Goal: Task Accomplishment & Management: Use online tool/utility

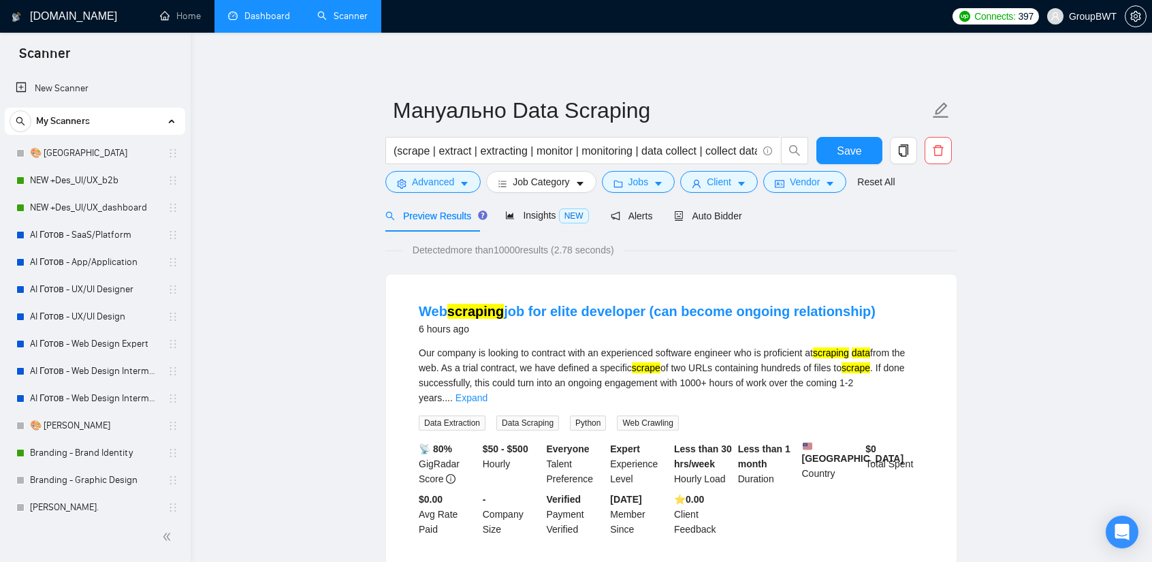
click at [238, 10] on link "Dashboard" at bounding box center [259, 16] width 62 height 12
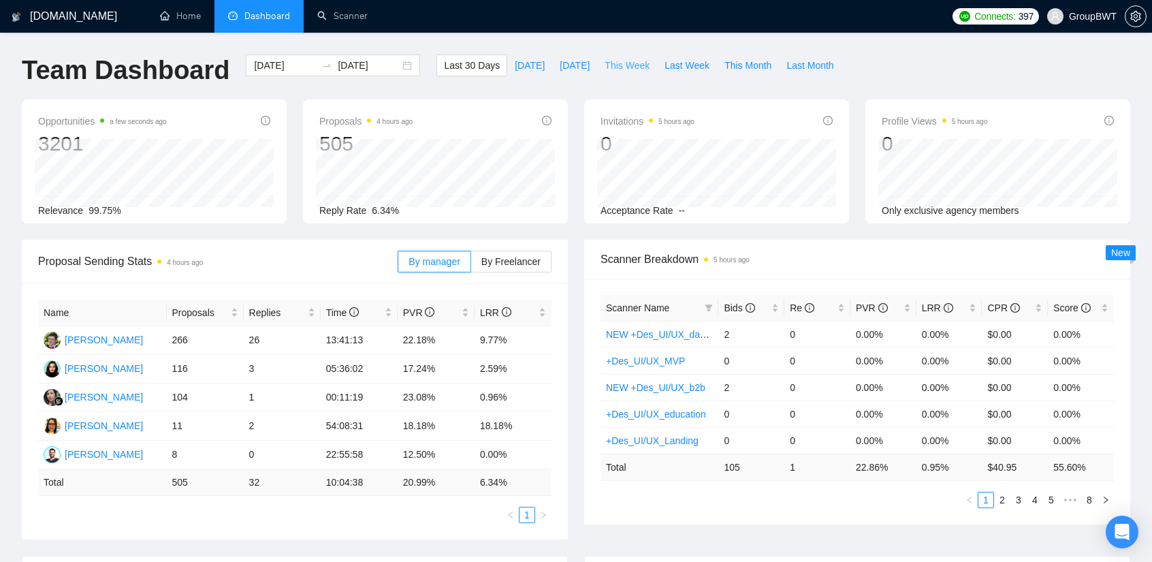
click at [630, 61] on span "This Week" at bounding box center [626, 65] width 45 height 15
type input "[DATE]"
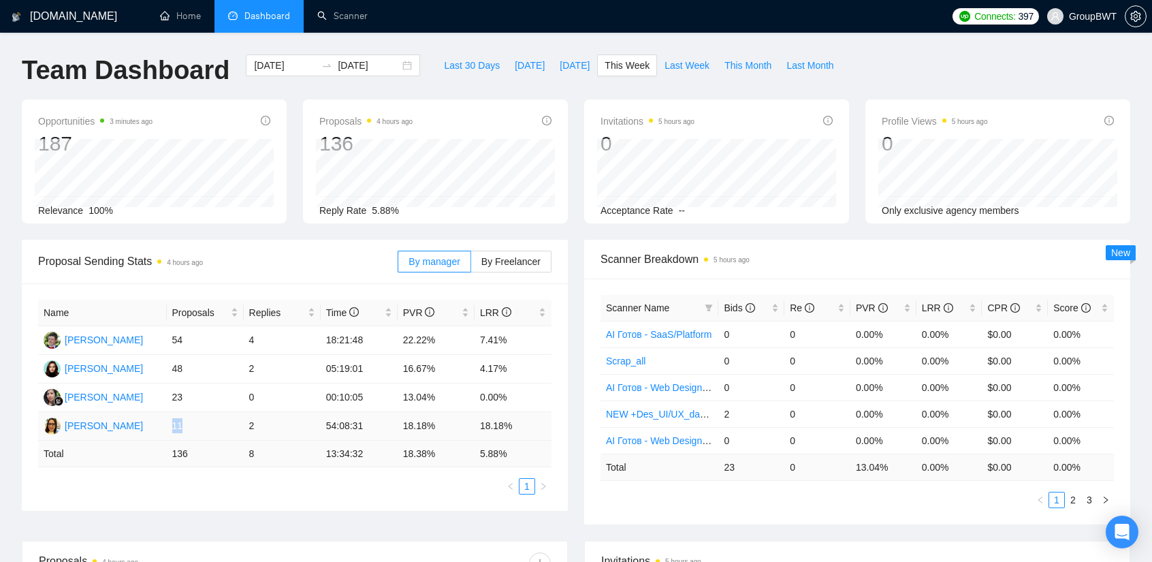
drag, startPoint x: 192, startPoint y: 425, endPoint x: 166, endPoint y: 427, distance: 25.9
click at [167, 427] on td "11" at bounding box center [205, 426] width 77 height 29
click at [403, 481] on ul "1" at bounding box center [294, 486] width 513 height 16
click at [351, 17] on link "Scanner" at bounding box center [342, 16] width 50 height 12
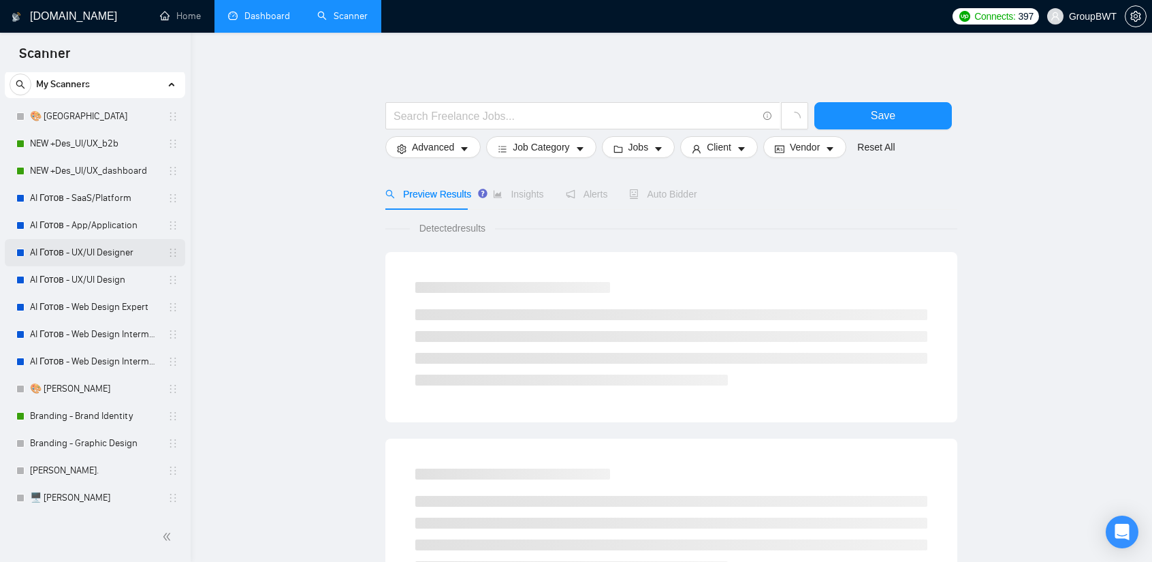
scroll to position [136, 0]
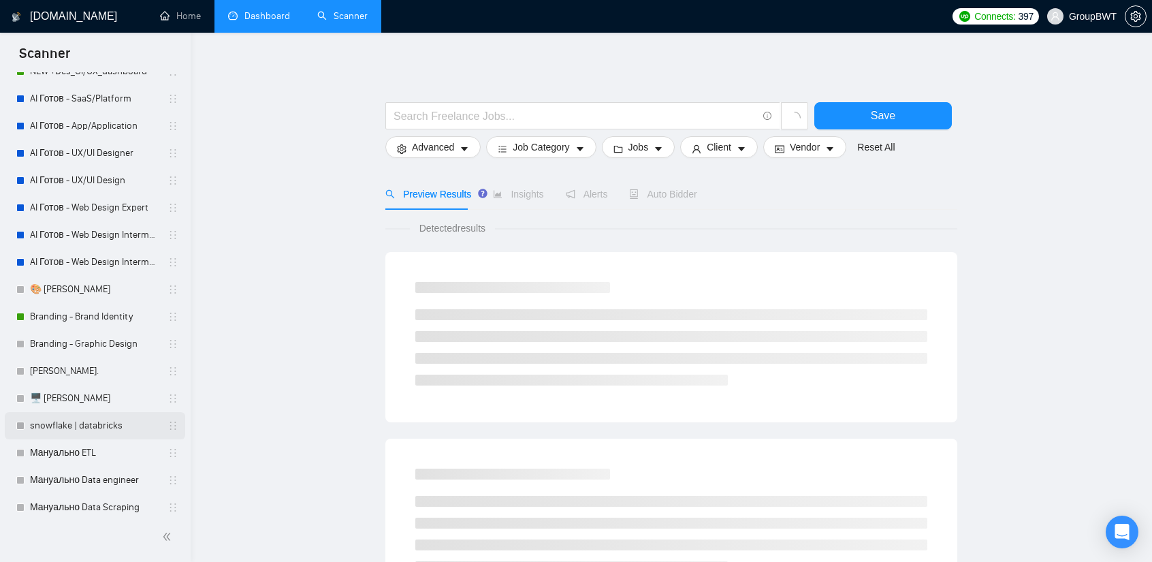
click at [89, 434] on link "snowflake | databricks" at bounding box center [94, 425] width 129 height 27
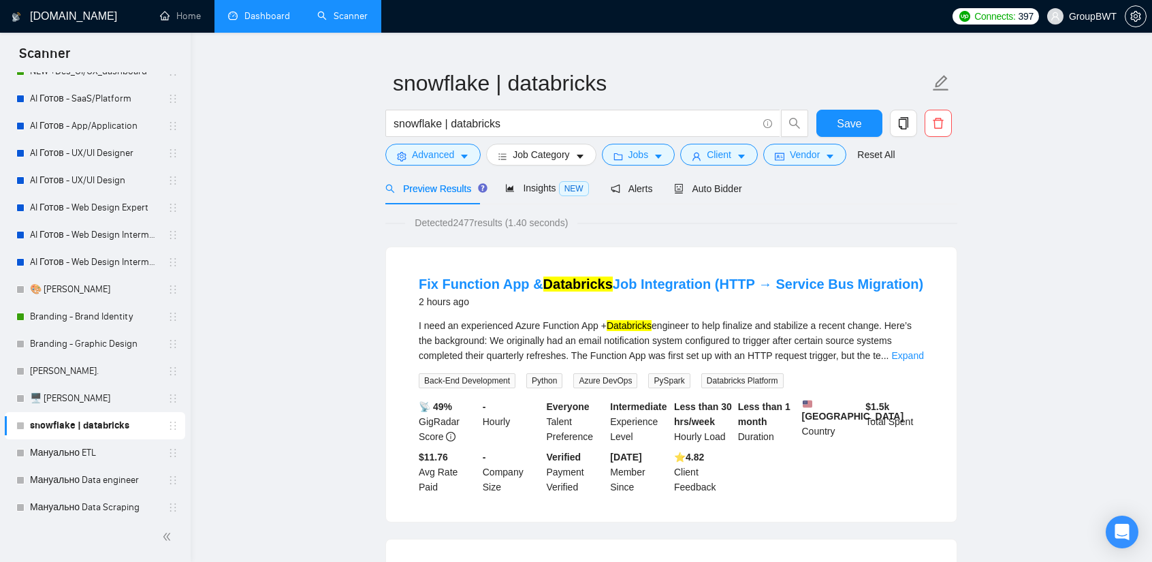
scroll to position [68, 0]
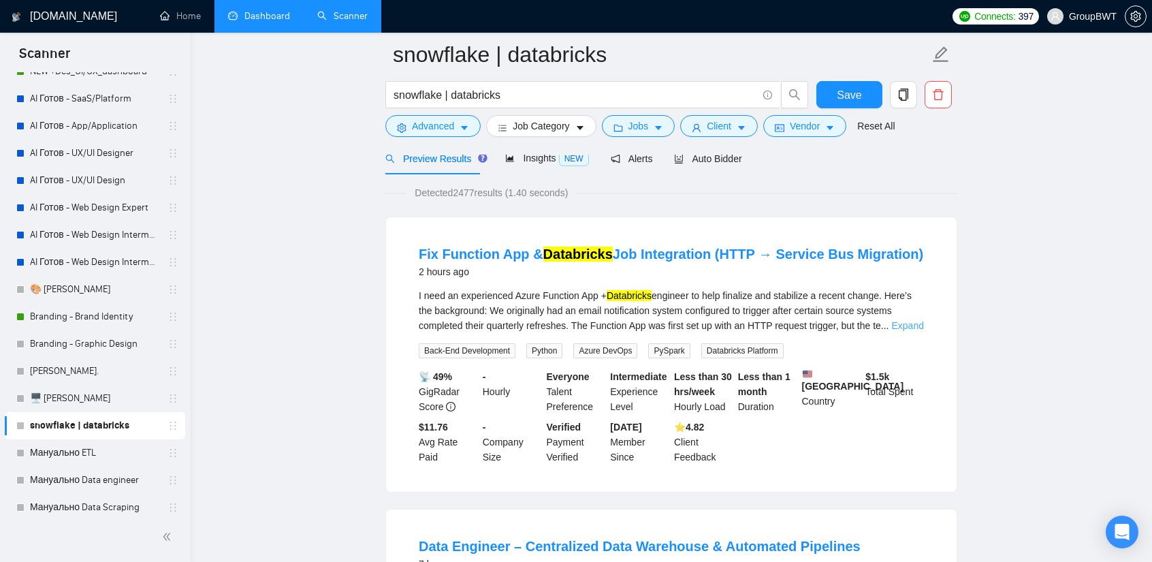
click at [914, 327] on link "Expand" at bounding box center [908, 325] width 32 height 11
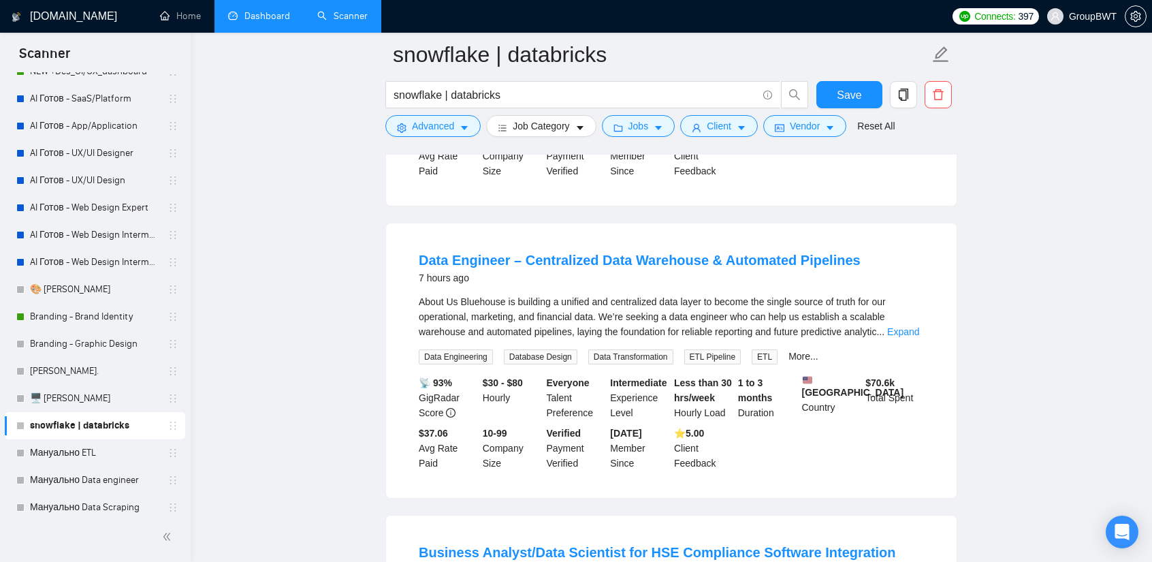
scroll to position [477, 0]
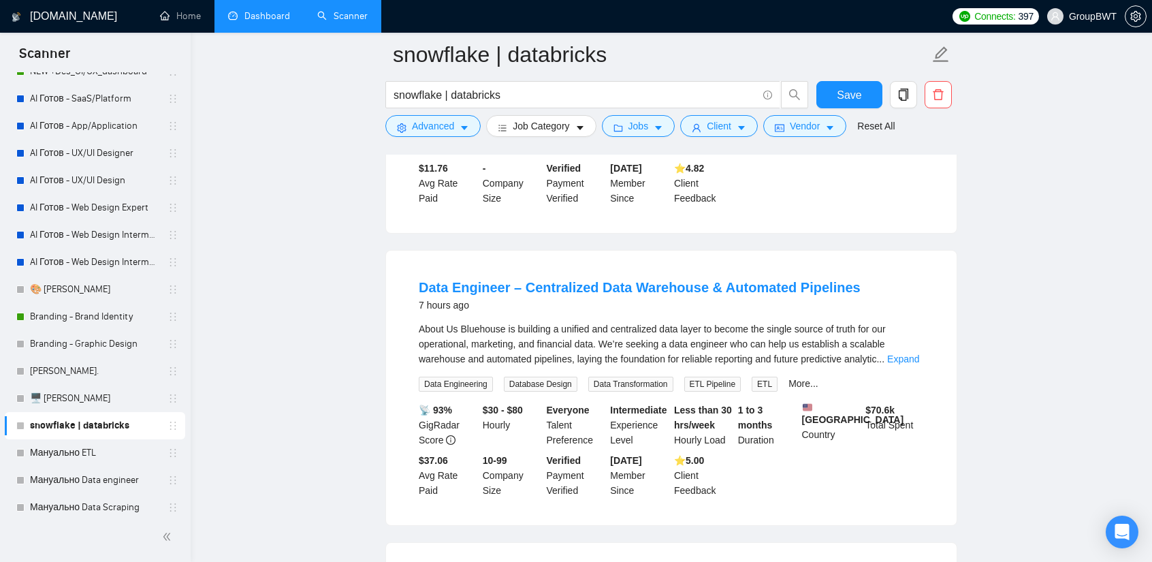
click at [901, 364] on div "About Us Bluehouse is building a unified and centralized data layer to become t…" at bounding box center [671, 343] width 505 height 45
click at [903, 360] on link "Expand" at bounding box center [903, 358] width 32 height 11
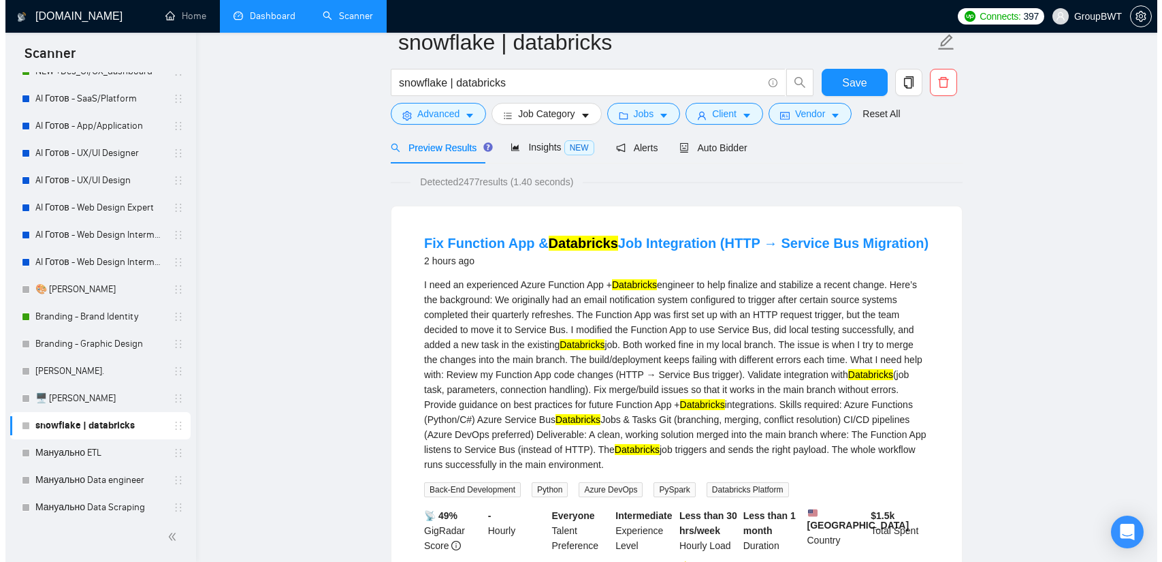
scroll to position [0, 0]
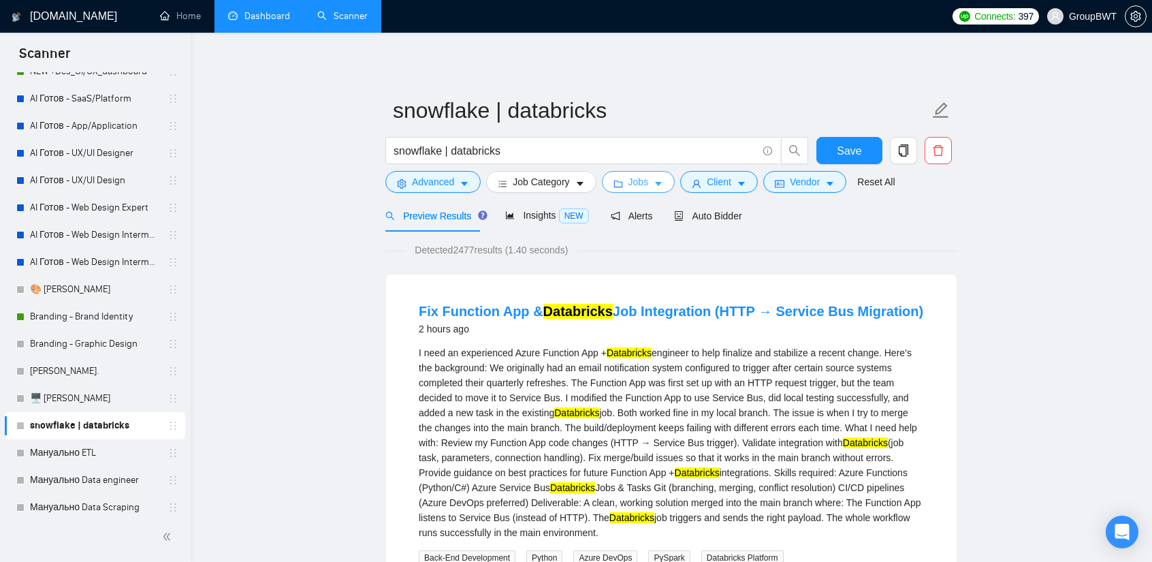
click at [633, 189] on span "Jobs" at bounding box center [638, 181] width 20 height 15
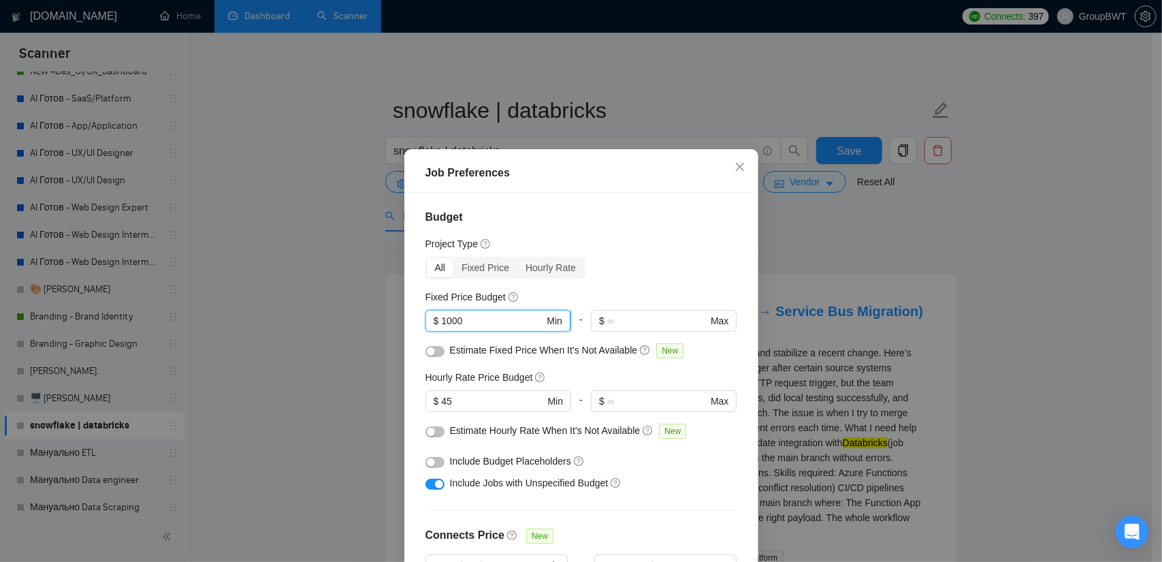
click at [478, 313] on input "1000" at bounding box center [492, 320] width 103 height 15
click at [475, 314] on input "1000" at bounding box center [492, 320] width 103 height 15
type input "500"
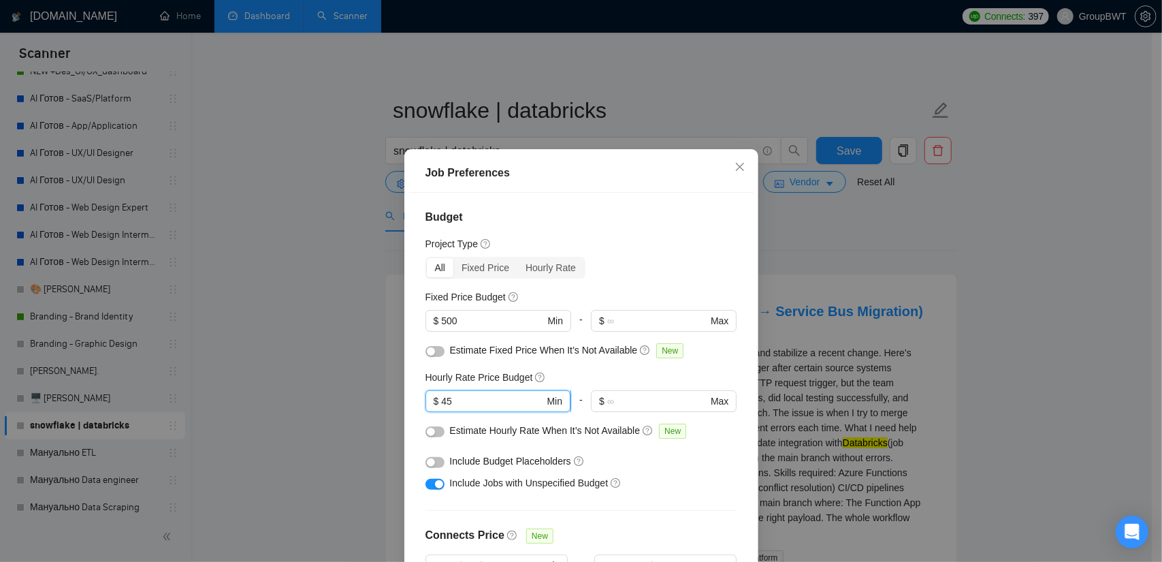
click at [470, 395] on input "45" at bounding box center [492, 400] width 103 height 15
type input "25"
click at [636, 372] on div "Hourly Rate Price Budget" at bounding box center [581, 377] width 312 height 15
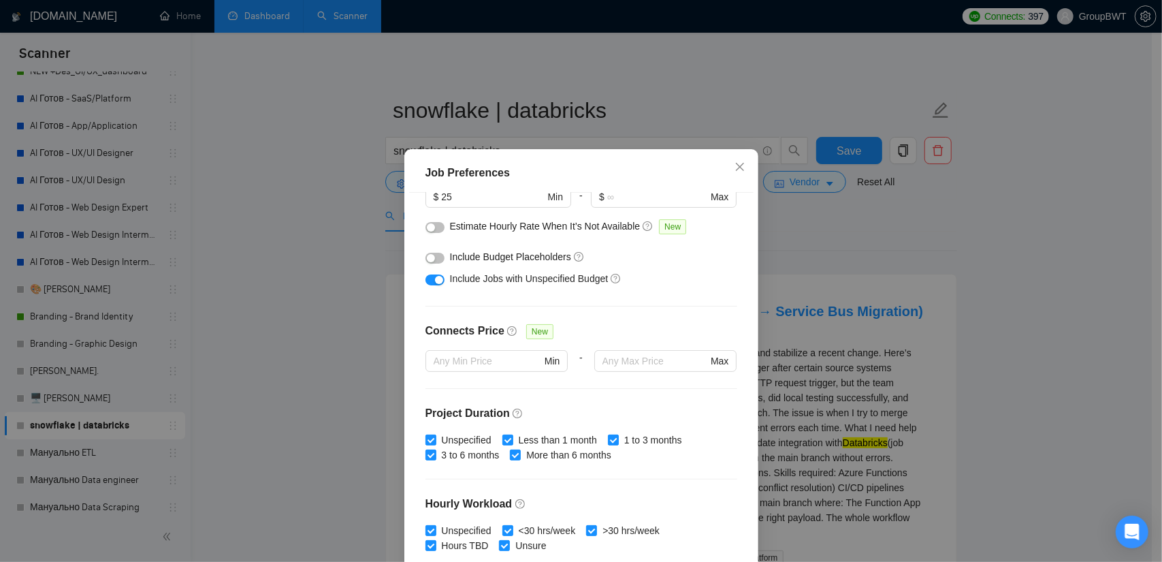
scroll to position [373, 0]
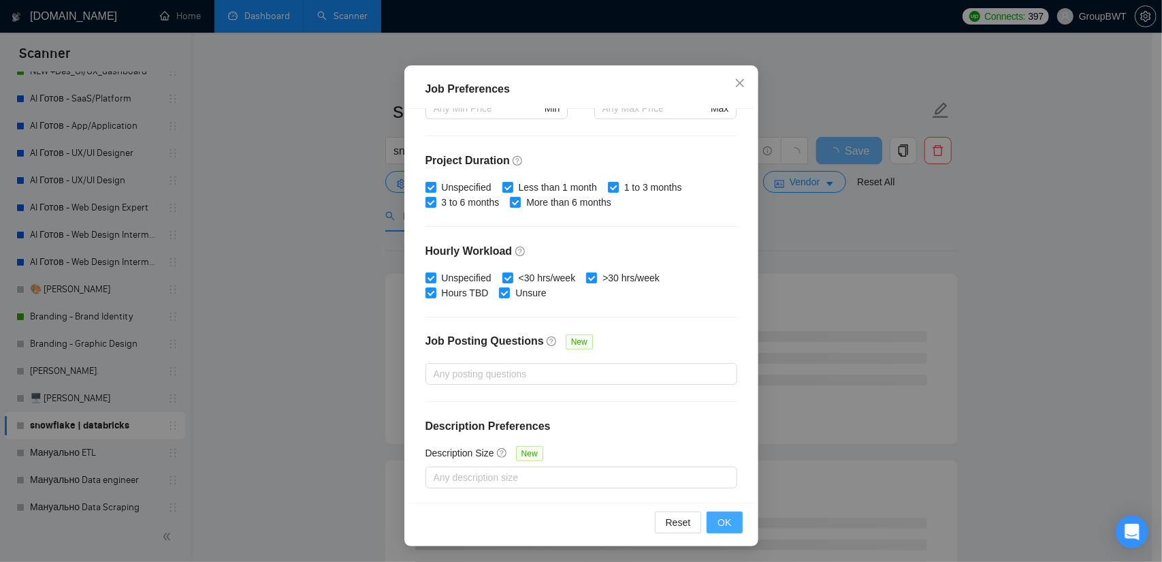
click at [724, 512] on button "OK" at bounding box center [724, 522] width 35 height 22
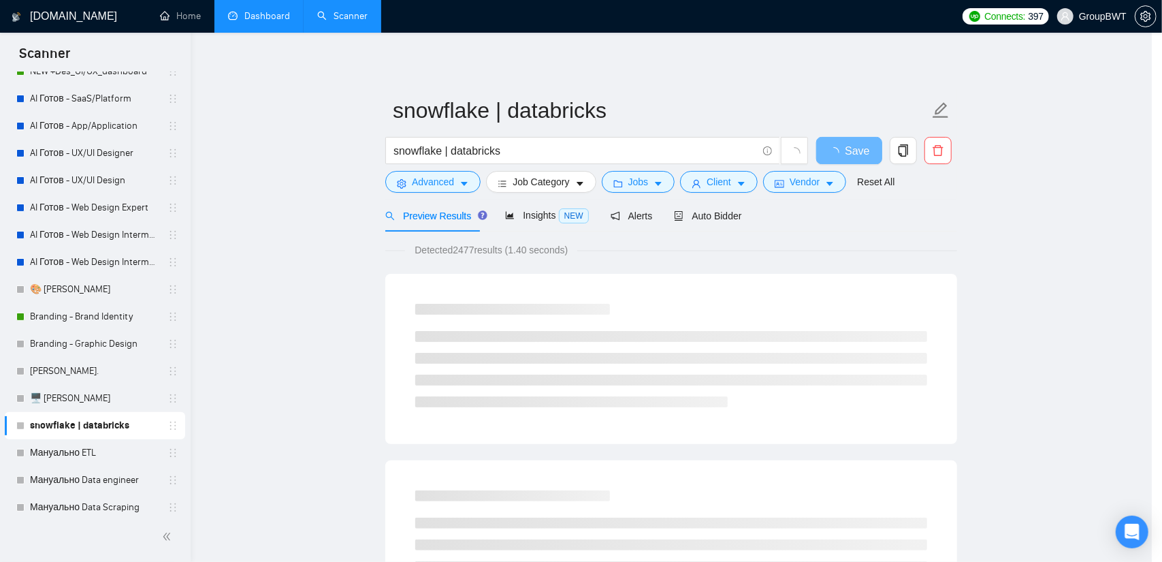
scroll to position [16, 0]
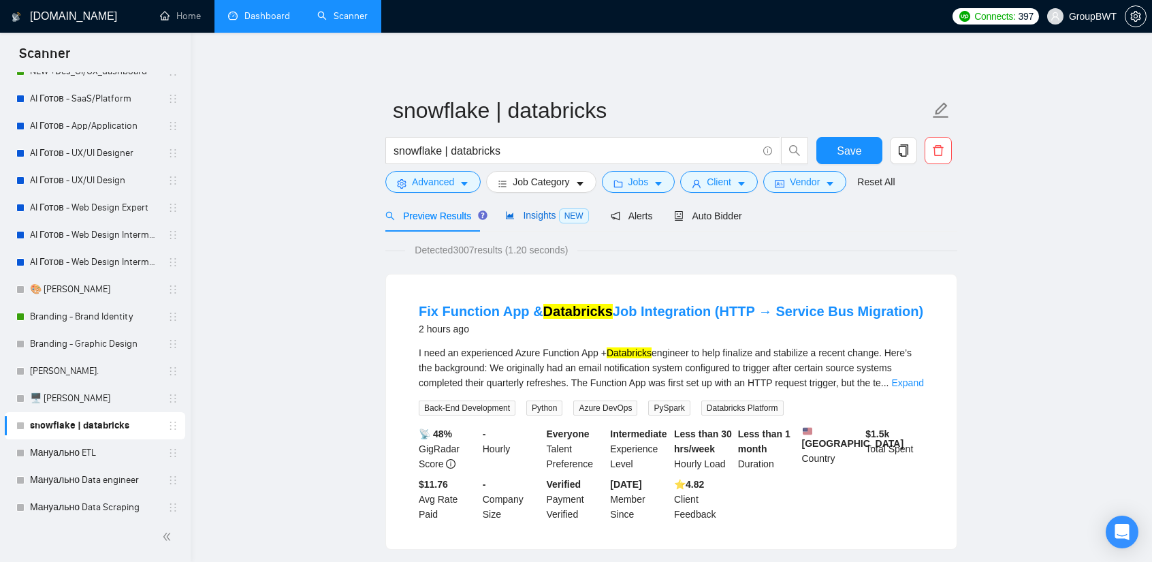
click at [547, 214] on span "Insights NEW" at bounding box center [546, 215] width 83 height 11
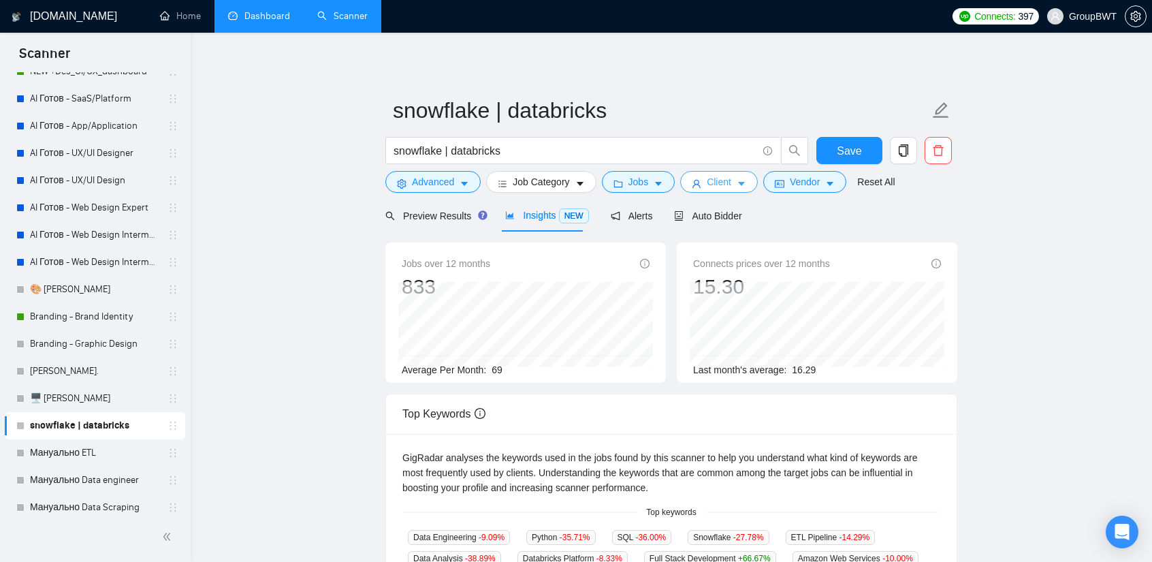
click at [724, 182] on span "Client" at bounding box center [719, 181] width 25 height 15
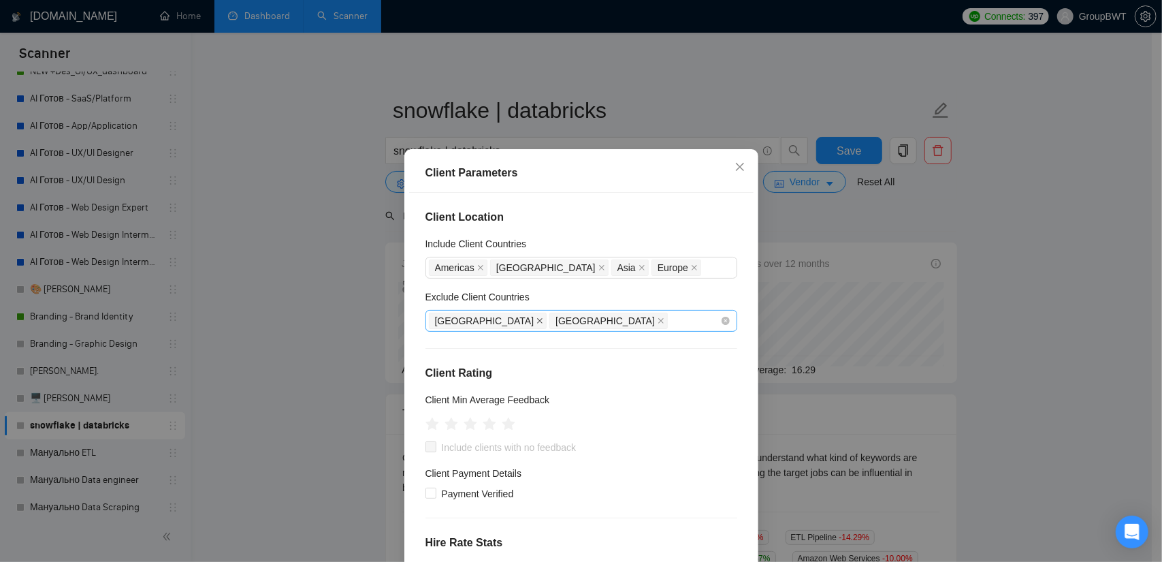
click at [452, 321] on span "[GEOGRAPHIC_DATA]" at bounding box center [488, 320] width 118 height 16
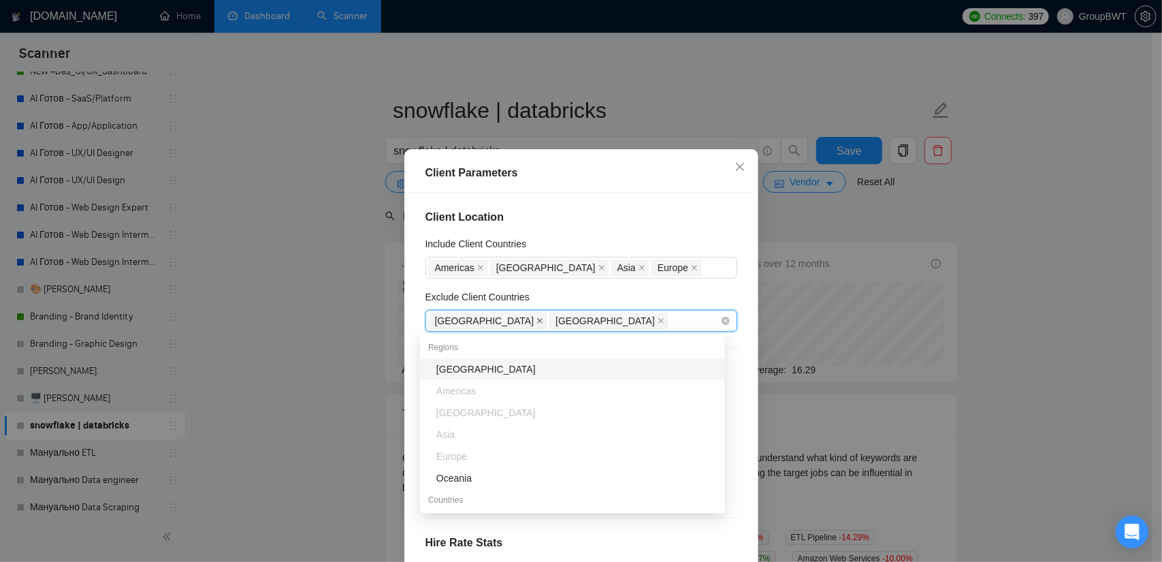
click at [536, 318] on icon "close" at bounding box center [539, 320] width 7 height 7
click at [455, 318] on span "[GEOGRAPHIC_DATA]" at bounding box center [484, 320] width 99 height 15
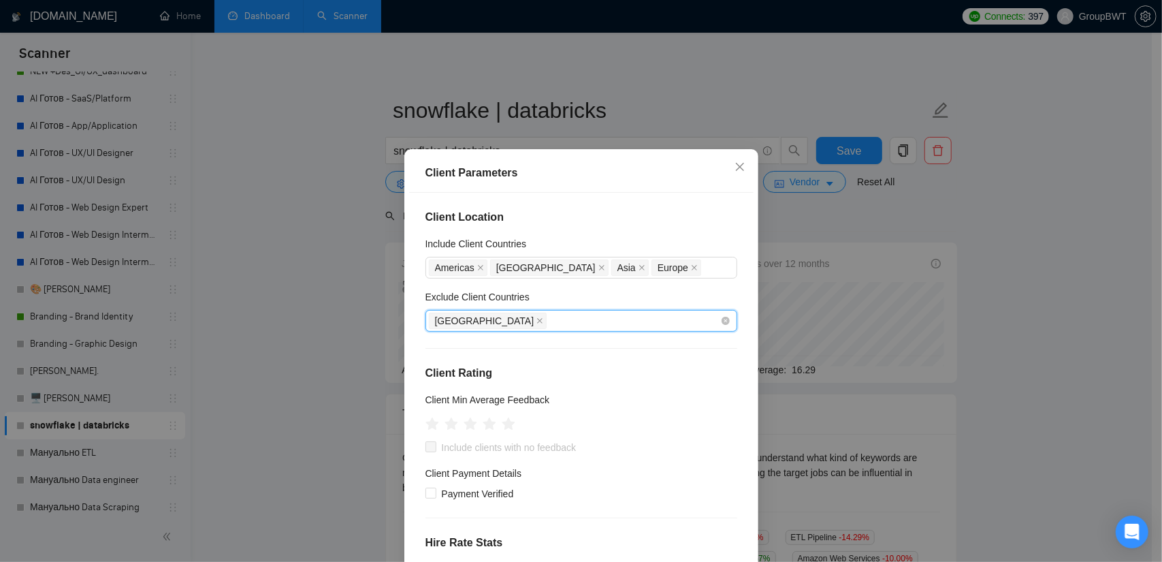
click at [462, 321] on span "[GEOGRAPHIC_DATA]" at bounding box center [484, 320] width 99 height 15
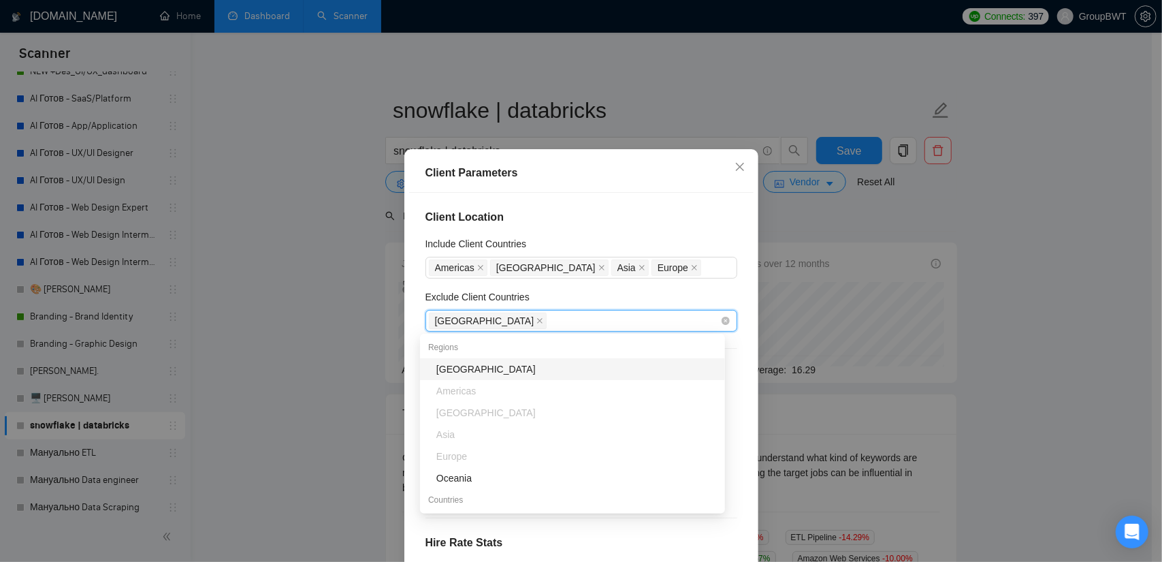
click at [536, 325] on span at bounding box center [539, 320] width 7 height 15
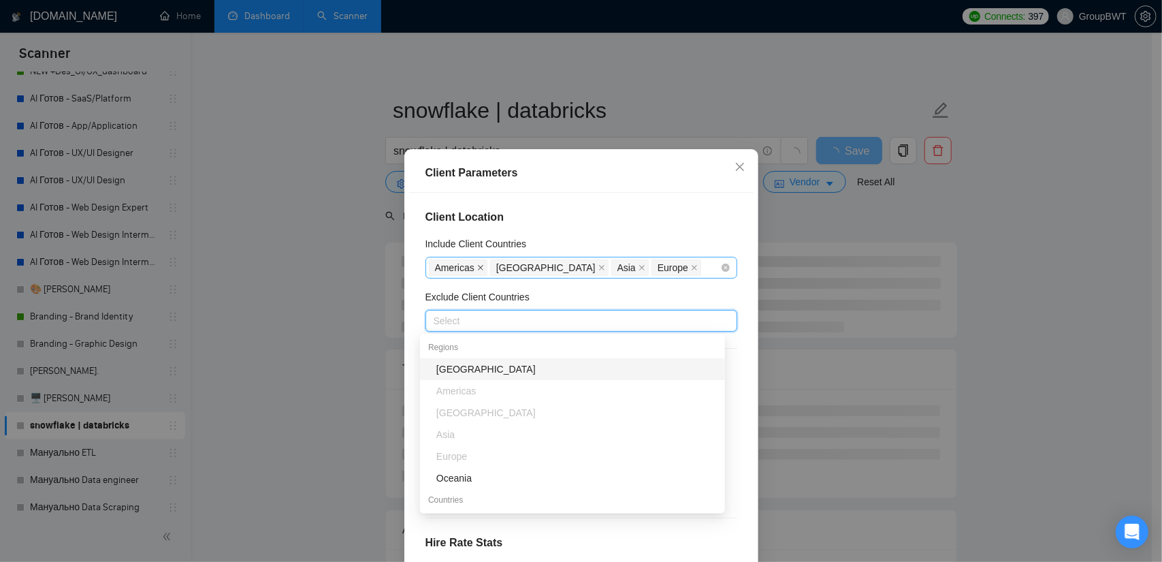
click at [478, 268] on icon "close" at bounding box center [480, 267] width 5 height 5
click at [536, 268] on icon "close" at bounding box center [539, 267] width 7 height 7
click at [456, 270] on icon "close" at bounding box center [459, 267] width 7 height 7
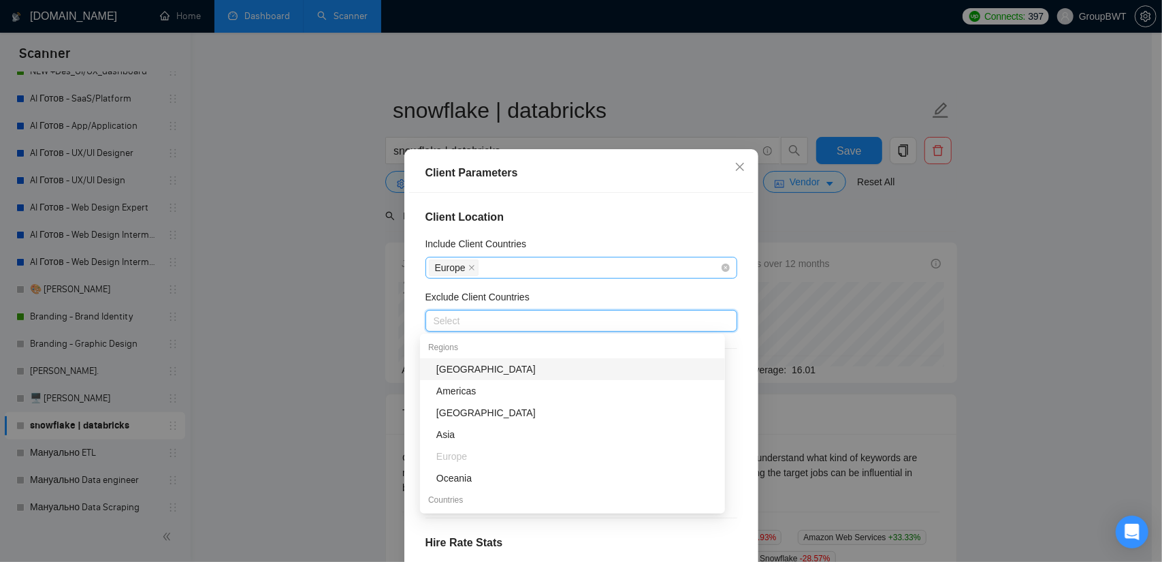
click at [453, 270] on span "Europe" at bounding box center [450, 267] width 31 height 15
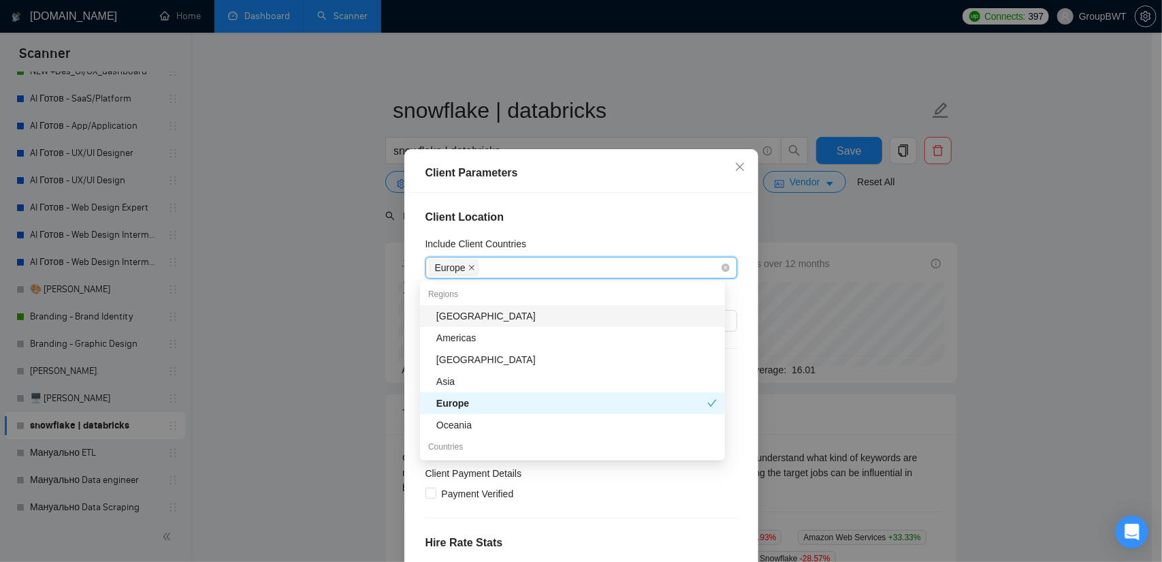
click at [468, 269] on icon "close" at bounding box center [471, 267] width 7 height 7
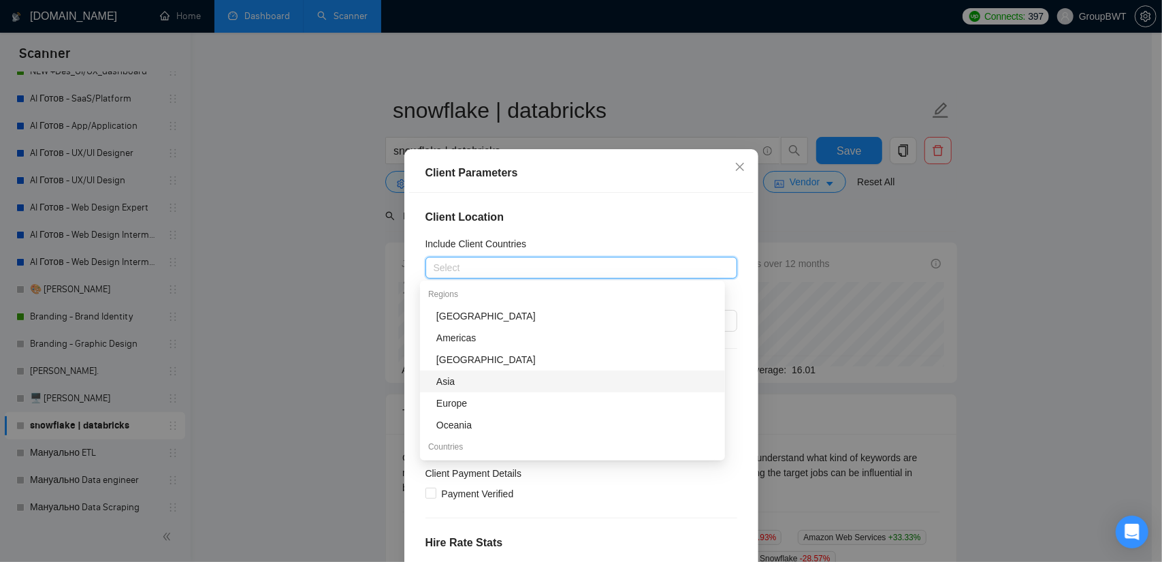
click at [404, 355] on div "Client Parameters Client Location Include Client Countries Select Exclude Clien…" at bounding box center [581, 389] width 354 height 481
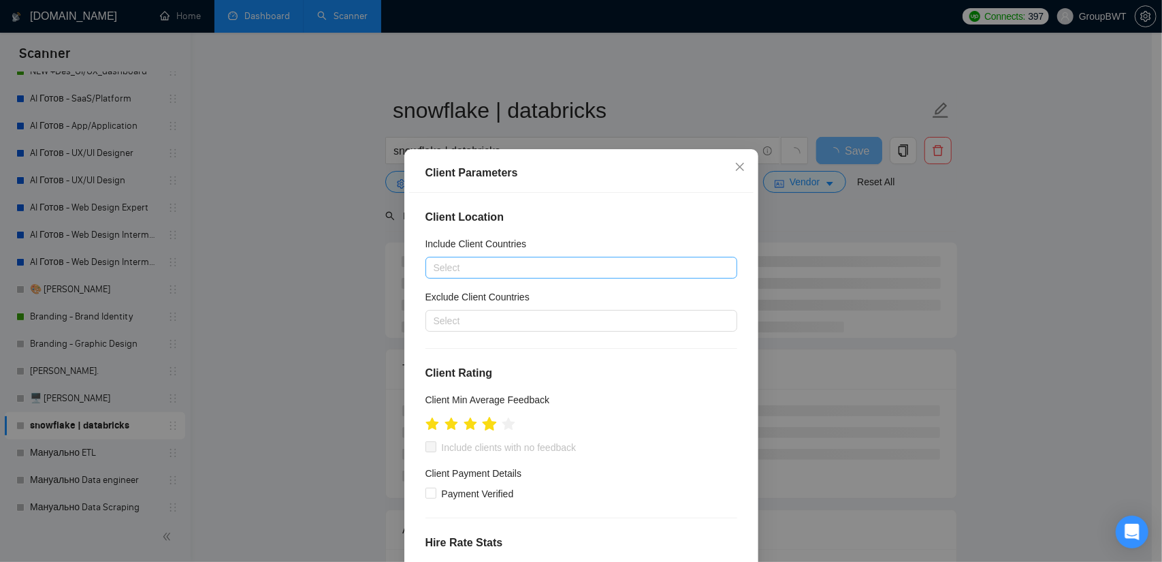
click at [486, 425] on icon "star" at bounding box center [489, 424] width 14 height 14
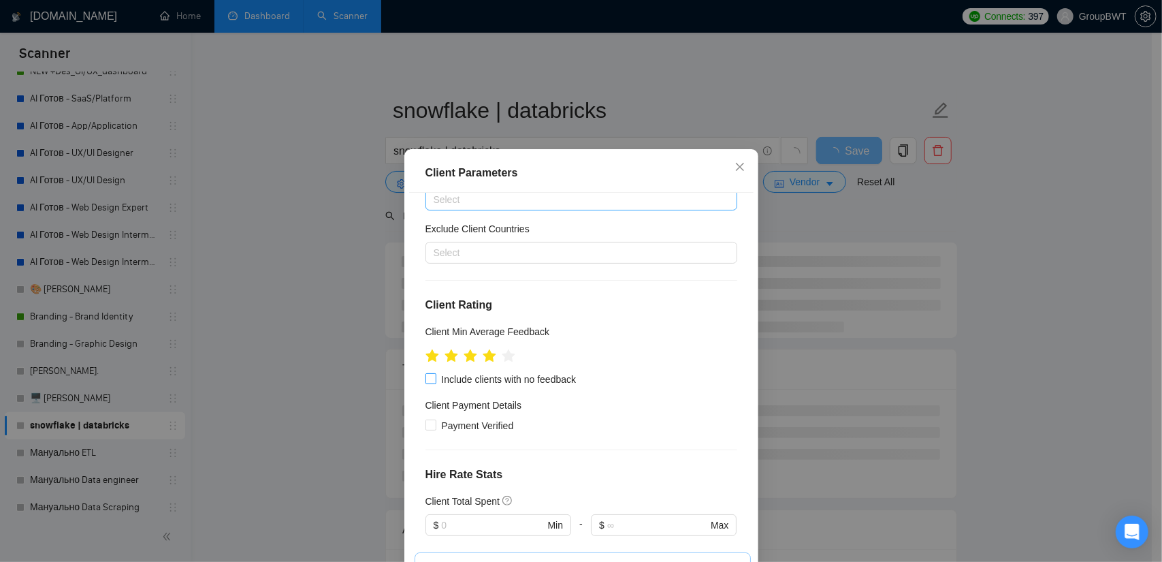
click at [425, 383] on input "Include clients with no feedback" at bounding box center [430, 378] width 10 height 10
checkbox input "true"
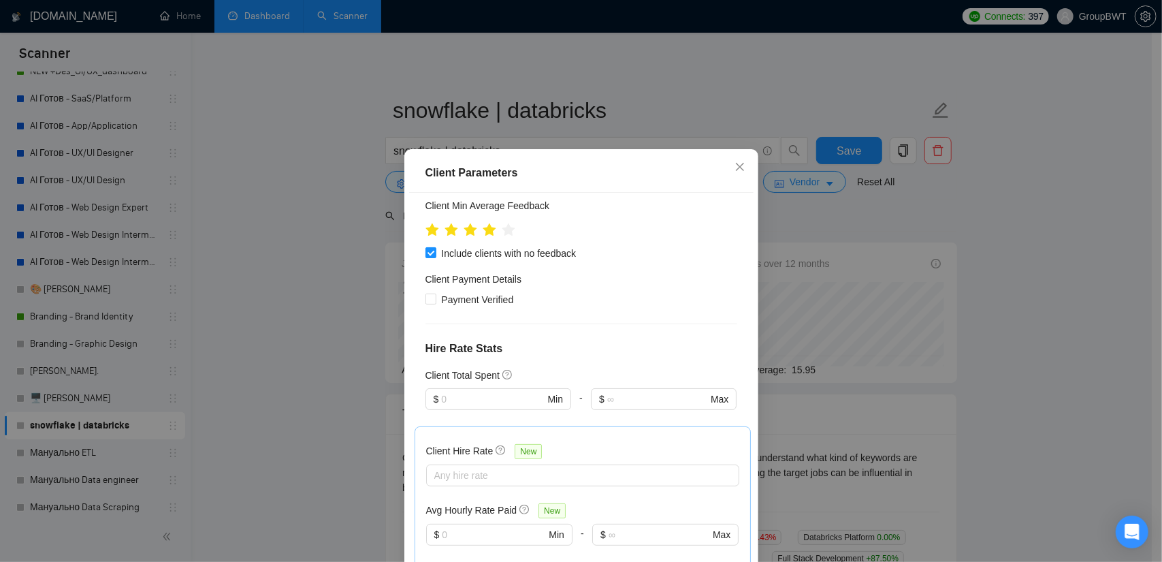
scroll to position [272, 0]
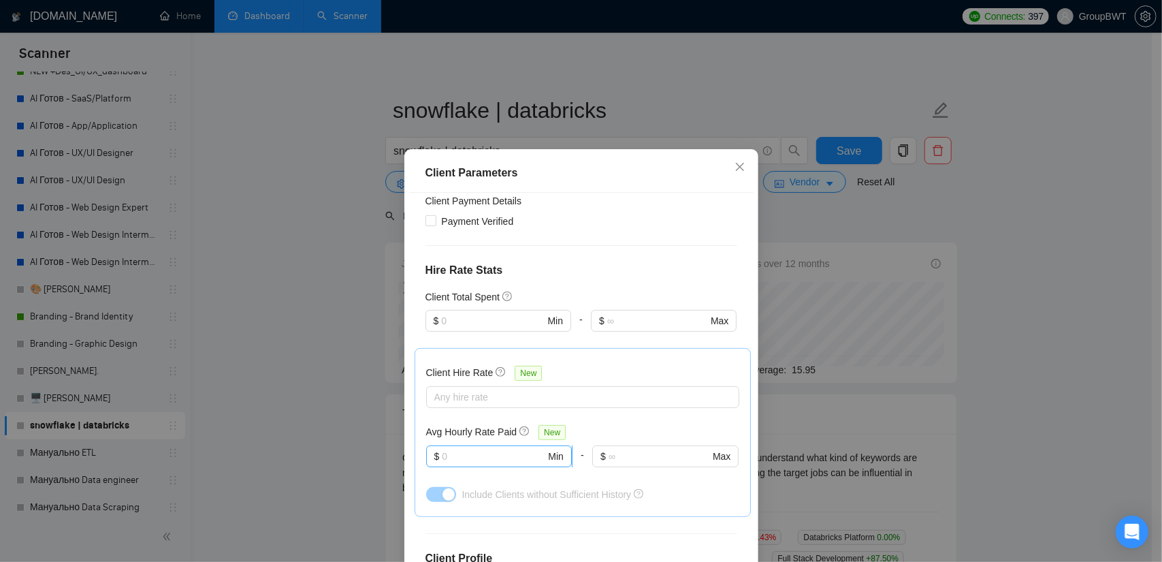
click at [462, 458] on input "text" at bounding box center [493, 456] width 103 height 15
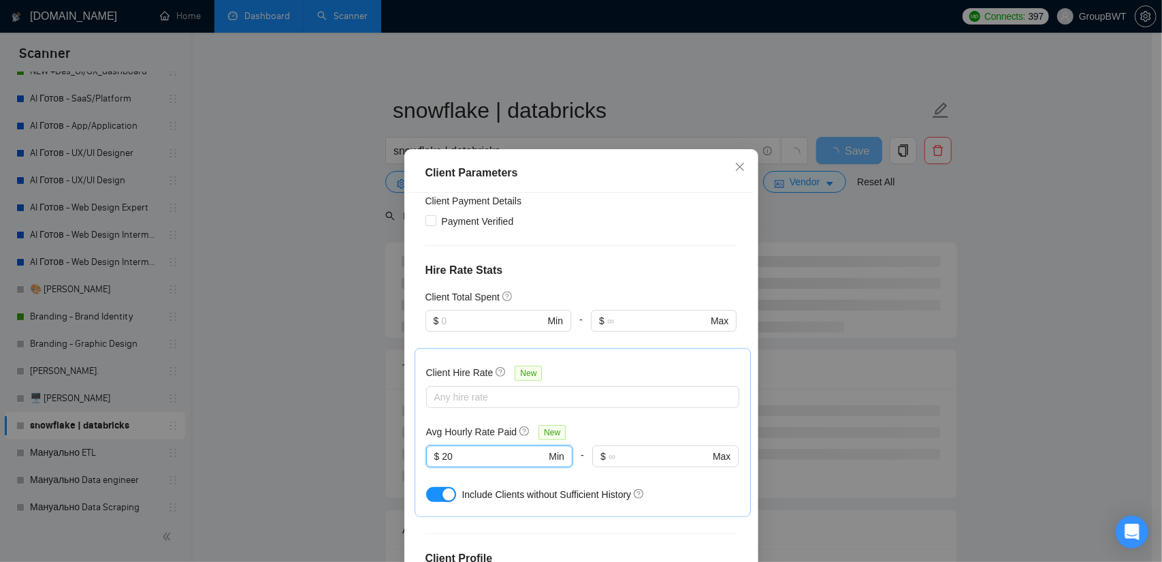
type input "20"
click at [628, 370] on div "Client Hire Rate New" at bounding box center [582, 375] width 313 height 21
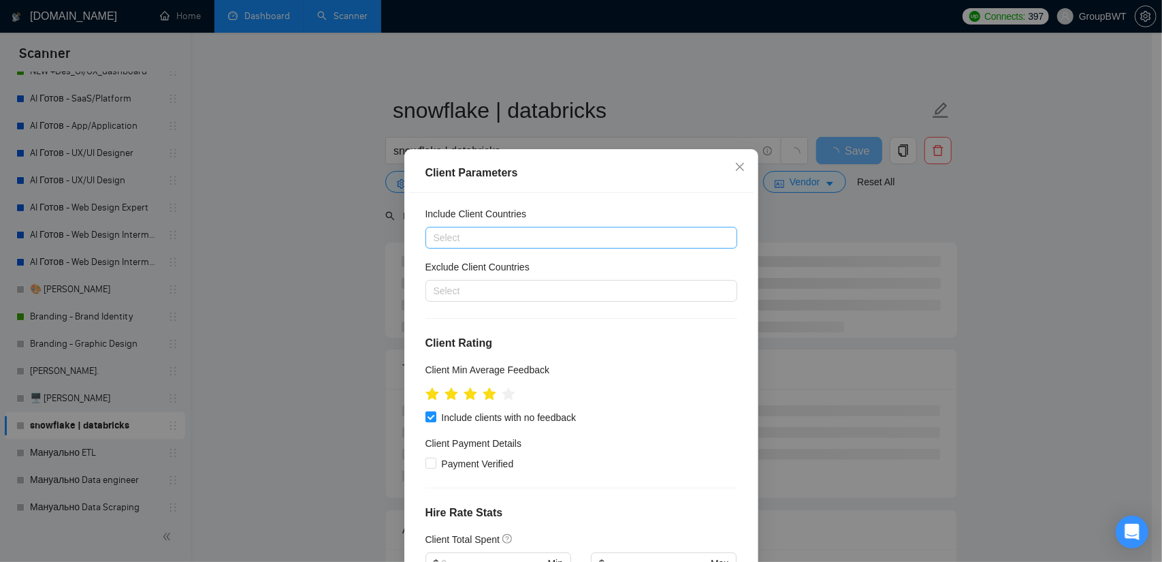
scroll to position [0, 0]
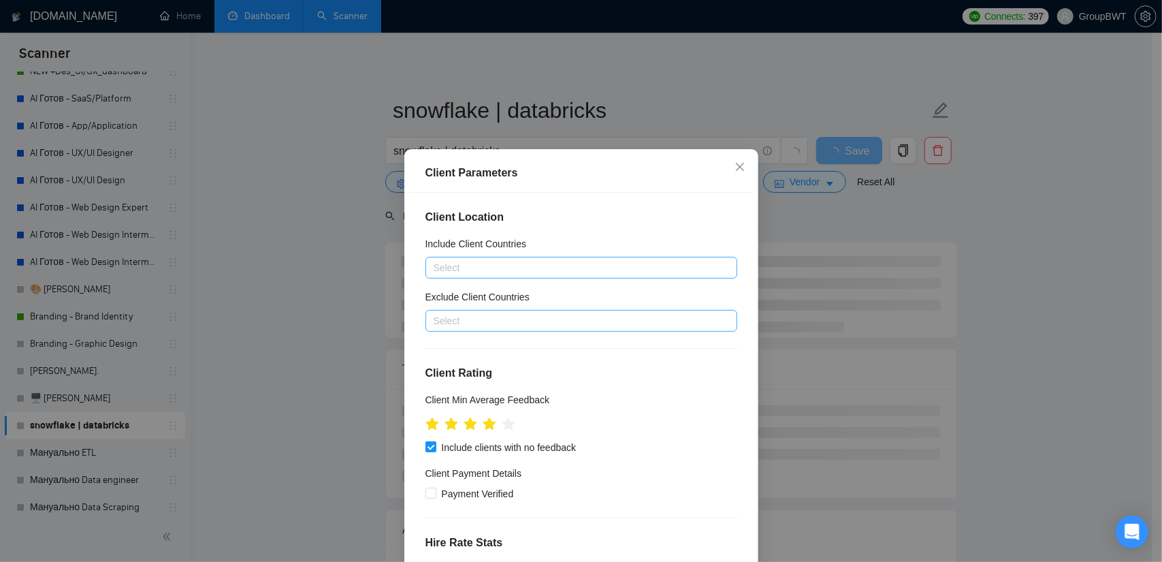
click at [485, 323] on div at bounding box center [574, 320] width 291 height 16
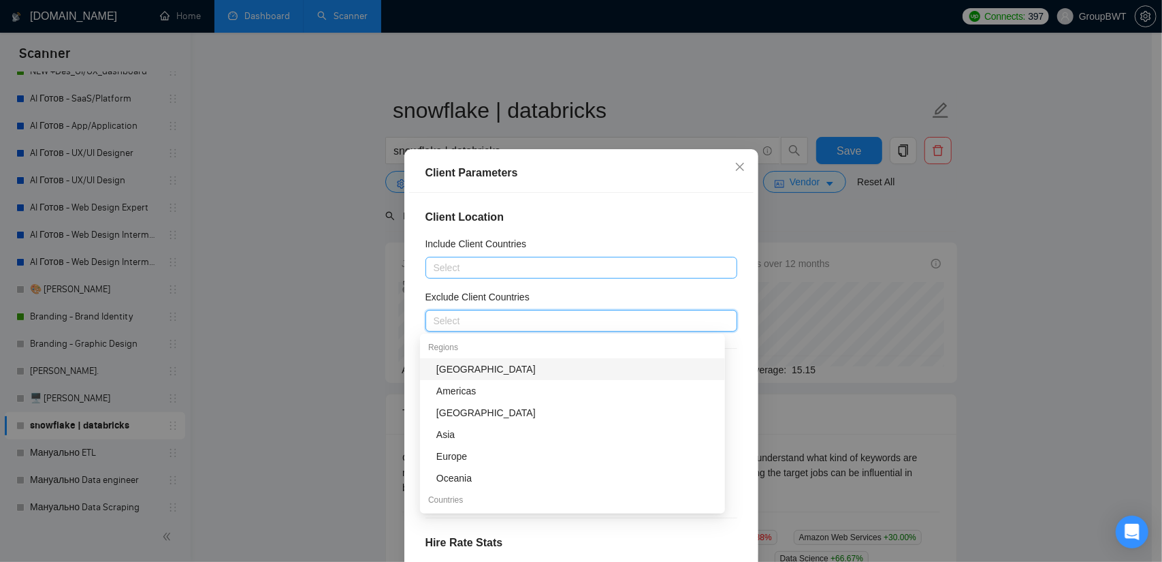
click at [479, 375] on div "[GEOGRAPHIC_DATA]" at bounding box center [576, 368] width 280 height 15
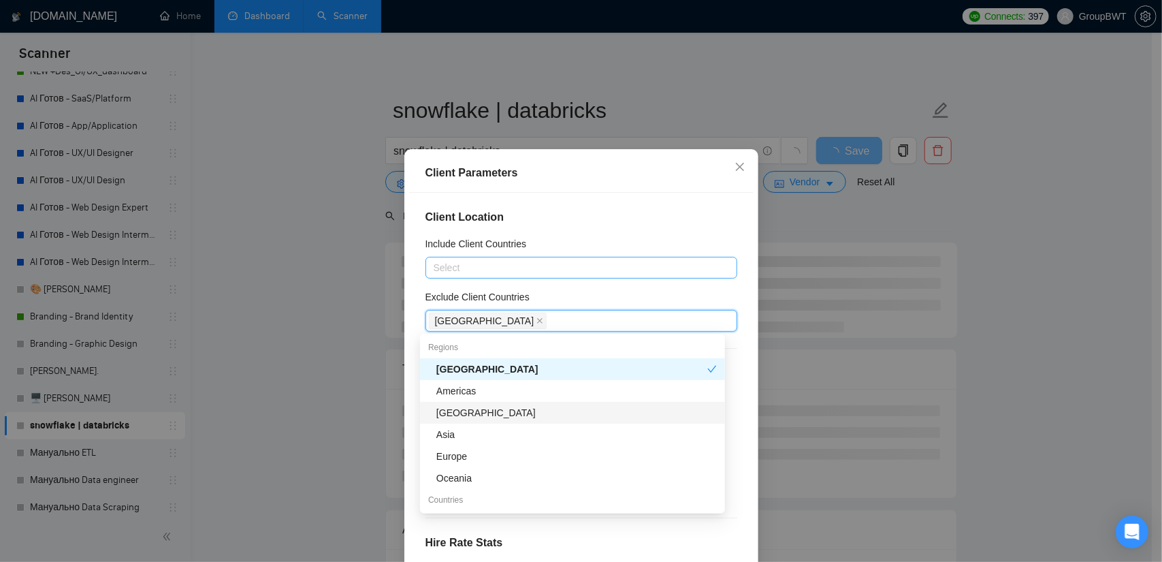
click at [487, 420] on div "[GEOGRAPHIC_DATA]" at bounding box center [572, 413] width 305 height 22
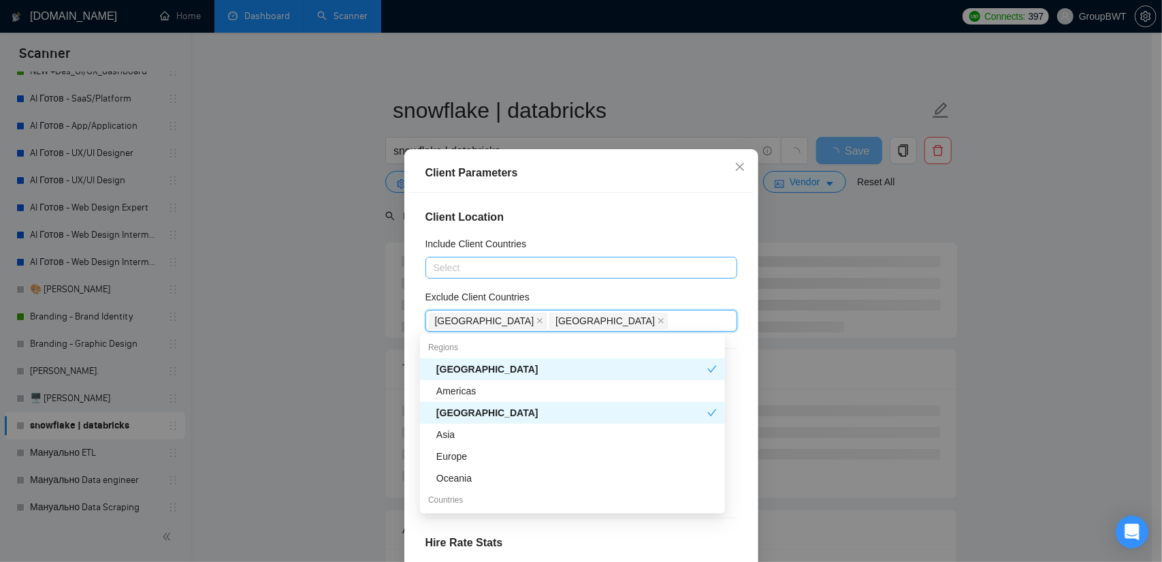
click at [487, 419] on div "[GEOGRAPHIC_DATA]" at bounding box center [571, 412] width 271 height 15
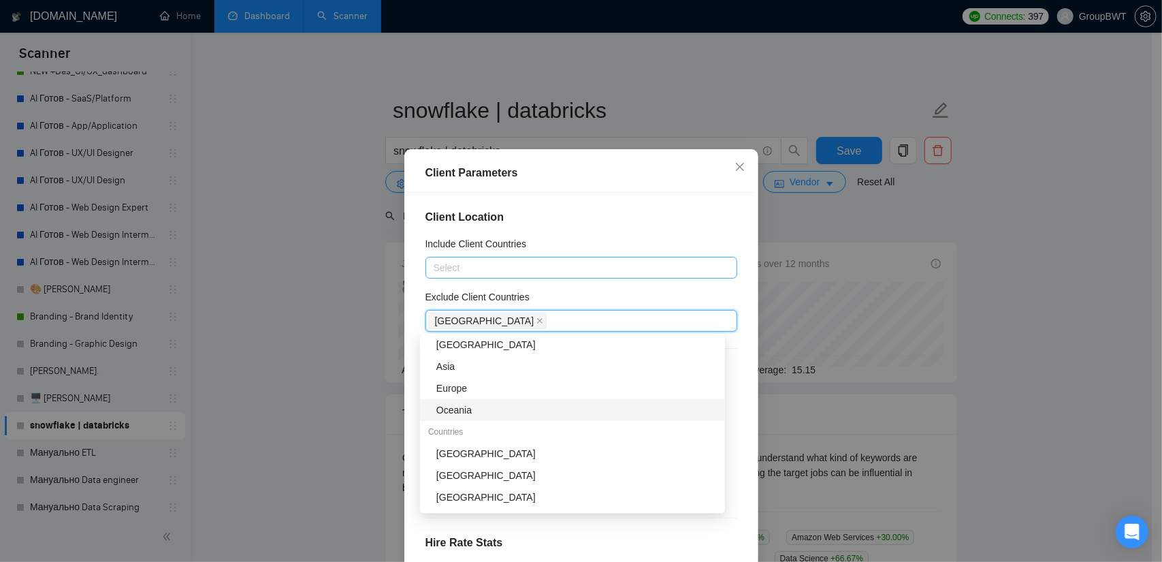
scroll to position [136, 0]
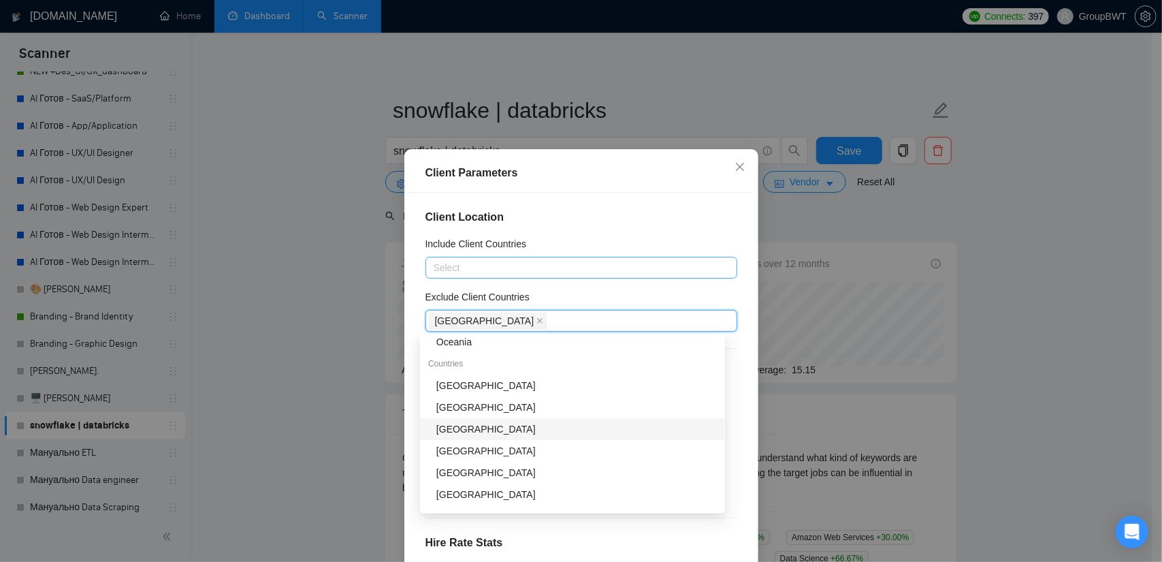
click at [467, 432] on div "[GEOGRAPHIC_DATA]" at bounding box center [576, 428] width 280 height 15
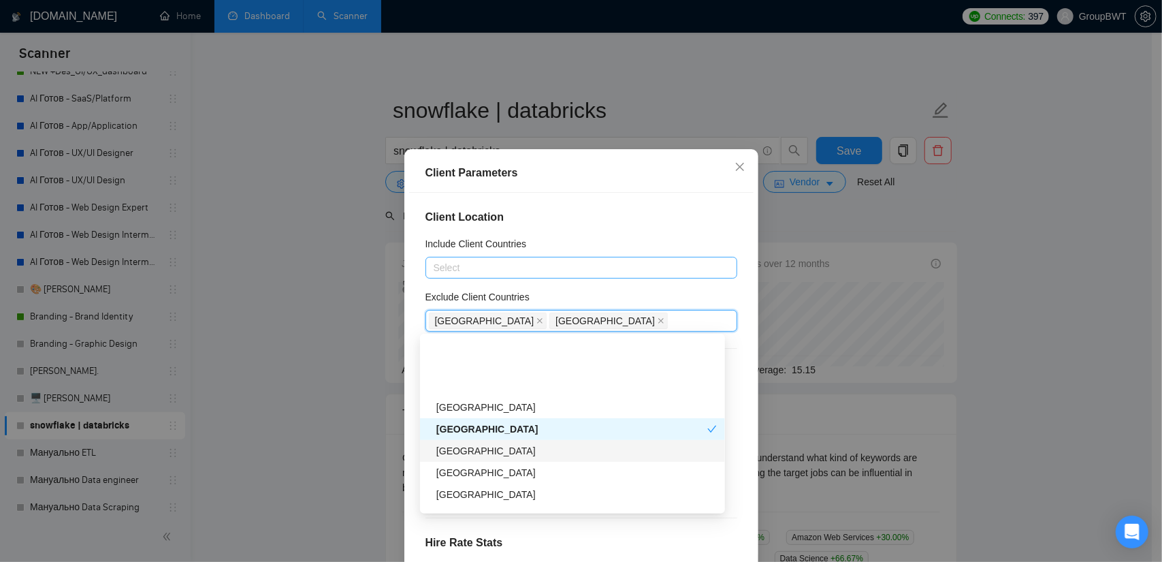
scroll to position [272, 0]
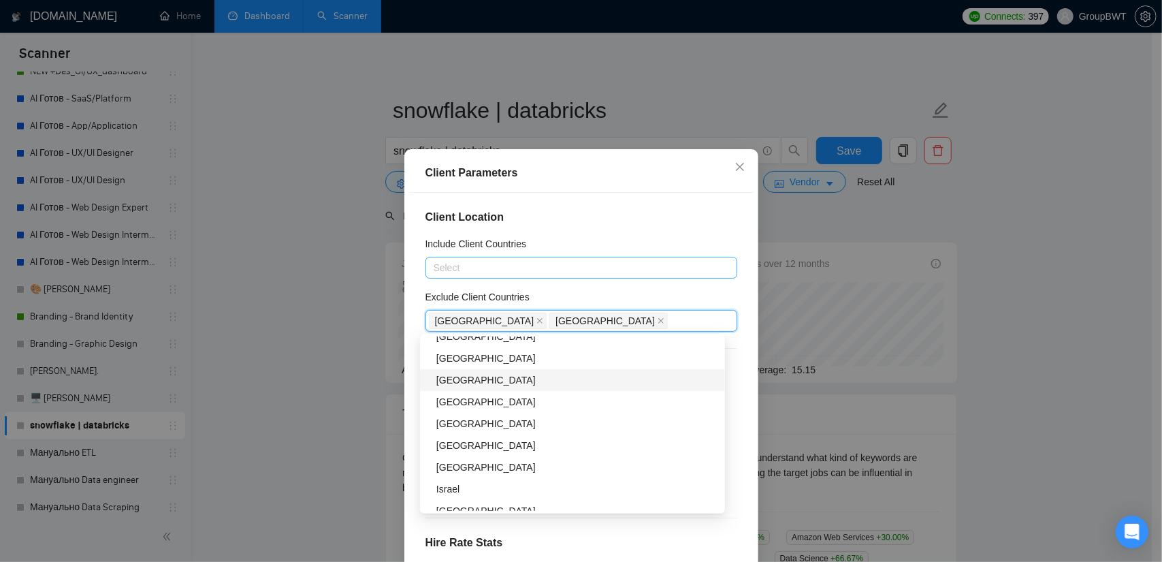
click at [511, 379] on div "[GEOGRAPHIC_DATA]" at bounding box center [576, 379] width 280 height 15
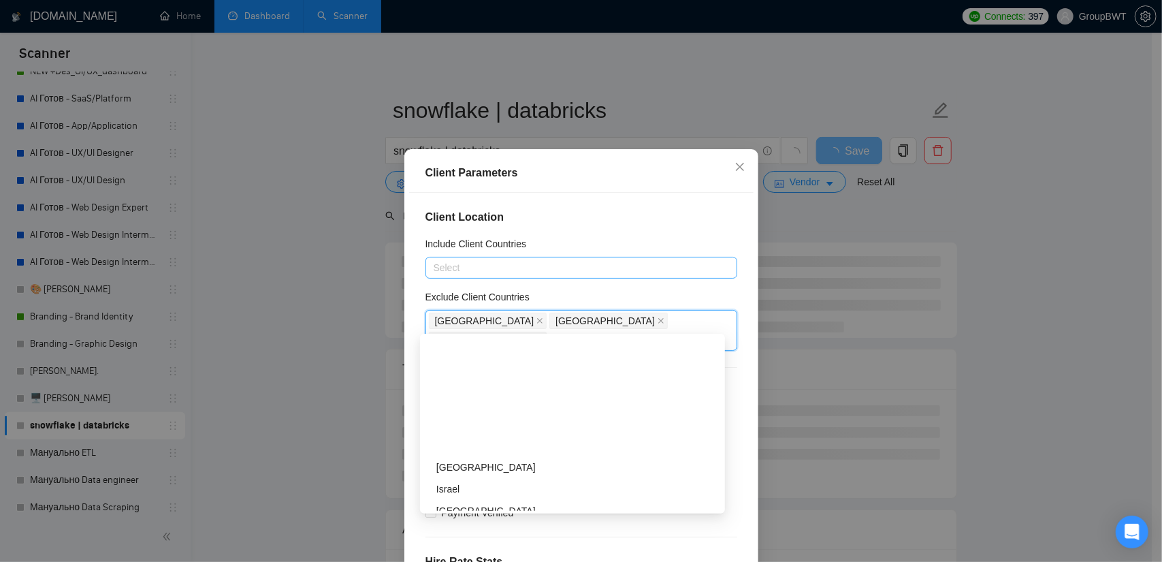
scroll to position [408, 0]
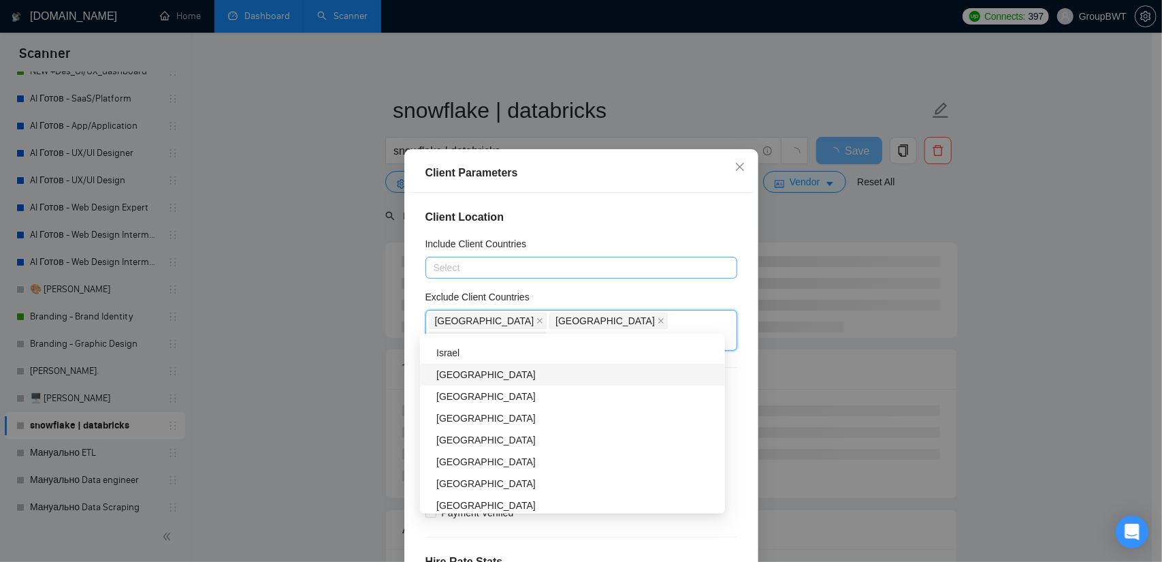
click at [528, 370] on div "[GEOGRAPHIC_DATA]" at bounding box center [576, 374] width 280 height 15
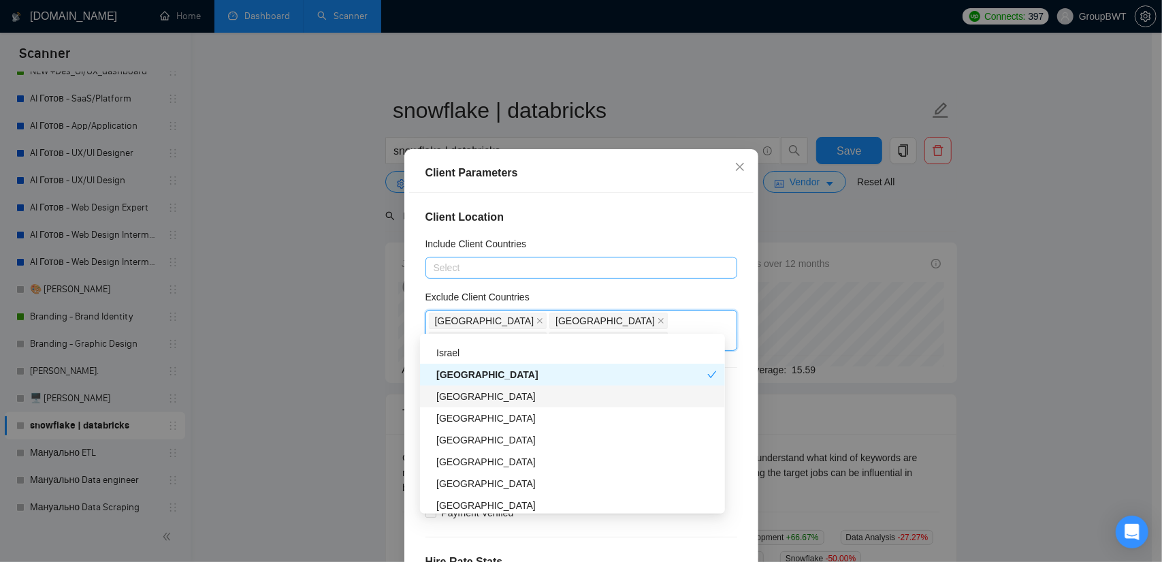
click at [500, 400] on div "[GEOGRAPHIC_DATA]" at bounding box center [576, 396] width 280 height 15
click at [498, 447] on div "[GEOGRAPHIC_DATA]" at bounding box center [576, 439] width 280 height 15
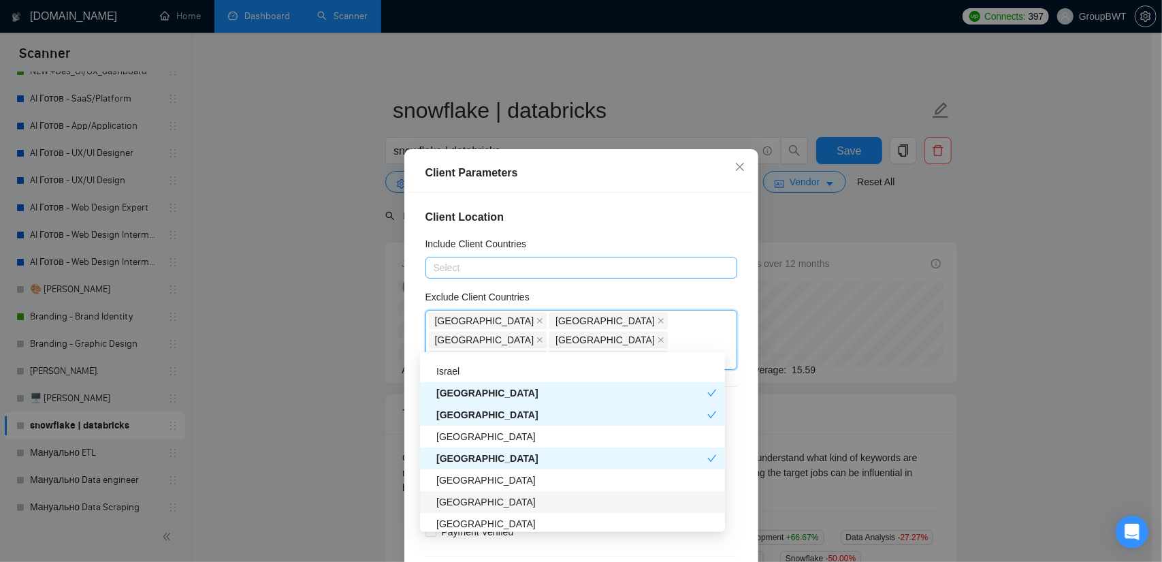
click at [474, 502] on div "[GEOGRAPHIC_DATA]" at bounding box center [576, 501] width 280 height 15
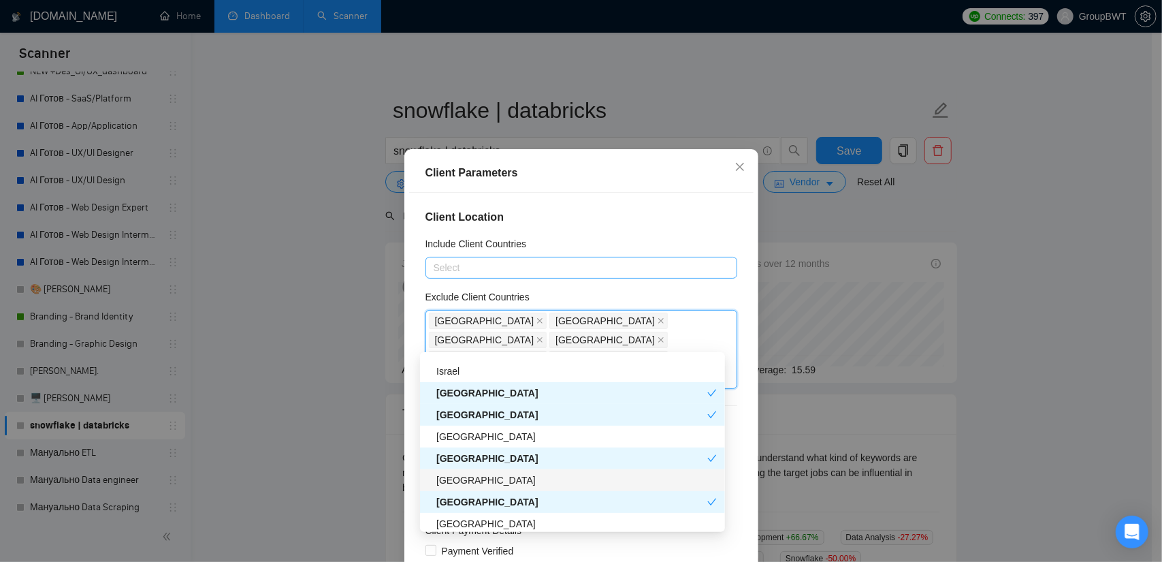
scroll to position [545, 0]
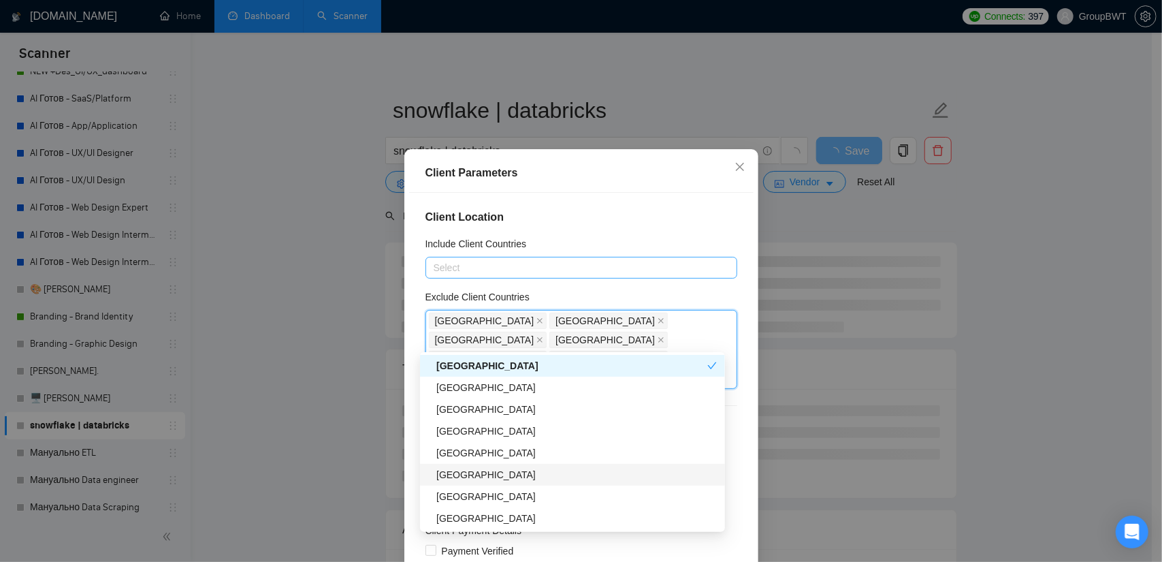
click at [496, 472] on div "[GEOGRAPHIC_DATA]" at bounding box center [576, 474] width 280 height 15
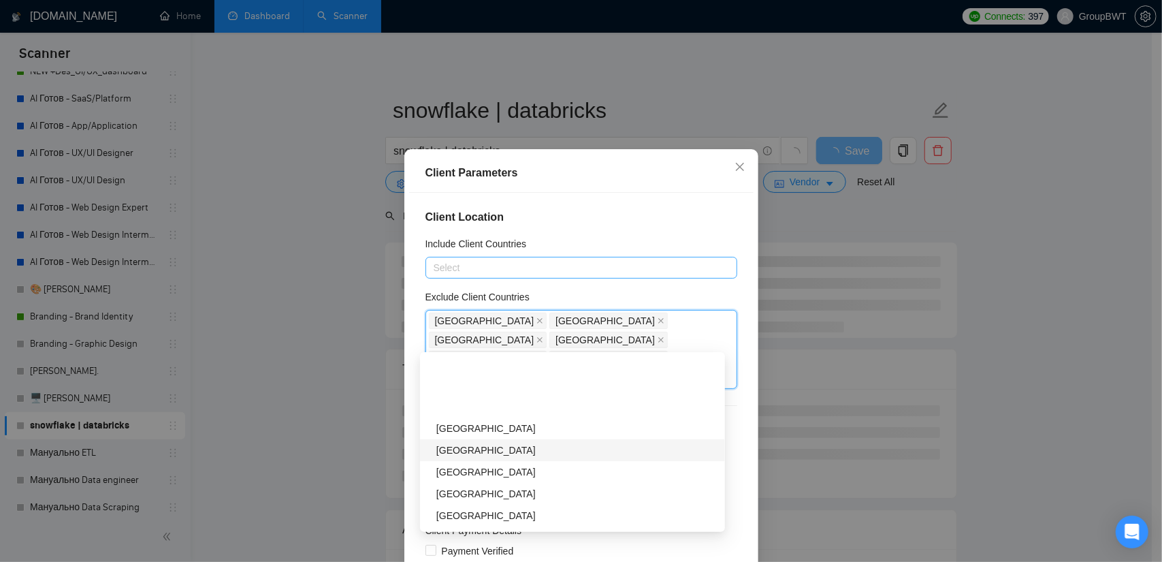
scroll to position [681, 0]
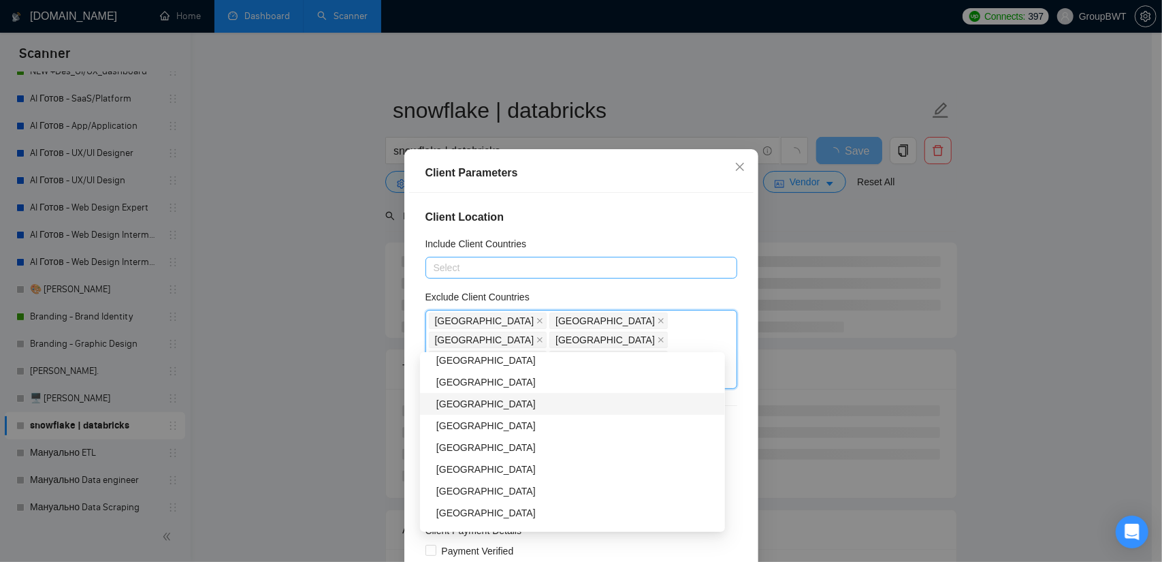
click at [483, 405] on div "[GEOGRAPHIC_DATA]" at bounding box center [576, 403] width 280 height 15
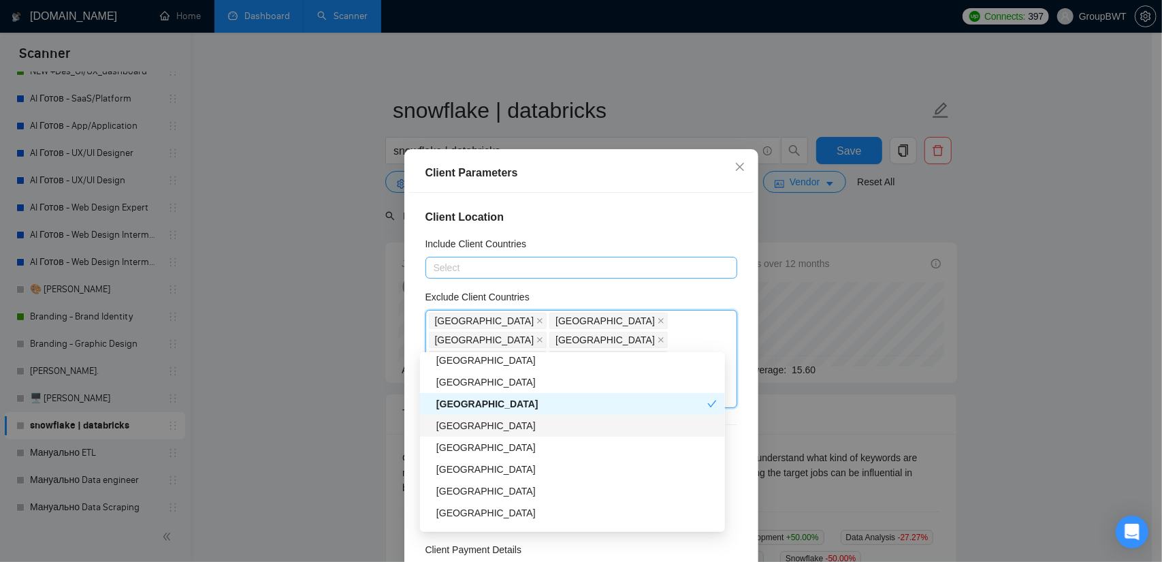
click at [480, 427] on div "[GEOGRAPHIC_DATA]" at bounding box center [576, 425] width 280 height 15
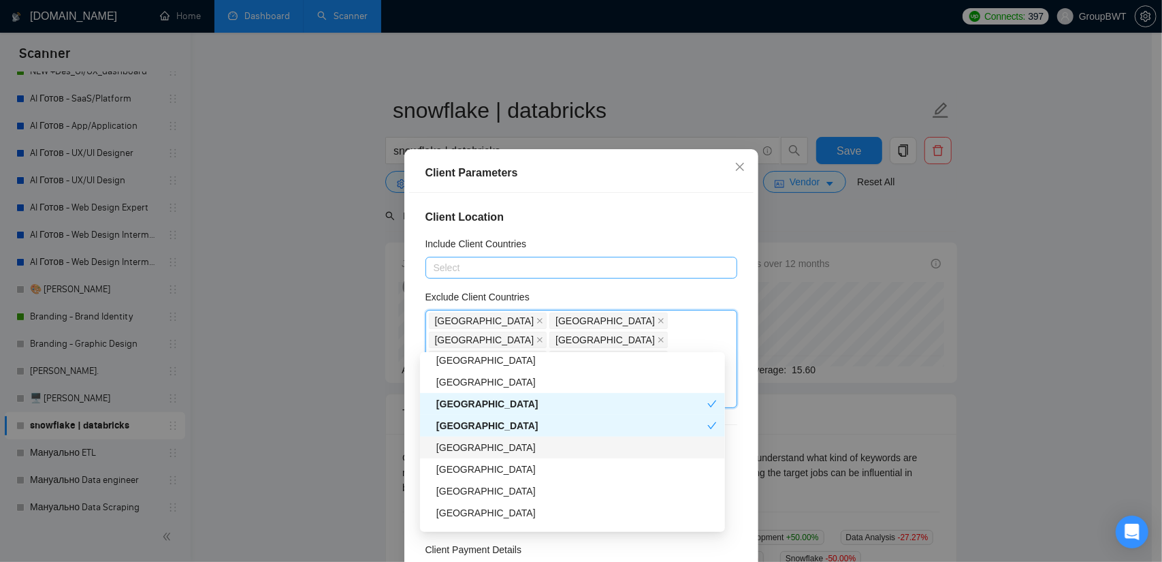
click at [474, 447] on div "[GEOGRAPHIC_DATA]" at bounding box center [576, 447] width 280 height 15
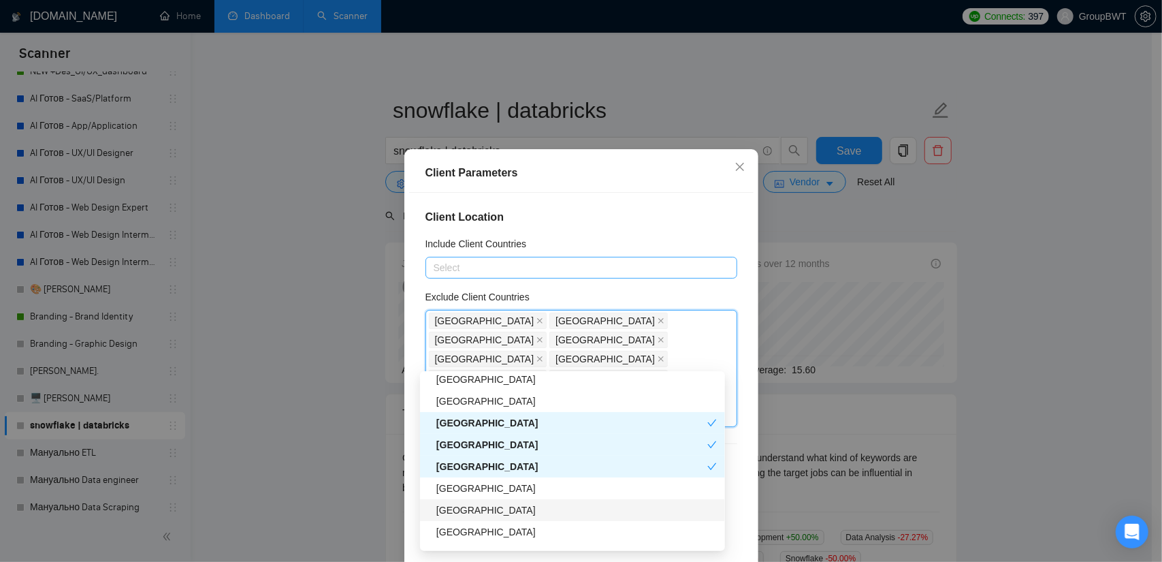
click at [462, 494] on div "[GEOGRAPHIC_DATA]" at bounding box center [576, 488] width 280 height 15
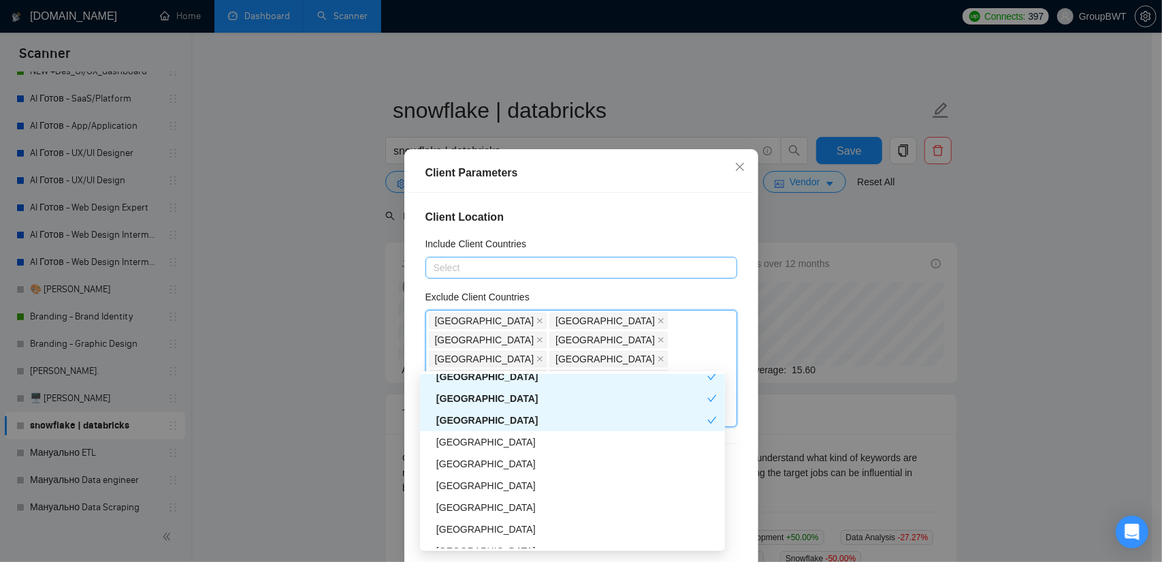
scroll to position [817, 0]
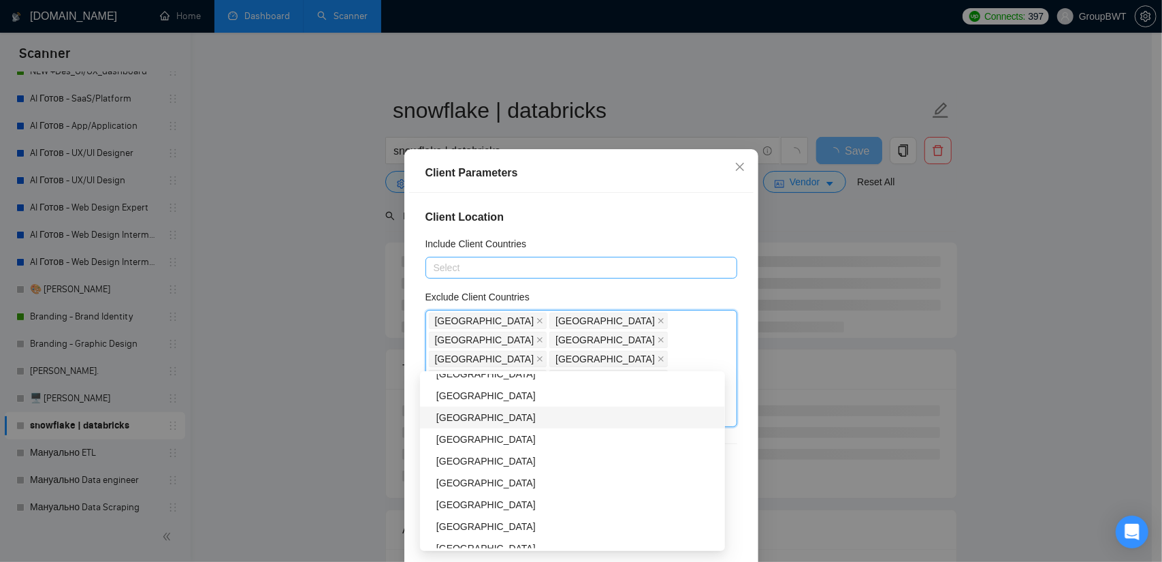
click at [480, 421] on div "[GEOGRAPHIC_DATA]" at bounding box center [576, 417] width 280 height 15
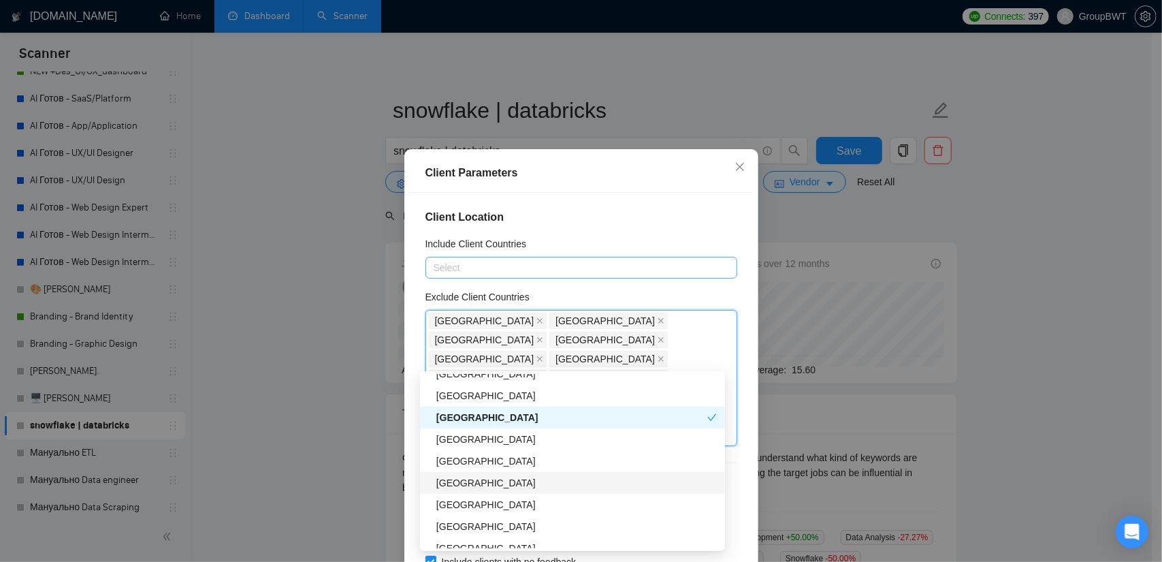
click at [475, 485] on div "[GEOGRAPHIC_DATA]" at bounding box center [576, 482] width 280 height 15
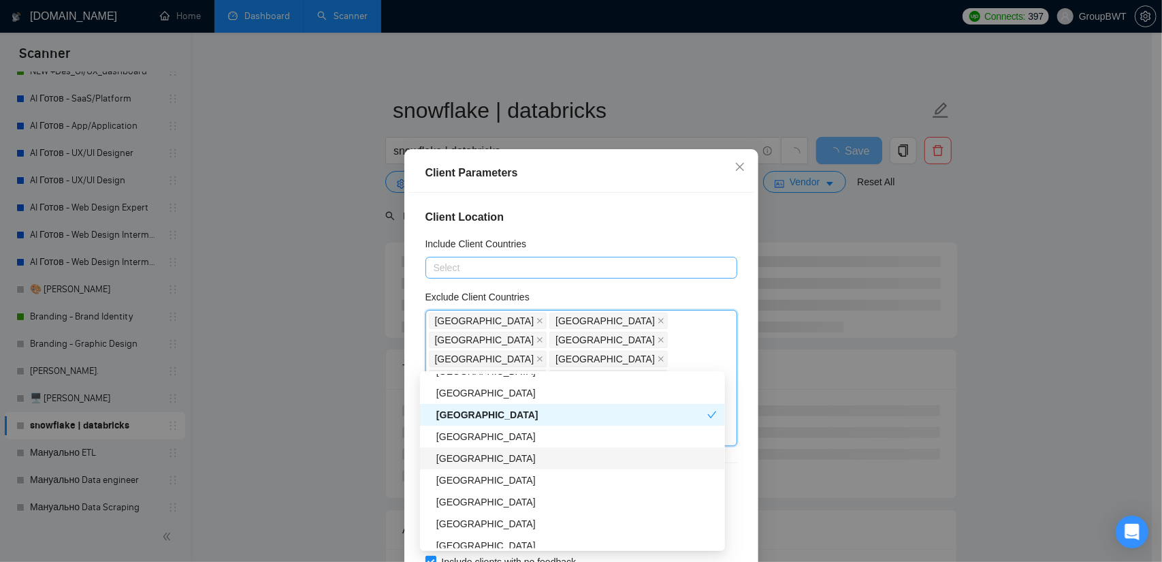
scroll to position [953, 0]
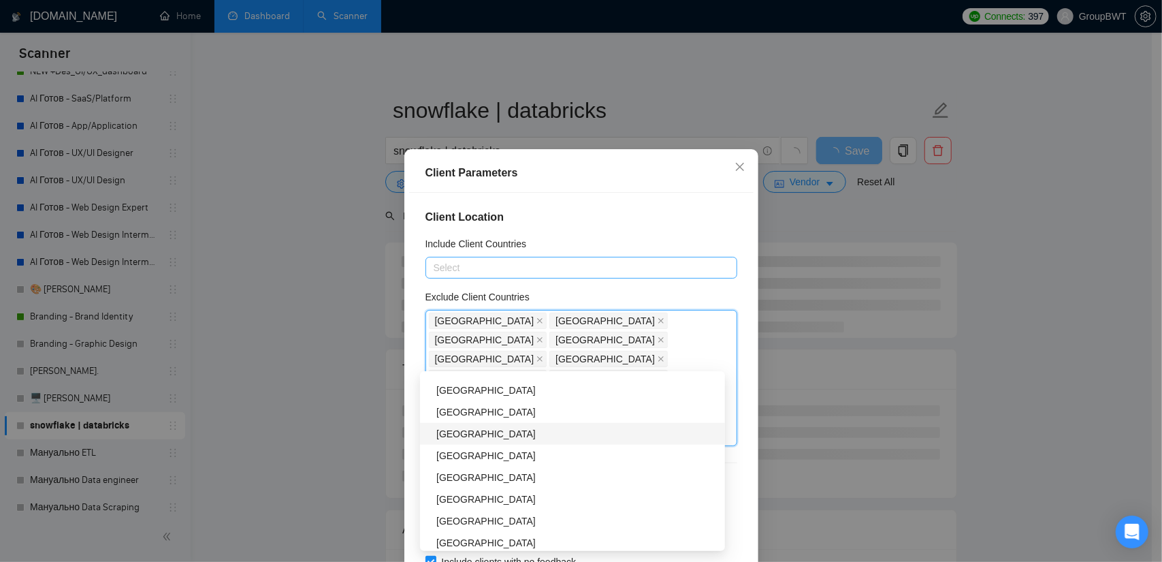
click at [475, 436] on div "[GEOGRAPHIC_DATA]" at bounding box center [576, 433] width 280 height 15
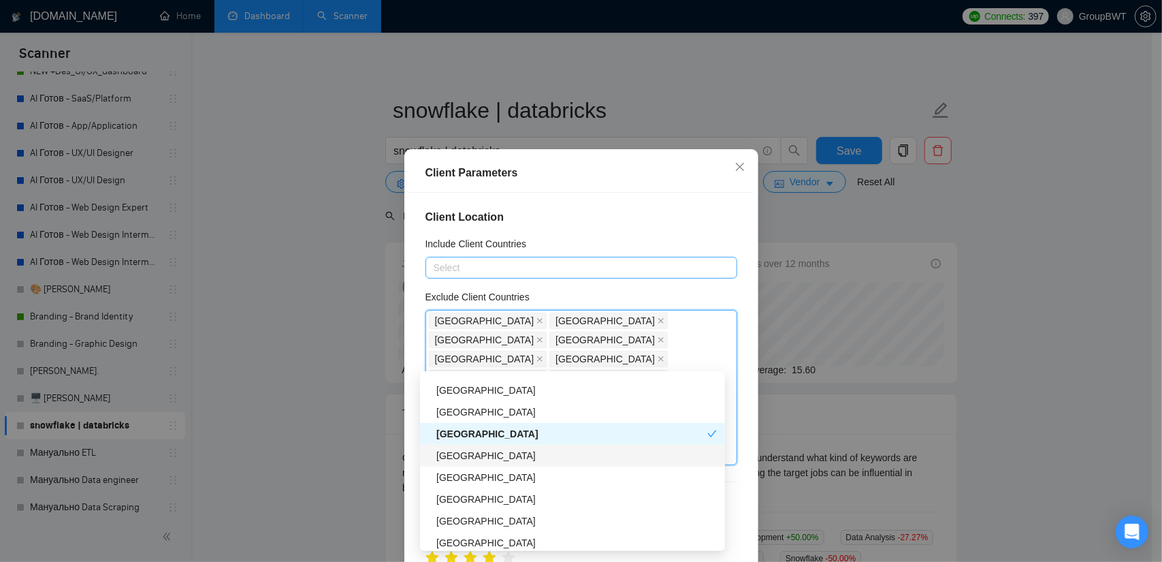
click at [451, 462] on div "[GEOGRAPHIC_DATA]" at bounding box center [576, 455] width 280 height 15
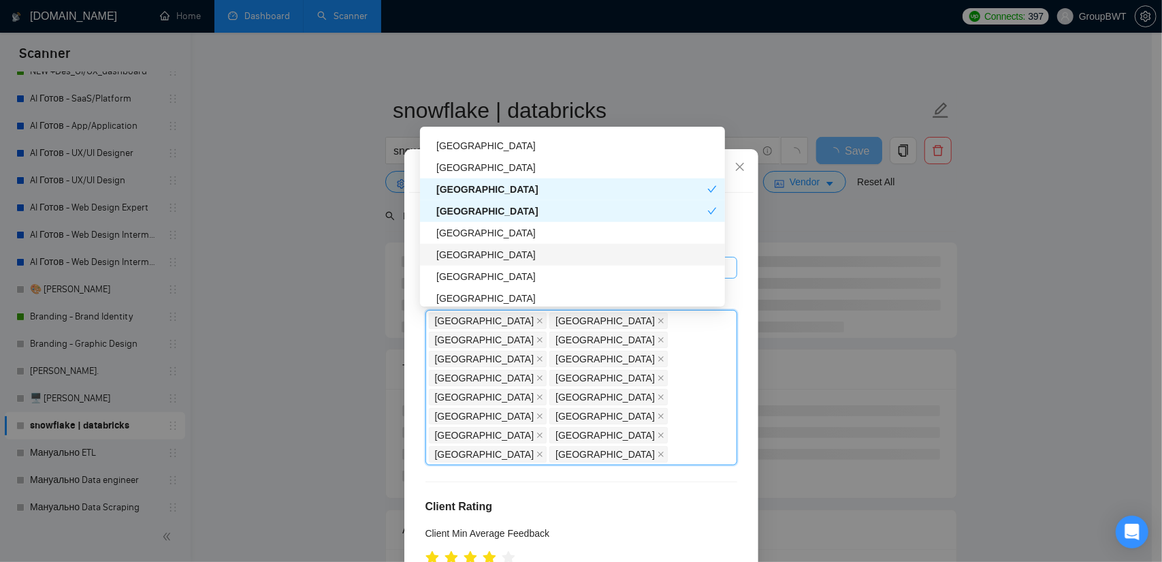
click at [477, 257] on div "[GEOGRAPHIC_DATA]" at bounding box center [576, 254] width 280 height 15
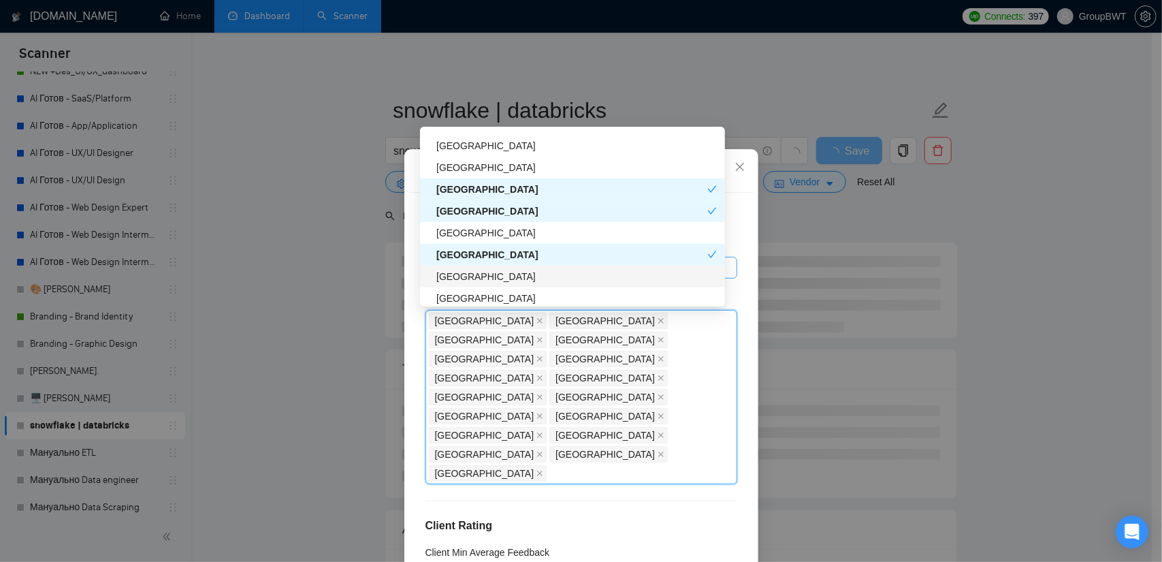
click at [480, 281] on div "[GEOGRAPHIC_DATA]" at bounding box center [576, 276] width 280 height 15
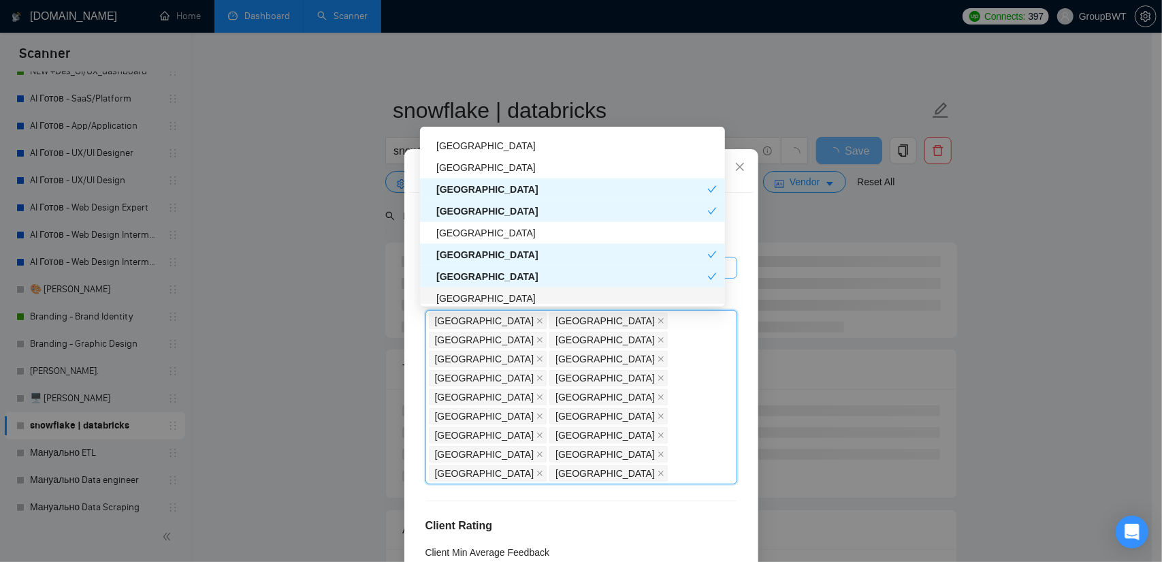
click at [474, 295] on div "[GEOGRAPHIC_DATA]" at bounding box center [576, 298] width 280 height 15
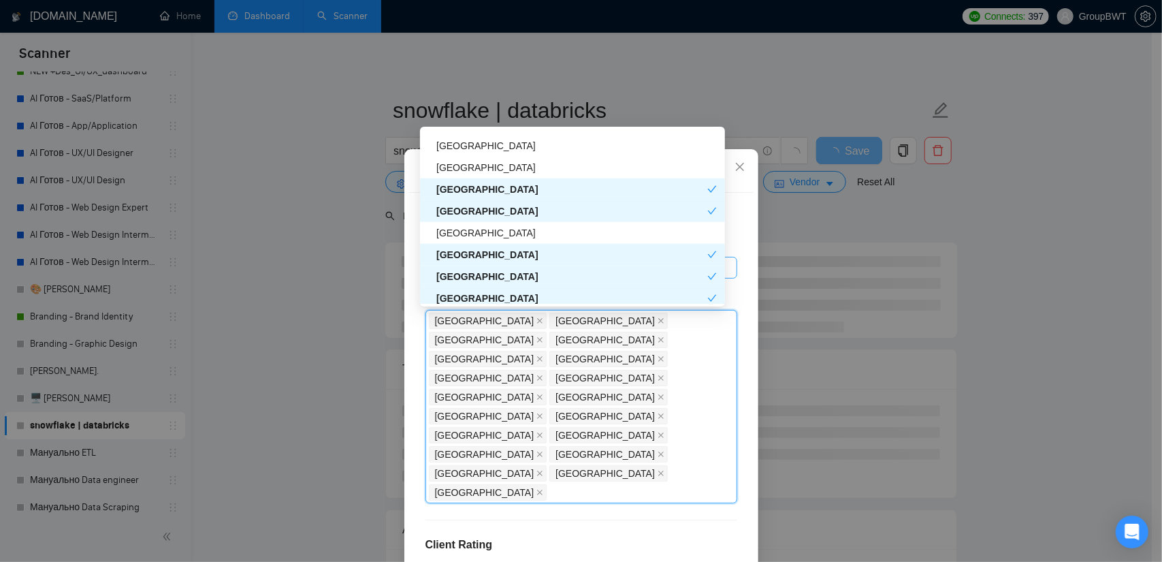
scroll to position [1089, 0]
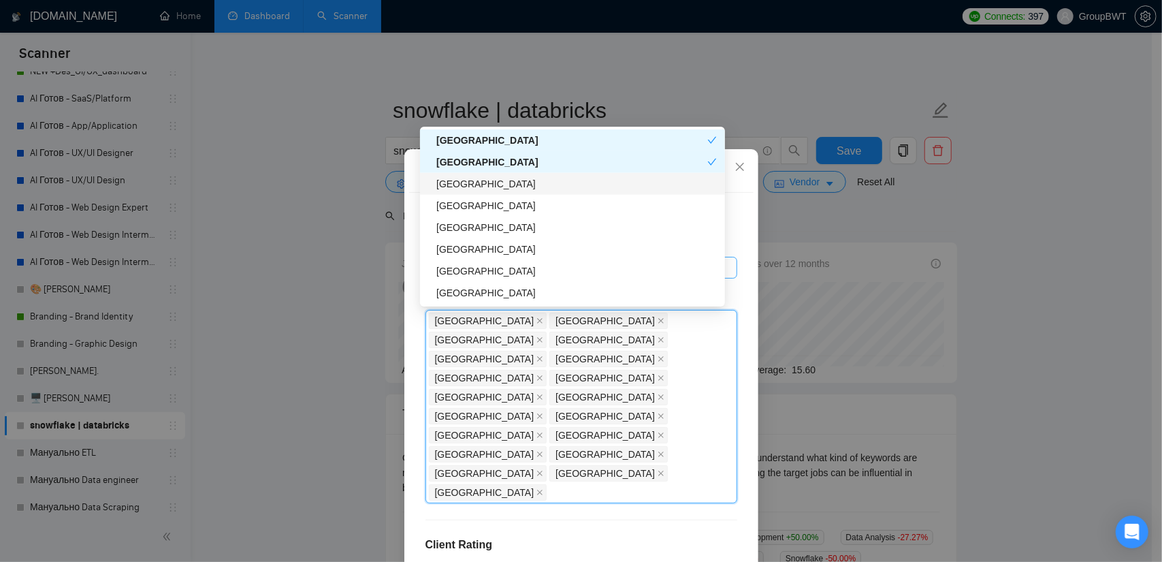
click at [465, 184] on div "[GEOGRAPHIC_DATA]" at bounding box center [576, 183] width 280 height 15
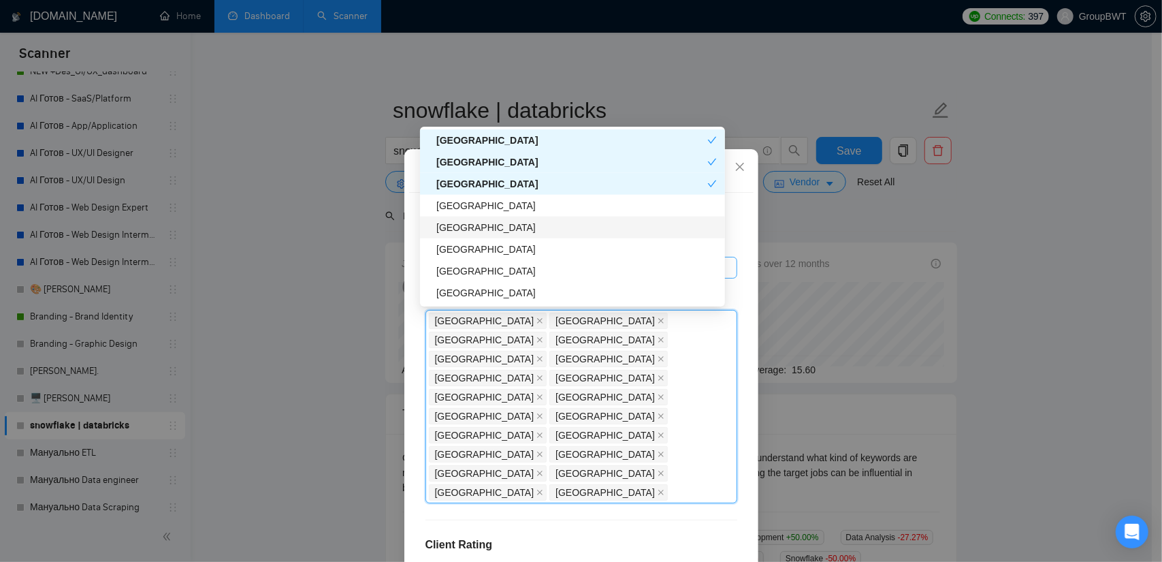
click at [466, 228] on div "[GEOGRAPHIC_DATA]" at bounding box center [576, 227] width 280 height 15
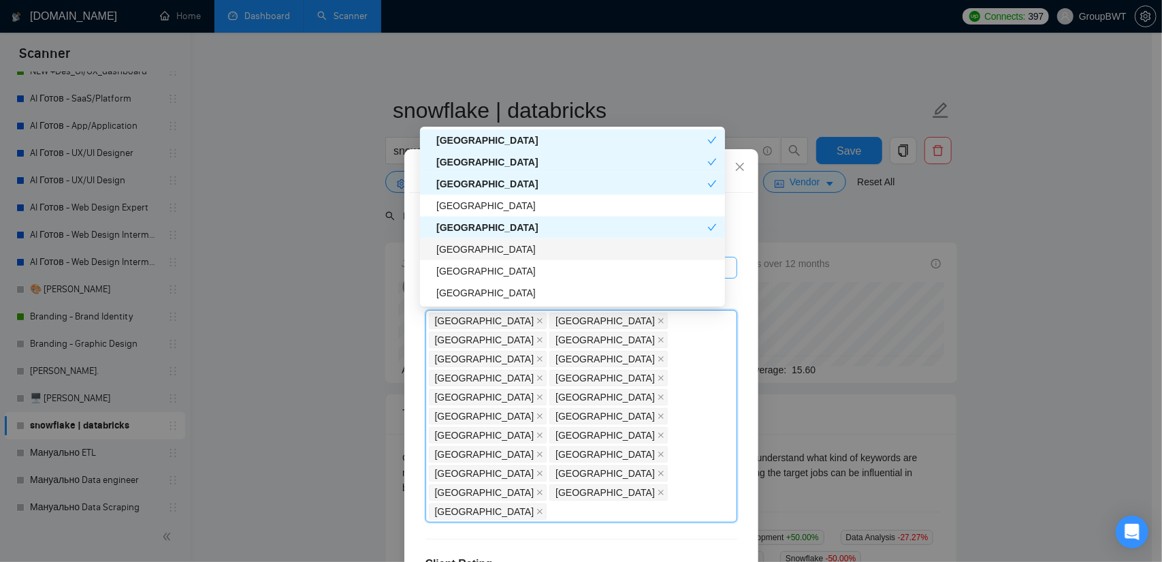
click at [461, 259] on div "[GEOGRAPHIC_DATA]" at bounding box center [572, 249] width 305 height 22
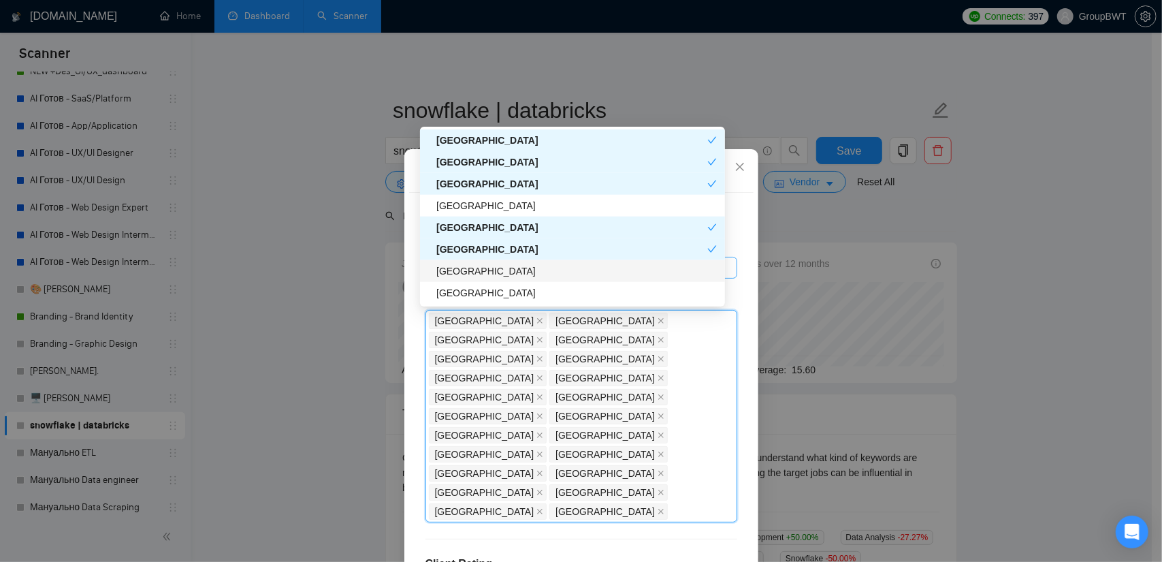
click at [462, 268] on div "[GEOGRAPHIC_DATA]" at bounding box center [576, 270] width 280 height 15
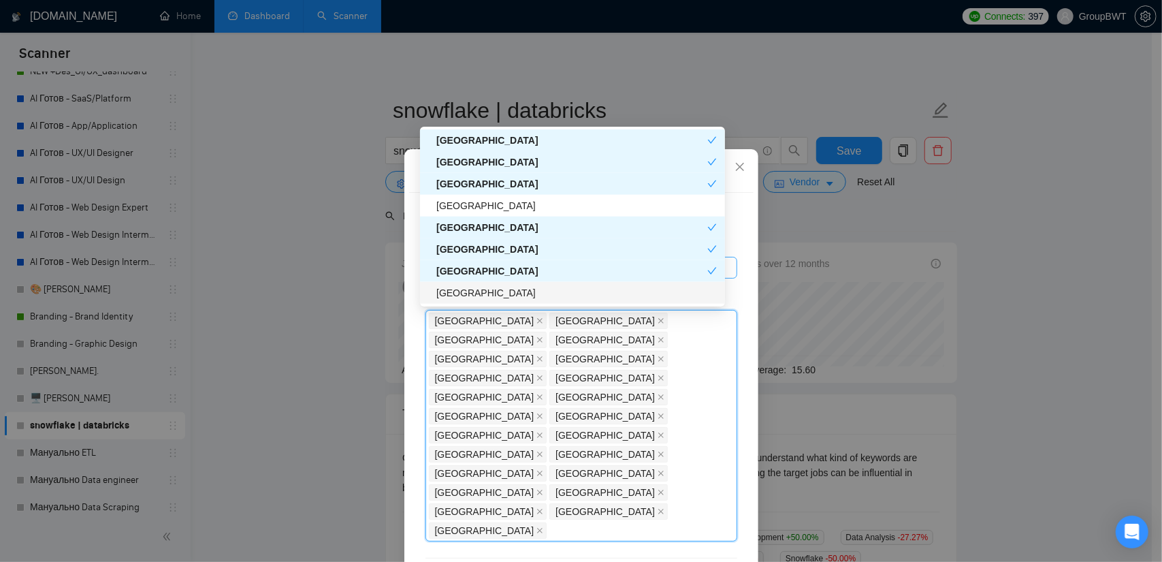
click at [460, 287] on div "[GEOGRAPHIC_DATA]" at bounding box center [576, 292] width 280 height 15
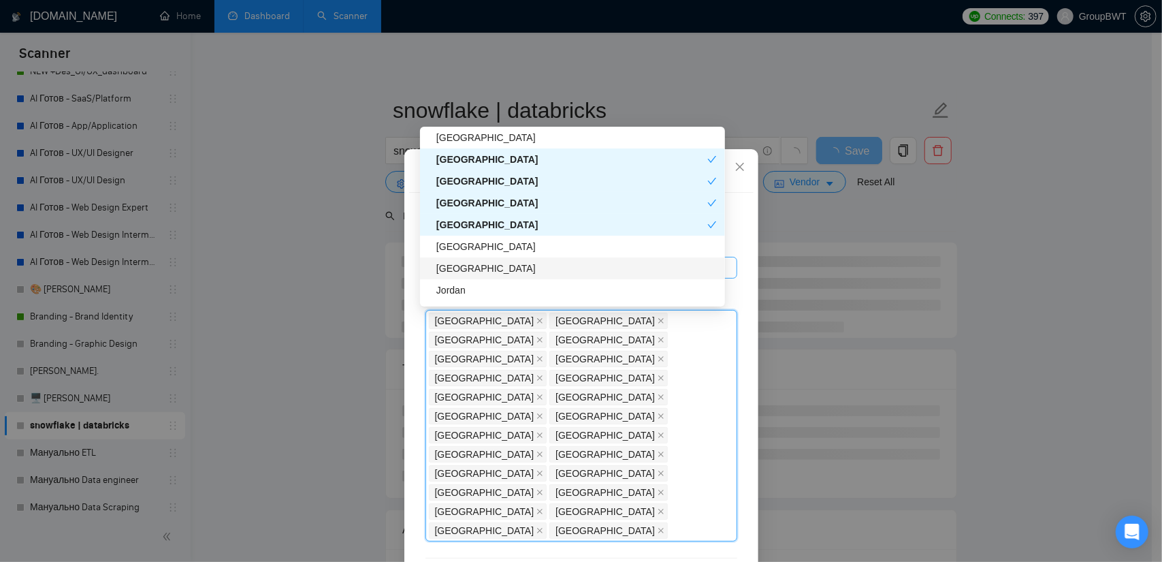
click at [473, 268] on div "[GEOGRAPHIC_DATA]" at bounding box center [576, 268] width 280 height 15
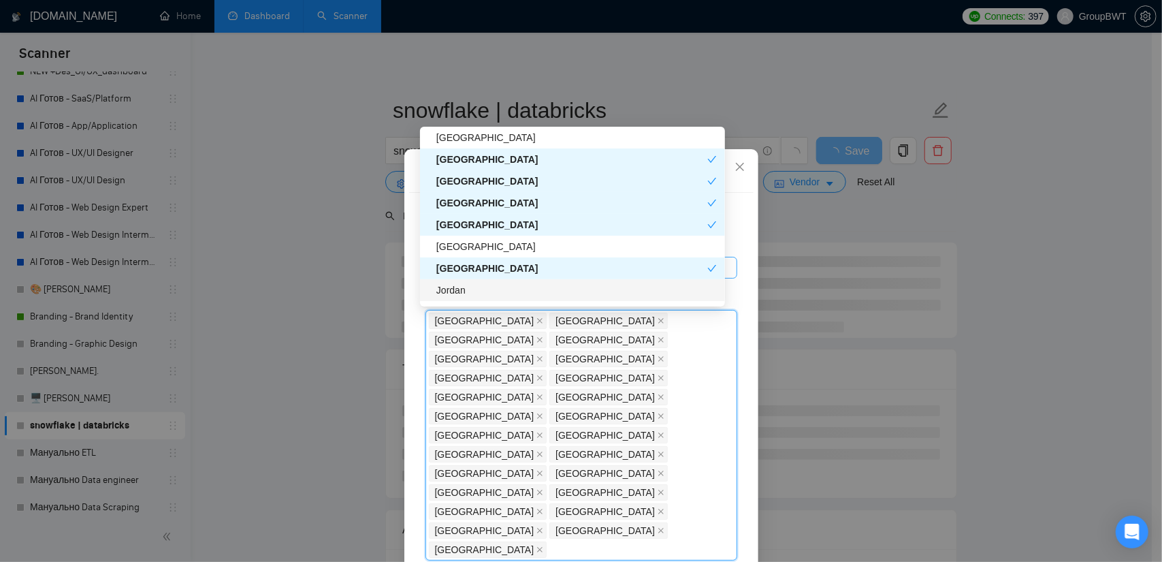
click at [460, 284] on div "Jordan" at bounding box center [576, 290] width 280 height 15
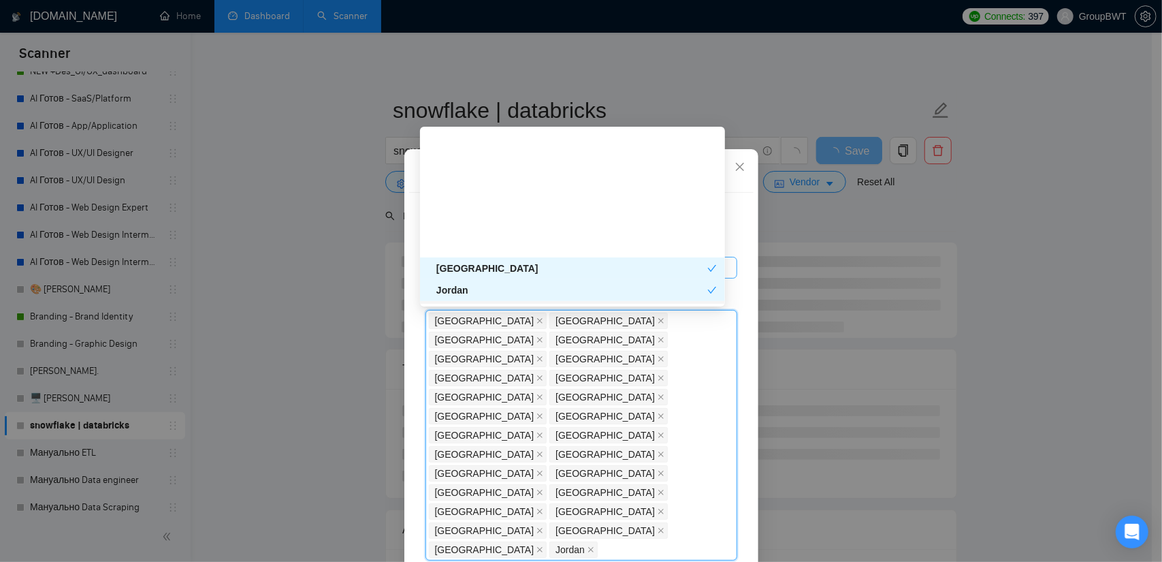
scroll to position [1293, 0]
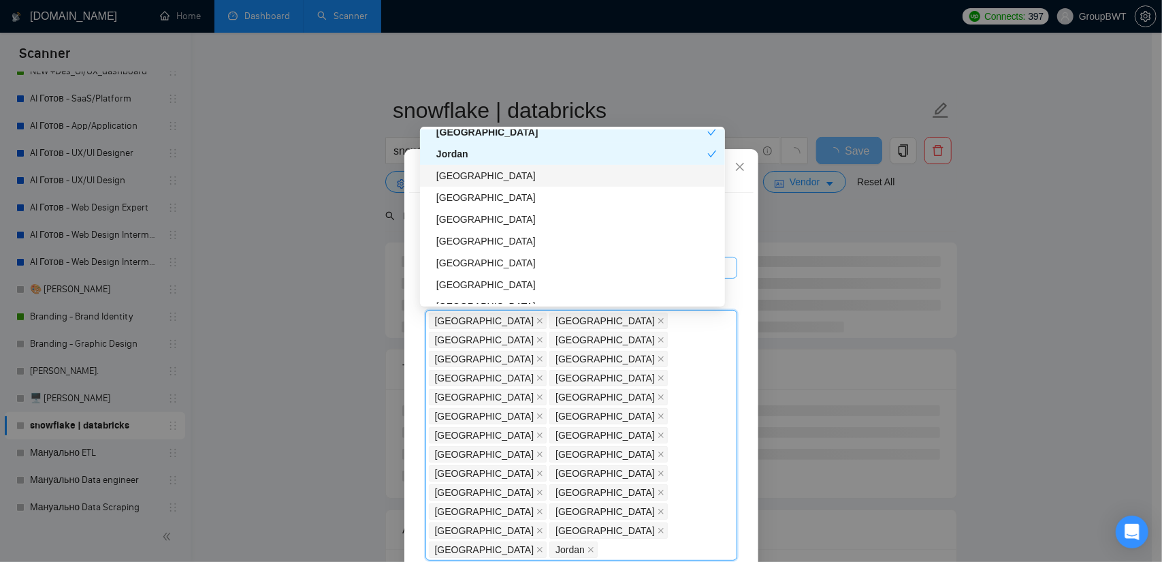
click at [483, 178] on div "[GEOGRAPHIC_DATA]" at bounding box center [576, 175] width 280 height 15
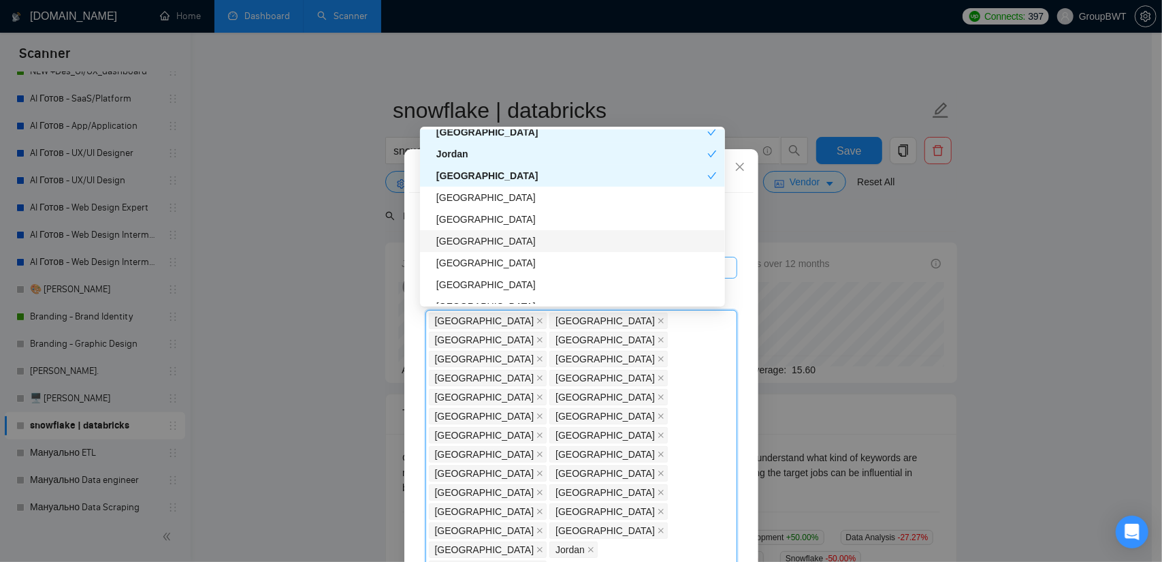
click at [468, 242] on div "[GEOGRAPHIC_DATA]" at bounding box center [576, 240] width 280 height 15
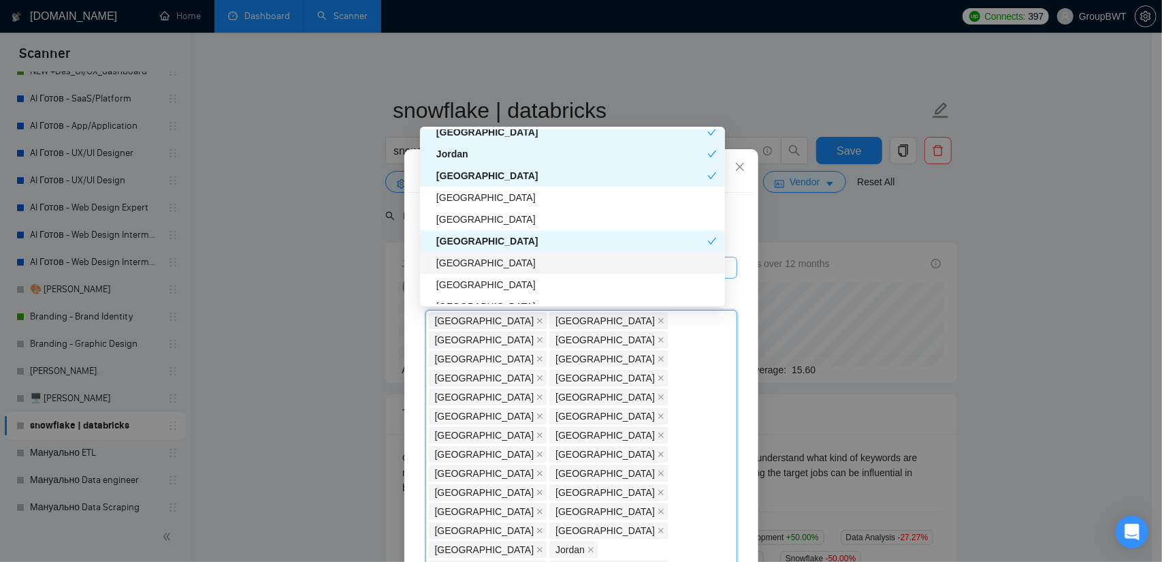
click at [462, 261] on div "[GEOGRAPHIC_DATA]" at bounding box center [576, 262] width 280 height 15
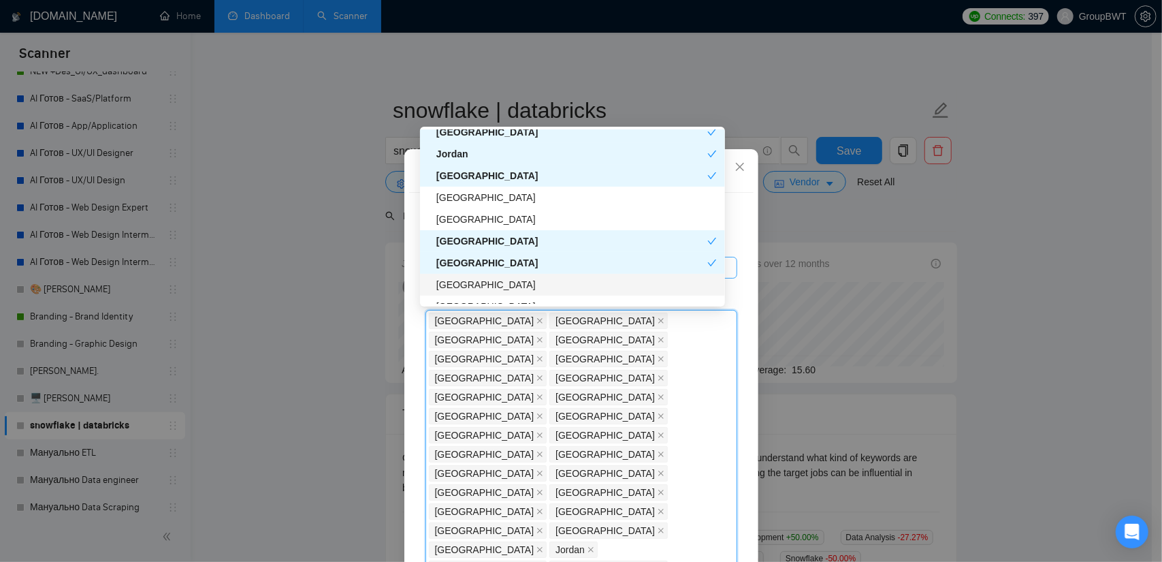
click at [455, 285] on div "[GEOGRAPHIC_DATA]" at bounding box center [576, 284] width 280 height 15
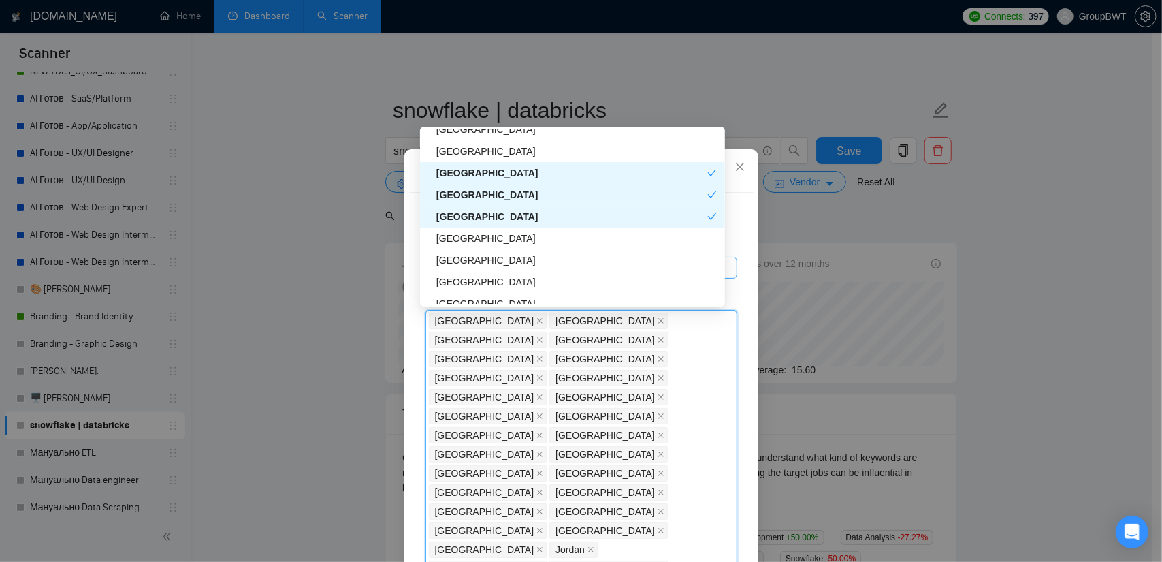
scroll to position [1430, 0]
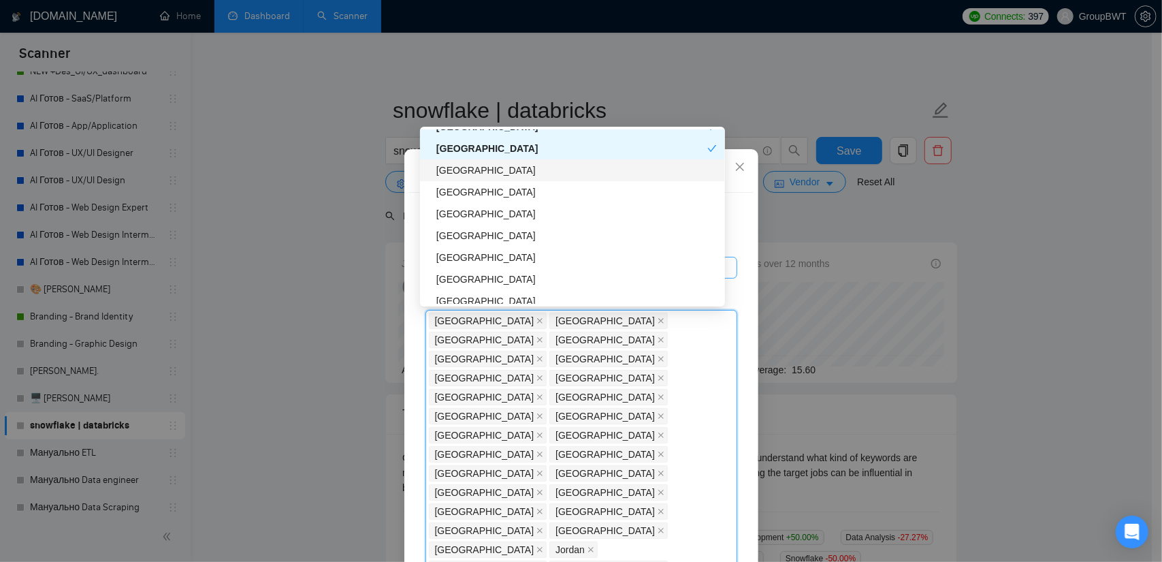
click at [488, 170] on div "[GEOGRAPHIC_DATA]" at bounding box center [576, 170] width 280 height 15
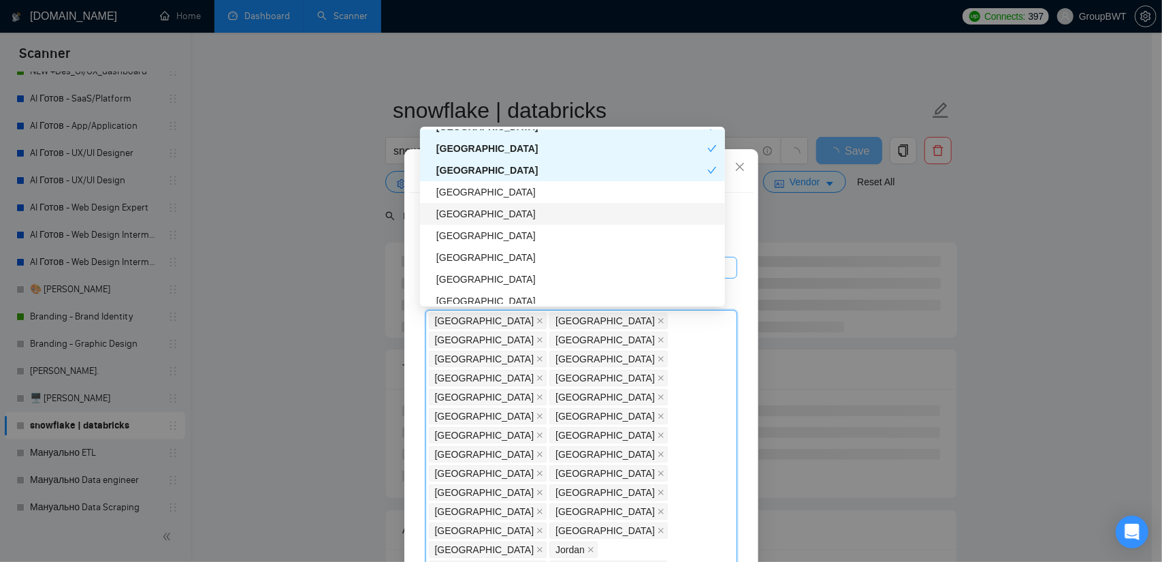
click at [471, 212] on div "[GEOGRAPHIC_DATA]" at bounding box center [576, 213] width 280 height 15
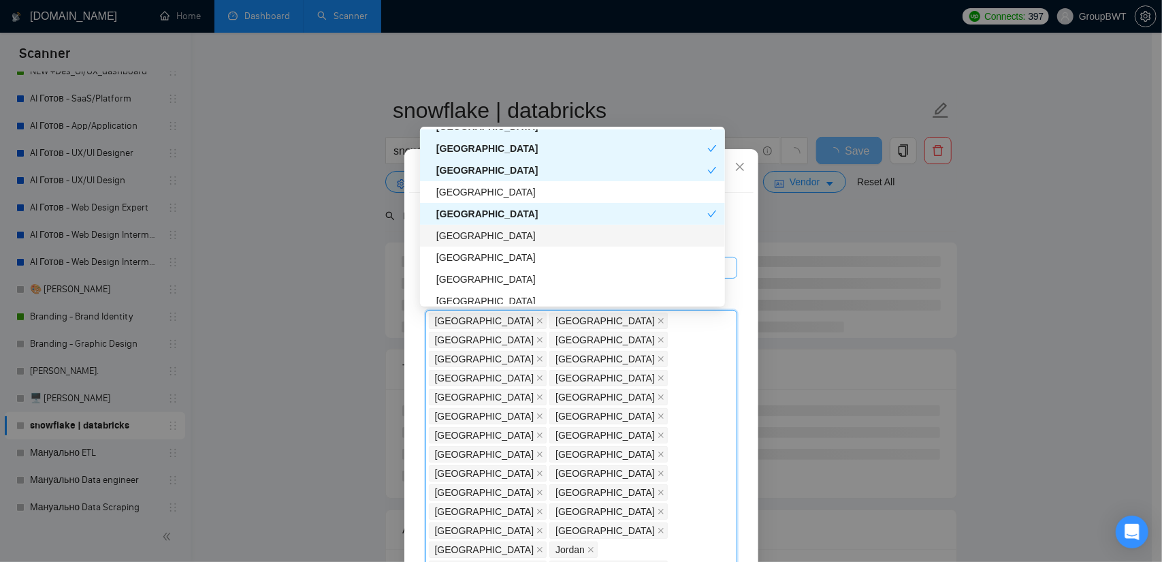
click at [464, 240] on div "[GEOGRAPHIC_DATA]" at bounding box center [576, 235] width 280 height 15
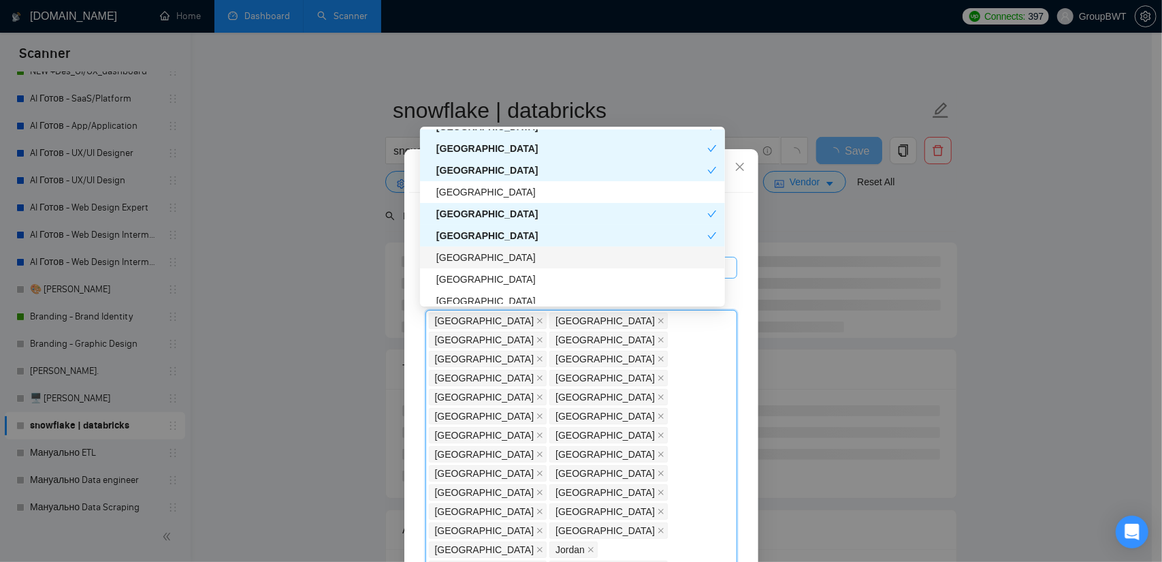
click at [475, 262] on div "[GEOGRAPHIC_DATA]" at bounding box center [576, 257] width 280 height 15
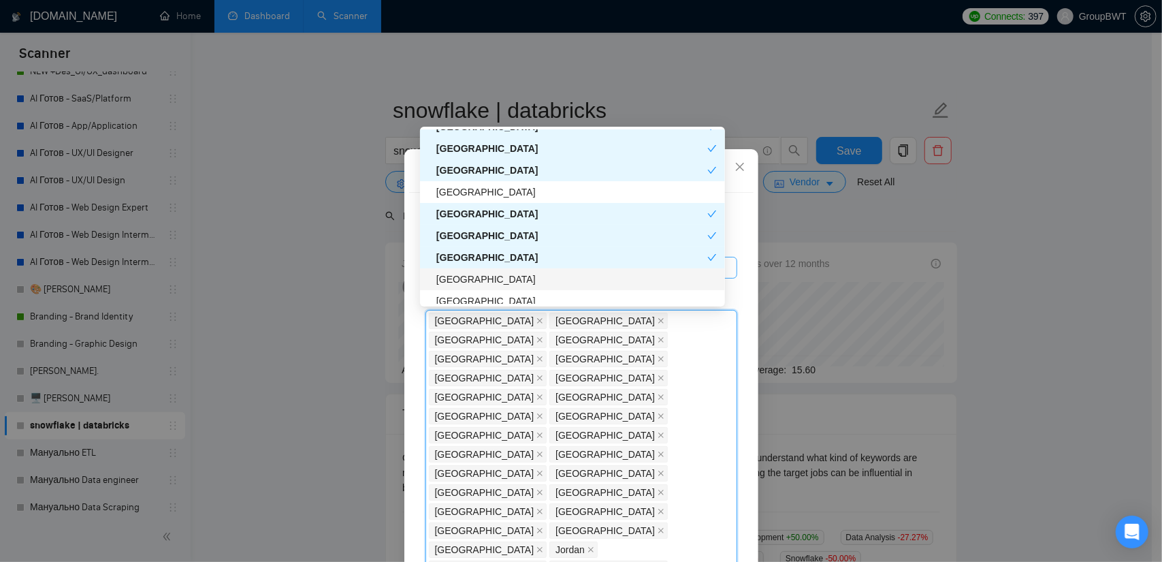
click at [466, 282] on div "[GEOGRAPHIC_DATA]" at bounding box center [576, 279] width 280 height 15
click at [467, 302] on div "[GEOGRAPHIC_DATA]" at bounding box center [576, 300] width 280 height 15
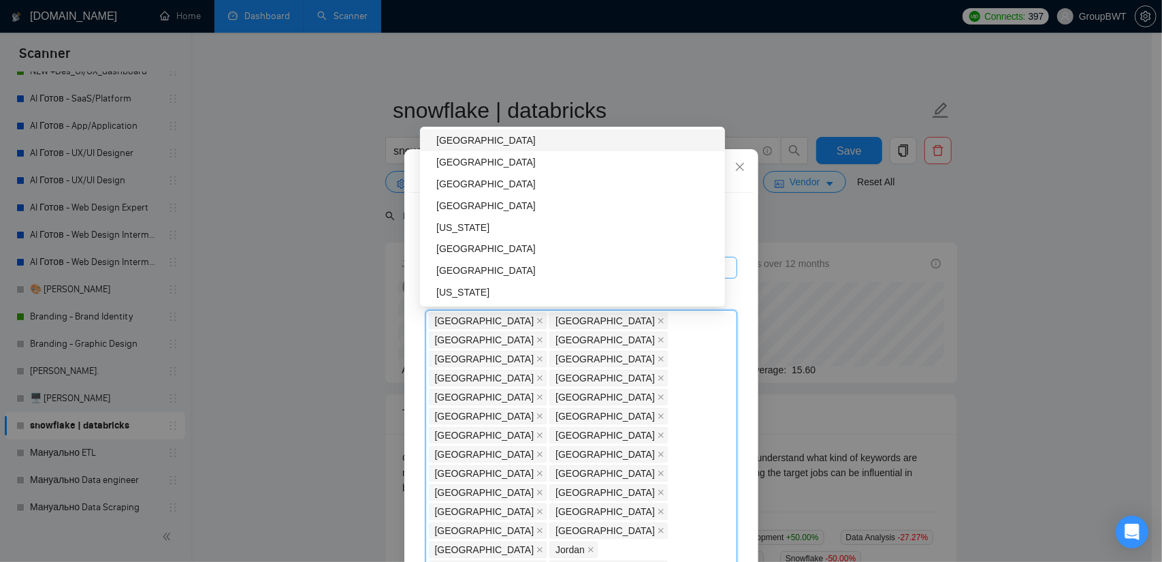
scroll to position [1566, 0]
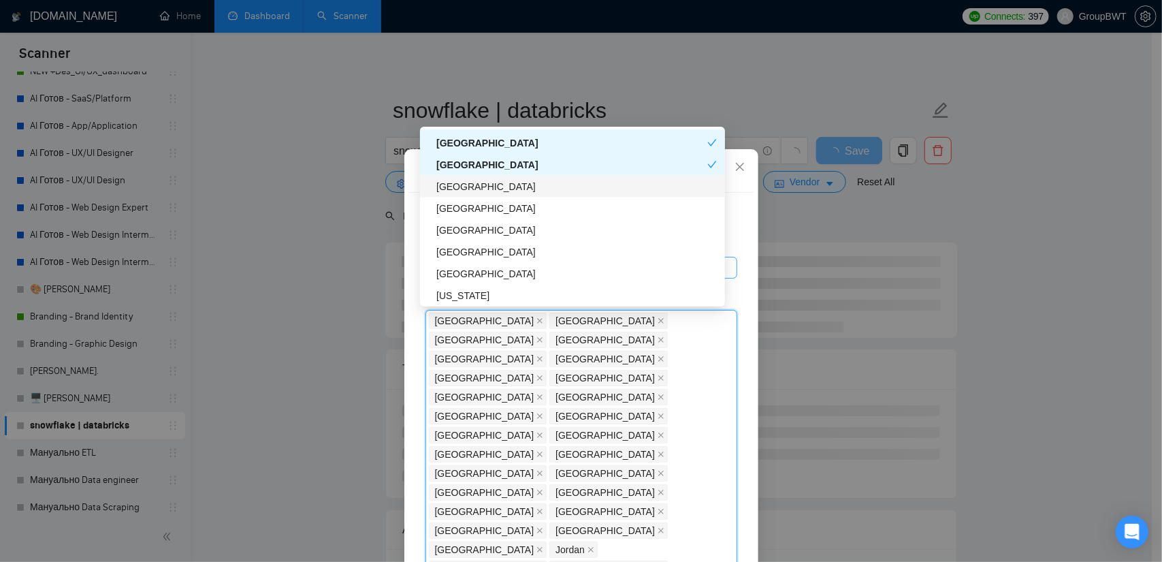
click at [481, 184] on div "[GEOGRAPHIC_DATA]" at bounding box center [576, 186] width 280 height 15
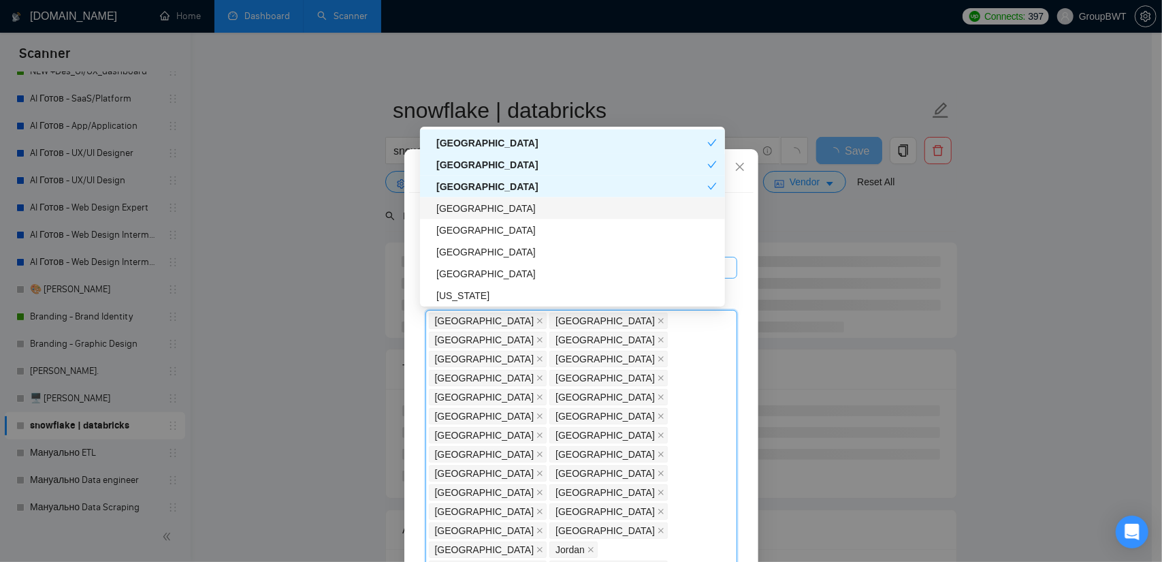
click at [477, 204] on div "[GEOGRAPHIC_DATA]" at bounding box center [576, 208] width 280 height 15
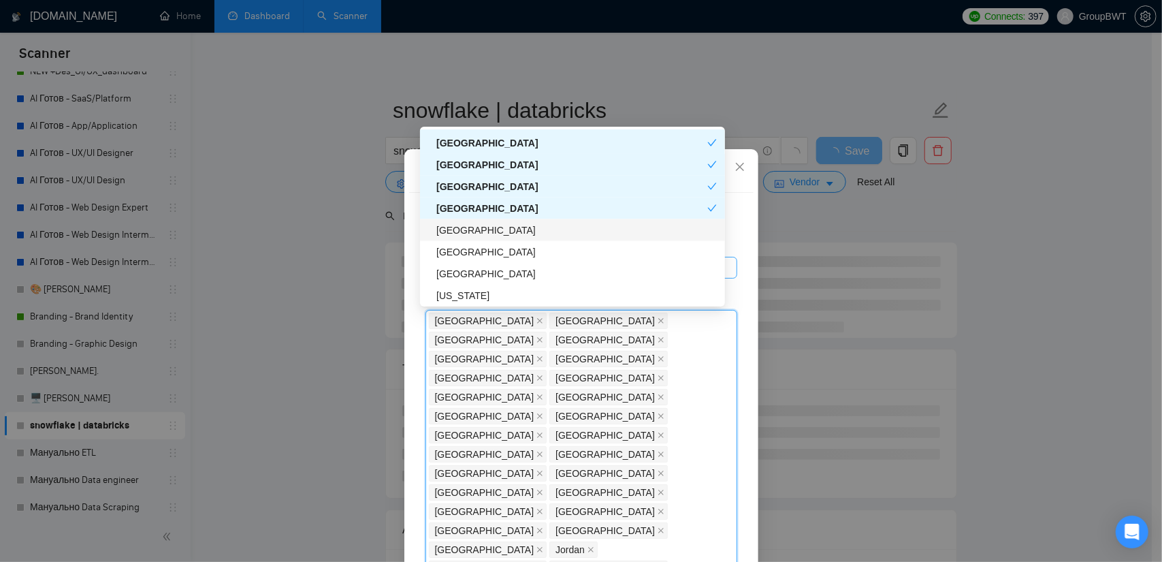
click at [476, 236] on div "[GEOGRAPHIC_DATA]" at bounding box center [576, 230] width 280 height 15
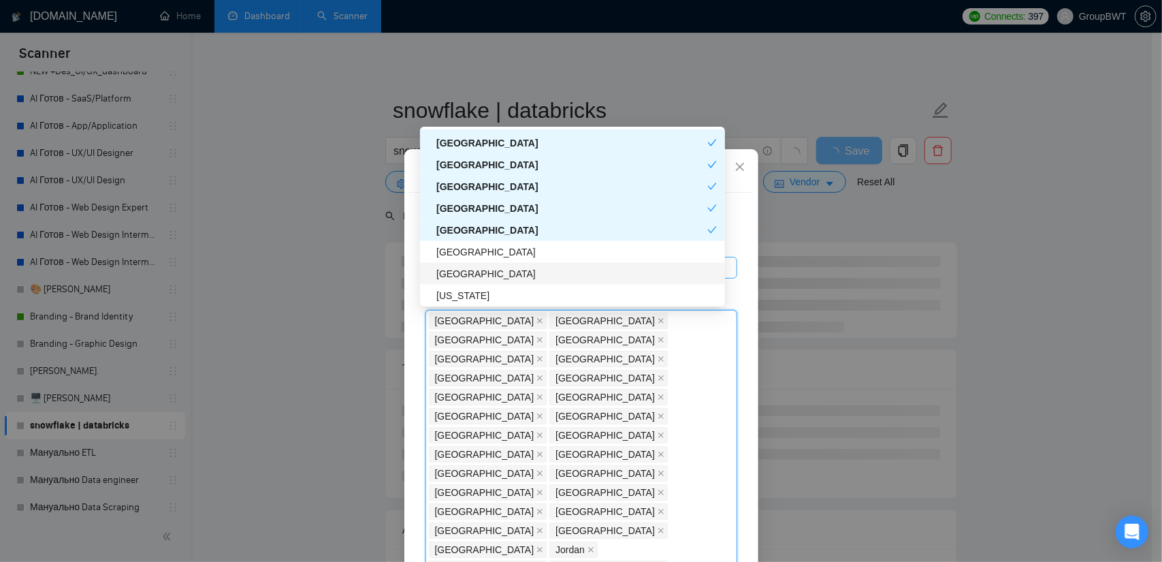
click at [468, 278] on div "[GEOGRAPHIC_DATA]" at bounding box center [576, 273] width 280 height 15
click at [464, 295] on div "[US_STATE]" at bounding box center [576, 295] width 280 height 15
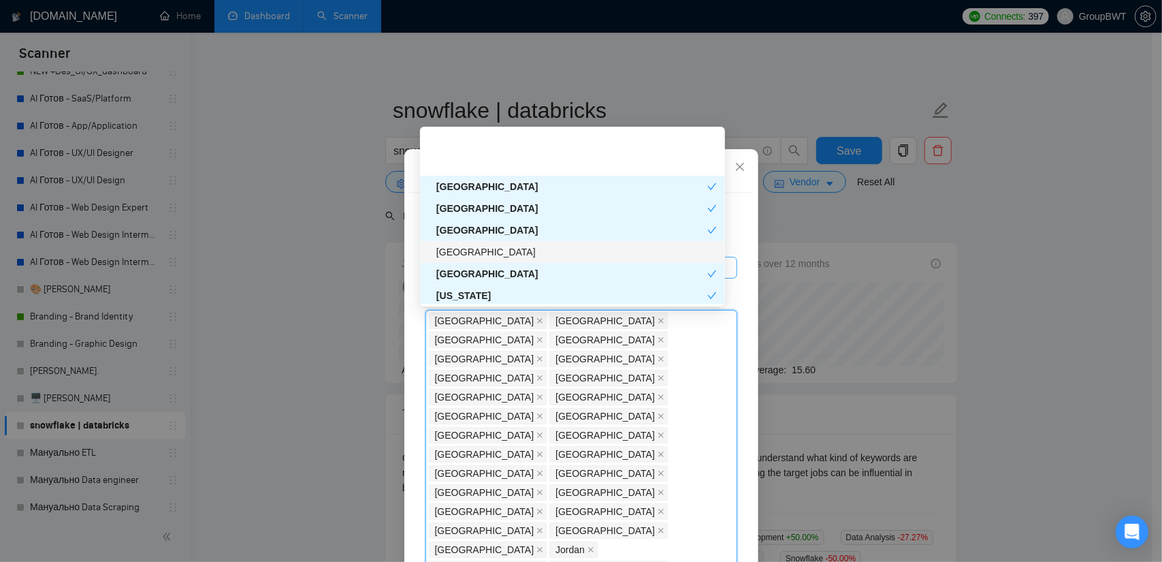
scroll to position [1634, 0]
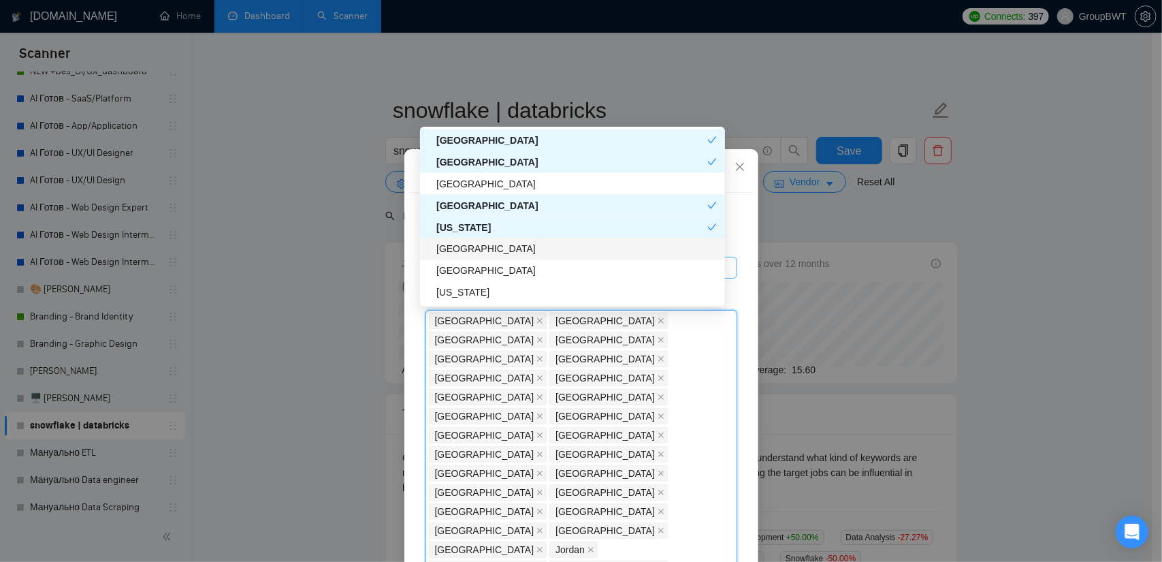
click at [479, 250] on div "[GEOGRAPHIC_DATA]" at bounding box center [576, 249] width 280 height 15
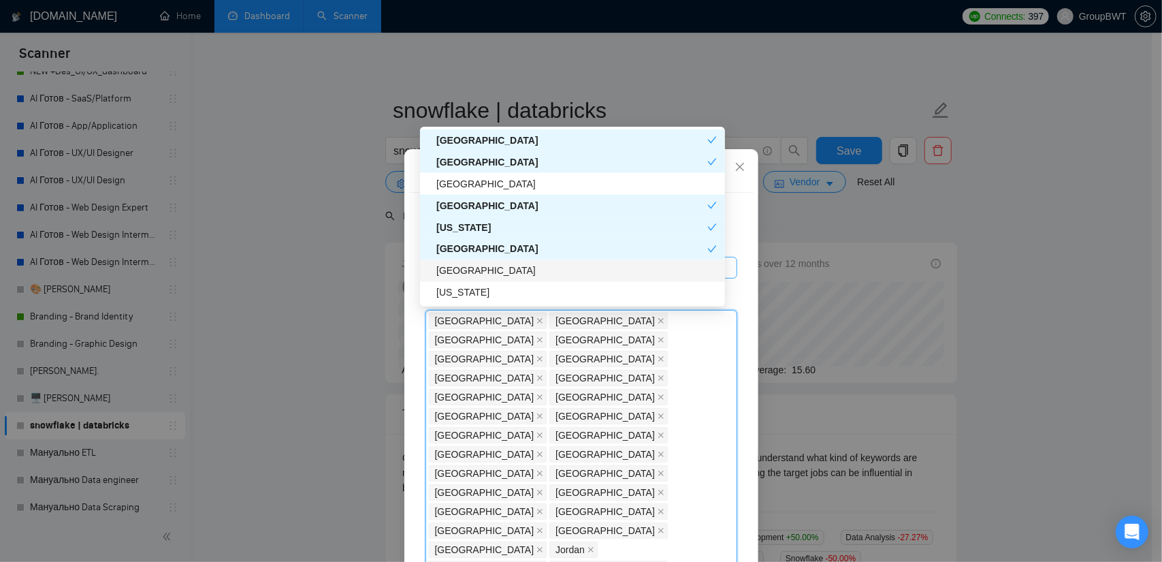
click at [471, 272] on div "[GEOGRAPHIC_DATA]" at bounding box center [576, 270] width 280 height 15
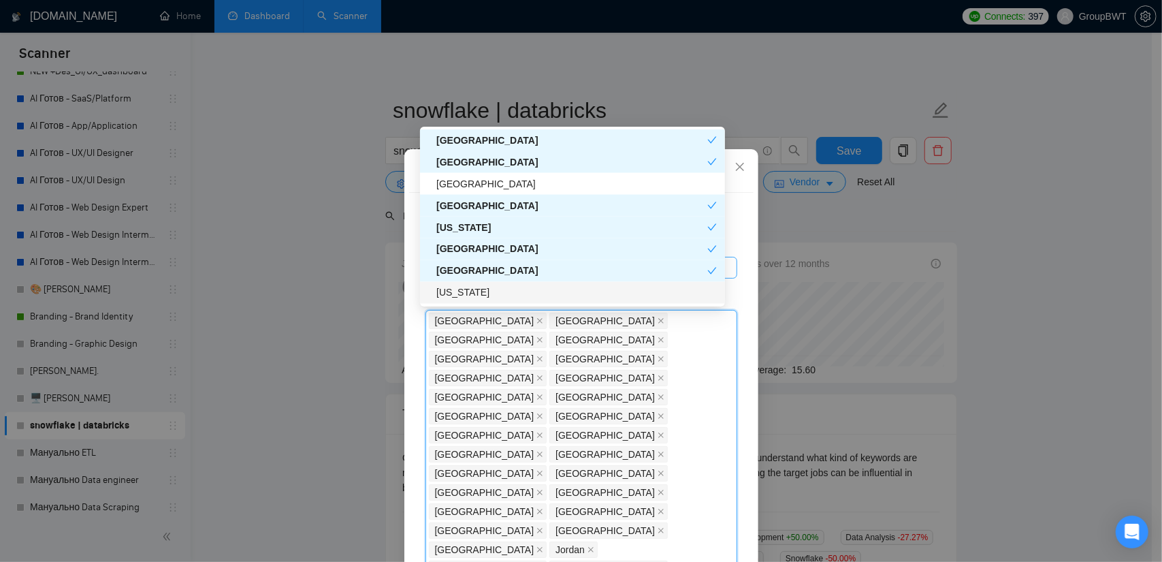
click at [470, 296] on div "[US_STATE]" at bounding box center [576, 292] width 280 height 15
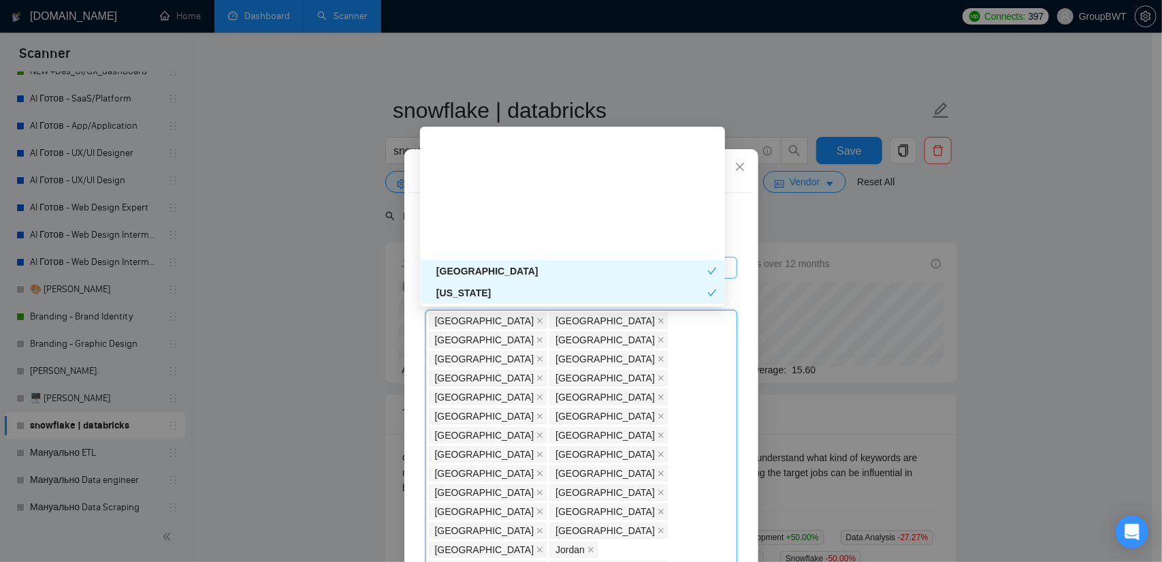
scroll to position [1770, 0]
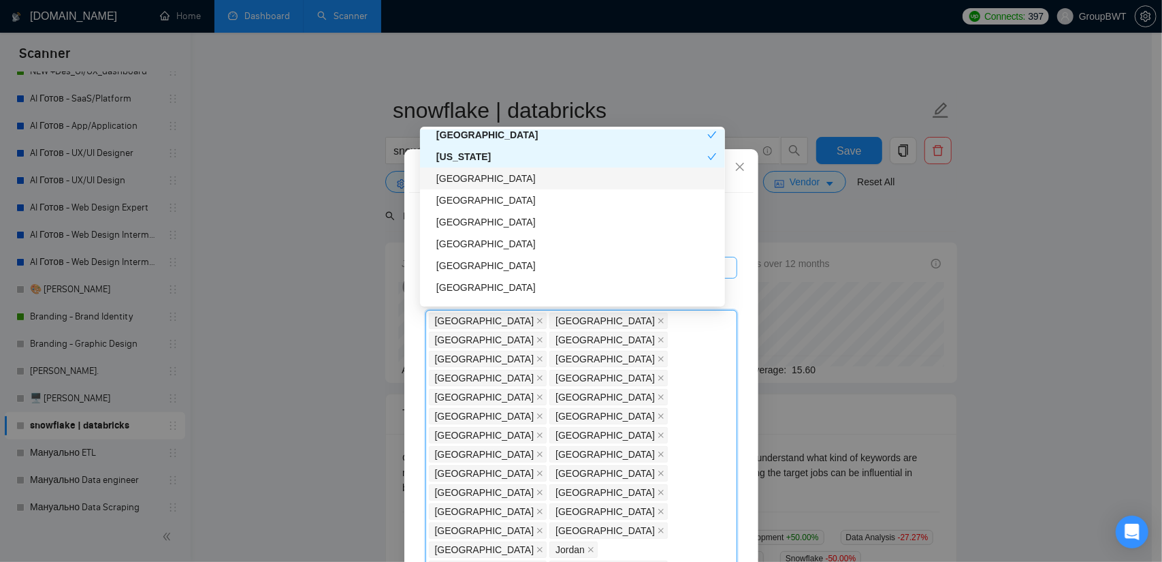
click at [491, 178] on div "[GEOGRAPHIC_DATA]" at bounding box center [576, 178] width 280 height 15
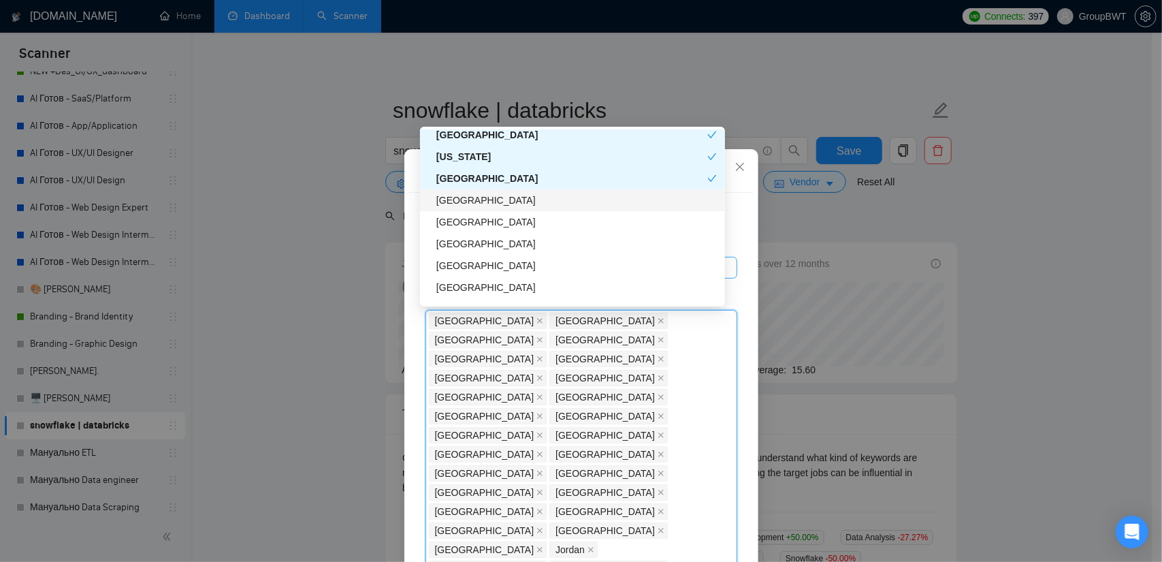
click at [485, 202] on div "[GEOGRAPHIC_DATA]" at bounding box center [576, 200] width 280 height 15
click at [485, 202] on div "[GEOGRAPHIC_DATA]" at bounding box center [571, 200] width 271 height 15
click at [468, 221] on div "[GEOGRAPHIC_DATA]" at bounding box center [576, 221] width 280 height 15
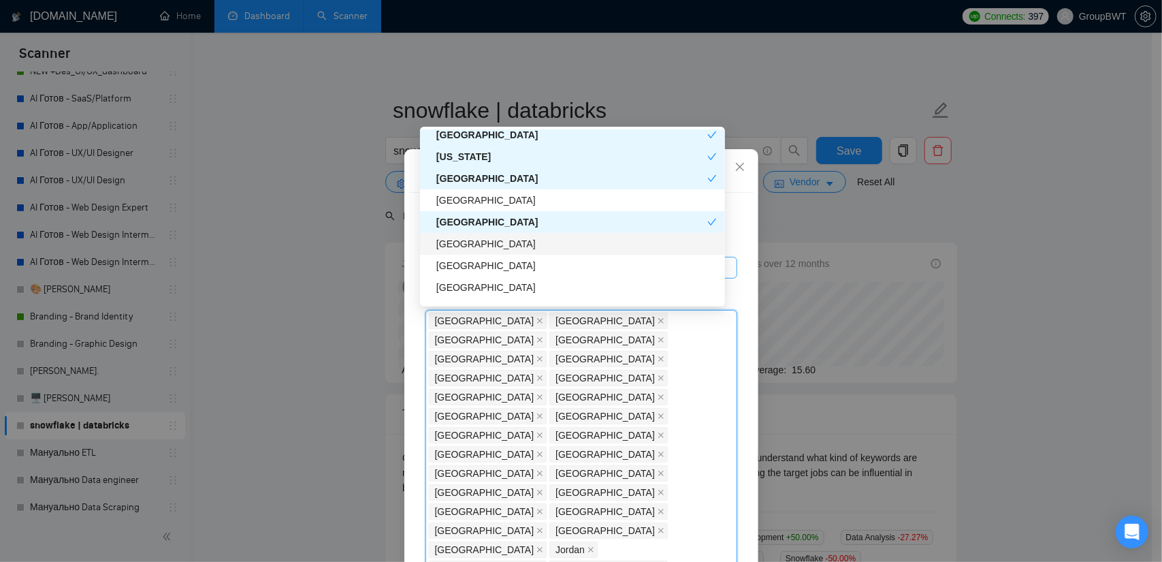
drag, startPoint x: 457, startPoint y: 242, endPoint x: 464, endPoint y: 263, distance: 22.0
click at [457, 244] on div "[GEOGRAPHIC_DATA]" at bounding box center [576, 243] width 280 height 15
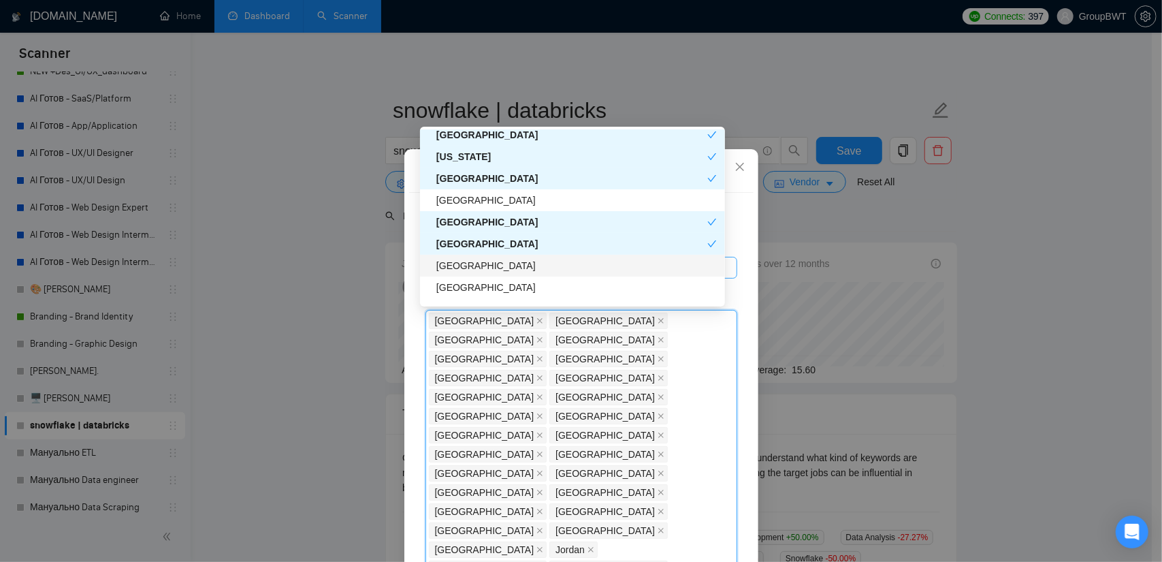
click at [464, 263] on div "[GEOGRAPHIC_DATA]" at bounding box center [576, 265] width 280 height 15
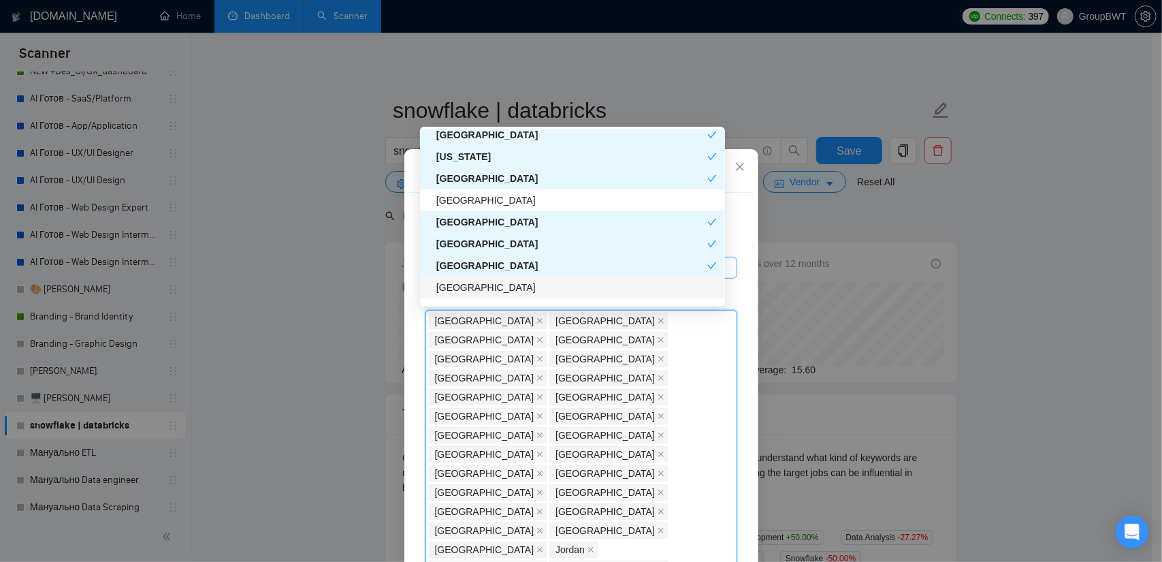
click at [472, 286] on div "[GEOGRAPHIC_DATA]" at bounding box center [576, 287] width 280 height 15
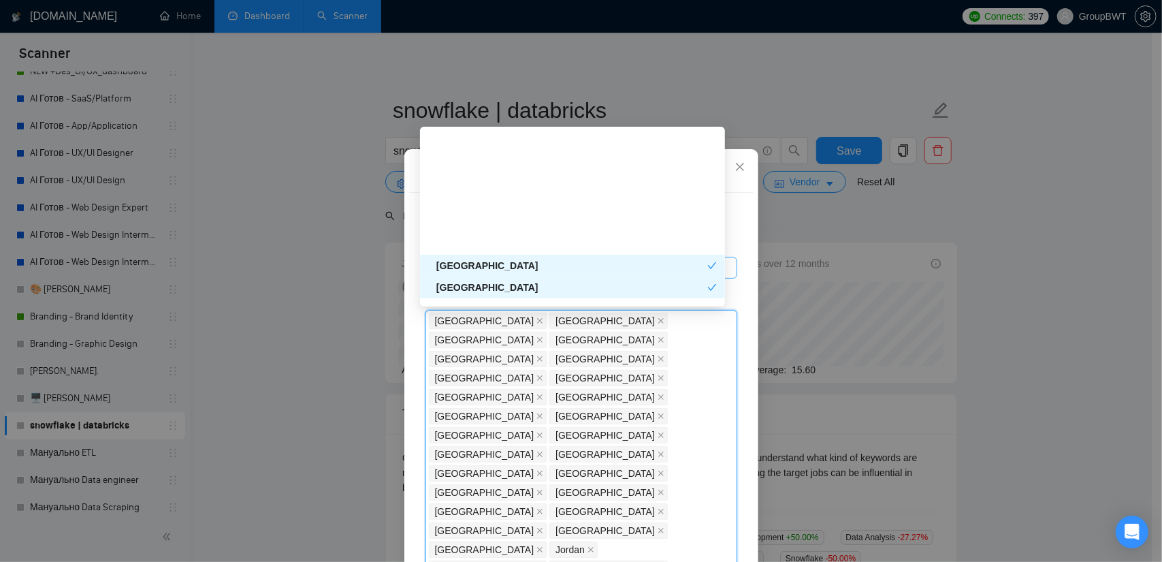
scroll to position [1906, 0]
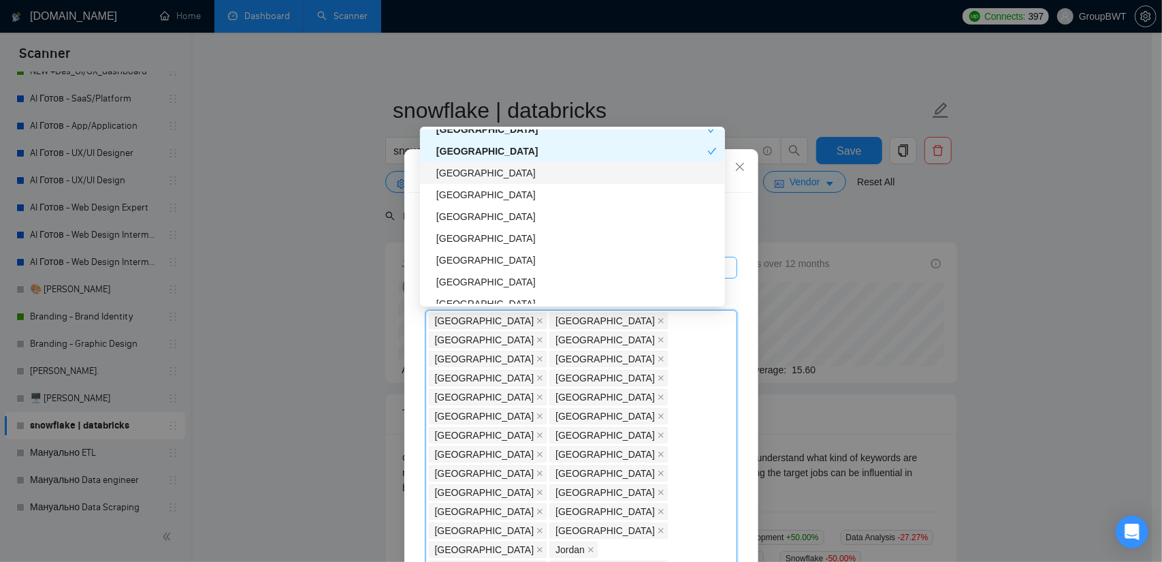
click at [487, 173] on div "[GEOGRAPHIC_DATA]" at bounding box center [576, 172] width 280 height 15
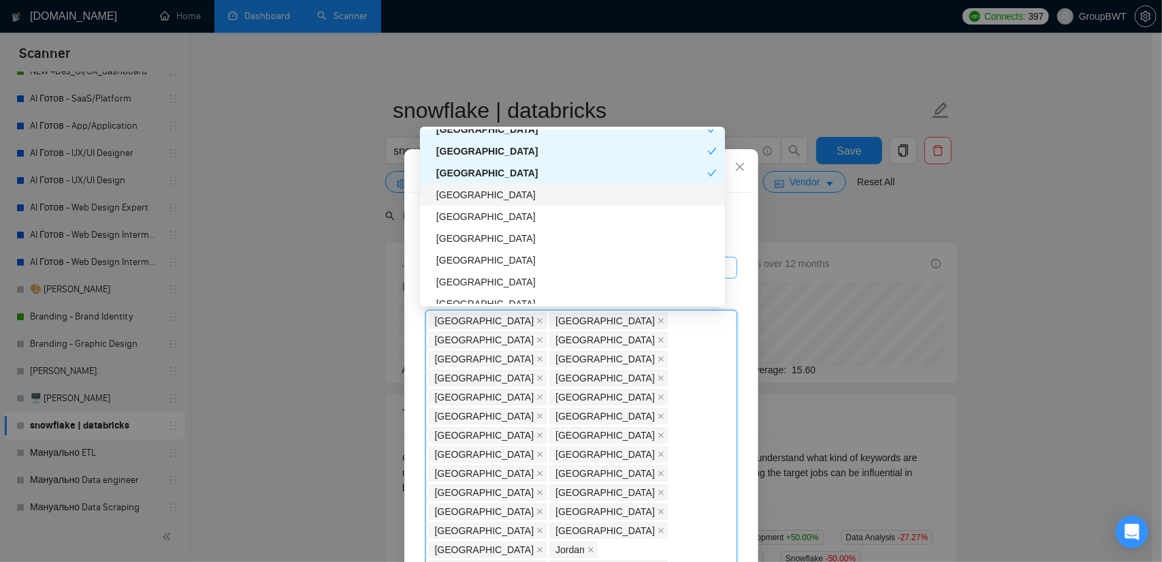
click at [482, 193] on div "[GEOGRAPHIC_DATA]" at bounding box center [576, 194] width 280 height 15
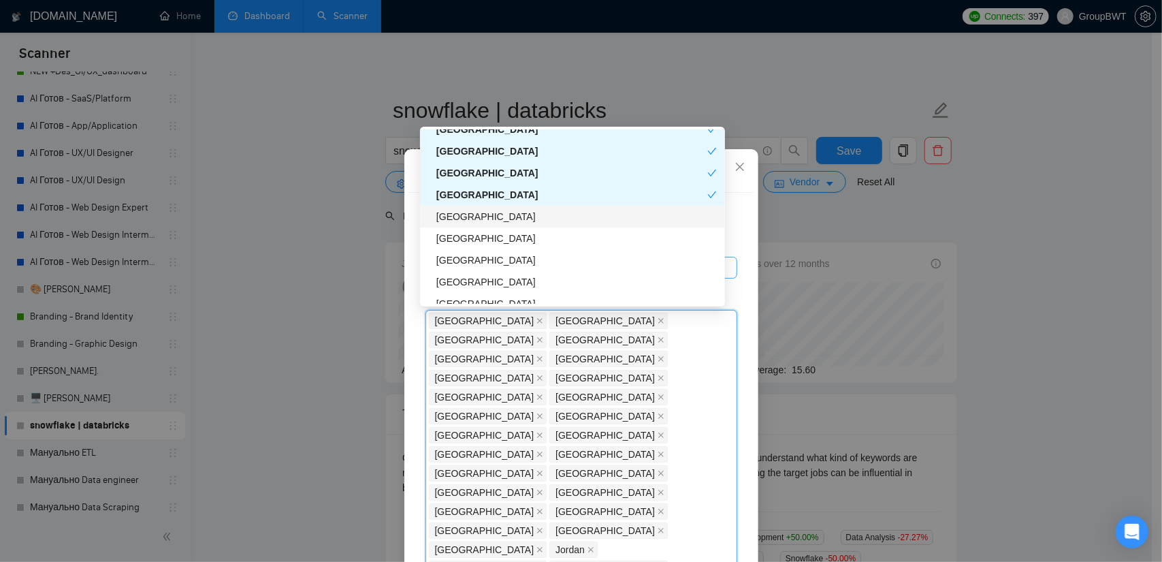
click at [479, 219] on div "[GEOGRAPHIC_DATA]" at bounding box center [576, 216] width 280 height 15
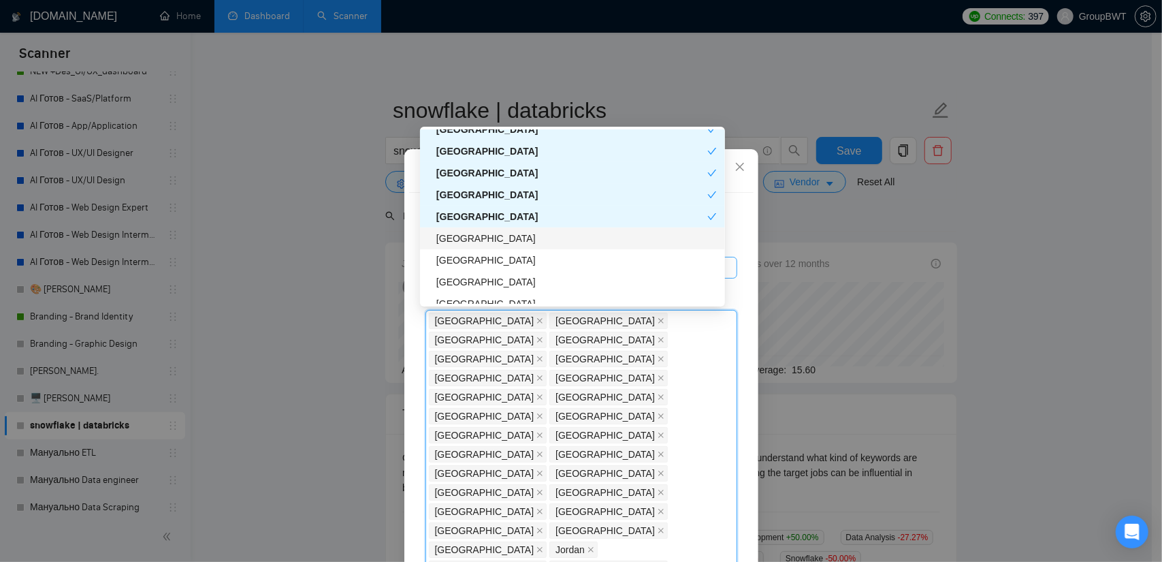
click at [479, 237] on div "[GEOGRAPHIC_DATA]" at bounding box center [576, 238] width 280 height 15
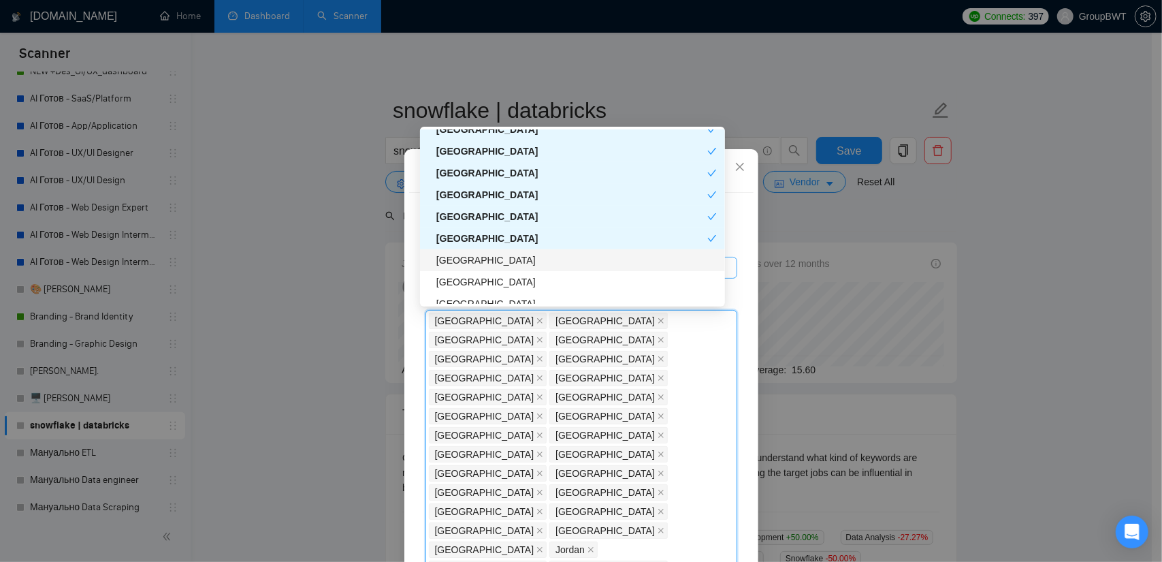
click at [472, 260] on div "[GEOGRAPHIC_DATA]" at bounding box center [576, 260] width 280 height 15
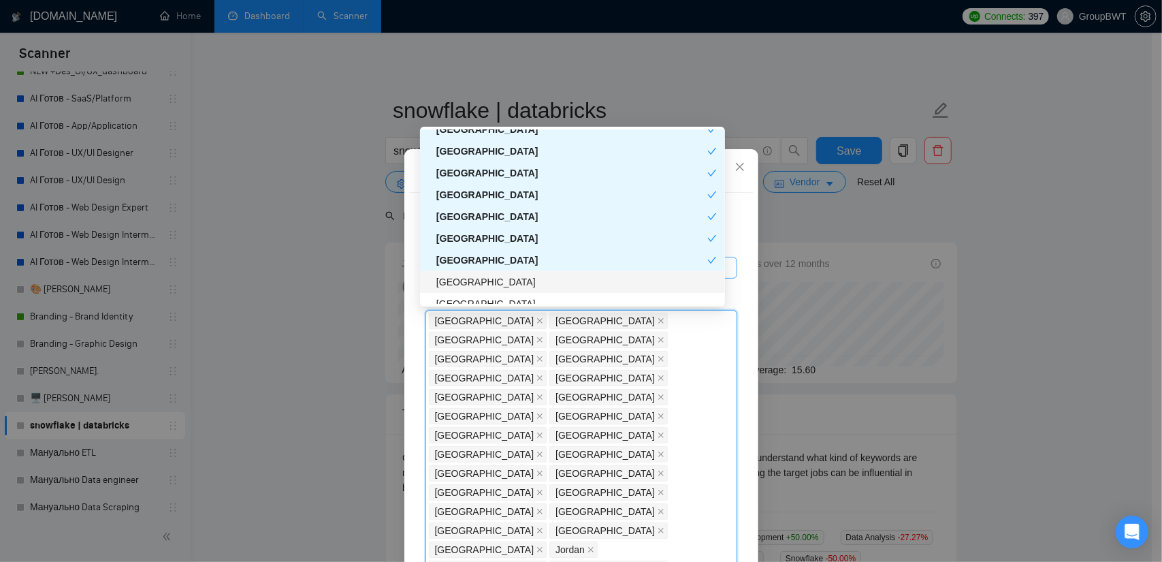
click at [479, 280] on div "[GEOGRAPHIC_DATA]" at bounding box center [576, 281] width 280 height 15
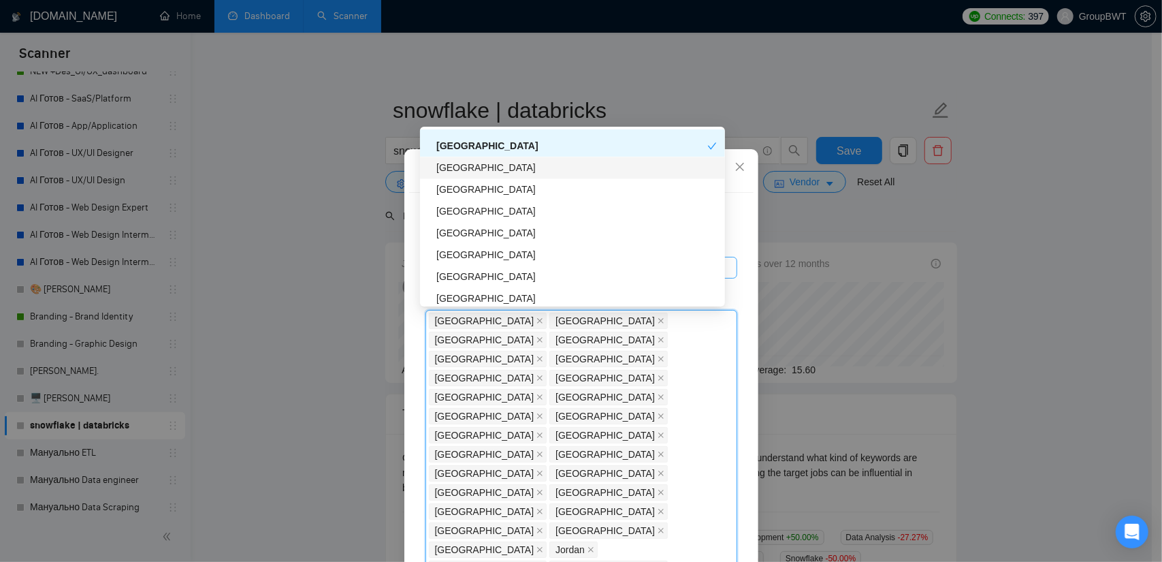
click at [502, 172] on div "[GEOGRAPHIC_DATA]" at bounding box center [576, 167] width 280 height 15
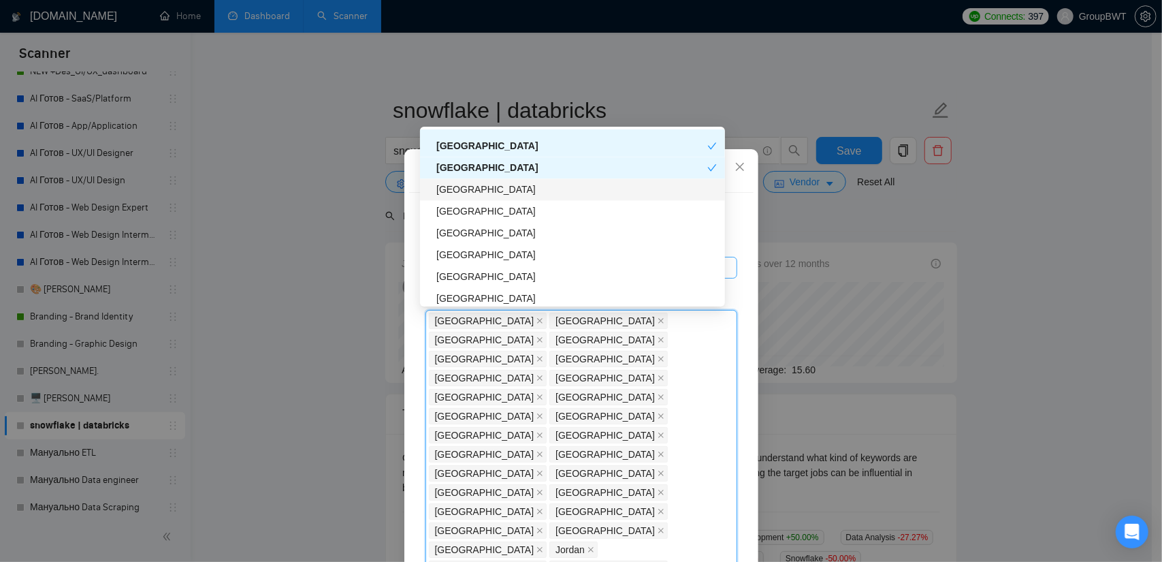
click at [500, 184] on div "[GEOGRAPHIC_DATA]" at bounding box center [576, 189] width 280 height 15
click at [467, 231] on div "[GEOGRAPHIC_DATA]" at bounding box center [576, 232] width 280 height 15
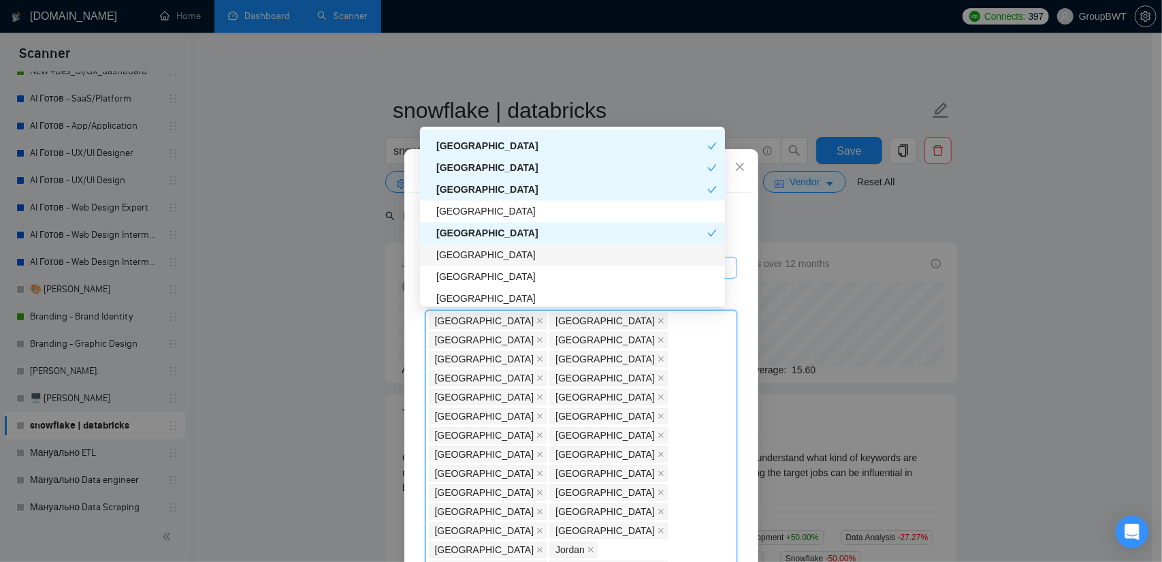
click at [466, 258] on div "[GEOGRAPHIC_DATA]" at bounding box center [576, 254] width 280 height 15
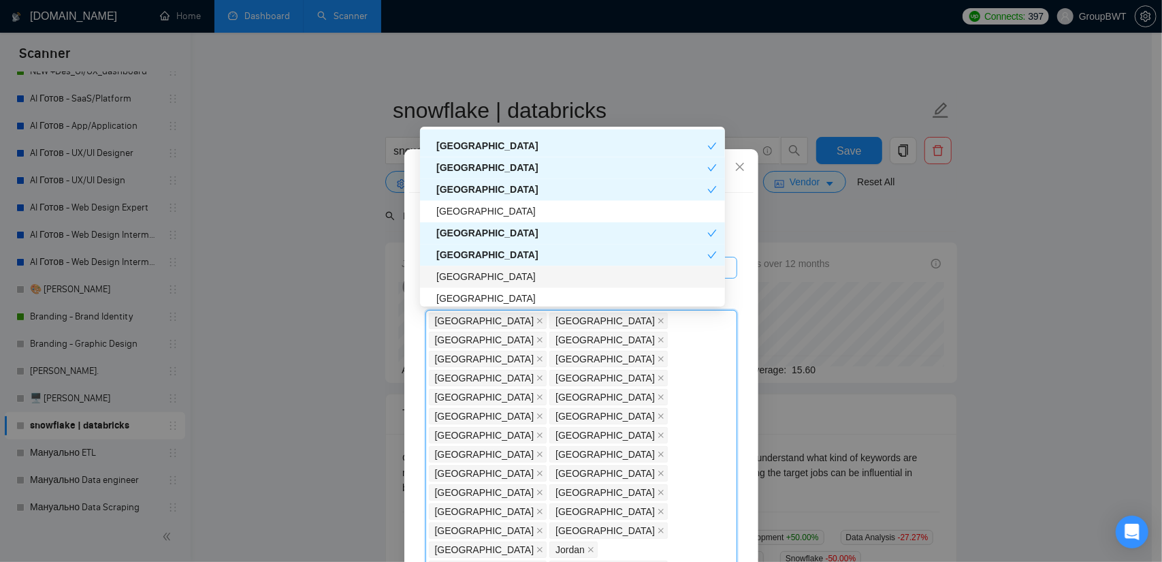
click at [459, 279] on div "[GEOGRAPHIC_DATA]" at bounding box center [576, 276] width 280 height 15
click at [460, 300] on div "[GEOGRAPHIC_DATA]" at bounding box center [576, 298] width 280 height 15
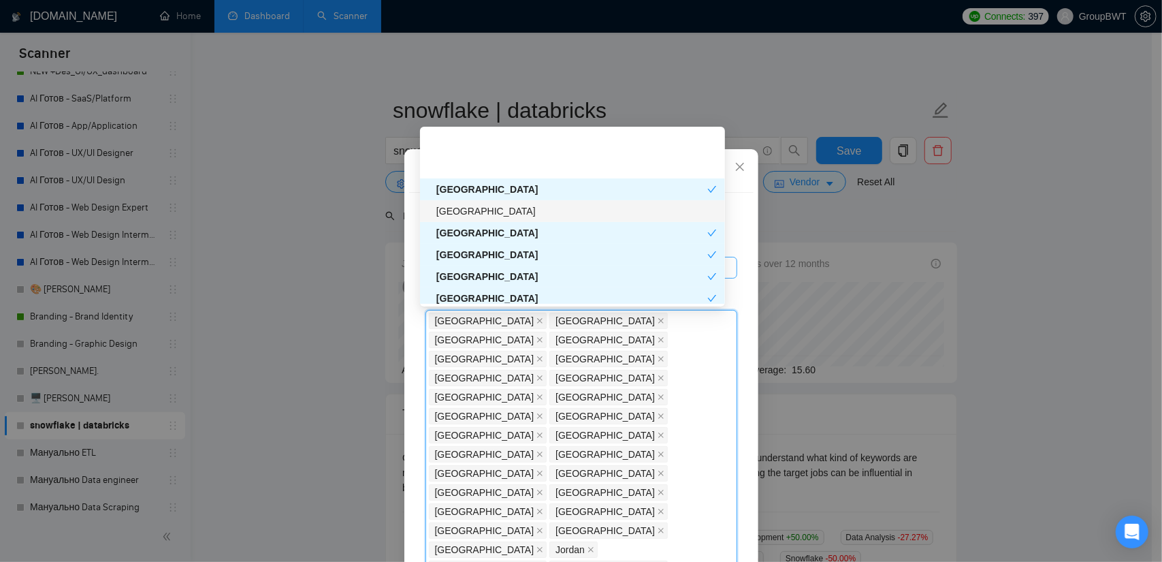
scroll to position [2178, 0]
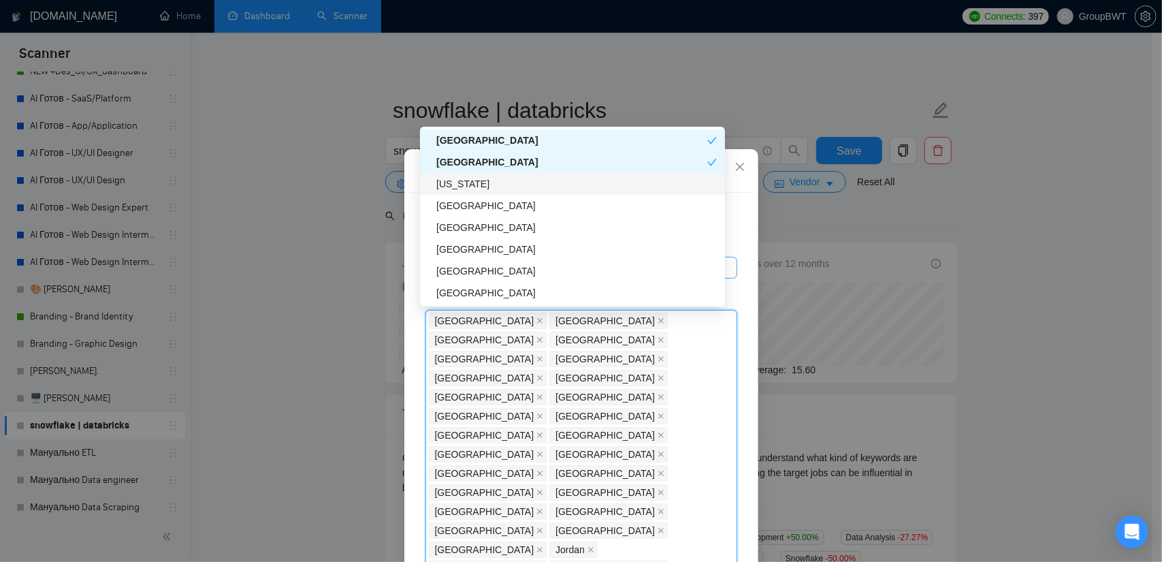
click at [482, 187] on div "[US_STATE]" at bounding box center [576, 183] width 280 height 15
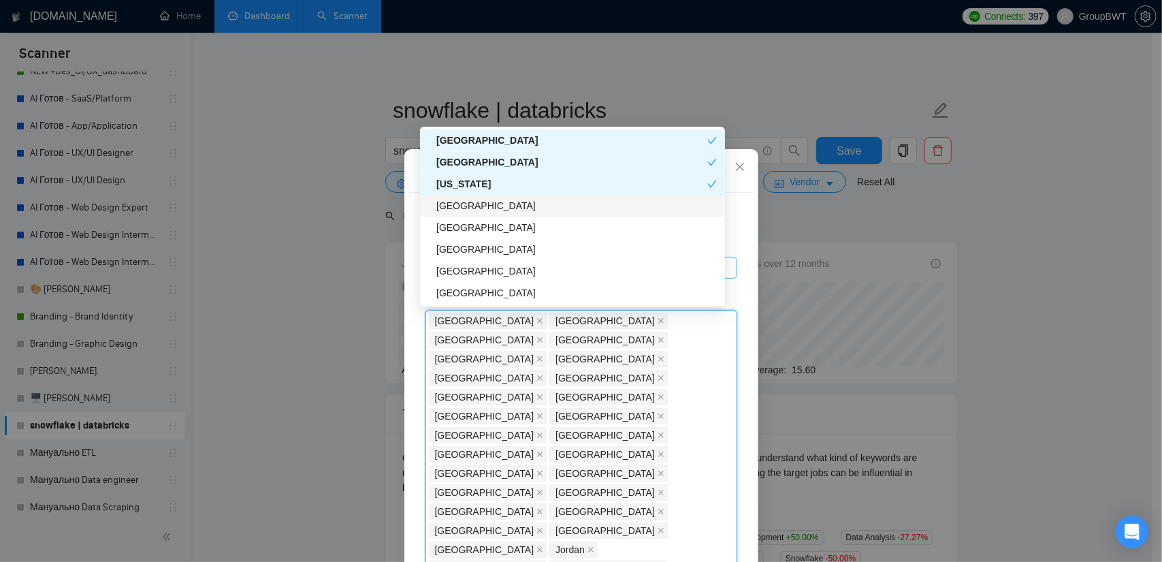
click at [480, 204] on div "[GEOGRAPHIC_DATA]" at bounding box center [576, 205] width 280 height 15
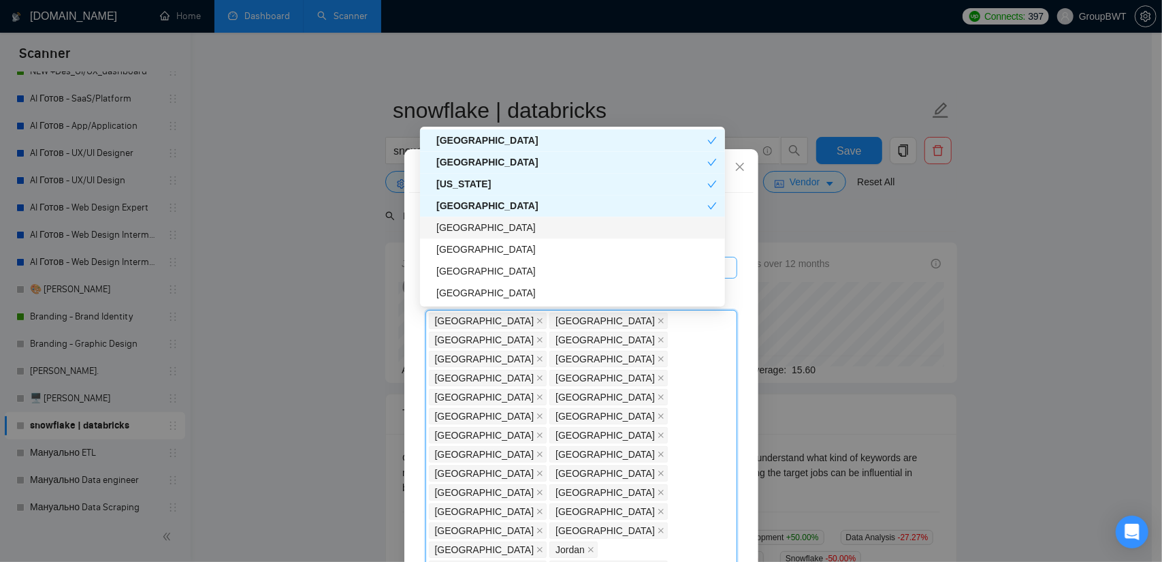
click at [470, 227] on div "[GEOGRAPHIC_DATA]" at bounding box center [576, 227] width 280 height 15
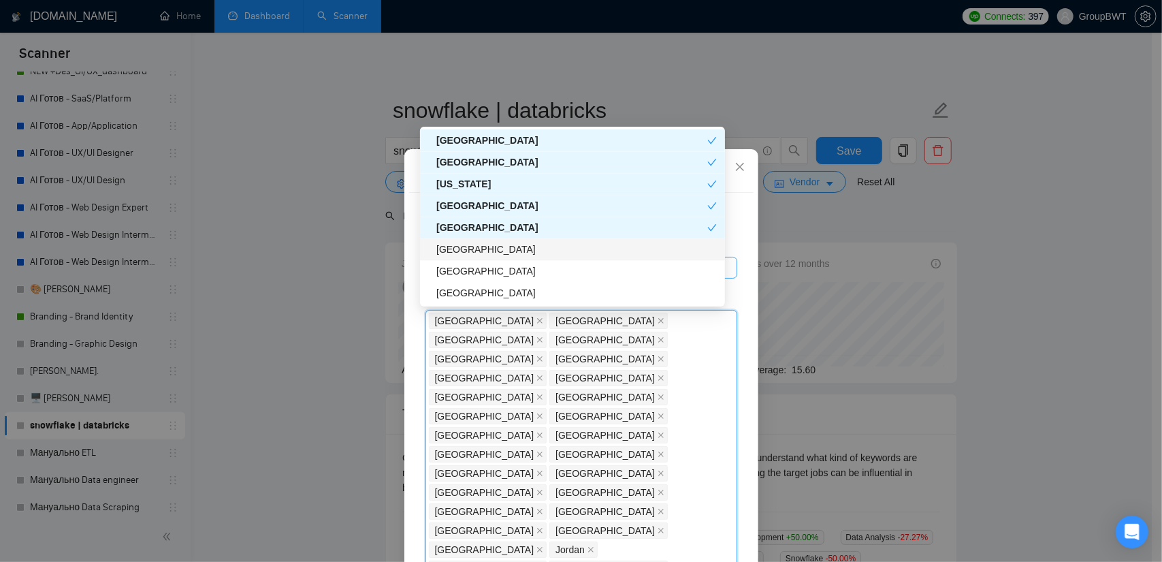
click at [466, 248] on div "[GEOGRAPHIC_DATA]" at bounding box center [576, 249] width 280 height 15
click at [461, 293] on div "[GEOGRAPHIC_DATA]" at bounding box center [576, 292] width 280 height 15
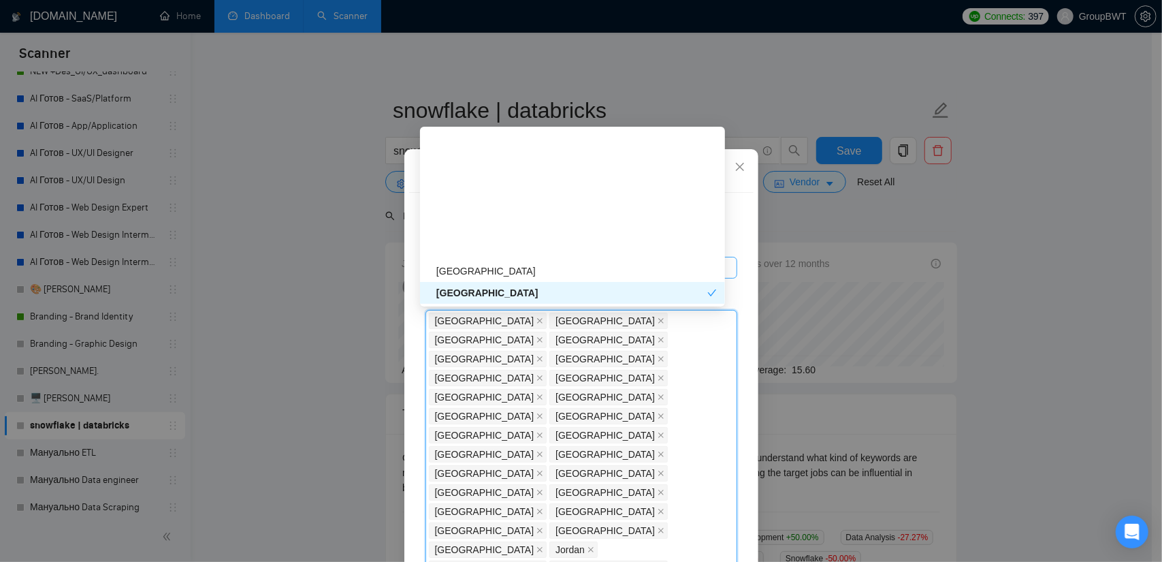
scroll to position [2314, 0]
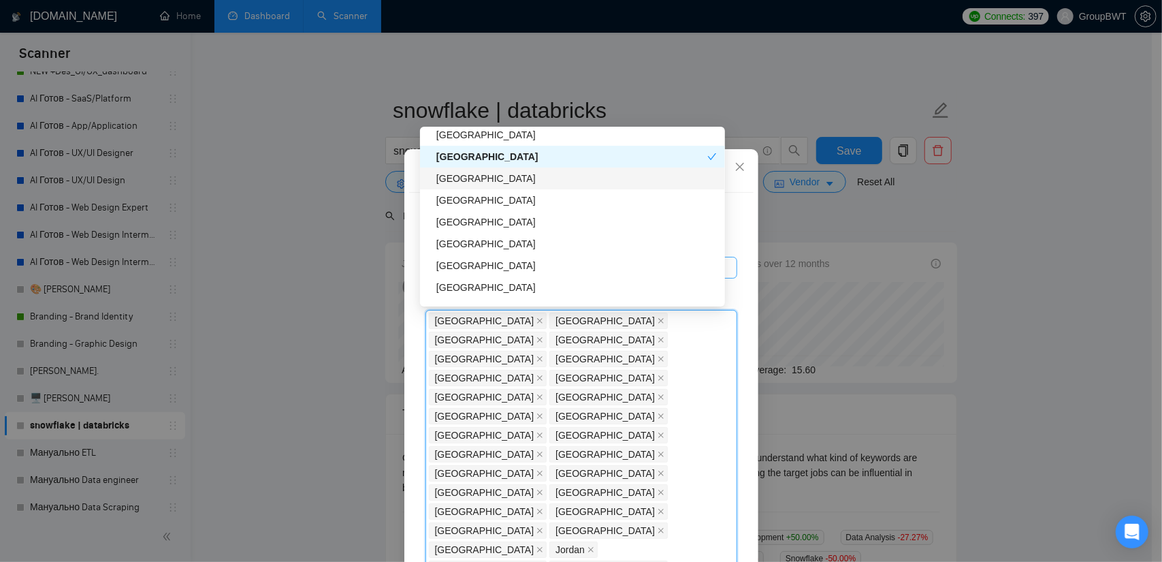
click at [497, 188] on div "[GEOGRAPHIC_DATA]" at bounding box center [572, 178] width 305 height 22
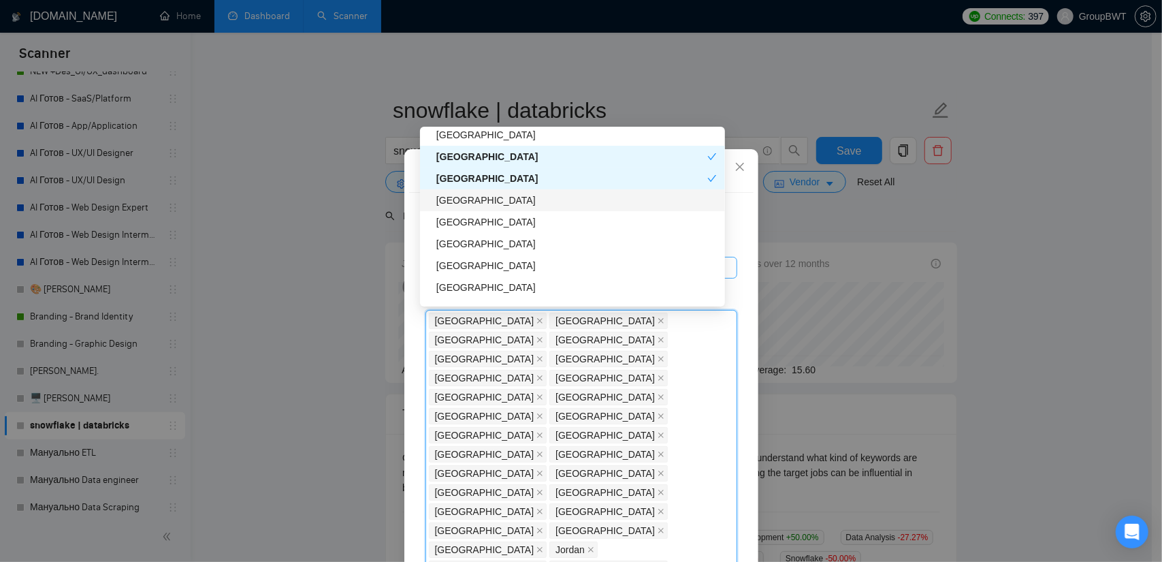
click at [482, 202] on div "[GEOGRAPHIC_DATA]" at bounding box center [576, 200] width 280 height 15
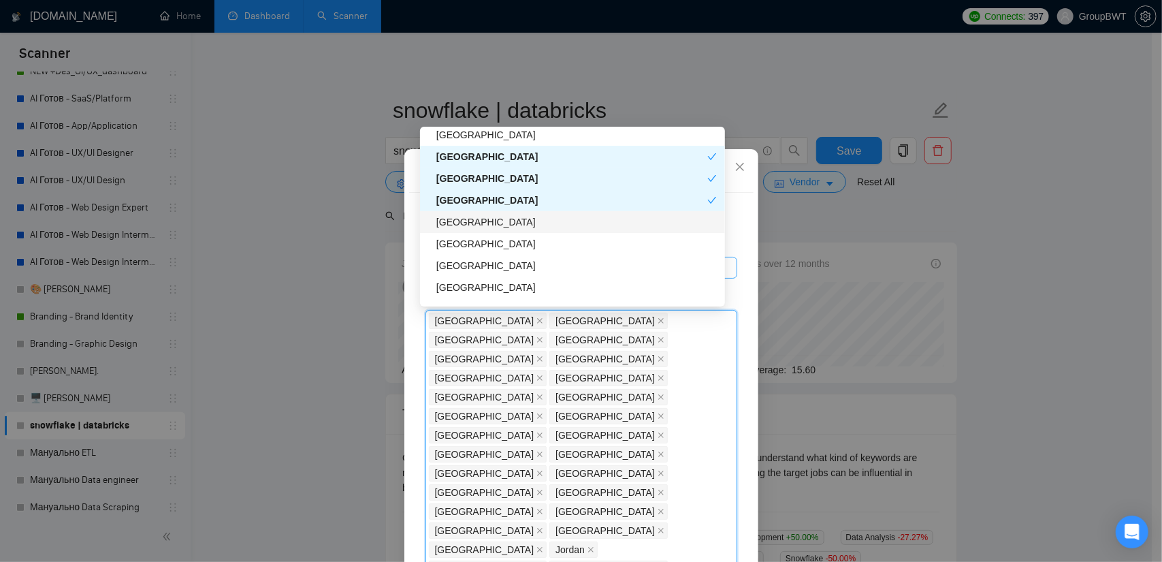
click at [472, 223] on div "[GEOGRAPHIC_DATA]" at bounding box center [576, 221] width 280 height 15
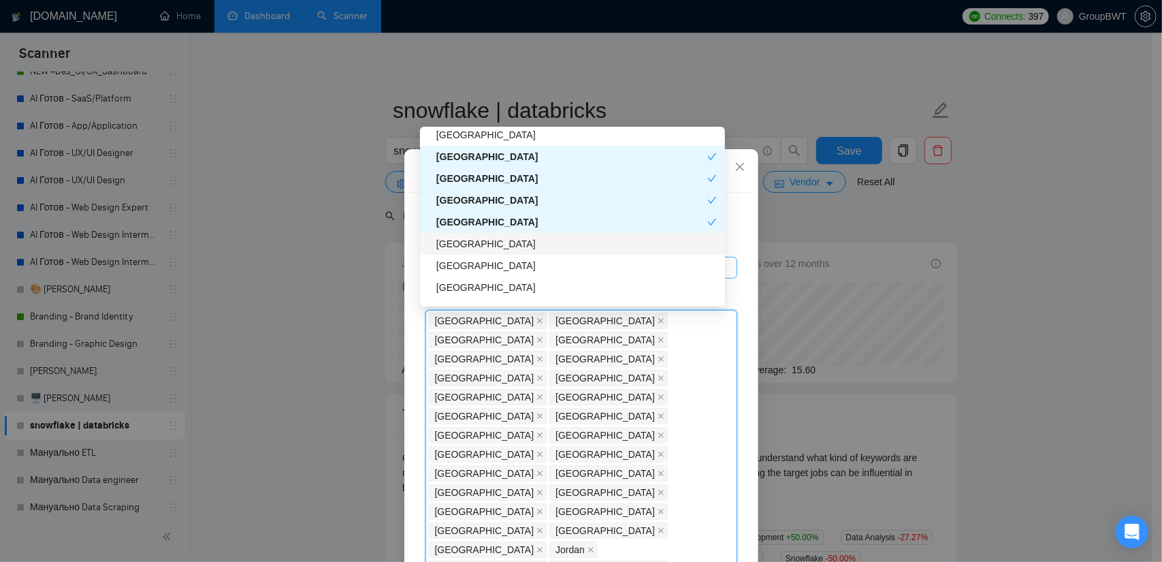
click at [467, 250] on div "[GEOGRAPHIC_DATA]" at bounding box center [576, 243] width 280 height 15
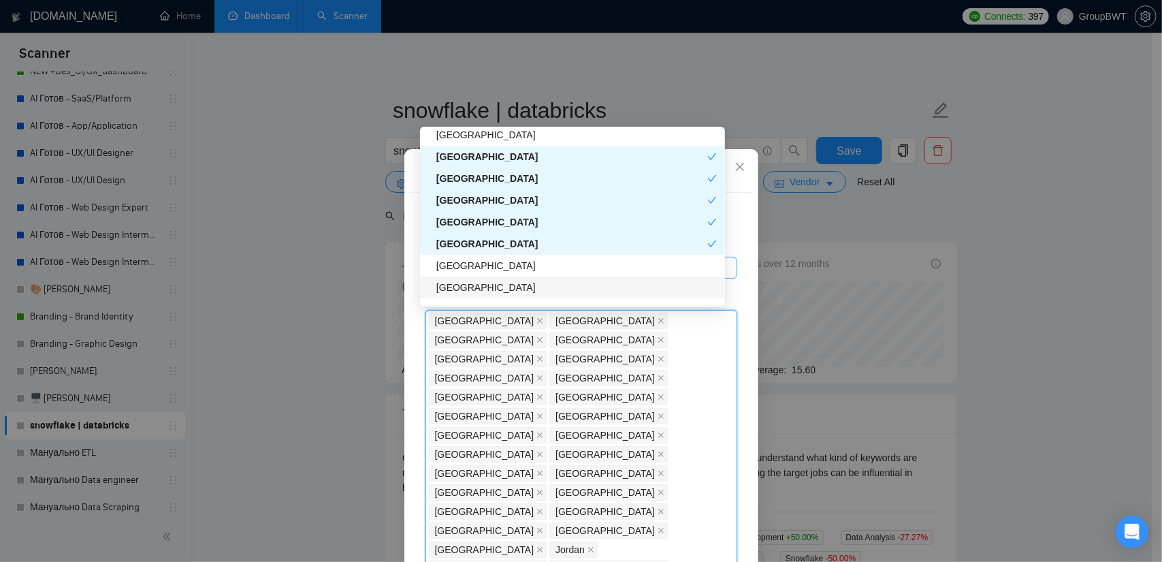
click at [459, 277] on div "[GEOGRAPHIC_DATA]" at bounding box center [572, 287] width 305 height 22
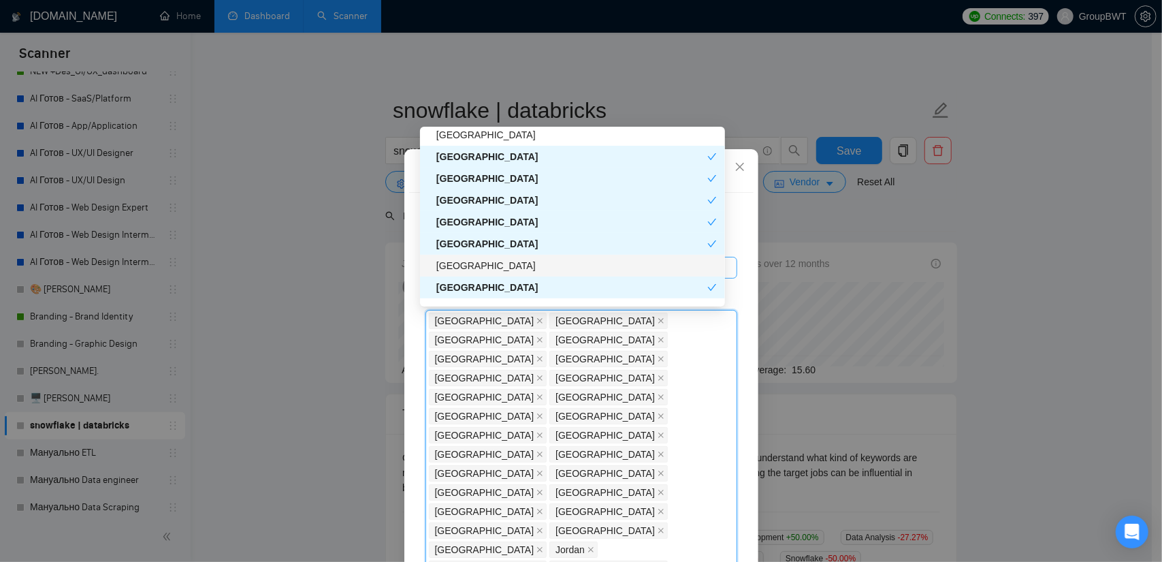
click at [470, 266] on div "[GEOGRAPHIC_DATA]" at bounding box center [576, 265] width 280 height 15
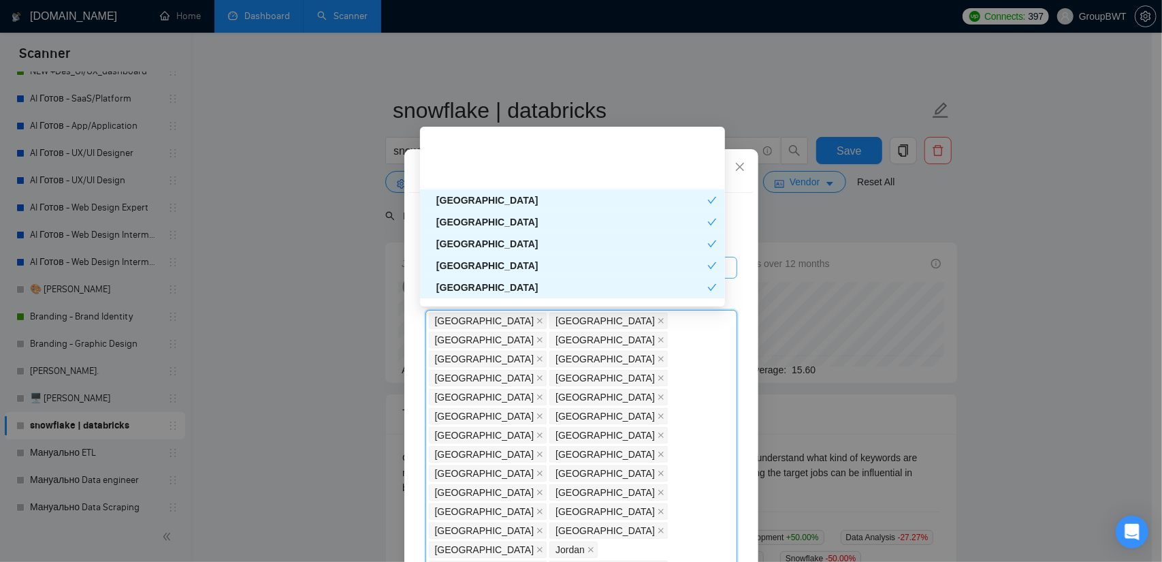
scroll to position [2451, 0]
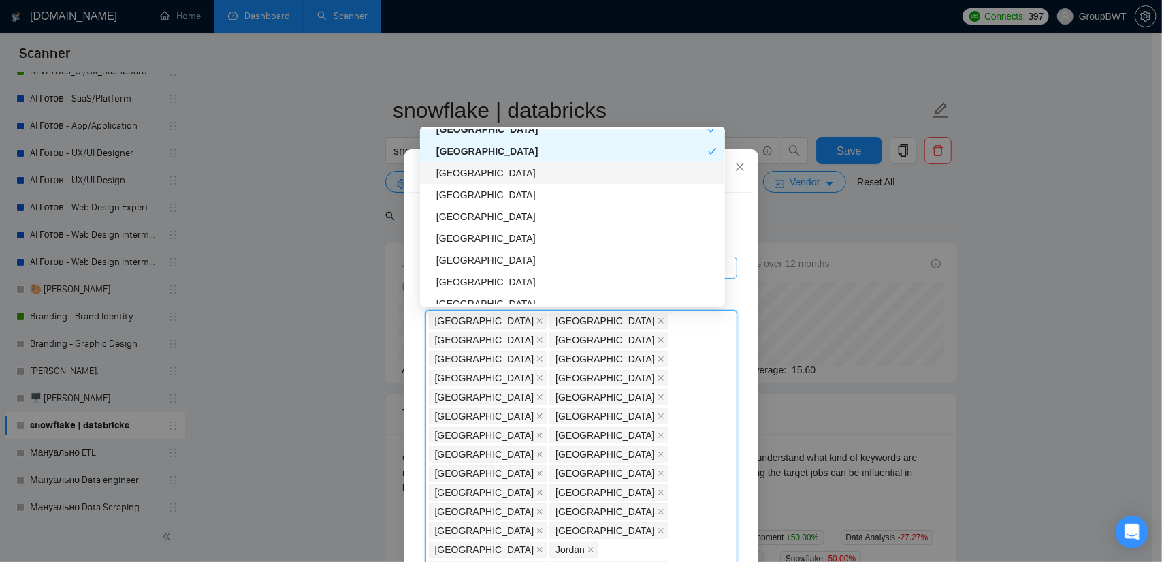
click at [454, 178] on div "[GEOGRAPHIC_DATA]" at bounding box center [576, 172] width 280 height 15
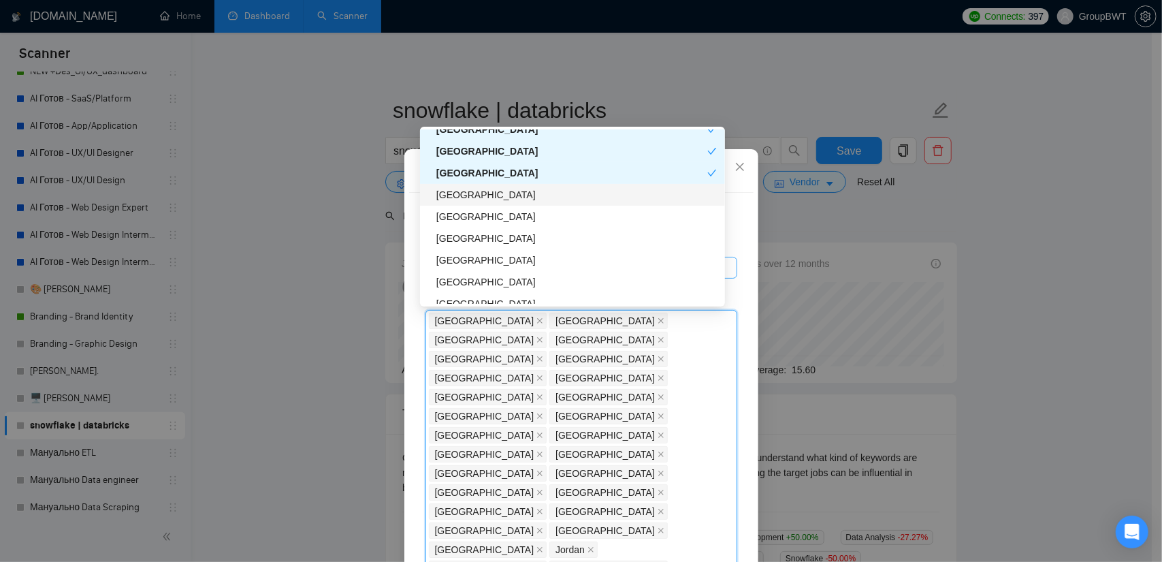
click at [475, 189] on div "[GEOGRAPHIC_DATA]" at bounding box center [576, 194] width 280 height 15
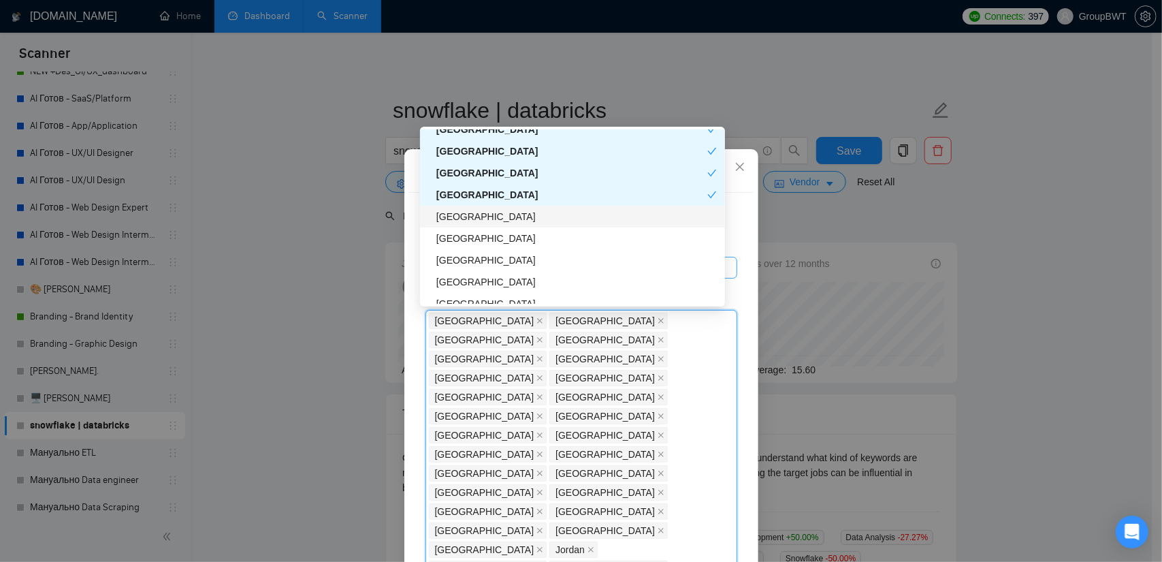
drag, startPoint x: 481, startPoint y: 218, endPoint x: 477, endPoint y: 239, distance: 21.4
click at [481, 219] on div "[GEOGRAPHIC_DATA]" at bounding box center [576, 216] width 280 height 15
click at [485, 223] on div "[GEOGRAPHIC_DATA]" at bounding box center [571, 216] width 271 height 15
click at [471, 239] on div "[GEOGRAPHIC_DATA]" at bounding box center [576, 238] width 280 height 15
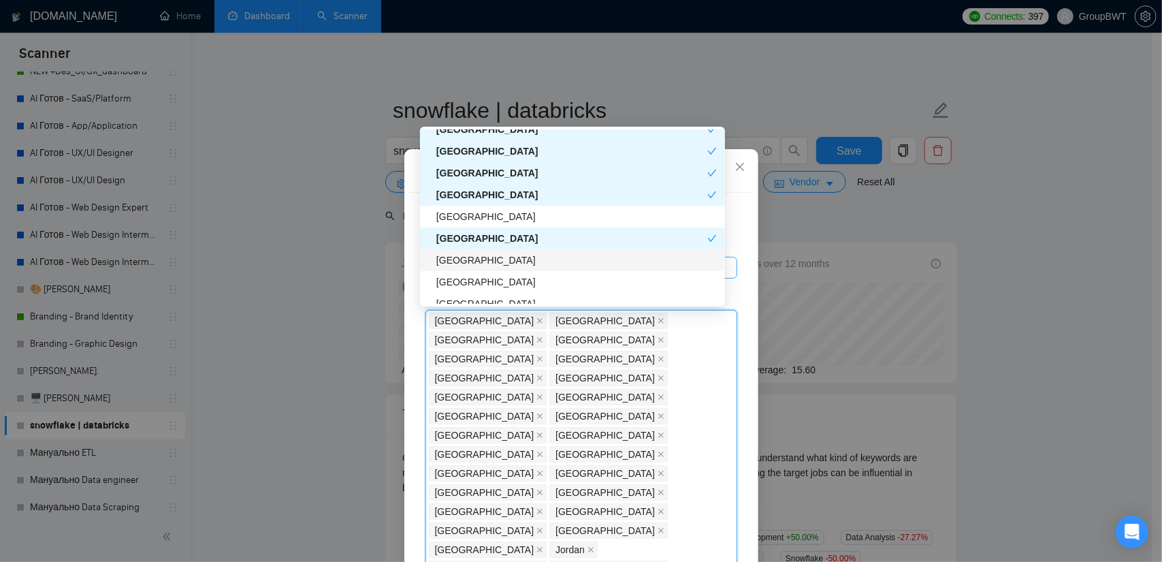
click at [468, 258] on div "[GEOGRAPHIC_DATA]" at bounding box center [576, 260] width 280 height 15
click at [462, 240] on div "[GEOGRAPHIC_DATA]" at bounding box center [571, 238] width 271 height 15
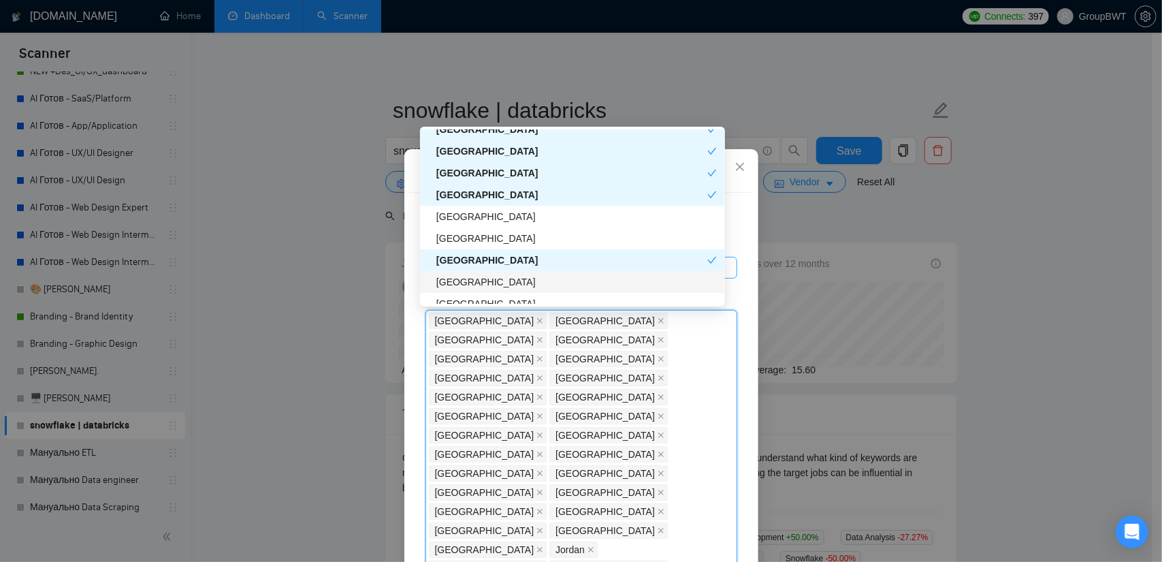
drag, startPoint x: 458, startPoint y: 286, endPoint x: 523, endPoint y: 280, distance: 65.0
click at [458, 288] on div "[GEOGRAPHIC_DATA]" at bounding box center [576, 281] width 280 height 15
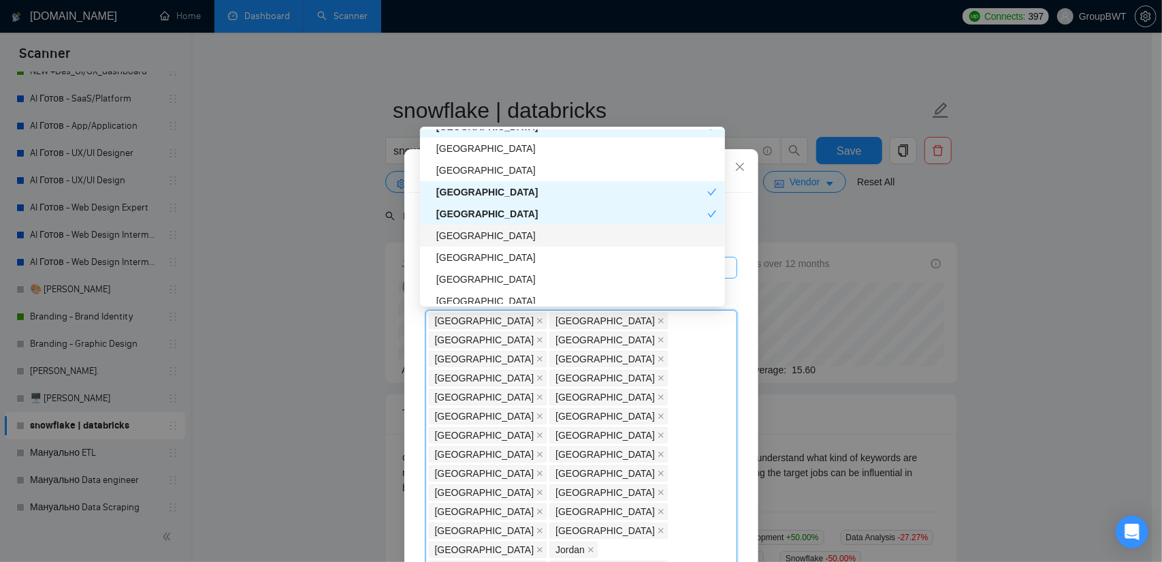
click at [463, 232] on div "[GEOGRAPHIC_DATA]" at bounding box center [576, 235] width 280 height 15
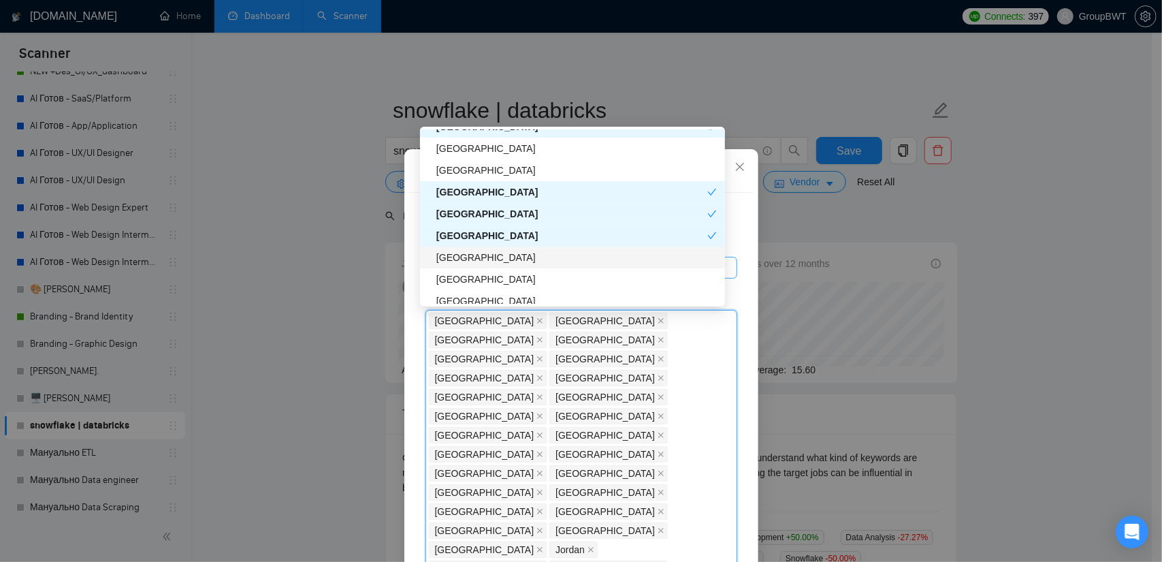
click at [465, 263] on div "[GEOGRAPHIC_DATA]" at bounding box center [576, 257] width 280 height 15
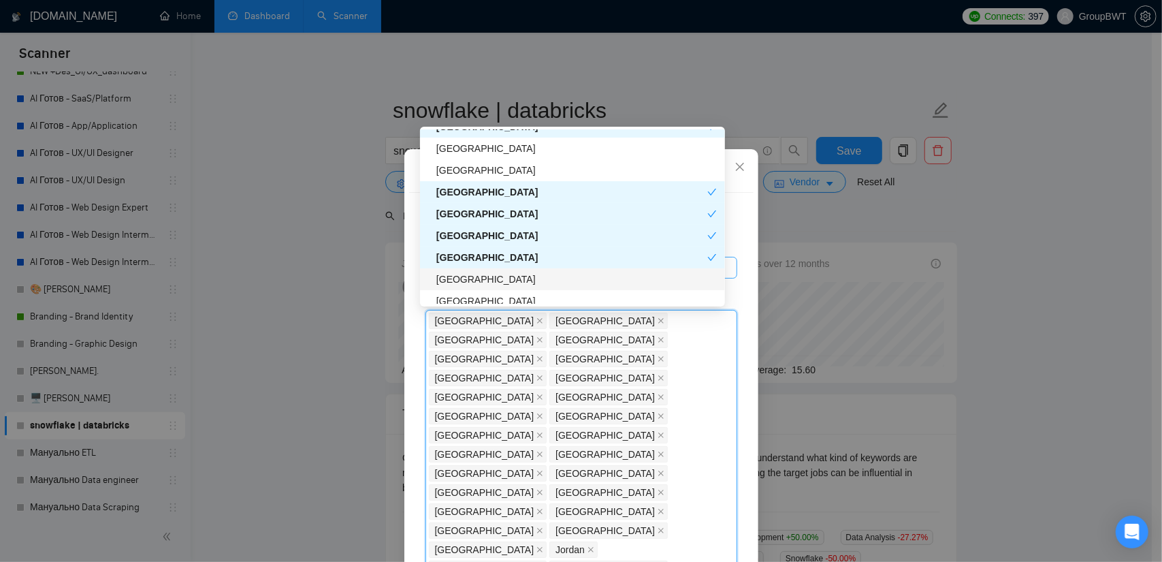
click at [467, 283] on div "[GEOGRAPHIC_DATA]" at bounding box center [576, 279] width 280 height 15
click at [467, 297] on div "[GEOGRAPHIC_DATA]" at bounding box center [576, 300] width 280 height 15
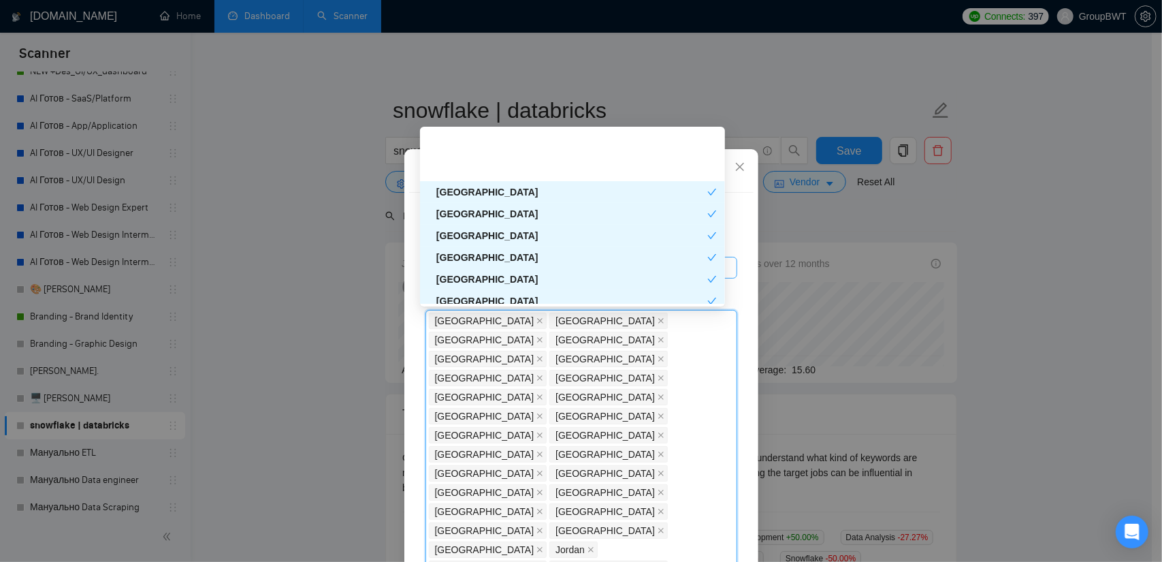
scroll to position [2655, 0]
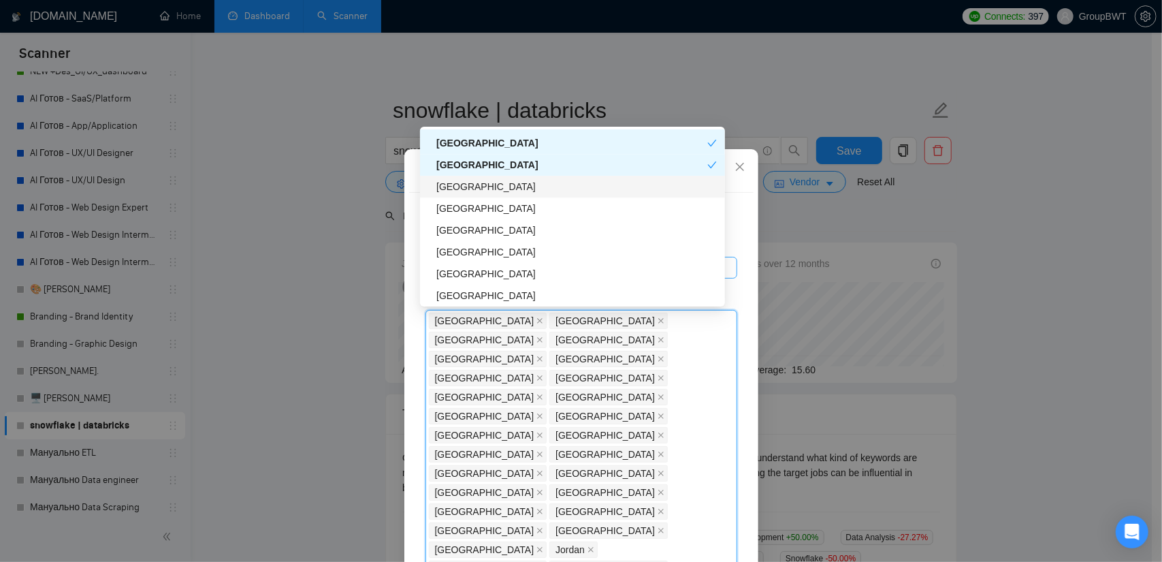
click at [486, 191] on div "[GEOGRAPHIC_DATA]" at bounding box center [576, 186] width 280 height 15
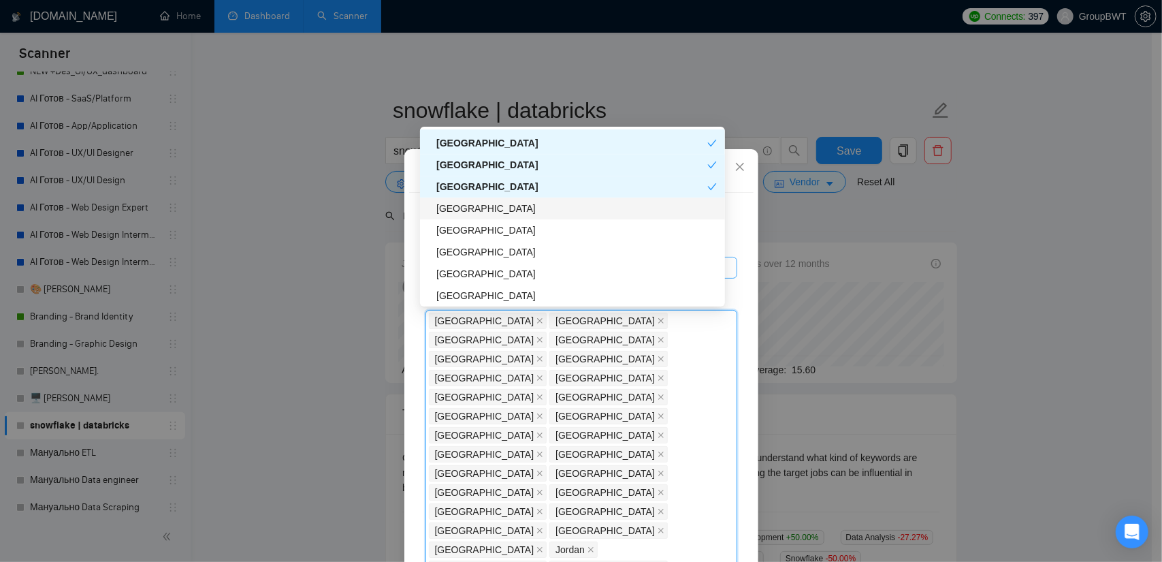
click at [471, 212] on div "[GEOGRAPHIC_DATA]" at bounding box center [576, 208] width 280 height 15
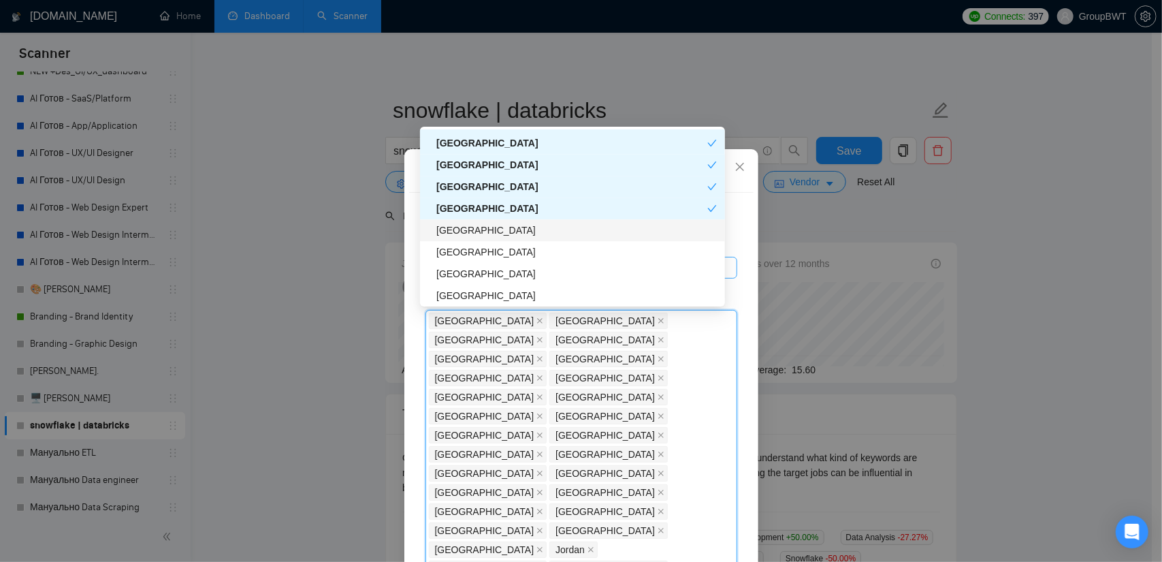
click at [471, 228] on div "[GEOGRAPHIC_DATA]" at bounding box center [576, 230] width 280 height 15
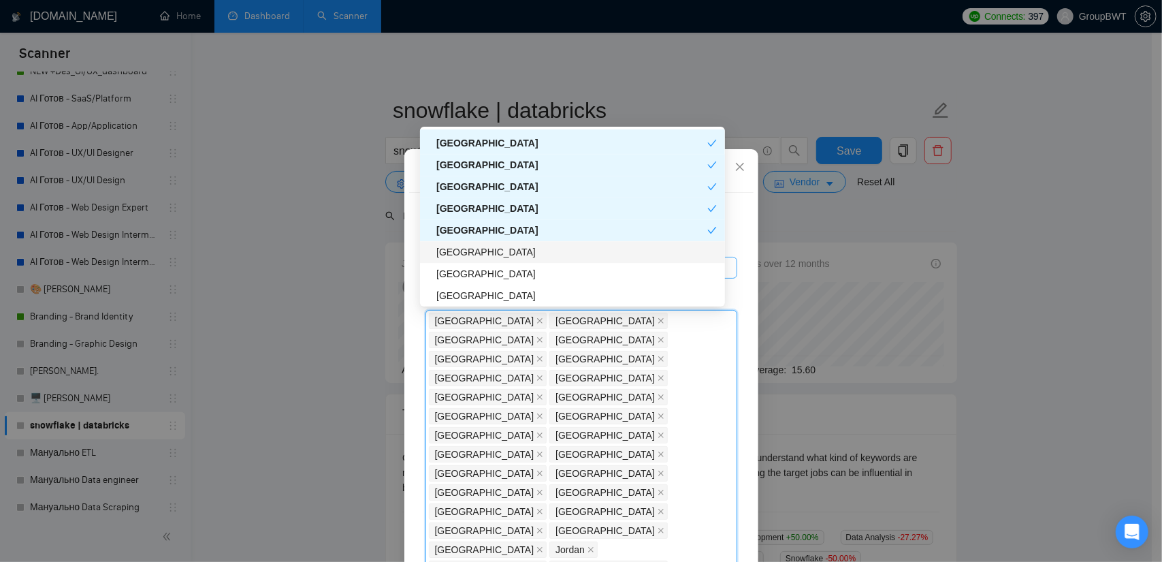
click at [456, 254] on div "[GEOGRAPHIC_DATA]" at bounding box center [576, 251] width 280 height 15
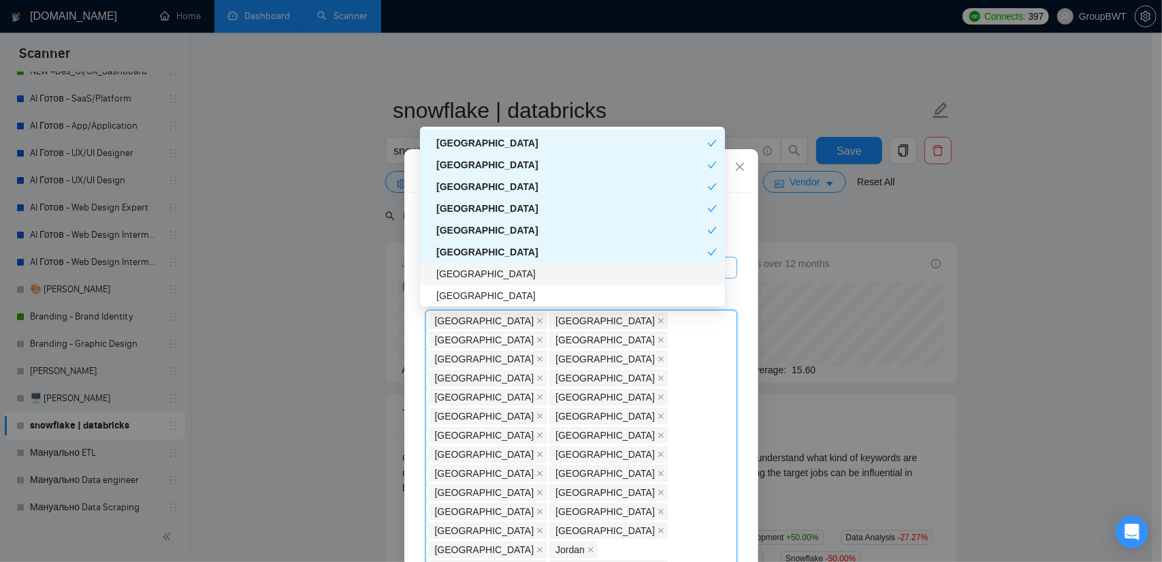
click at [452, 276] on div "[GEOGRAPHIC_DATA]" at bounding box center [576, 273] width 280 height 15
click at [455, 290] on div "[GEOGRAPHIC_DATA]" at bounding box center [576, 295] width 280 height 15
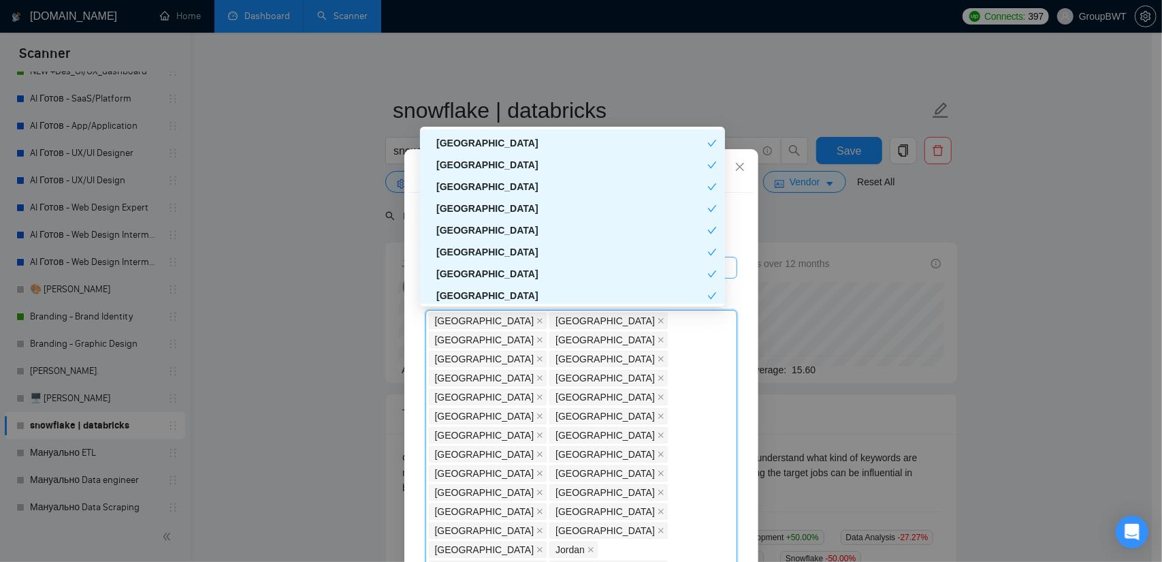
scroll to position [2791, 0]
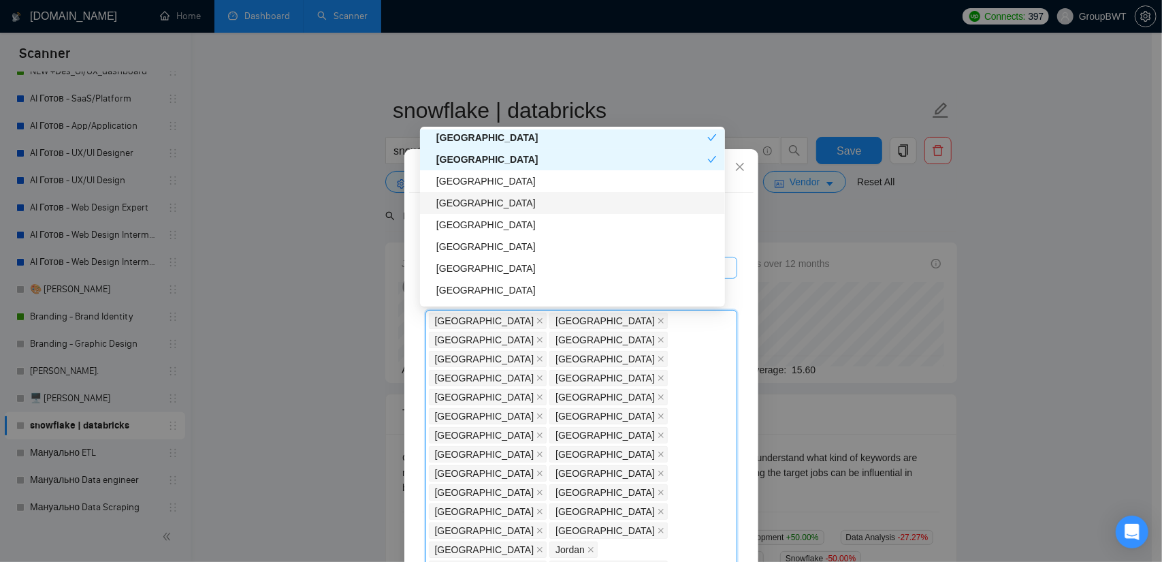
click at [453, 185] on div "[GEOGRAPHIC_DATA]" at bounding box center [576, 181] width 280 height 15
click at [457, 204] on div "[GEOGRAPHIC_DATA]" at bounding box center [576, 202] width 280 height 15
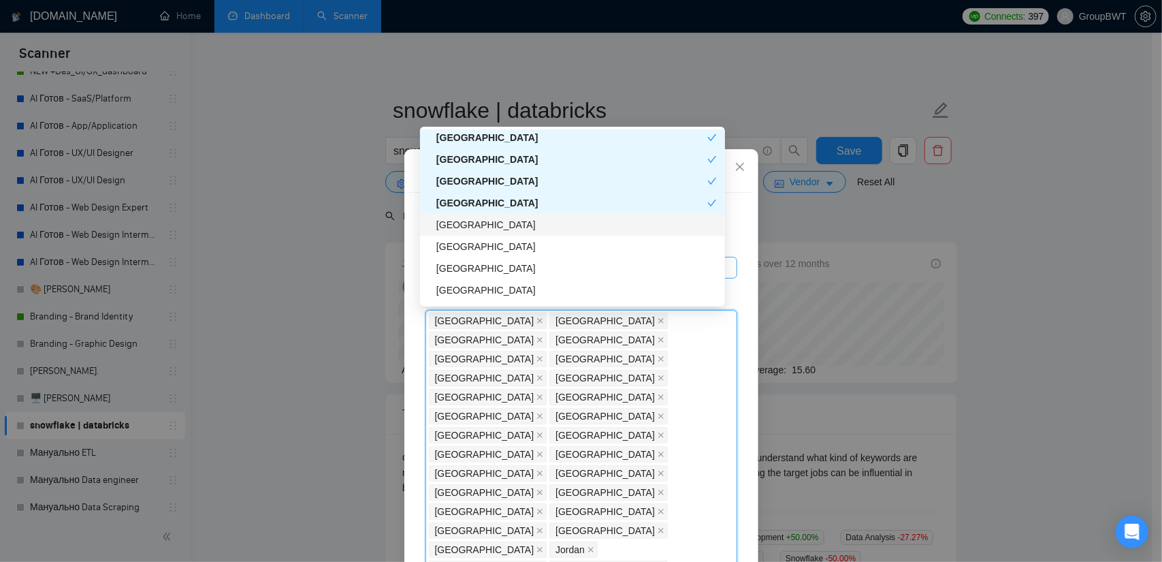
click at [462, 230] on div "[GEOGRAPHIC_DATA]" at bounding box center [576, 224] width 280 height 15
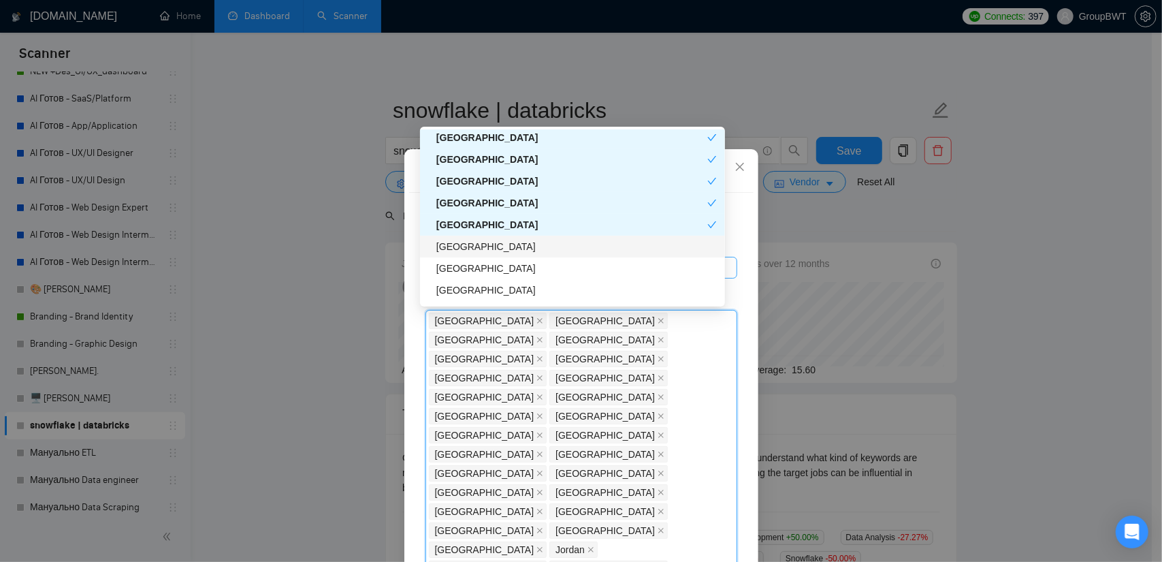
click at [464, 251] on div "[GEOGRAPHIC_DATA]" at bounding box center [576, 246] width 280 height 15
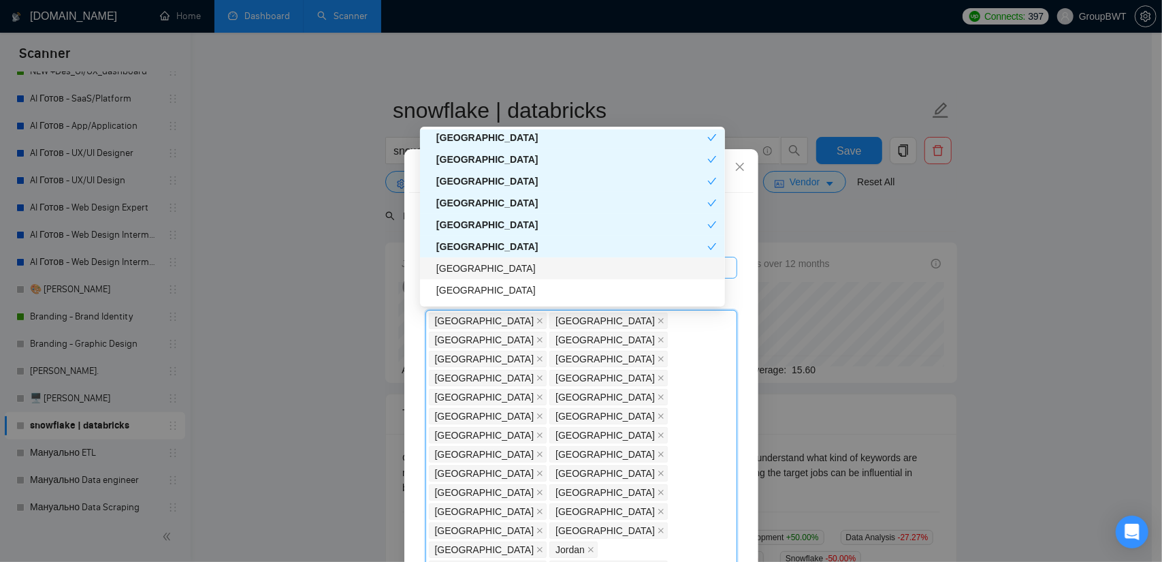
click at [464, 270] on div "[GEOGRAPHIC_DATA]" at bounding box center [576, 268] width 280 height 15
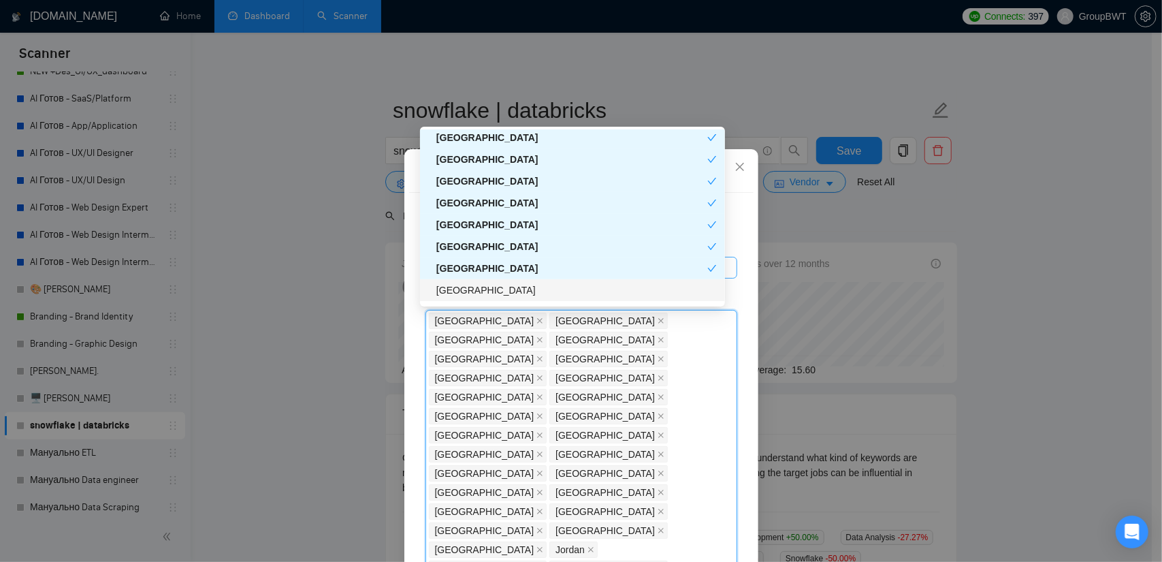
click at [465, 286] on div "[GEOGRAPHIC_DATA]" at bounding box center [576, 290] width 280 height 15
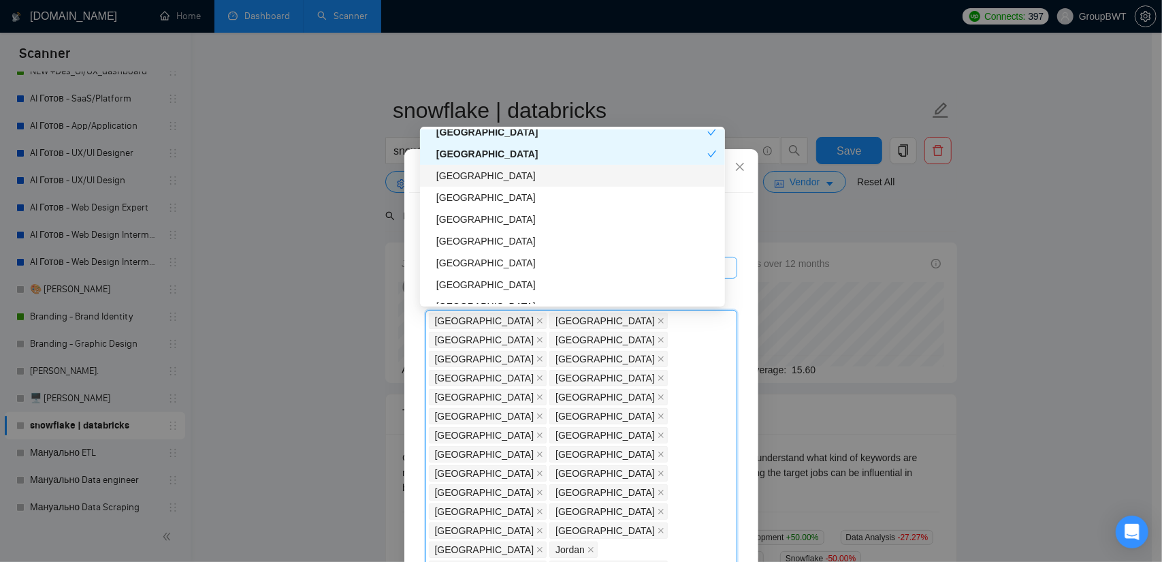
click at [488, 173] on div "[GEOGRAPHIC_DATA]" at bounding box center [576, 175] width 280 height 15
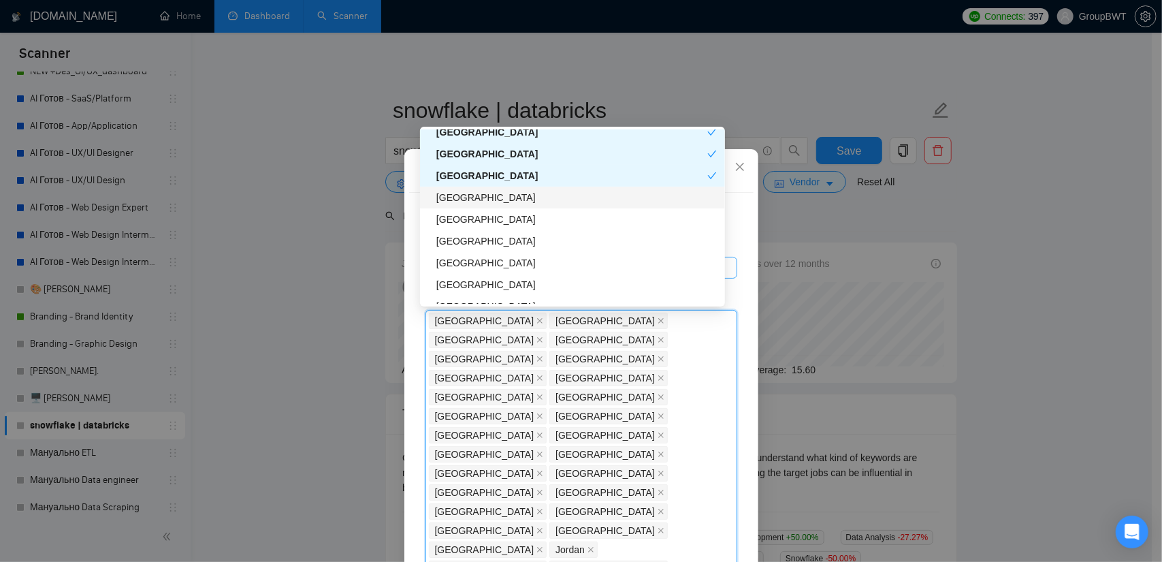
click at [449, 202] on div "[GEOGRAPHIC_DATA]" at bounding box center [576, 197] width 280 height 15
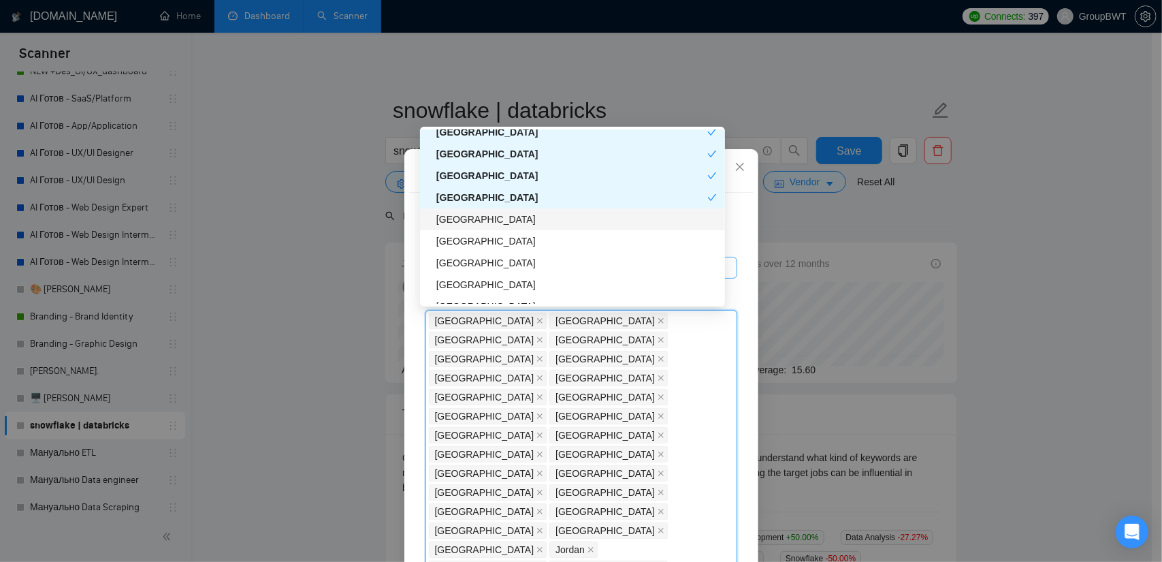
click at [461, 221] on div "[GEOGRAPHIC_DATA]" at bounding box center [576, 219] width 280 height 15
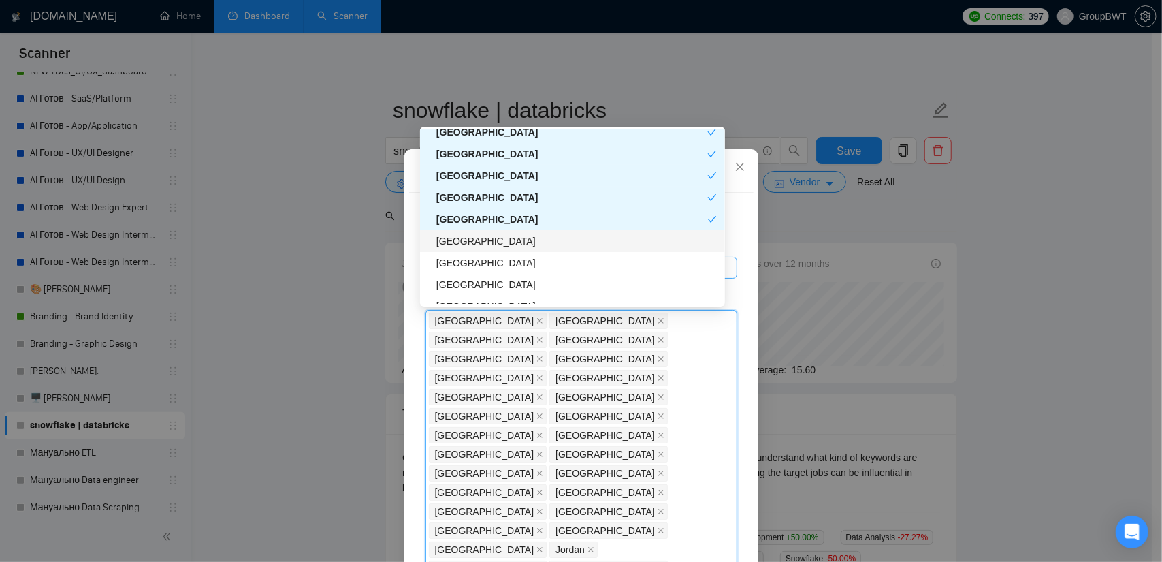
click at [467, 247] on div "[GEOGRAPHIC_DATA]" at bounding box center [576, 240] width 280 height 15
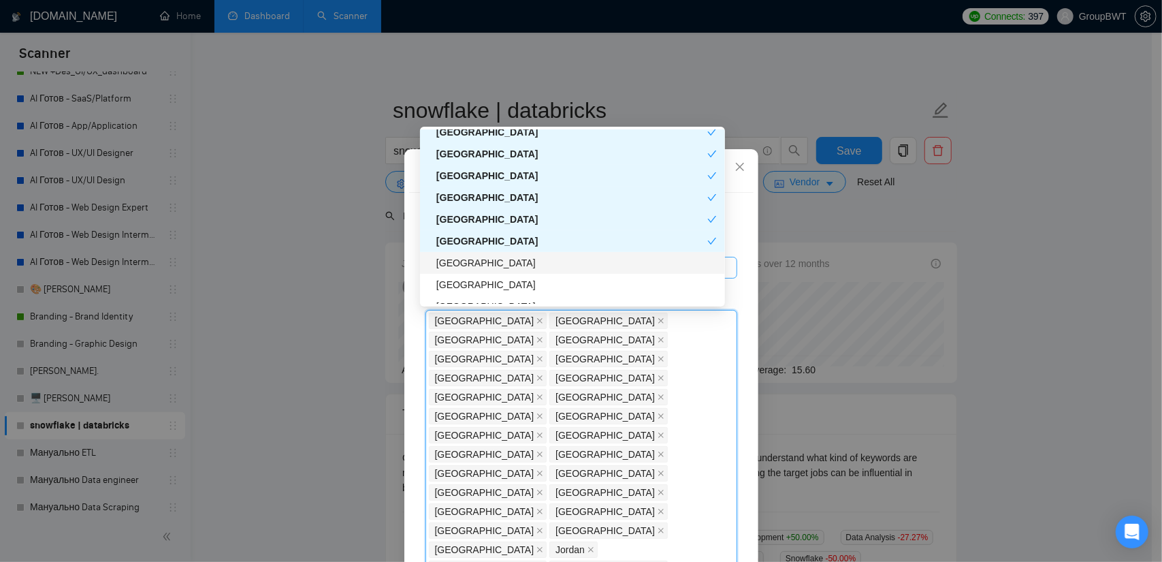
click at [468, 266] on div "[GEOGRAPHIC_DATA]" at bounding box center [576, 262] width 280 height 15
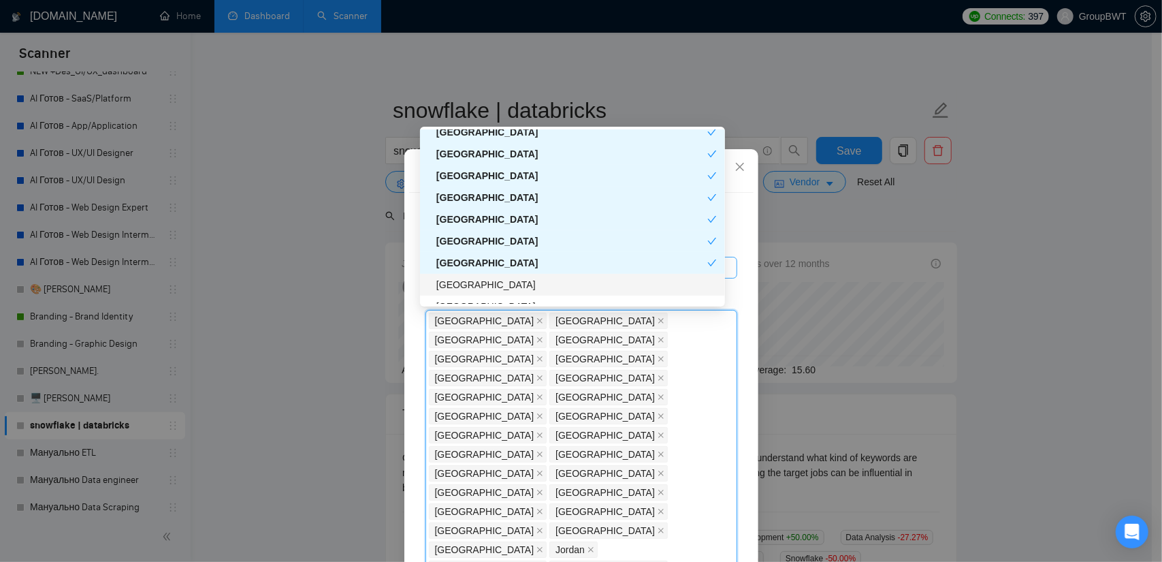
click at [466, 285] on div "[GEOGRAPHIC_DATA]" at bounding box center [576, 284] width 280 height 15
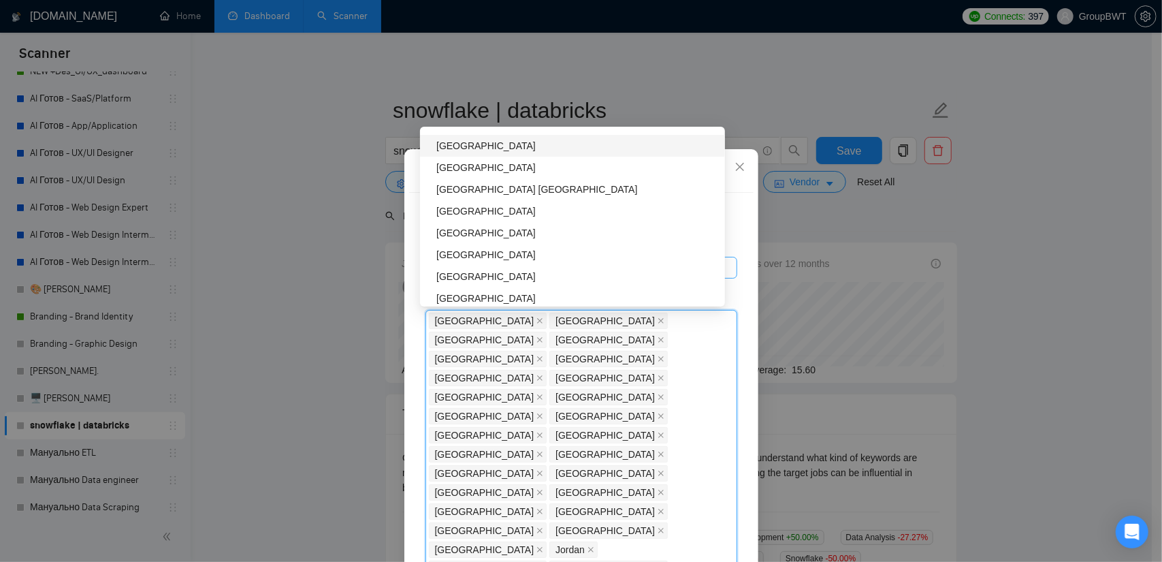
scroll to position [3063, 0]
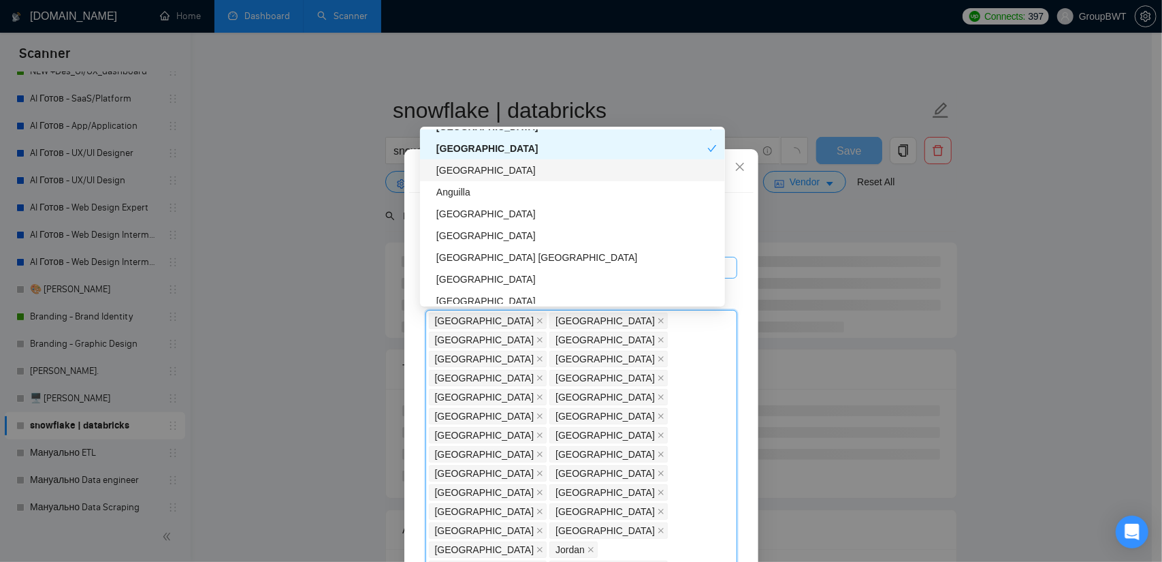
click at [486, 171] on div "[GEOGRAPHIC_DATA]" at bounding box center [576, 170] width 280 height 15
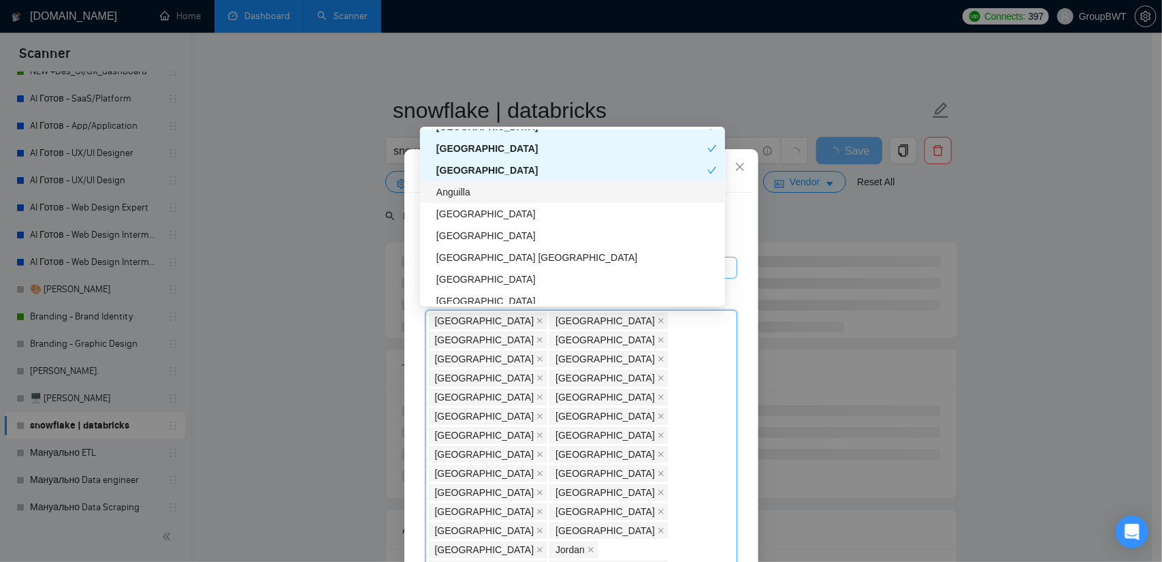
click at [479, 195] on div "Anguilla" at bounding box center [576, 191] width 280 height 15
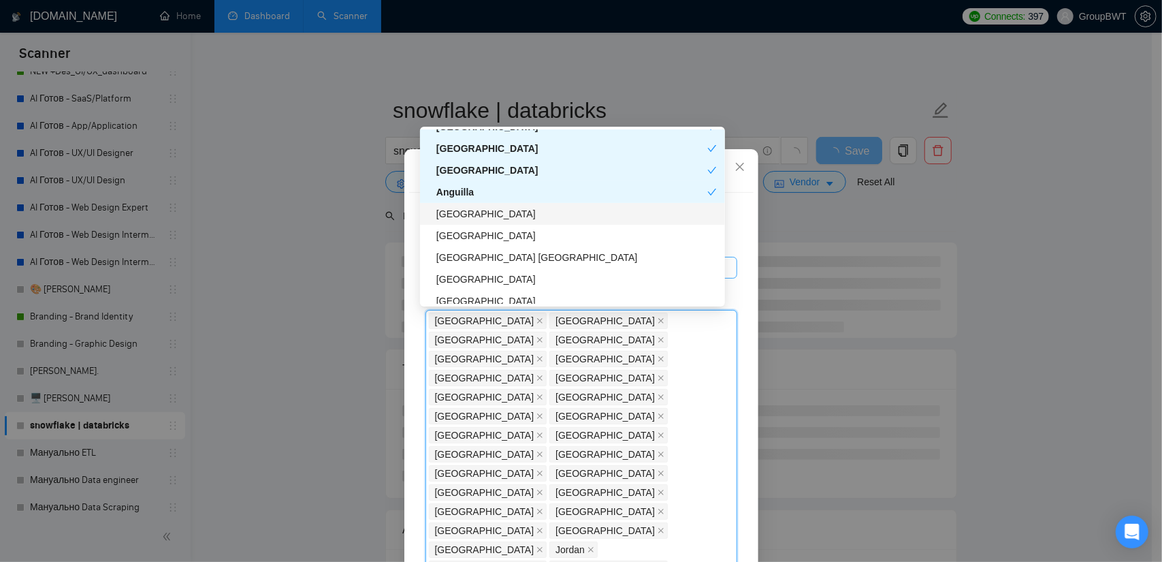
click at [470, 218] on div "[GEOGRAPHIC_DATA]" at bounding box center [576, 213] width 280 height 15
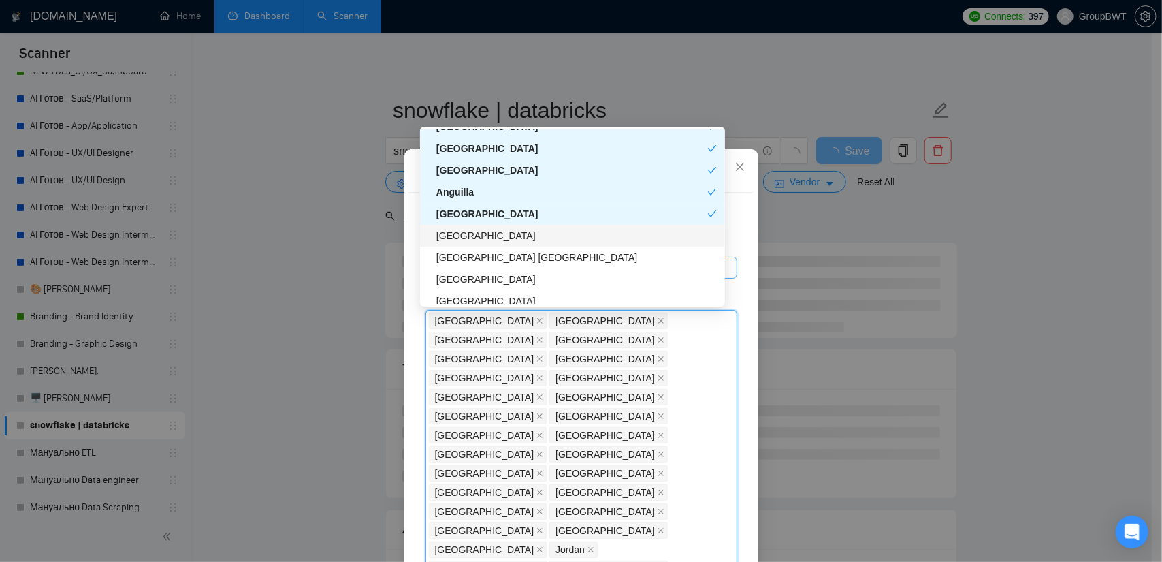
drag, startPoint x: 469, startPoint y: 231, endPoint x: 472, endPoint y: 251, distance: 20.7
click at [469, 231] on div "[GEOGRAPHIC_DATA]" at bounding box center [576, 235] width 280 height 15
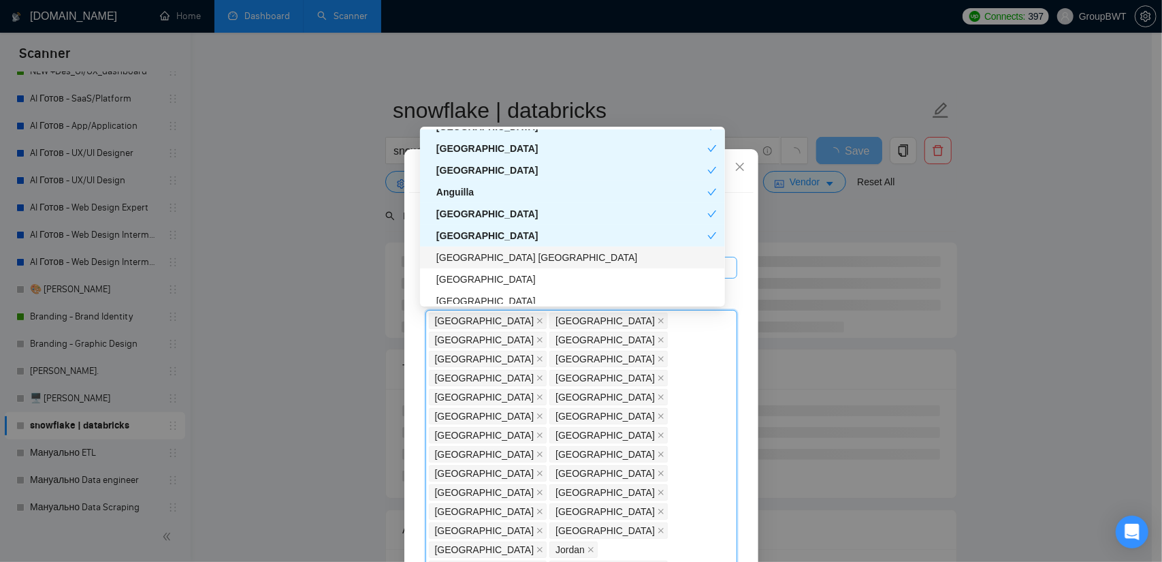
click at [475, 255] on div "[GEOGRAPHIC_DATA] [GEOGRAPHIC_DATA]" at bounding box center [576, 257] width 280 height 15
click at [475, 276] on div "[GEOGRAPHIC_DATA]" at bounding box center [576, 279] width 280 height 15
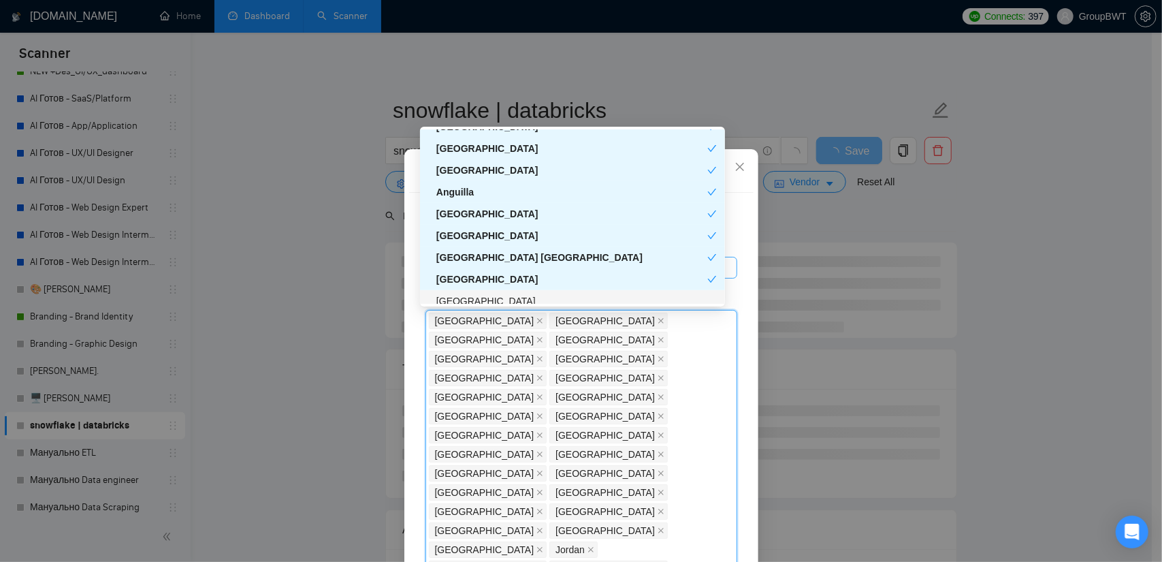
click at [477, 295] on div "[GEOGRAPHIC_DATA]" at bounding box center [576, 300] width 280 height 15
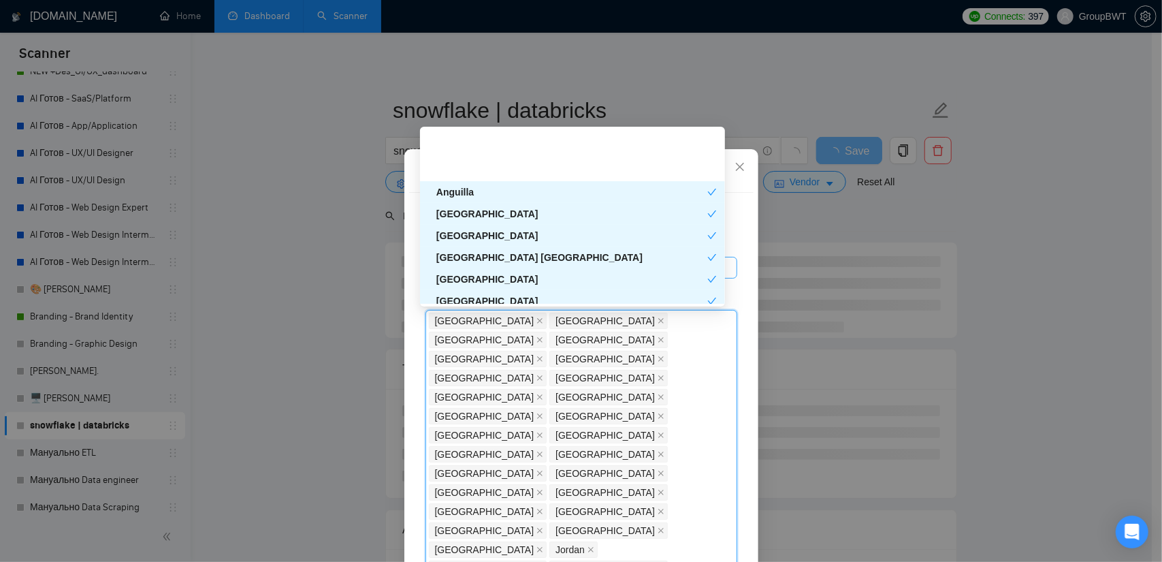
scroll to position [3131, 0]
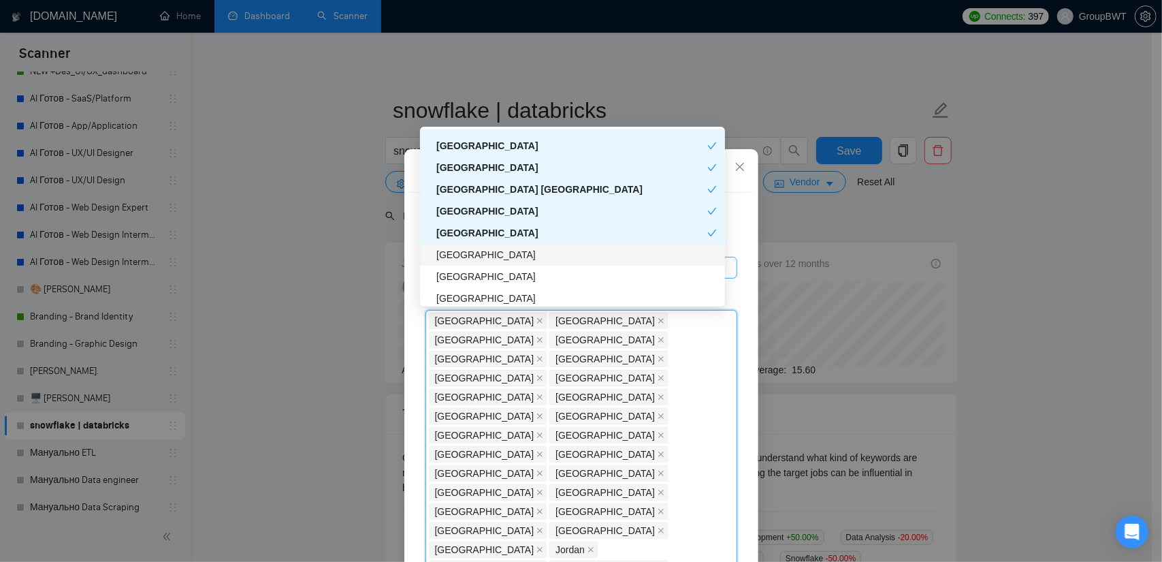
click at [458, 252] on div "[GEOGRAPHIC_DATA]" at bounding box center [576, 254] width 280 height 15
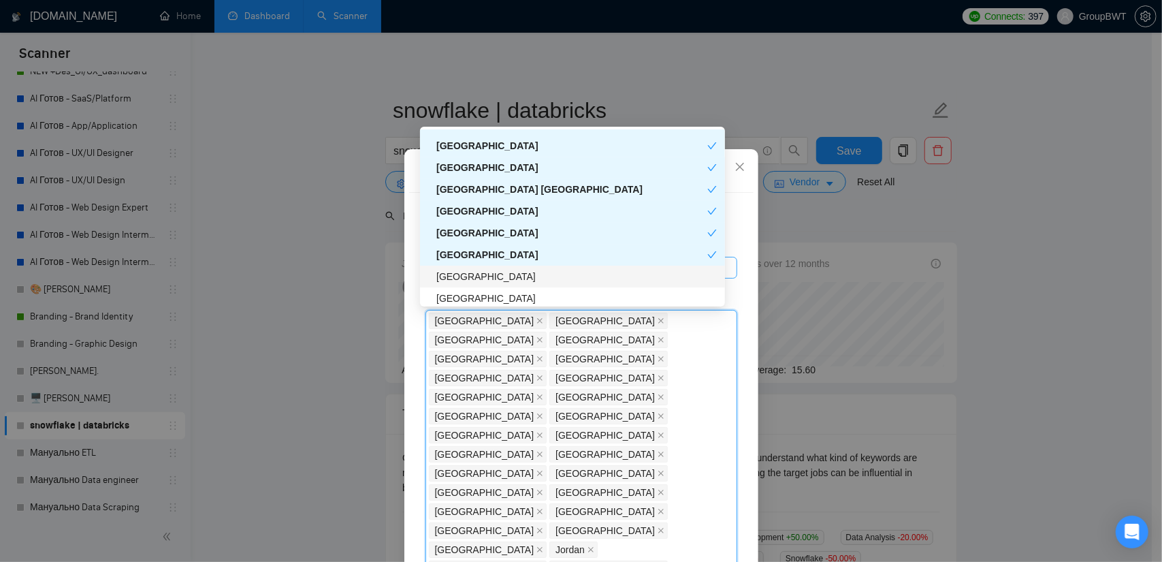
click at [462, 272] on div "[GEOGRAPHIC_DATA]" at bounding box center [576, 276] width 280 height 15
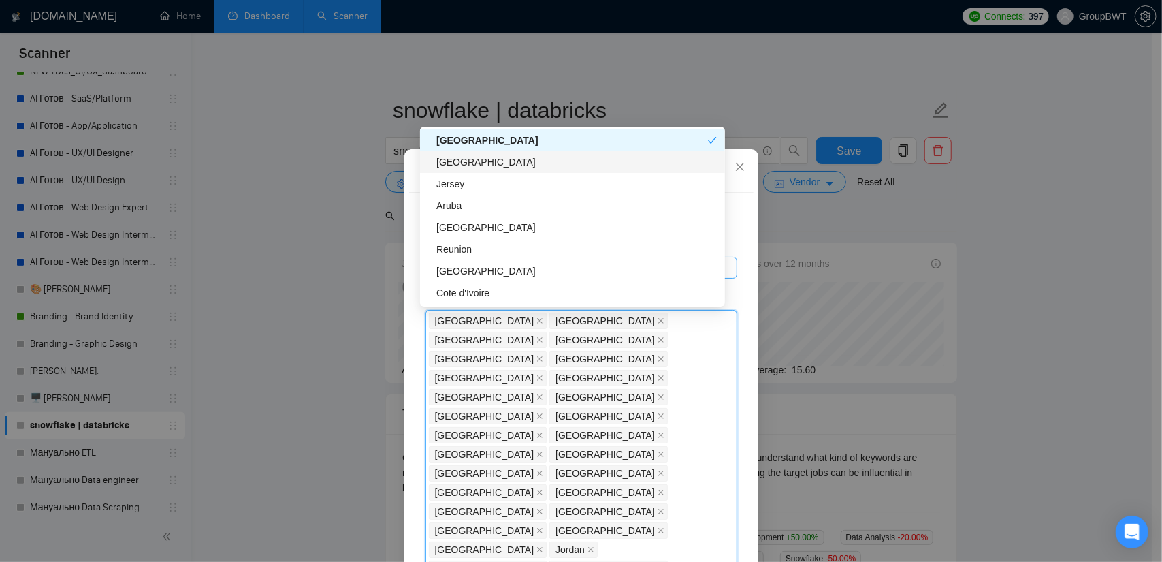
drag, startPoint x: 478, startPoint y: 161, endPoint x: 460, endPoint y: 184, distance: 29.1
click at [477, 161] on div "[GEOGRAPHIC_DATA]" at bounding box center [576, 162] width 280 height 15
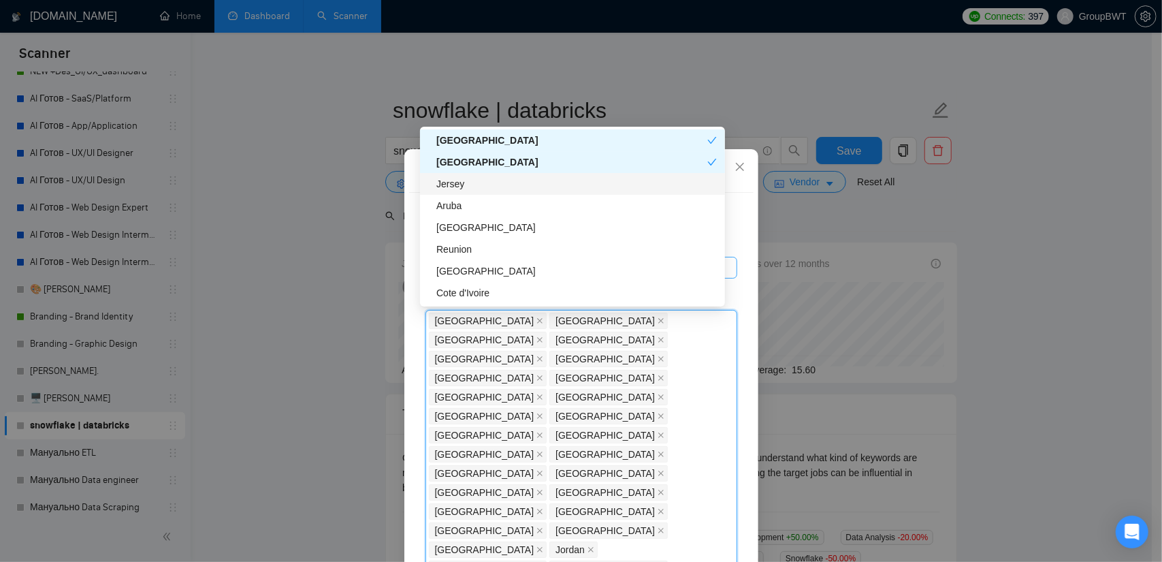
click at [460, 184] on div "Jersey" at bounding box center [576, 183] width 280 height 15
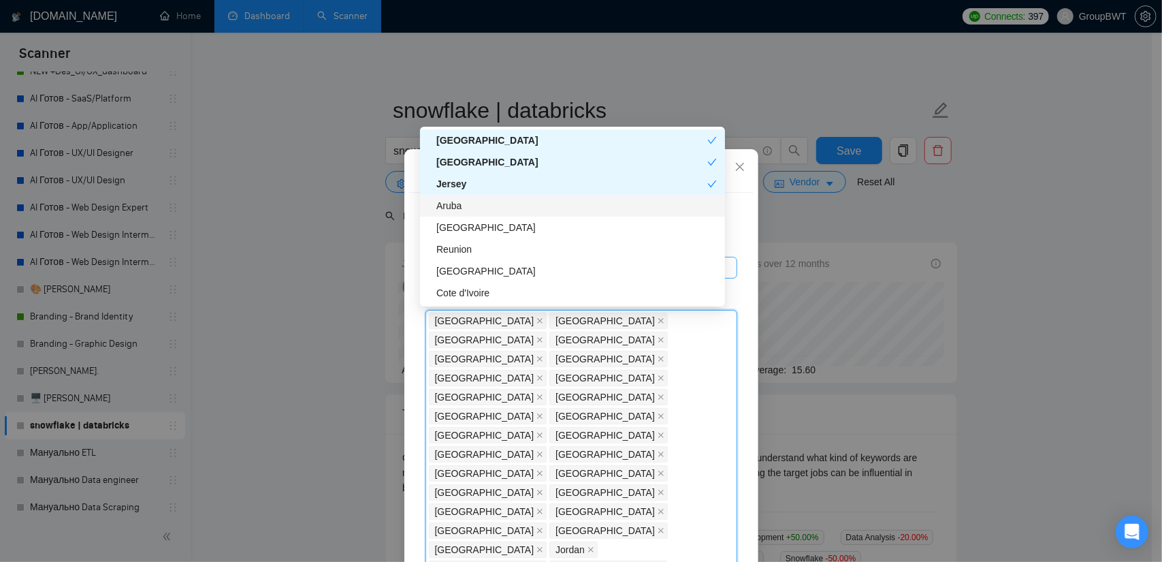
click at [463, 208] on div "Aruba" at bounding box center [576, 205] width 280 height 15
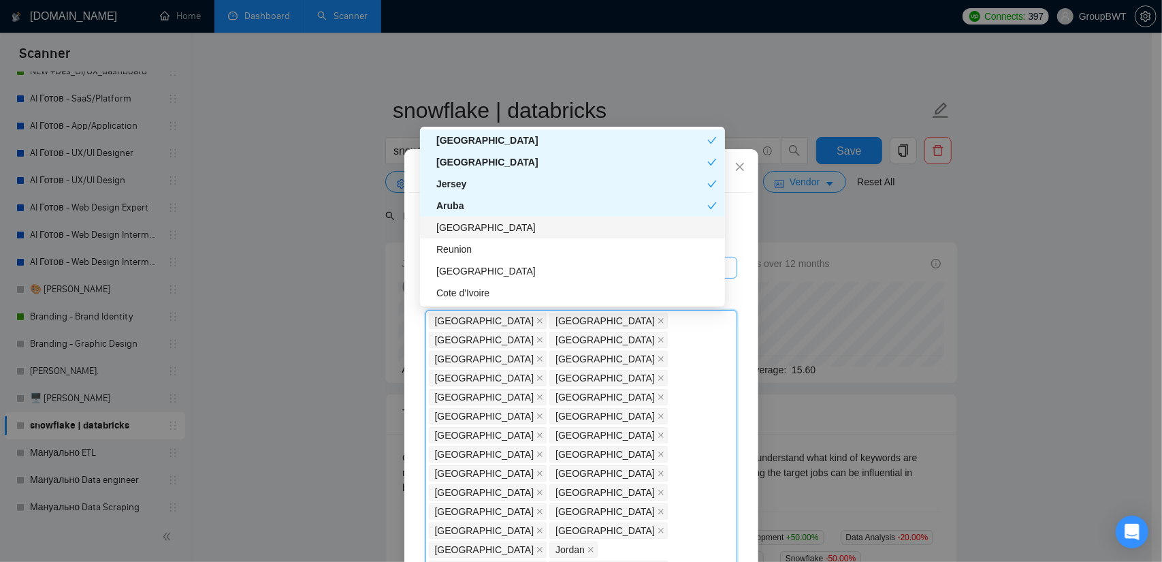
click at [463, 231] on div "[GEOGRAPHIC_DATA]" at bounding box center [576, 227] width 280 height 15
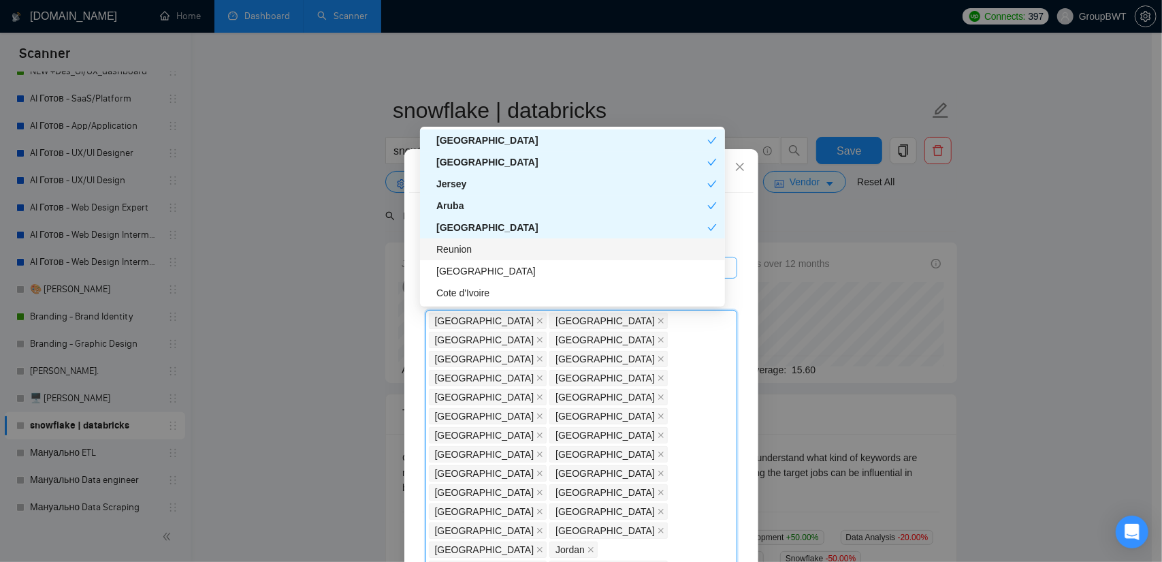
click at [464, 250] on div "Reunion" at bounding box center [576, 249] width 280 height 15
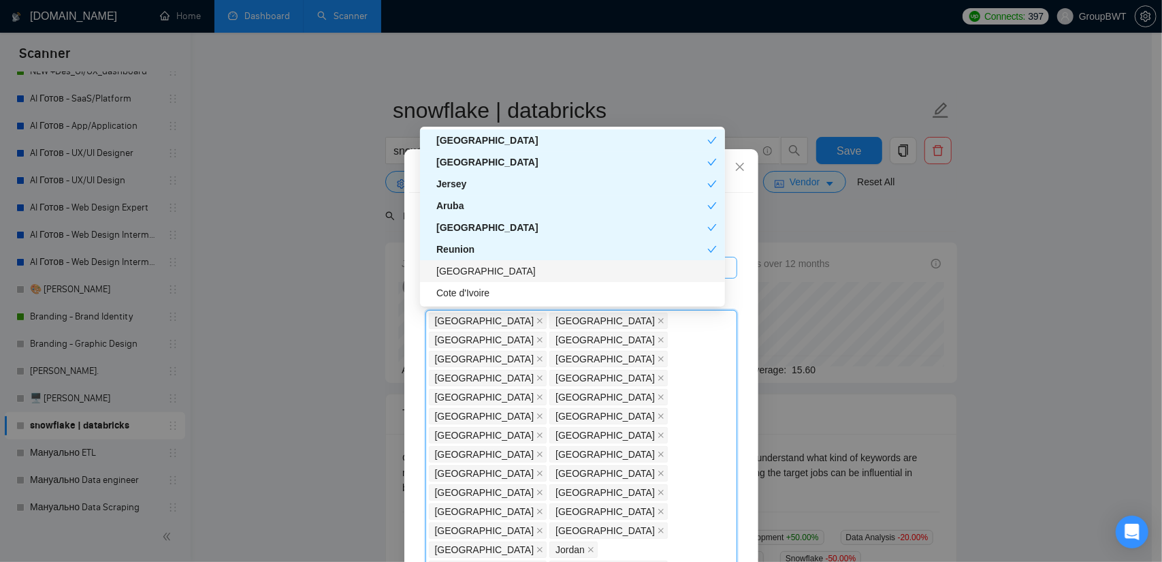
click at [468, 269] on div "[GEOGRAPHIC_DATA]" at bounding box center [576, 270] width 280 height 15
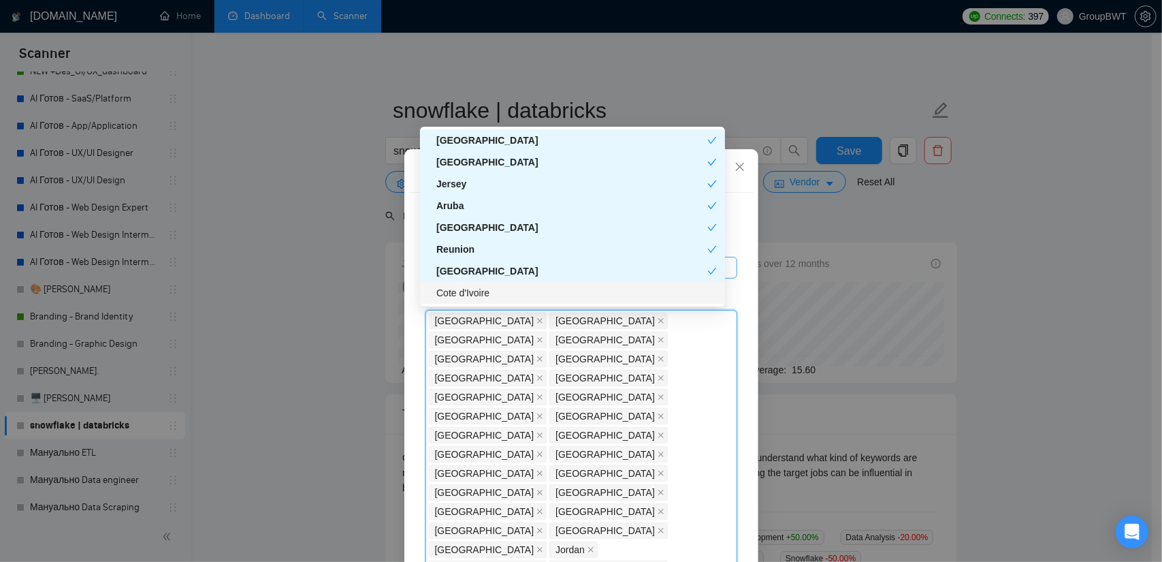
click at [470, 293] on div "Cote d'Ivoire" at bounding box center [576, 292] width 280 height 15
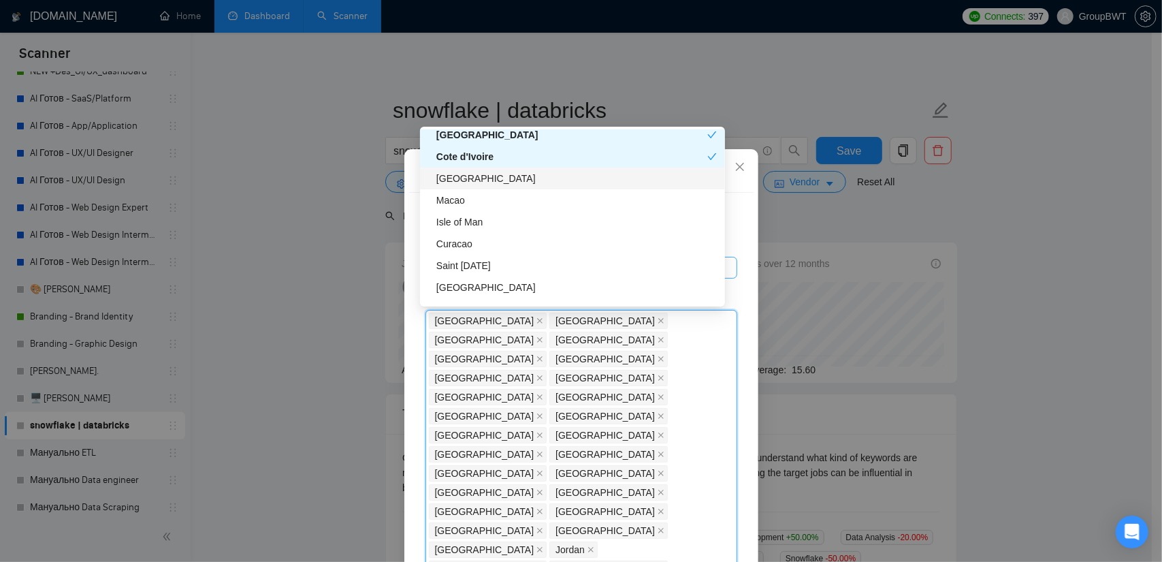
click at [498, 182] on div "[GEOGRAPHIC_DATA]" at bounding box center [576, 178] width 280 height 15
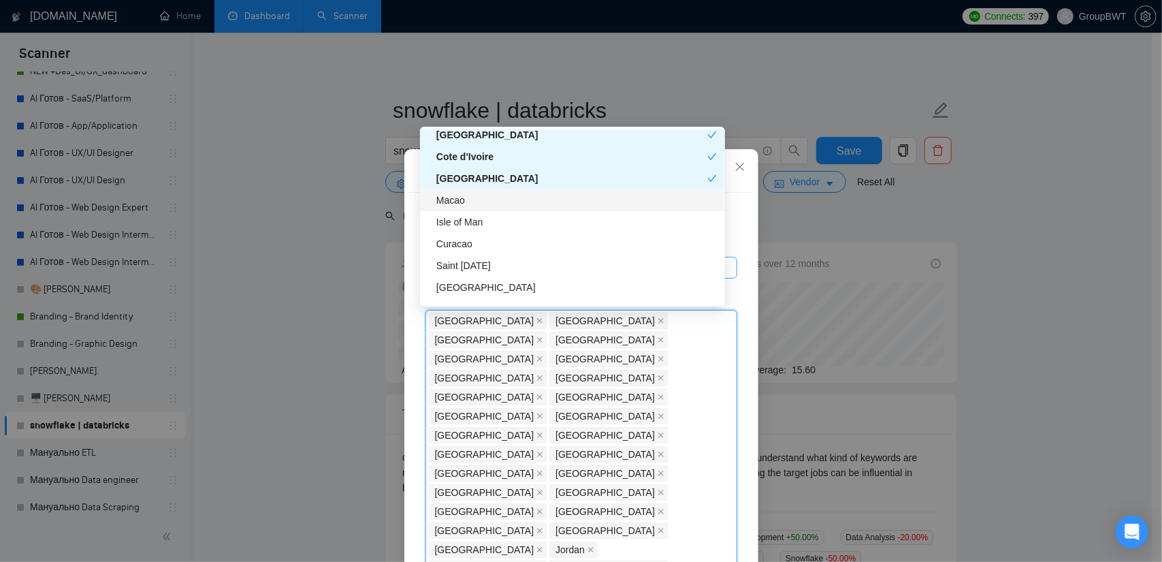
click at [477, 197] on div "Macao" at bounding box center [576, 200] width 280 height 15
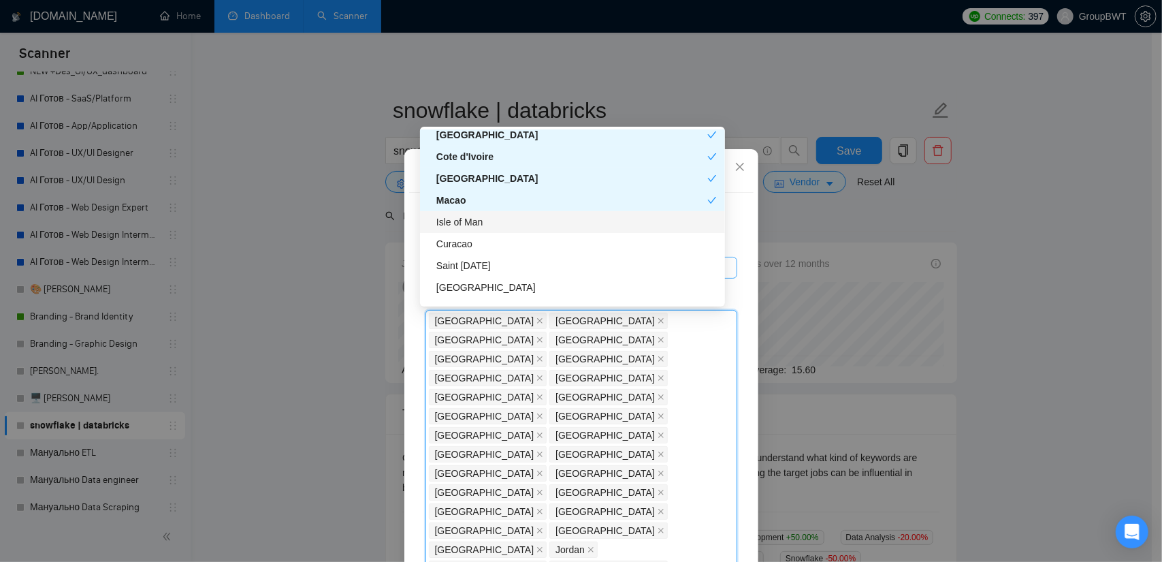
click at [472, 219] on div "Isle of Man" at bounding box center [576, 221] width 280 height 15
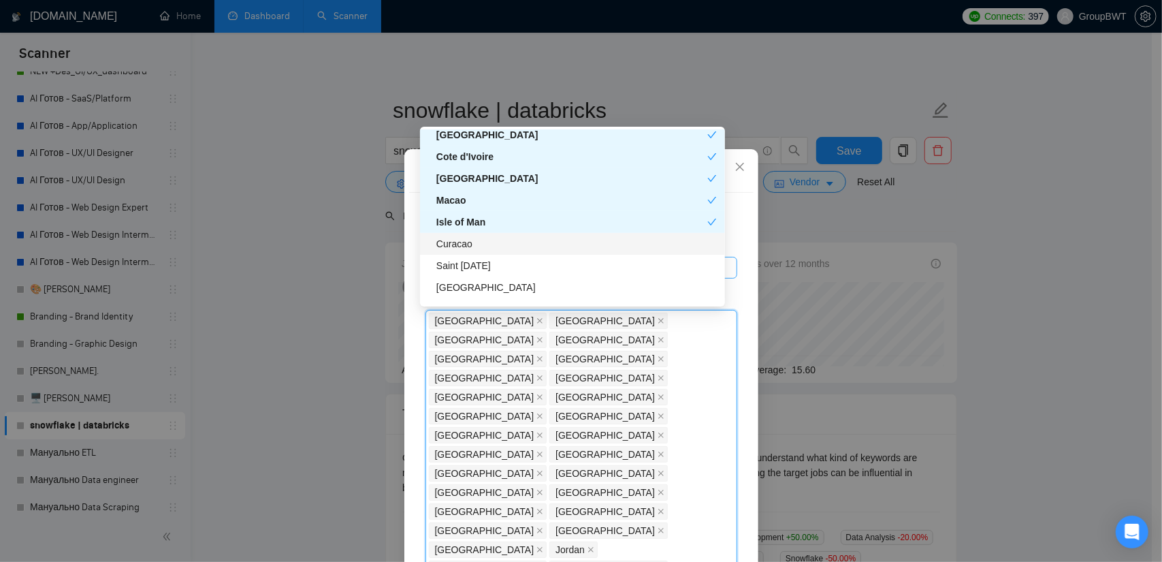
click at [471, 242] on div "Curacao" at bounding box center [576, 243] width 280 height 15
drag, startPoint x: 472, startPoint y: 255, endPoint x: 472, endPoint y: 271, distance: 15.7
click at [472, 258] on div "Saint [DATE]" at bounding box center [572, 266] width 305 height 22
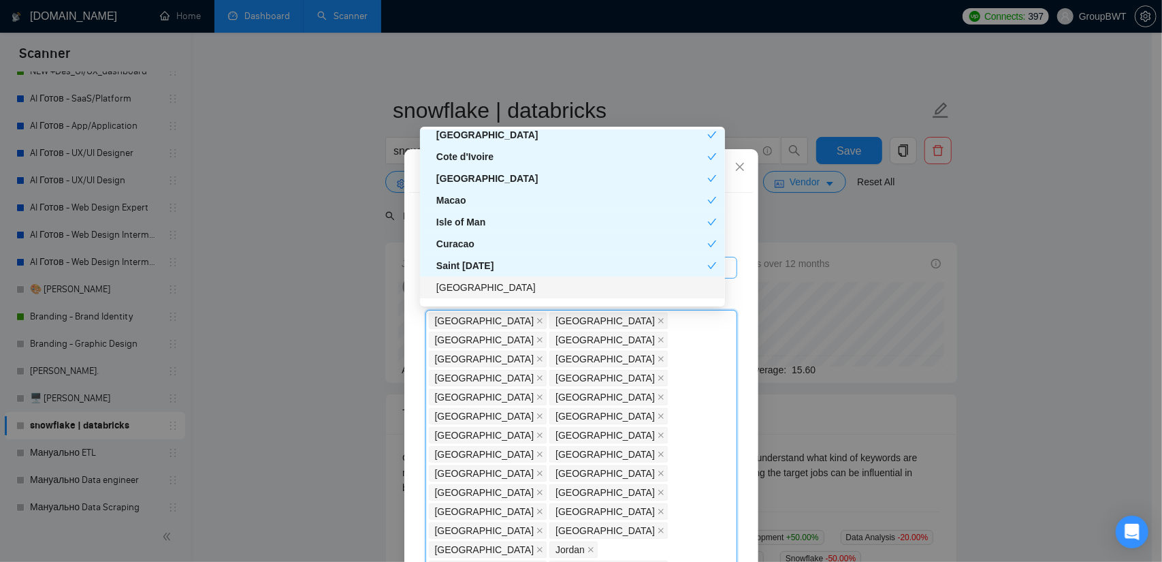
click at [474, 284] on div "[GEOGRAPHIC_DATA]" at bounding box center [576, 287] width 280 height 15
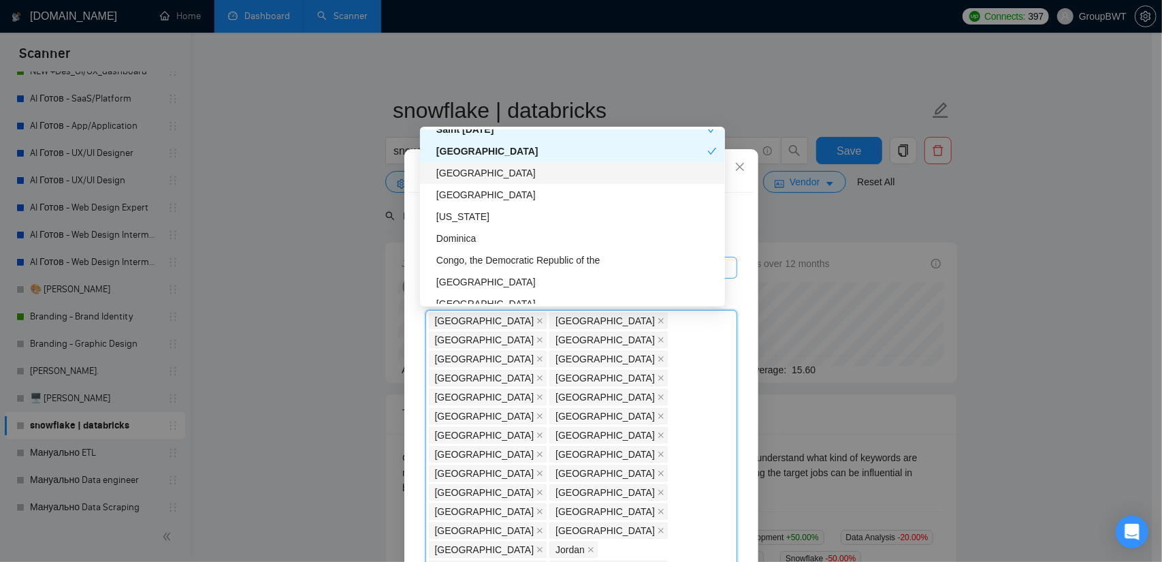
click at [496, 179] on div "[GEOGRAPHIC_DATA]" at bounding box center [576, 172] width 280 height 15
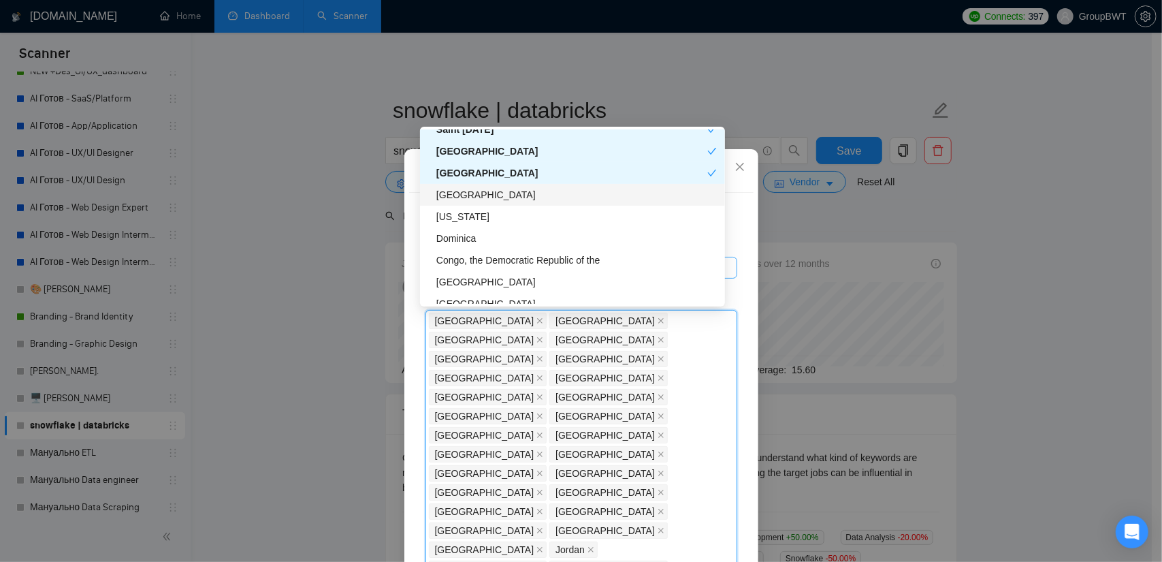
click at [489, 192] on div "[GEOGRAPHIC_DATA]" at bounding box center [576, 194] width 280 height 15
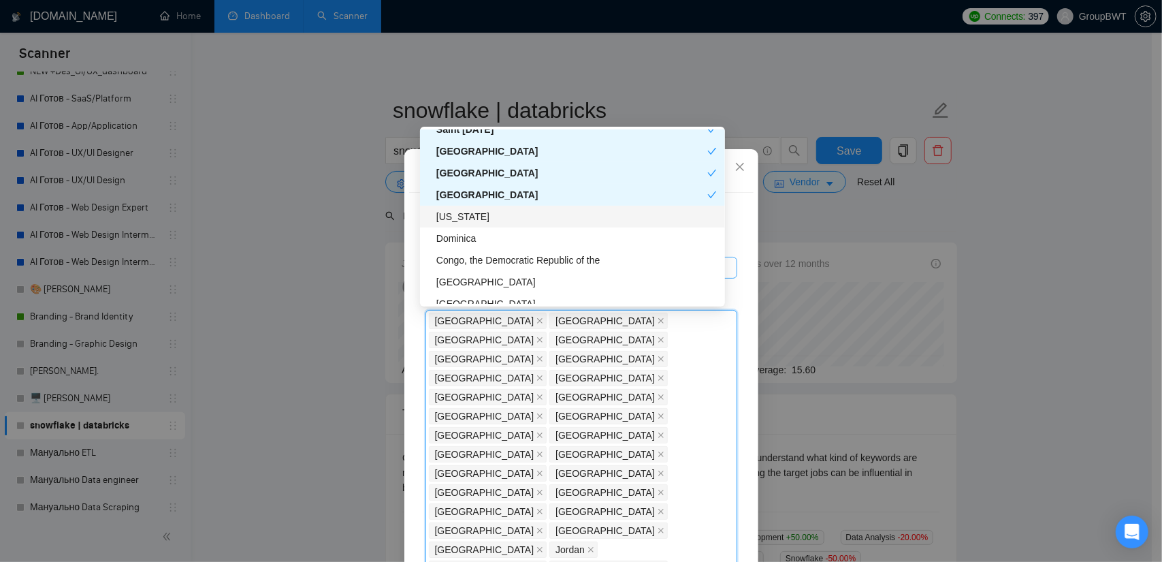
click at [477, 216] on div "[US_STATE]" at bounding box center [576, 216] width 280 height 15
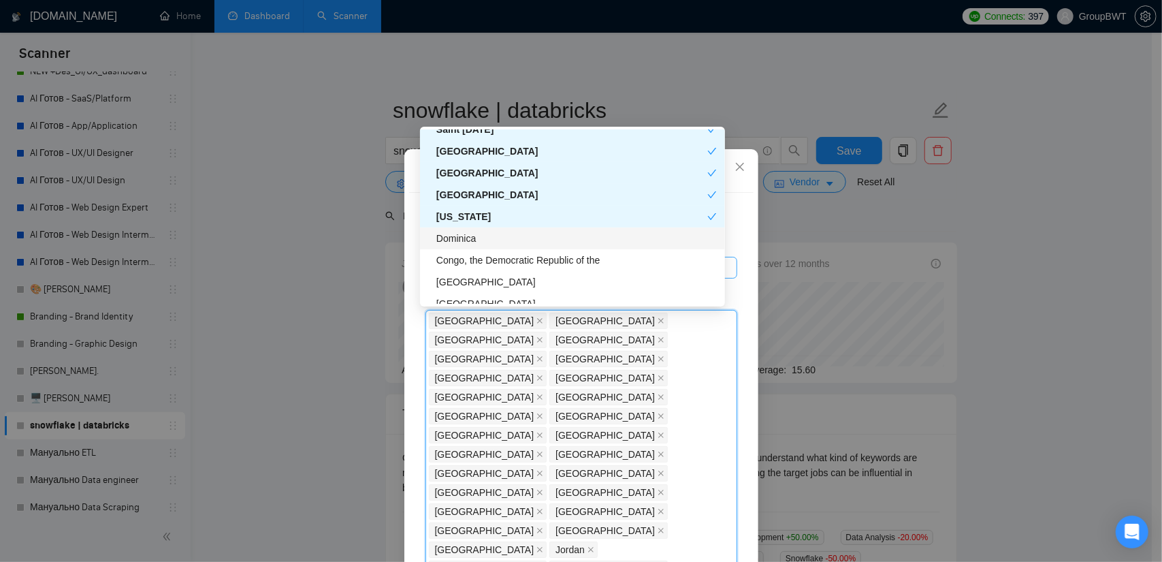
drag, startPoint x: 474, startPoint y: 238, endPoint x: 479, endPoint y: 253, distance: 16.4
click at [474, 239] on div "Dominica" at bounding box center [576, 238] width 280 height 15
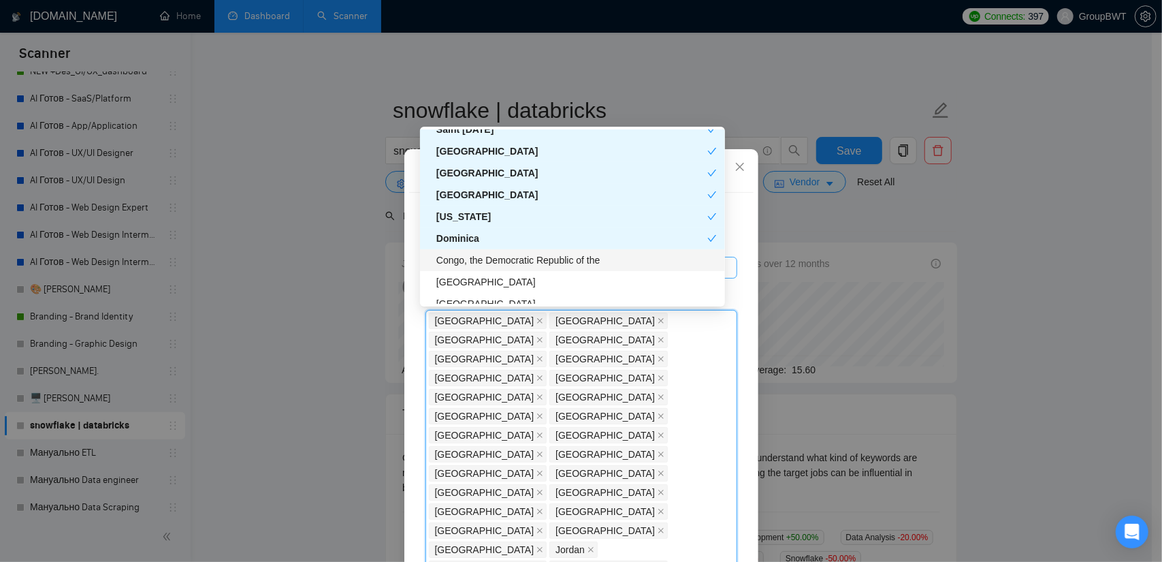
click at [479, 255] on div "Congo, the Democratic Republic of the" at bounding box center [576, 260] width 280 height 15
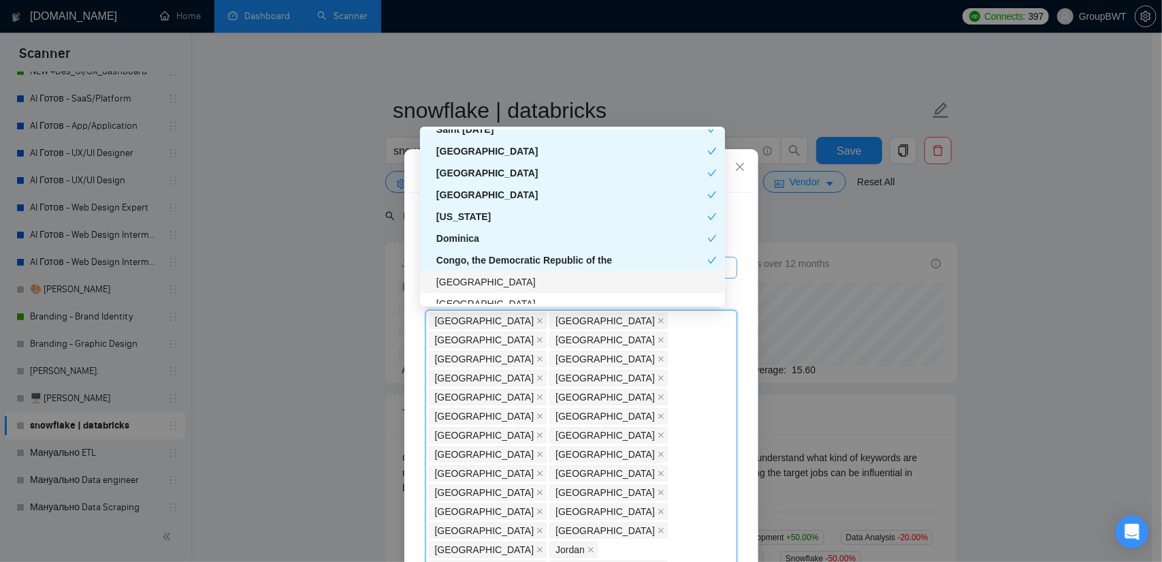
click at [485, 275] on div "[GEOGRAPHIC_DATA]" at bounding box center [576, 281] width 280 height 15
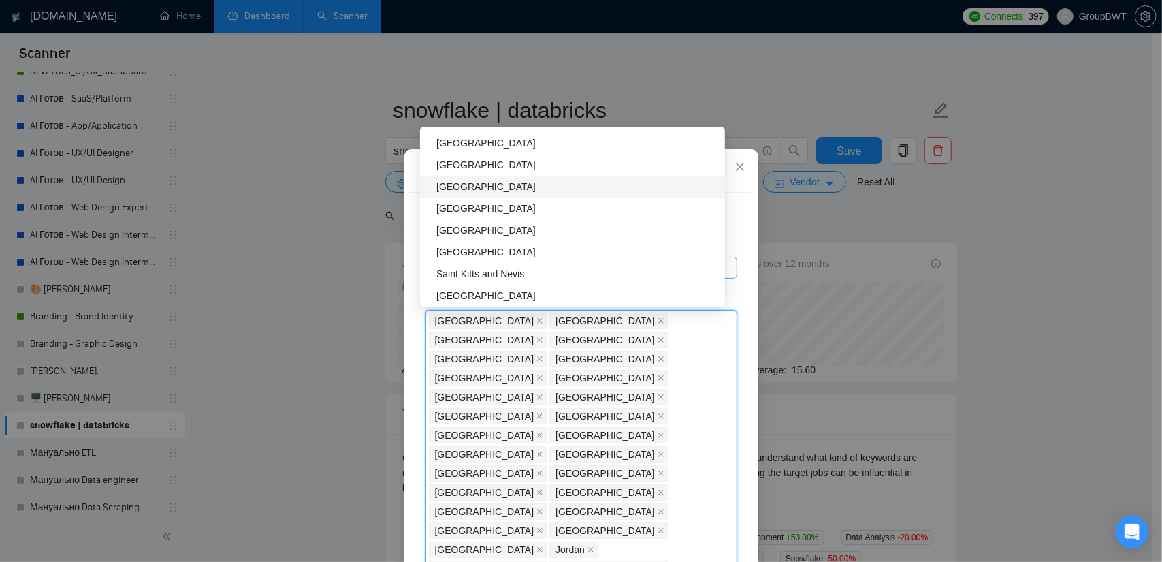
scroll to position [3676, 0]
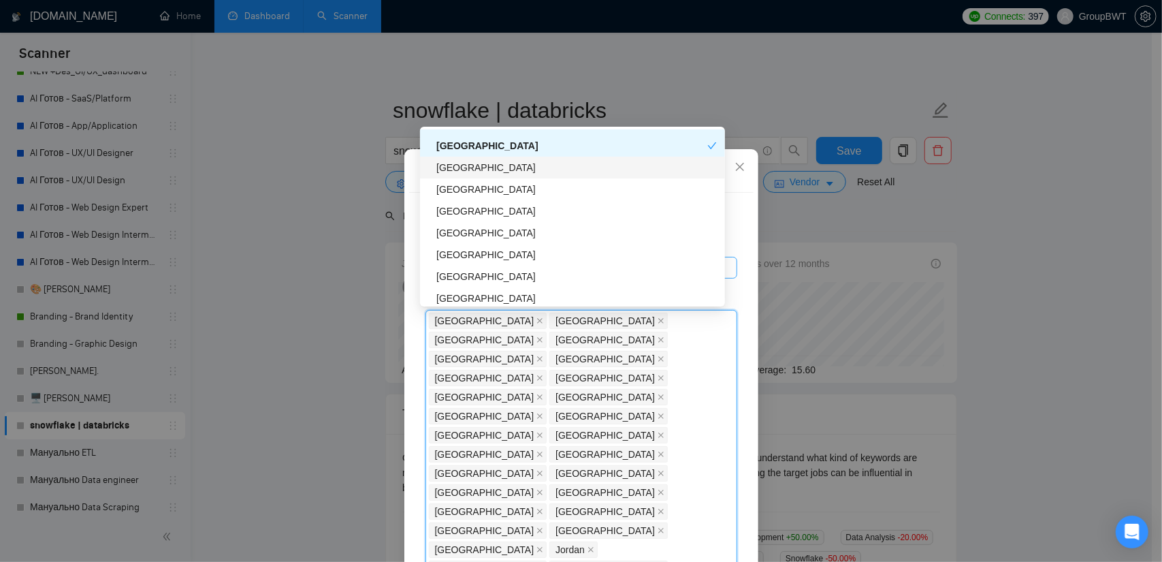
click at [485, 170] on div "[GEOGRAPHIC_DATA]" at bounding box center [576, 167] width 280 height 15
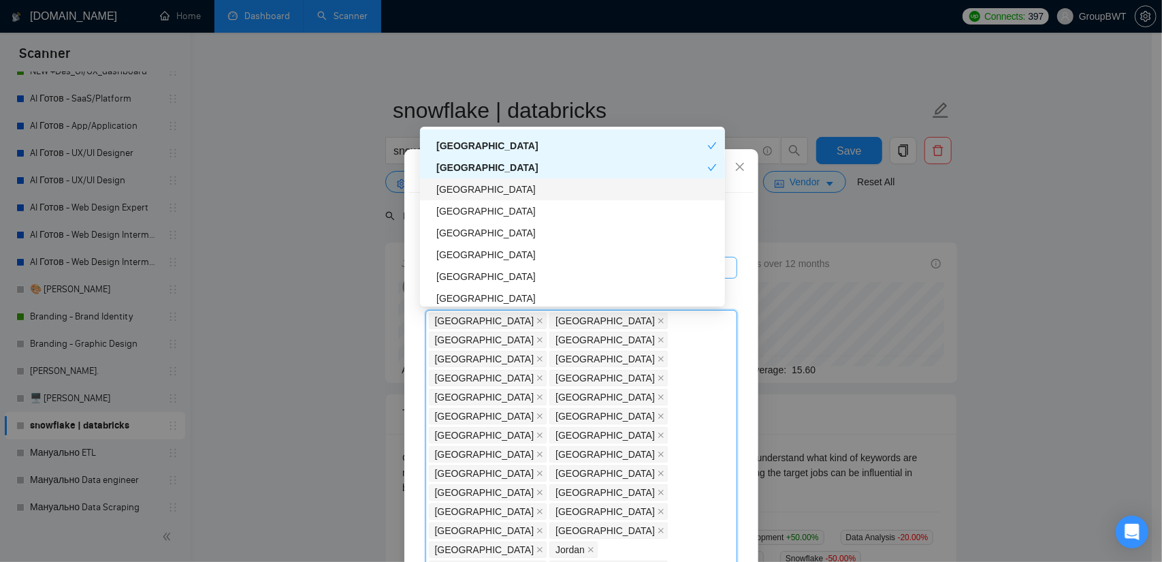
click at [472, 191] on div "[GEOGRAPHIC_DATA]" at bounding box center [576, 189] width 280 height 15
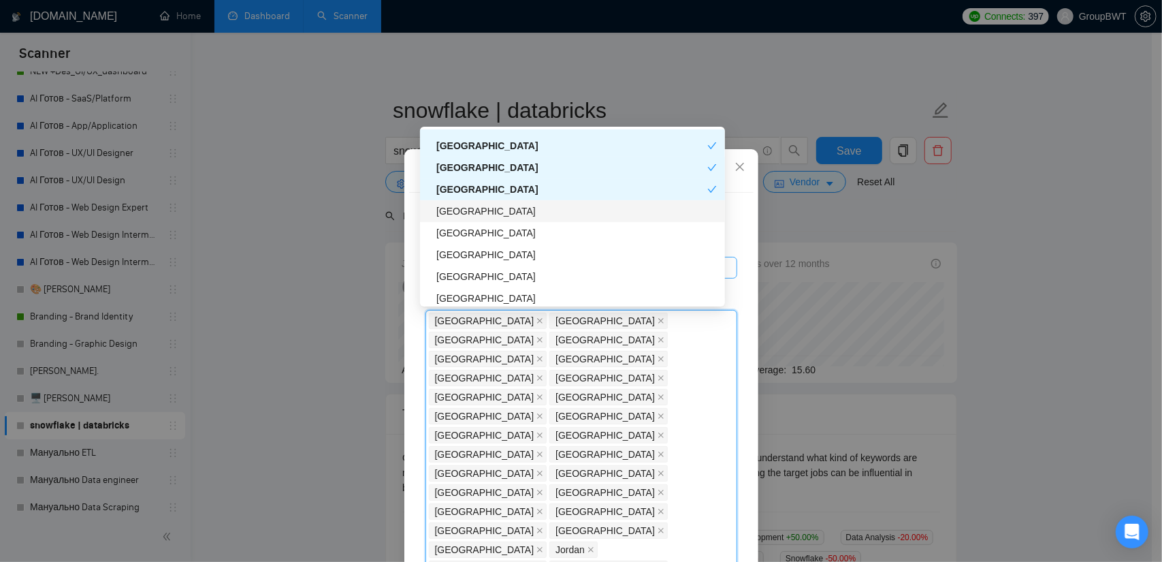
click at [459, 211] on div "[GEOGRAPHIC_DATA]" at bounding box center [576, 211] width 280 height 15
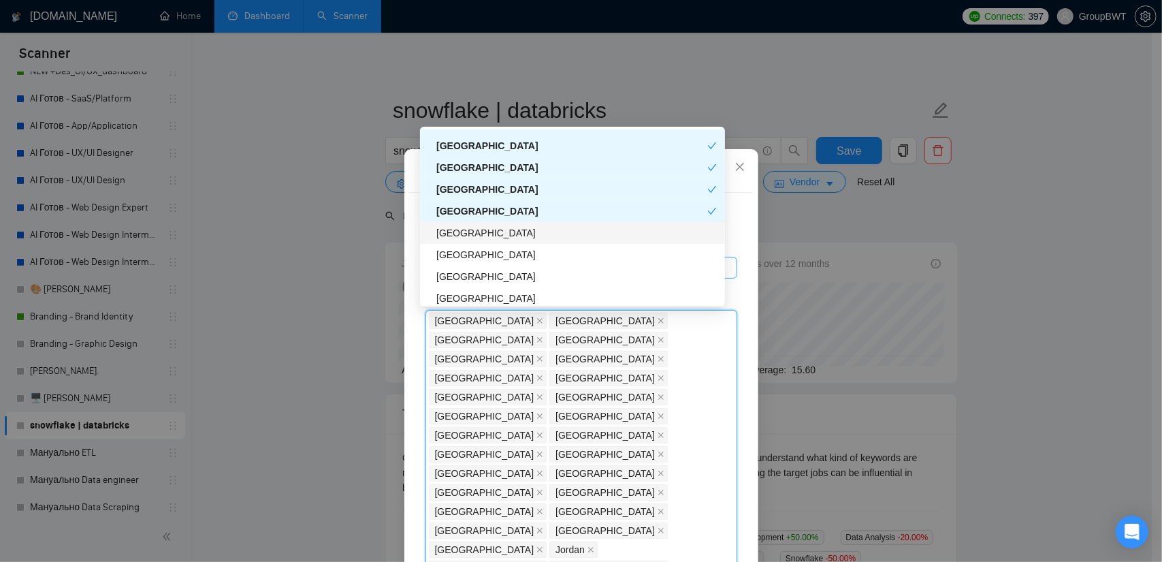
click at [457, 235] on div "[GEOGRAPHIC_DATA]" at bounding box center [576, 232] width 280 height 15
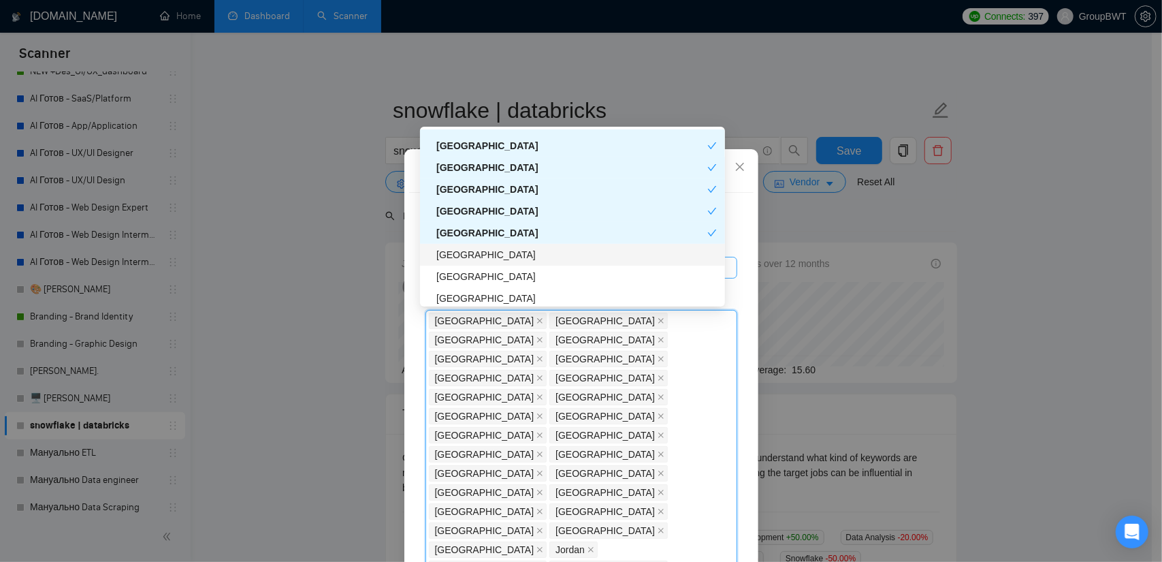
click at [457, 259] on div "[GEOGRAPHIC_DATA]" at bounding box center [576, 254] width 280 height 15
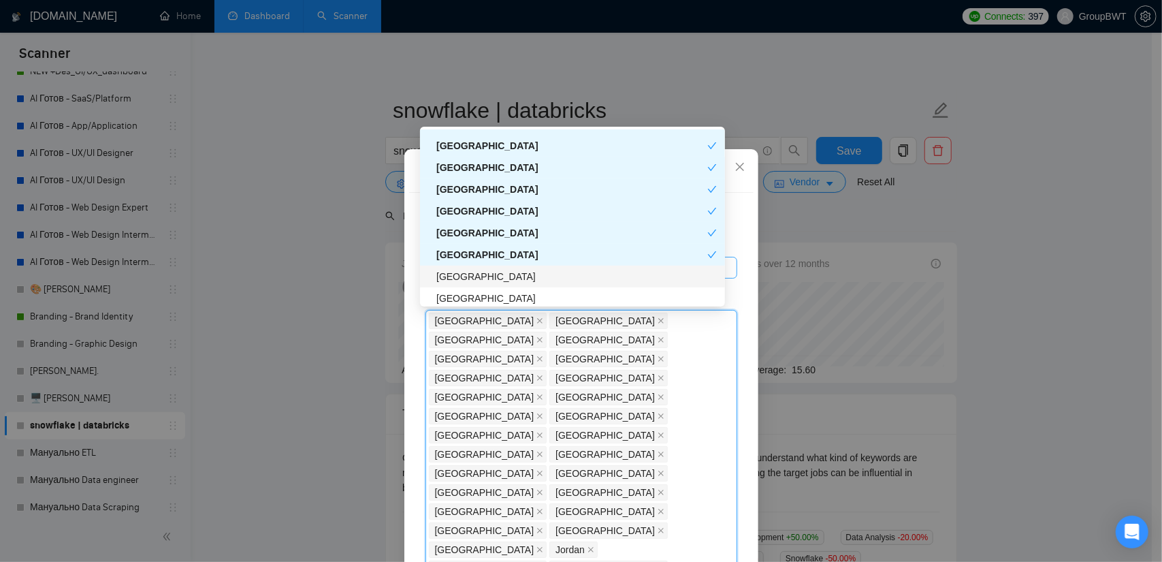
click at [461, 280] on div "[GEOGRAPHIC_DATA]" at bounding box center [576, 276] width 280 height 15
click at [464, 299] on div "[GEOGRAPHIC_DATA]" at bounding box center [576, 298] width 280 height 15
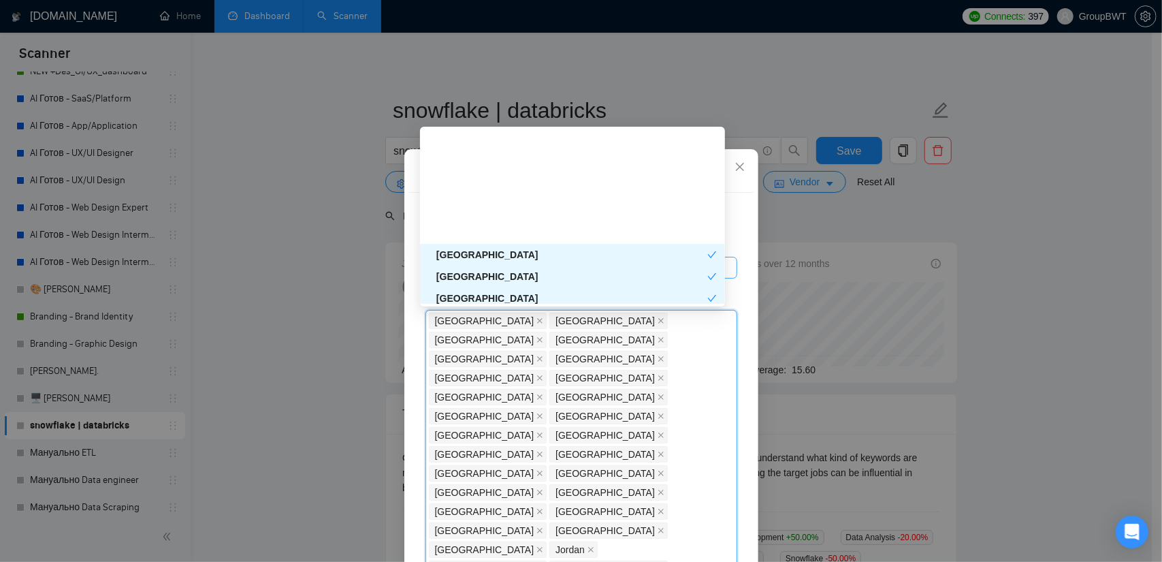
scroll to position [3812, 0]
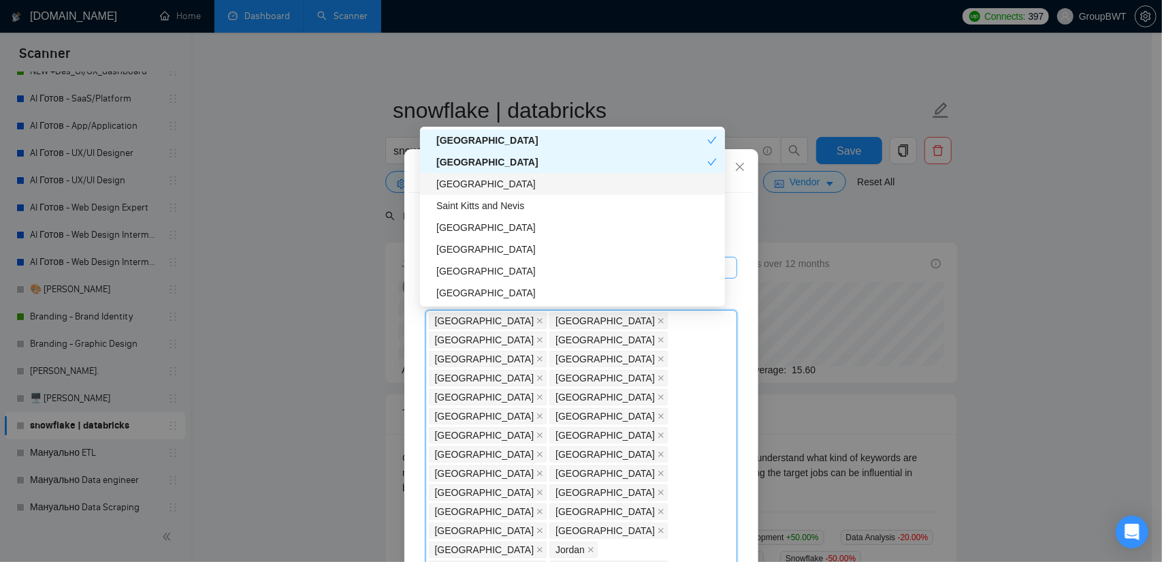
click at [509, 183] on div "[GEOGRAPHIC_DATA]" at bounding box center [576, 183] width 280 height 15
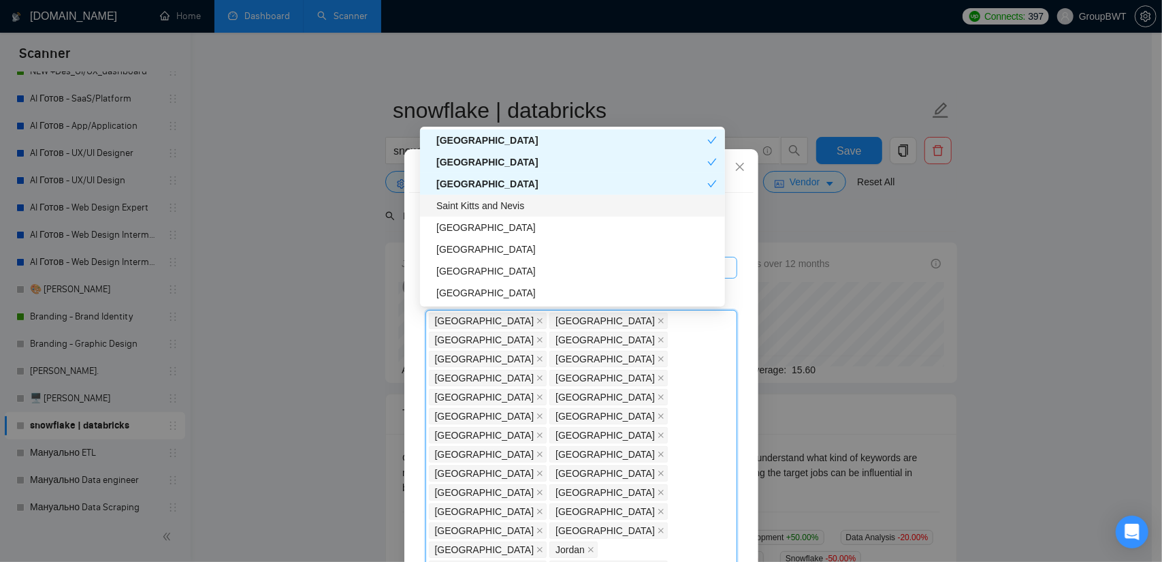
click at [498, 204] on div "Saint Kitts and Nevis" at bounding box center [576, 205] width 280 height 15
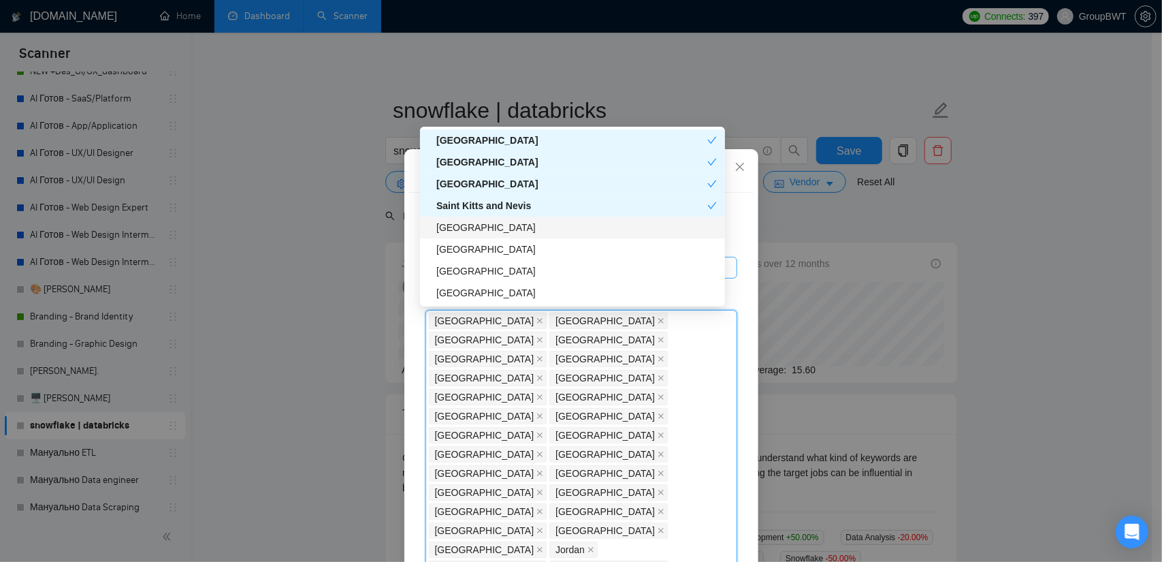
click at [471, 233] on div "[GEOGRAPHIC_DATA]" at bounding box center [576, 227] width 280 height 15
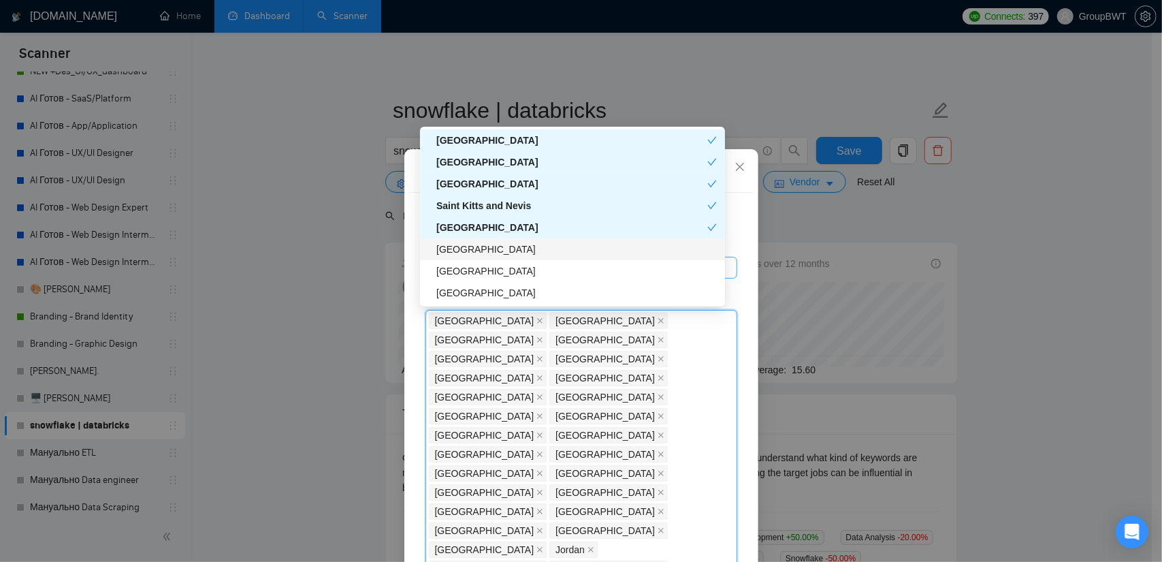
click at [470, 252] on div "[GEOGRAPHIC_DATA]" at bounding box center [576, 249] width 280 height 15
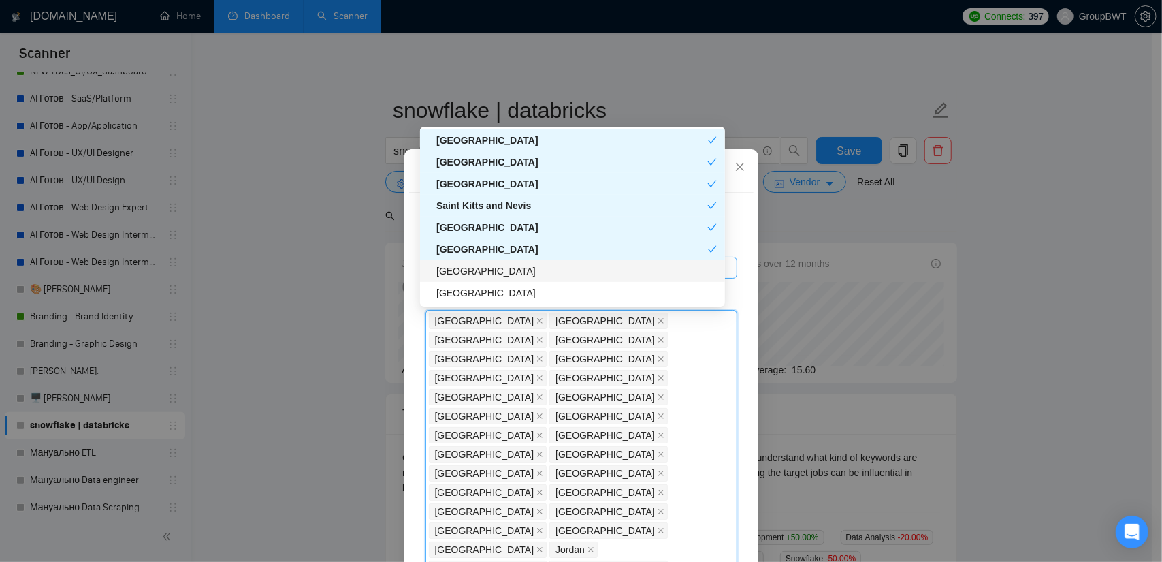
click at [466, 276] on div "[GEOGRAPHIC_DATA]" at bounding box center [576, 270] width 280 height 15
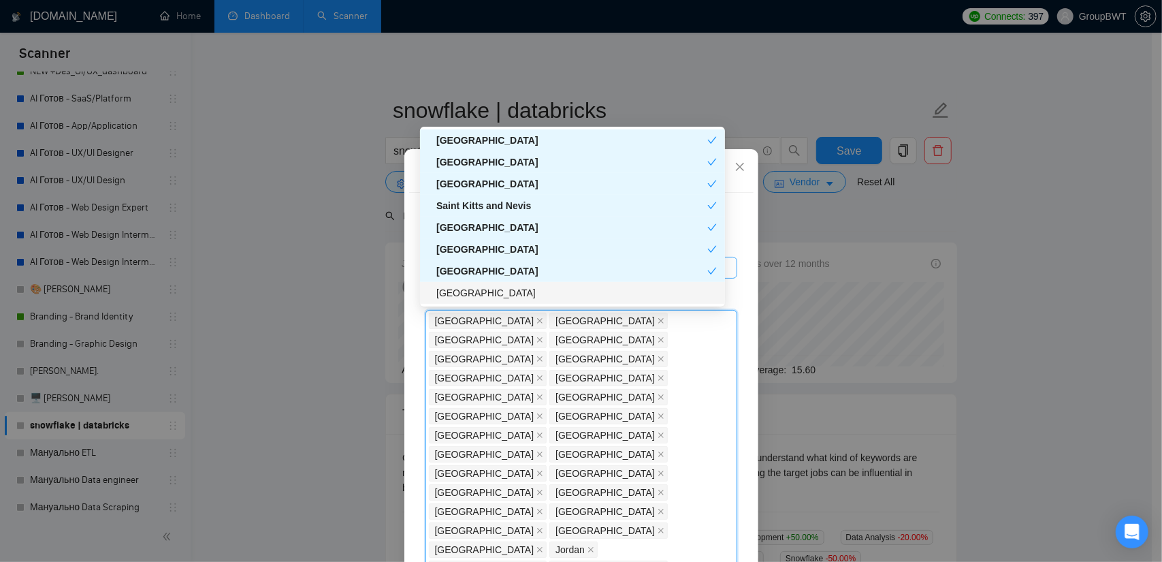
click at [466, 294] on div "[GEOGRAPHIC_DATA]" at bounding box center [576, 292] width 280 height 15
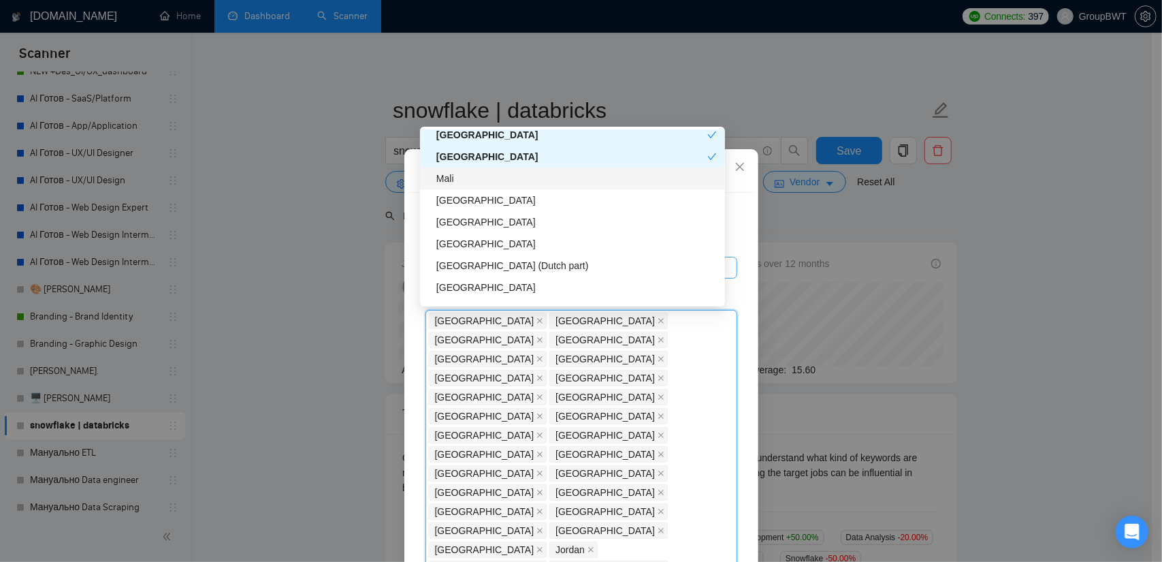
click at [486, 175] on div "Mali" at bounding box center [576, 178] width 280 height 15
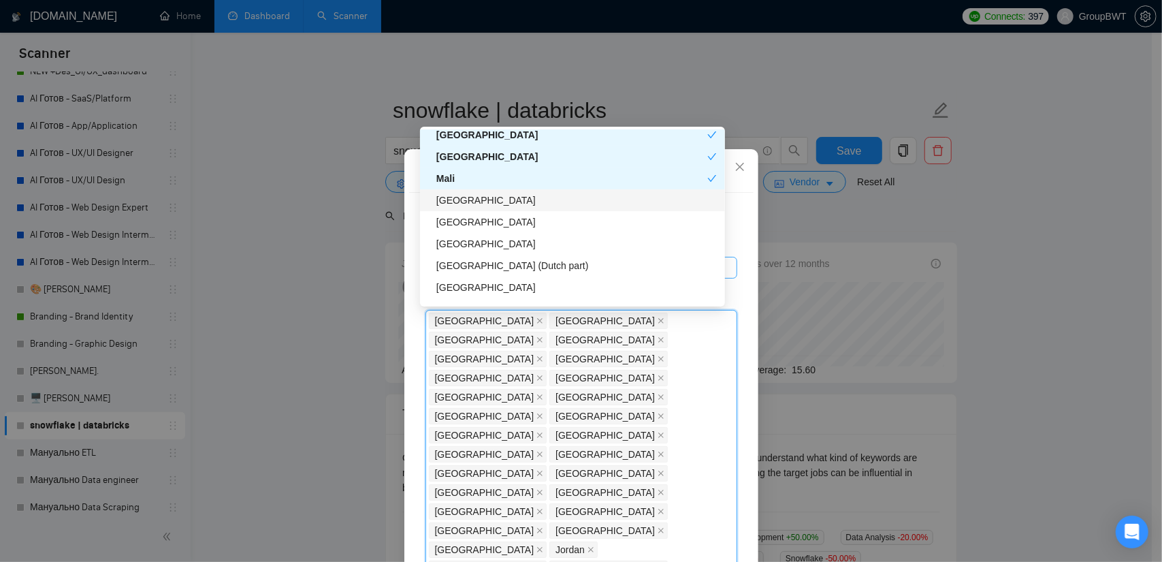
click at [476, 201] on div "[GEOGRAPHIC_DATA]" at bounding box center [576, 200] width 280 height 15
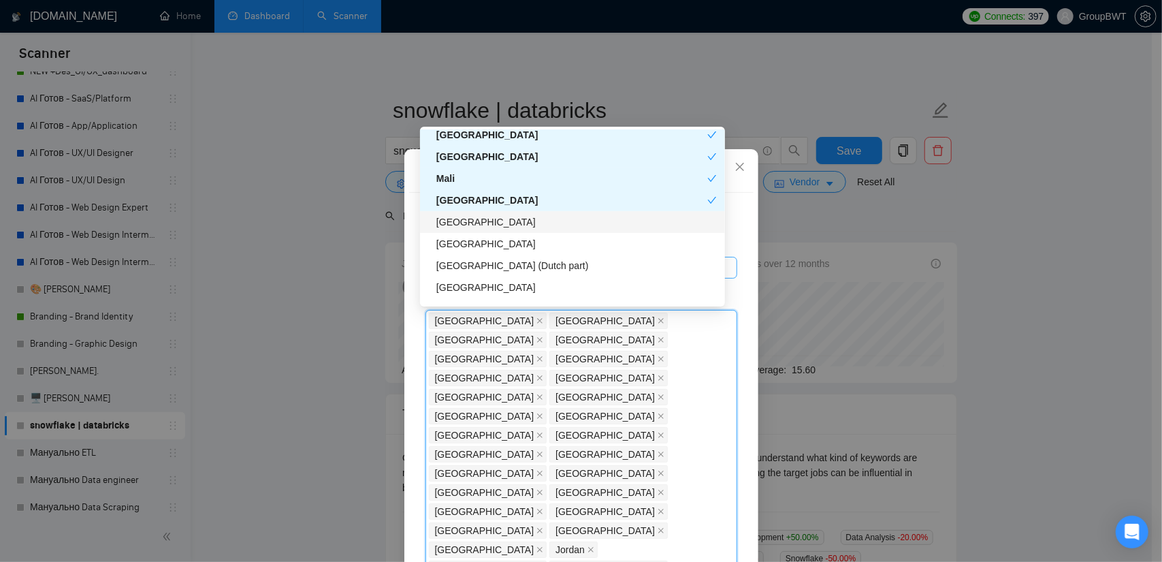
click at [478, 220] on div "[GEOGRAPHIC_DATA]" at bounding box center [576, 221] width 280 height 15
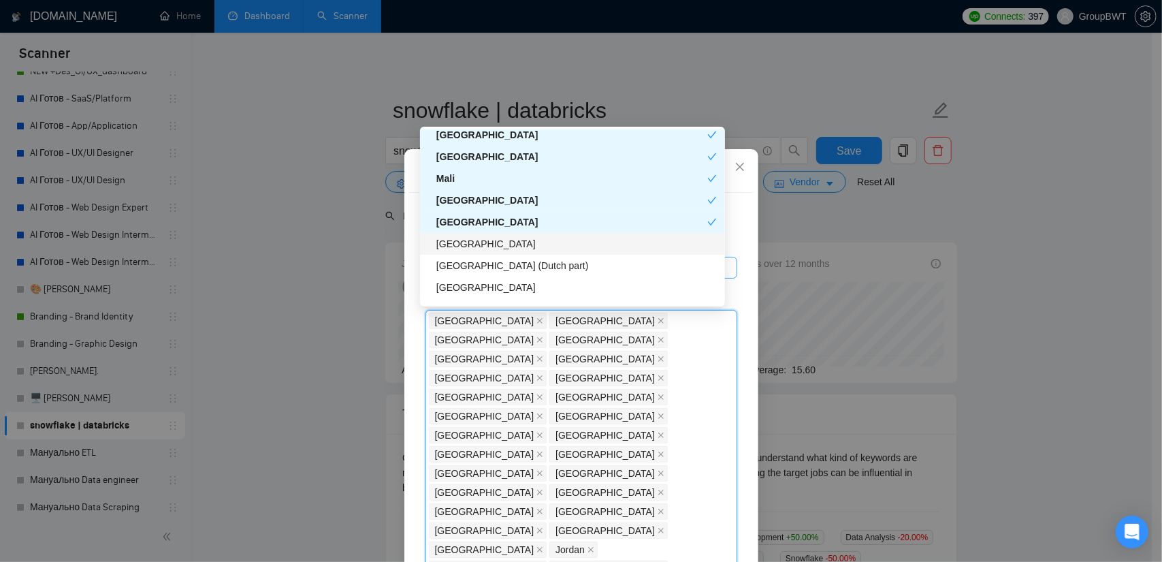
click at [479, 243] on div "[GEOGRAPHIC_DATA]" at bounding box center [576, 243] width 280 height 15
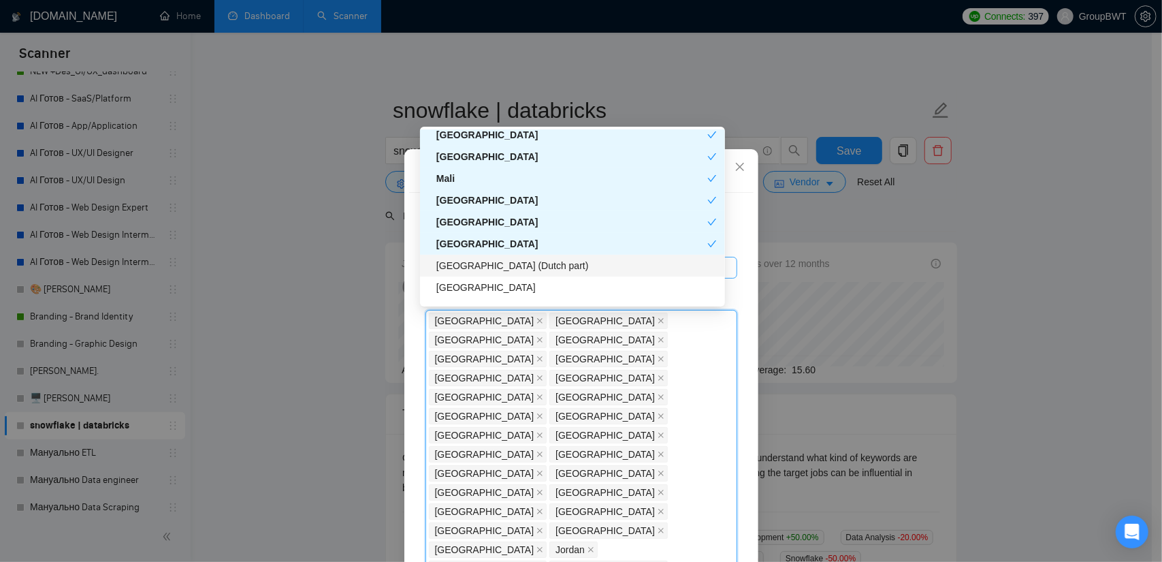
click at [478, 265] on div "[GEOGRAPHIC_DATA] (Dutch part)" at bounding box center [576, 265] width 280 height 15
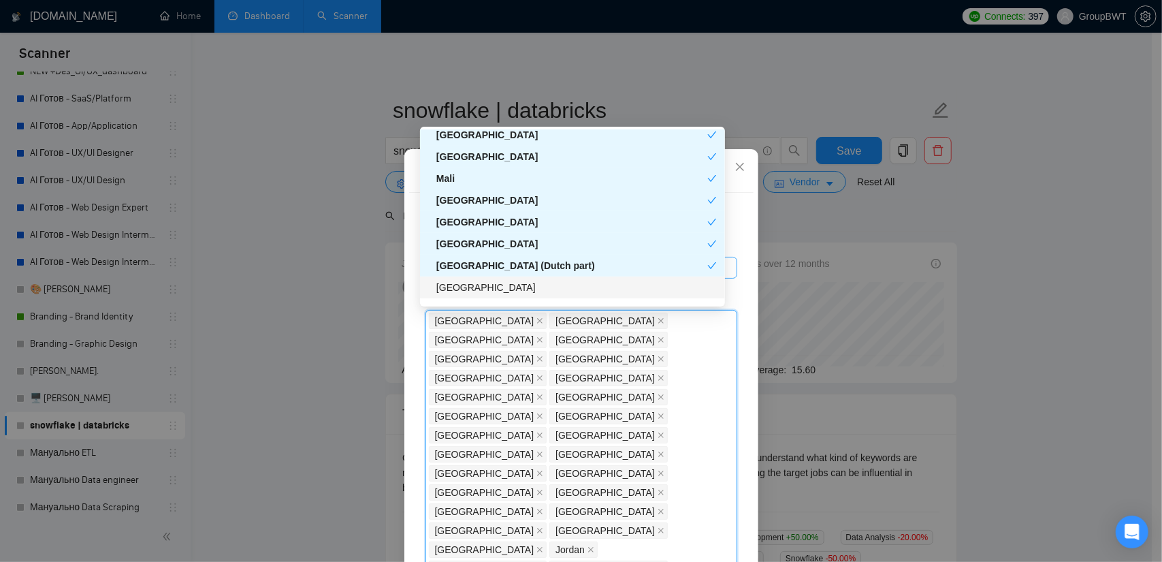
click at [472, 286] on div "[GEOGRAPHIC_DATA]" at bounding box center [576, 287] width 280 height 15
click at [481, 280] on div "[GEOGRAPHIC_DATA]" at bounding box center [571, 287] width 271 height 15
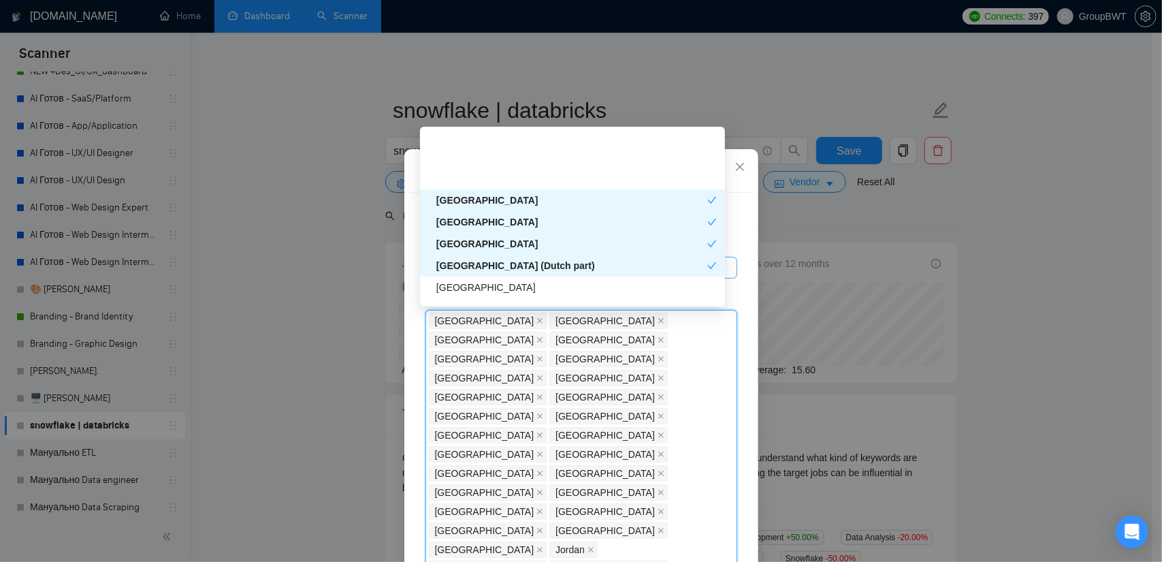
scroll to position [4084, 0]
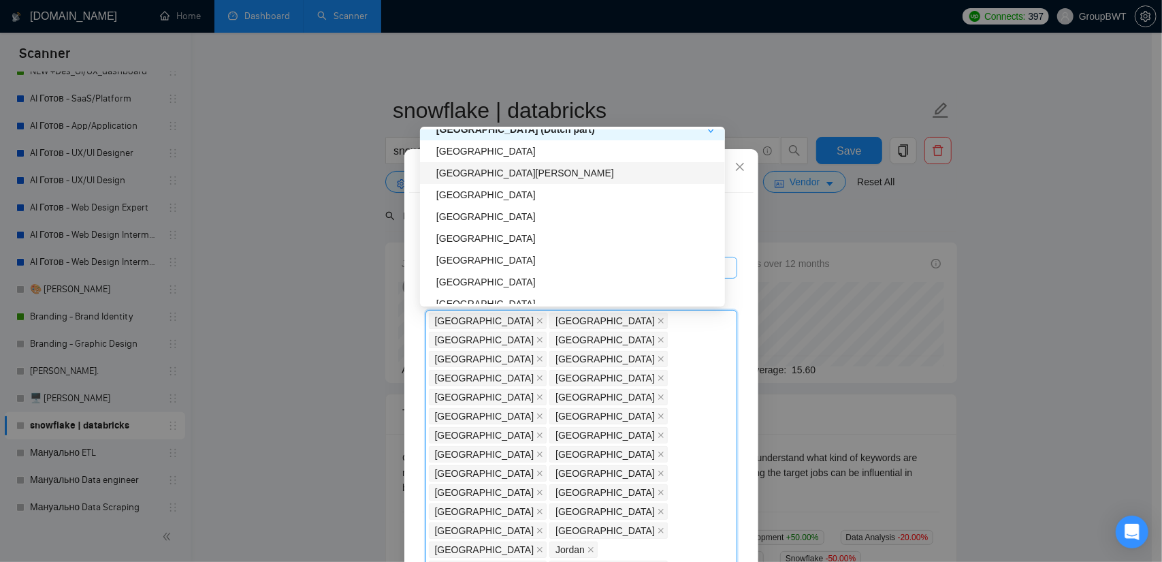
click at [481, 172] on div "[GEOGRAPHIC_DATA][PERSON_NAME]" at bounding box center [576, 172] width 280 height 15
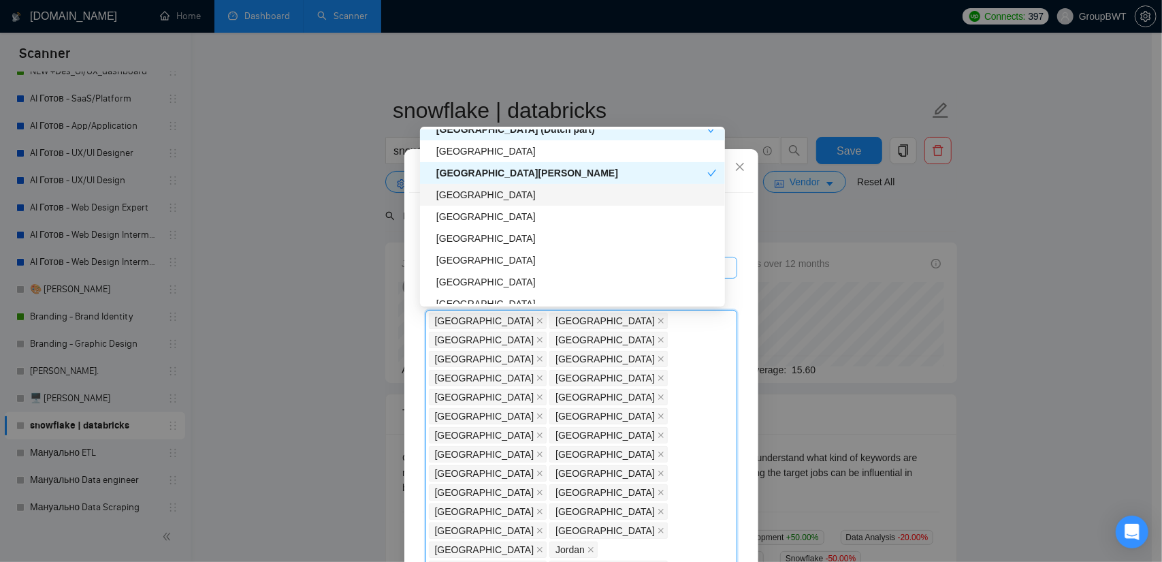
click at [466, 199] on div "[GEOGRAPHIC_DATA]" at bounding box center [576, 194] width 280 height 15
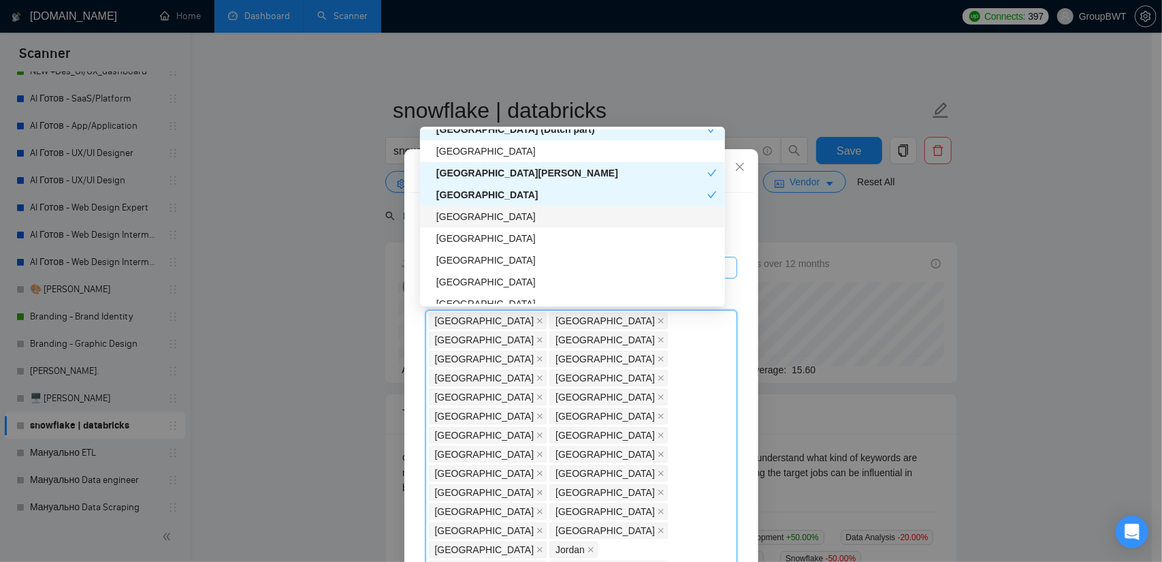
click at [466, 220] on div "[GEOGRAPHIC_DATA]" at bounding box center [576, 216] width 280 height 15
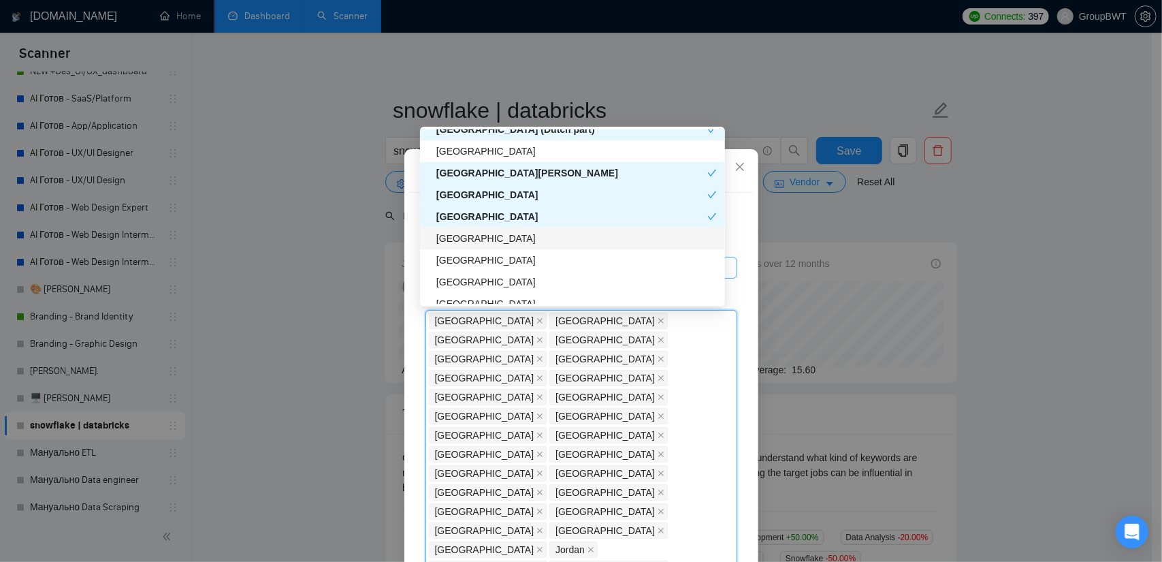
click at [468, 233] on div "[GEOGRAPHIC_DATA]" at bounding box center [576, 238] width 280 height 15
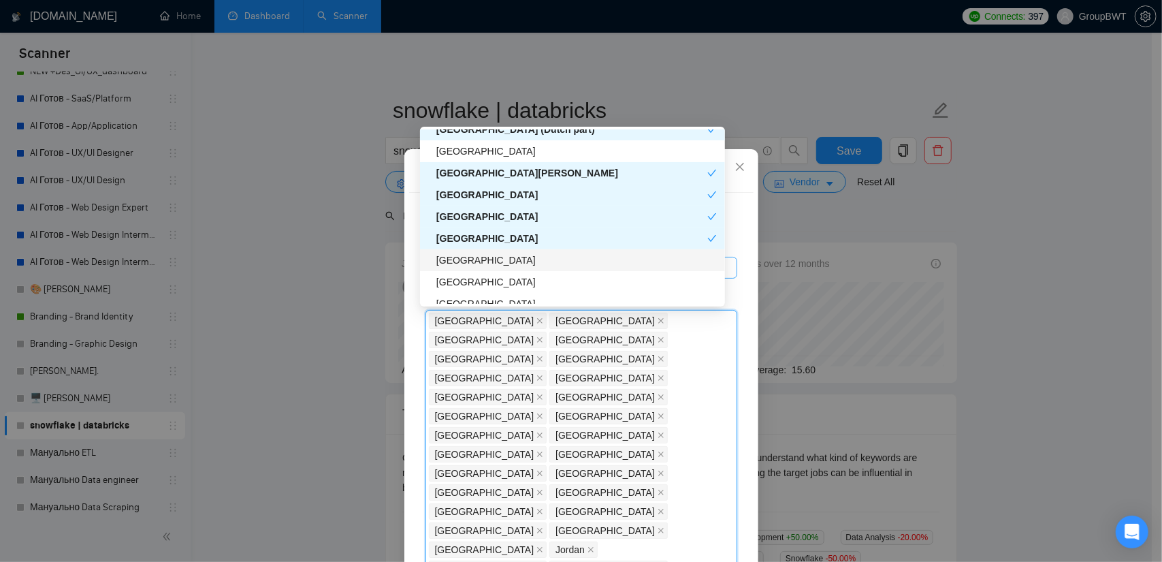
click at [462, 263] on div "[GEOGRAPHIC_DATA]" at bounding box center [576, 260] width 280 height 15
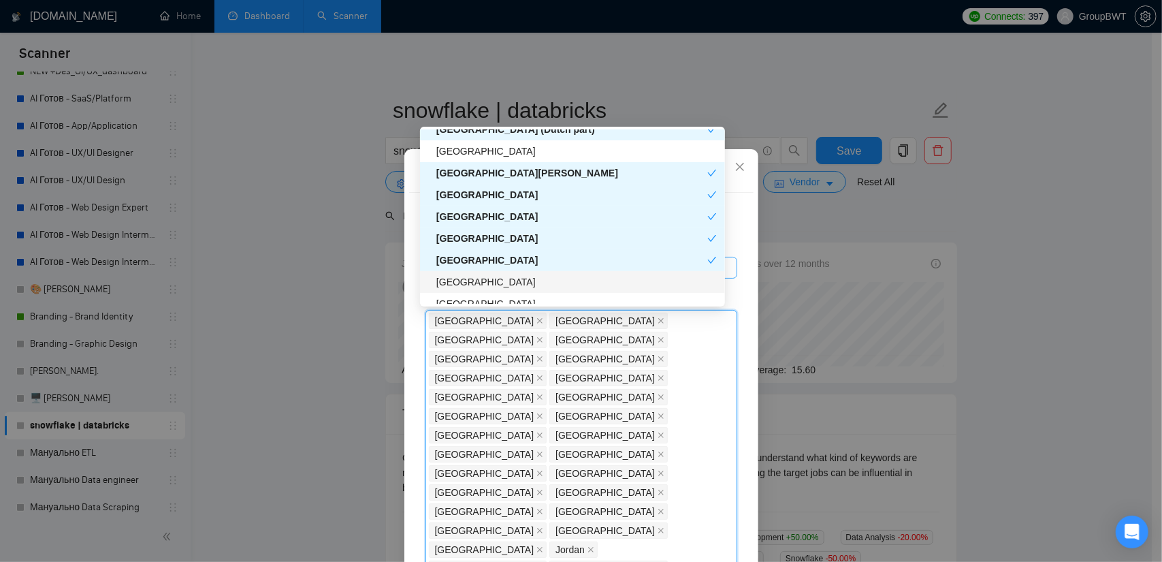
click at [461, 279] on div "[GEOGRAPHIC_DATA]" at bounding box center [576, 281] width 280 height 15
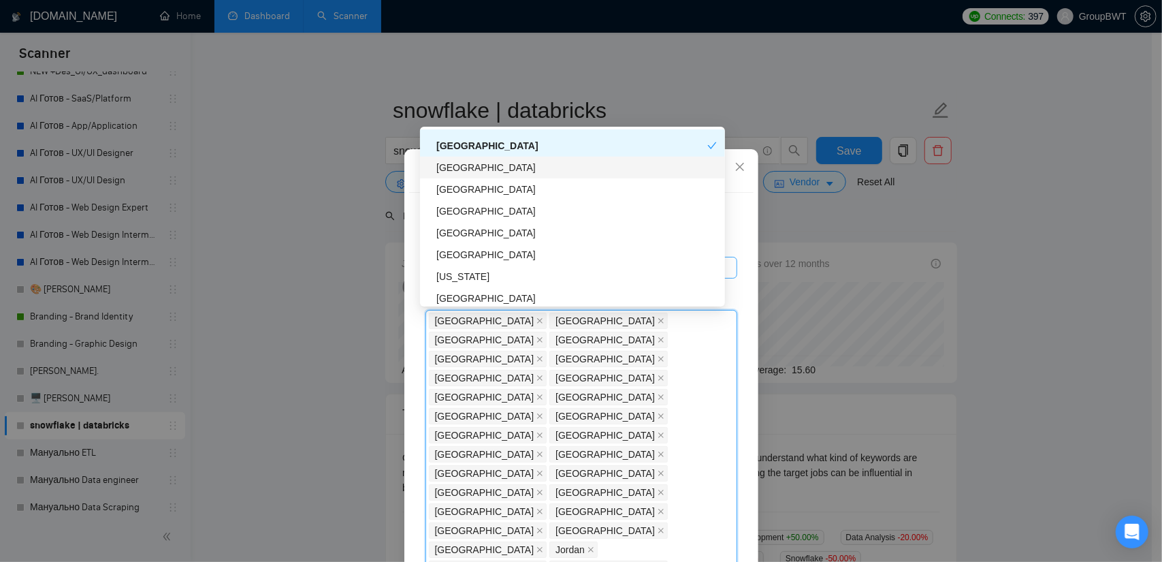
click at [488, 170] on div "[GEOGRAPHIC_DATA]" at bounding box center [576, 167] width 280 height 15
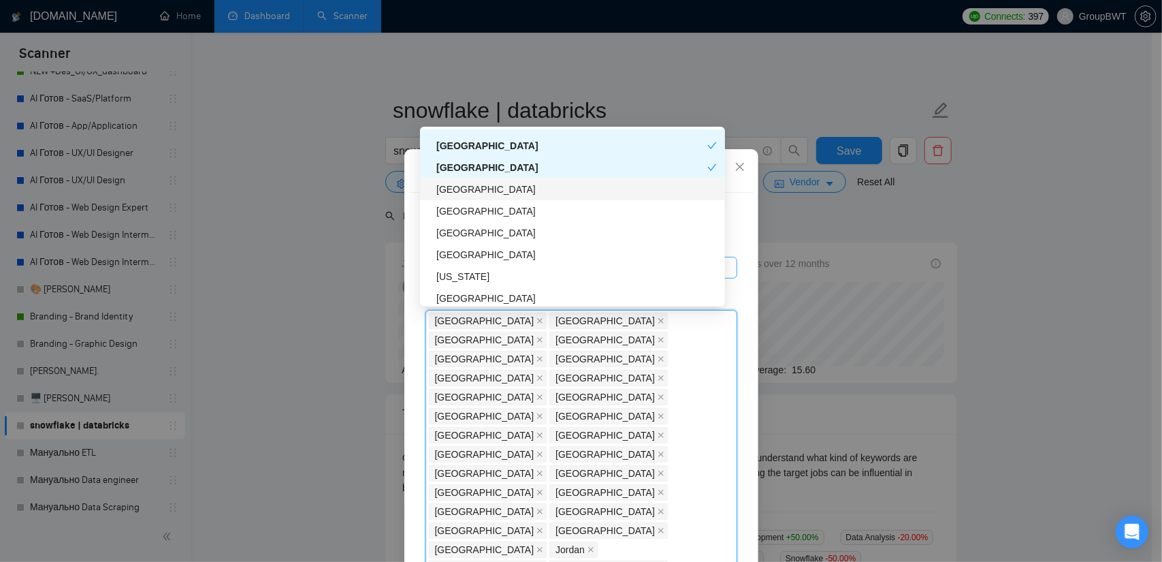
click at [471, 183] on div "[GEOGRAPHIC_DATA]" at bounding box center [576, 189] width 280 height 15
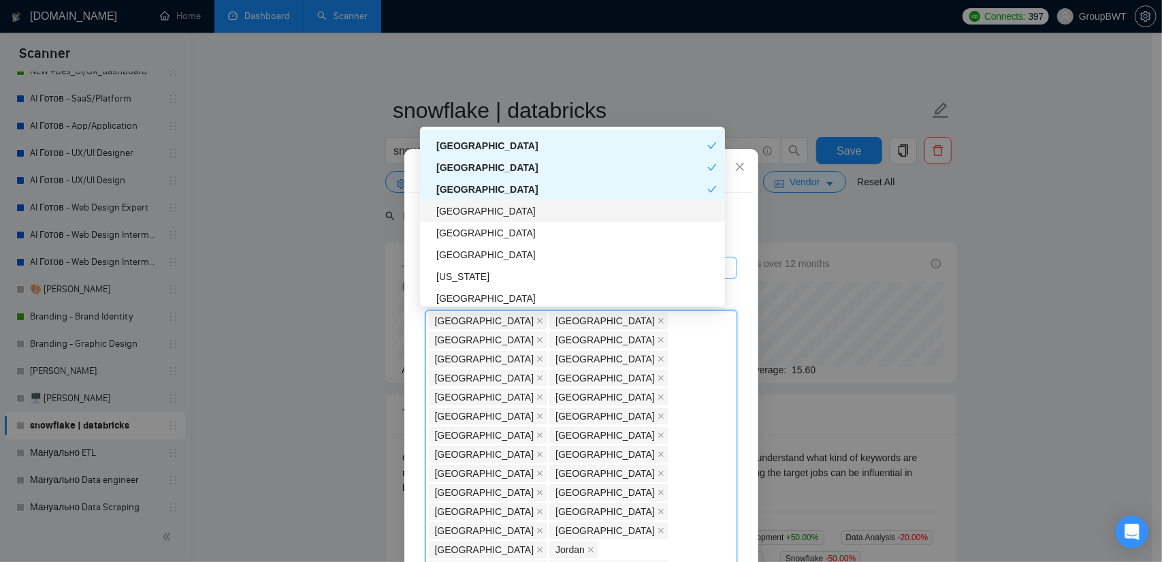
click at [462, 219] on div "[GEOGRAPHIC_DATA]" at bounding box center [572, 211] width 305 height 22
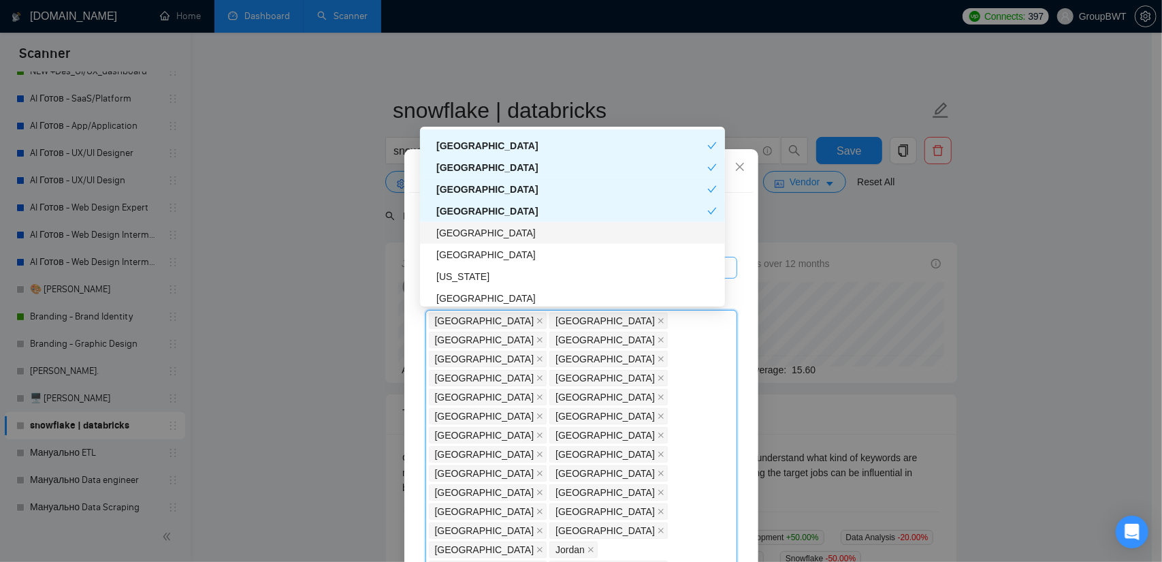
click at [463, 237] on div "[GEOGRAPHIC_DATA]" at bounding box center [576, 232] width 280 height 15
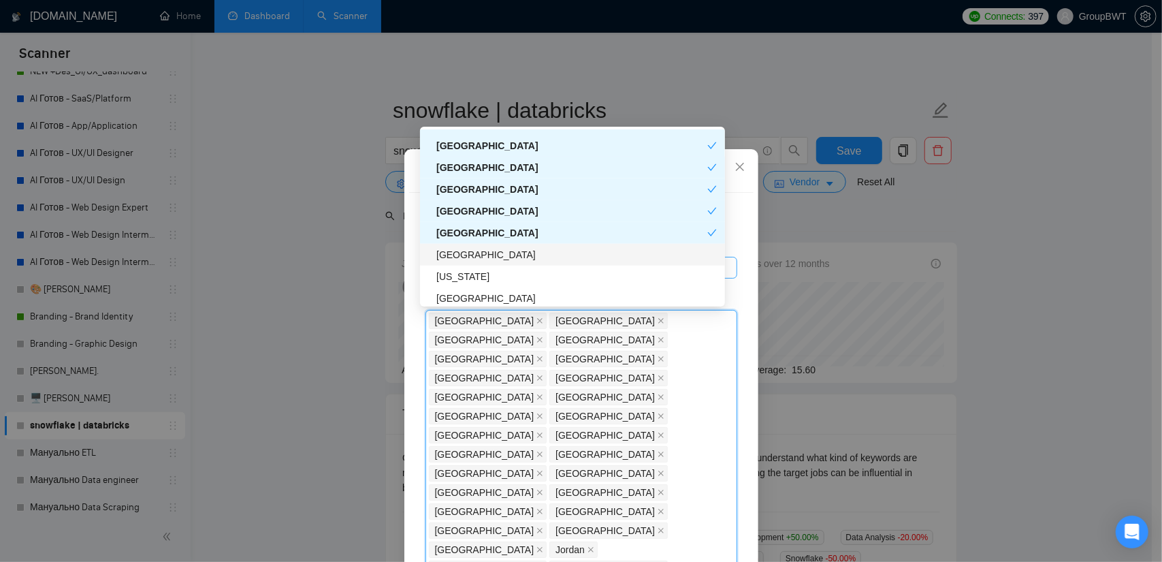
click at [457, 254] on div "[GEOGRAPHIC_DATA]" at bounding box center [576, 254] width 280 height 15
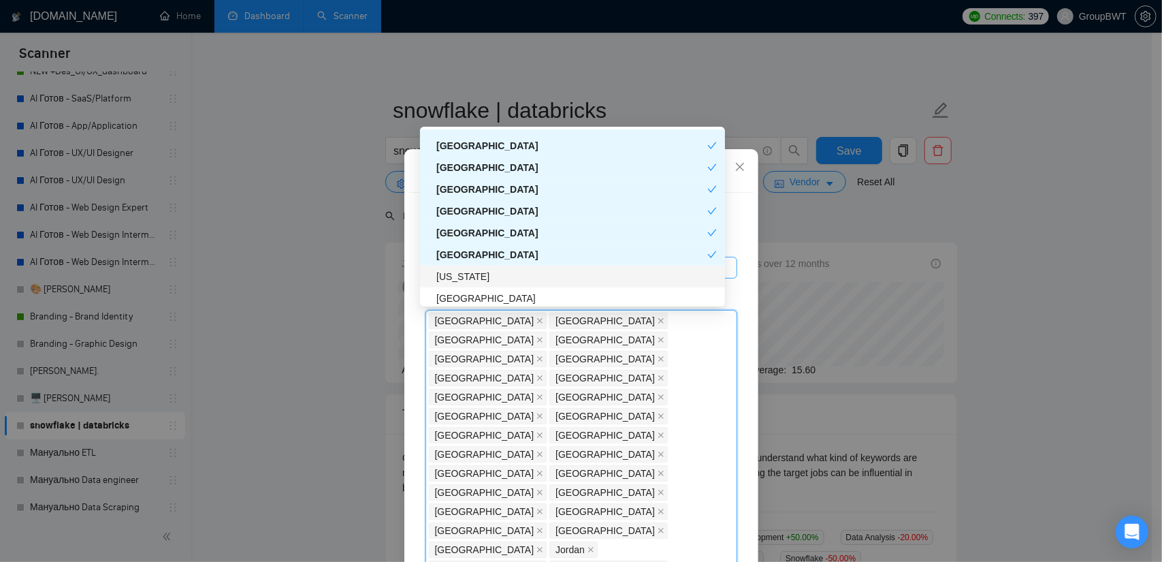
click at [459, 273] on div "[US_STATE]" at bounding box center [576, 276] width 280 height 15
click at [458, 301] on div "[GEOGRAPHIC_DATA]" at bounding box center [576, 298] width 280 height 15
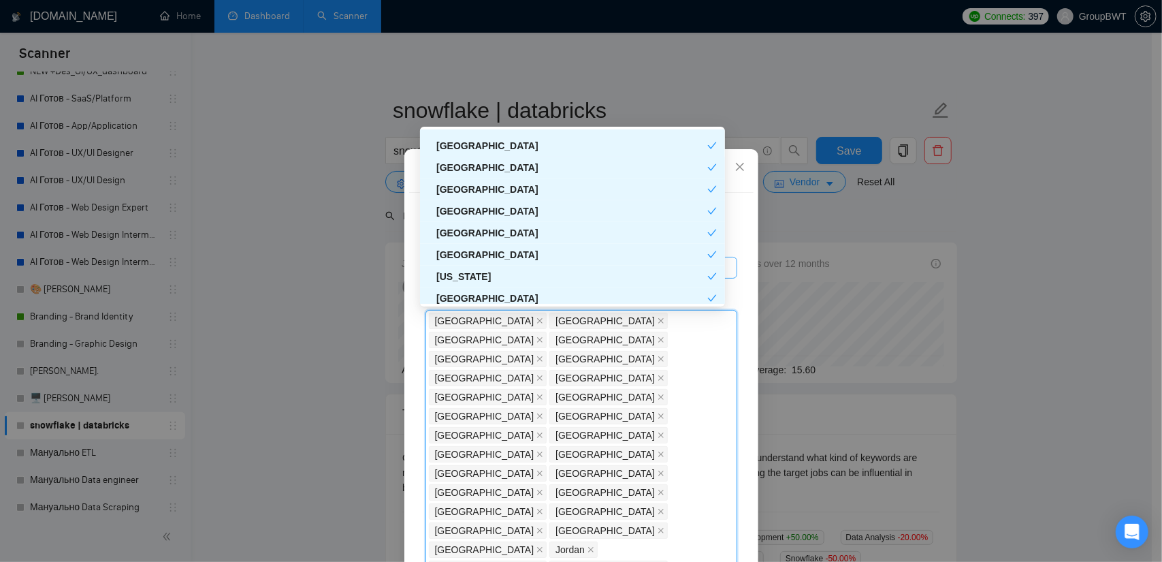
scroll to position [4351, 0]
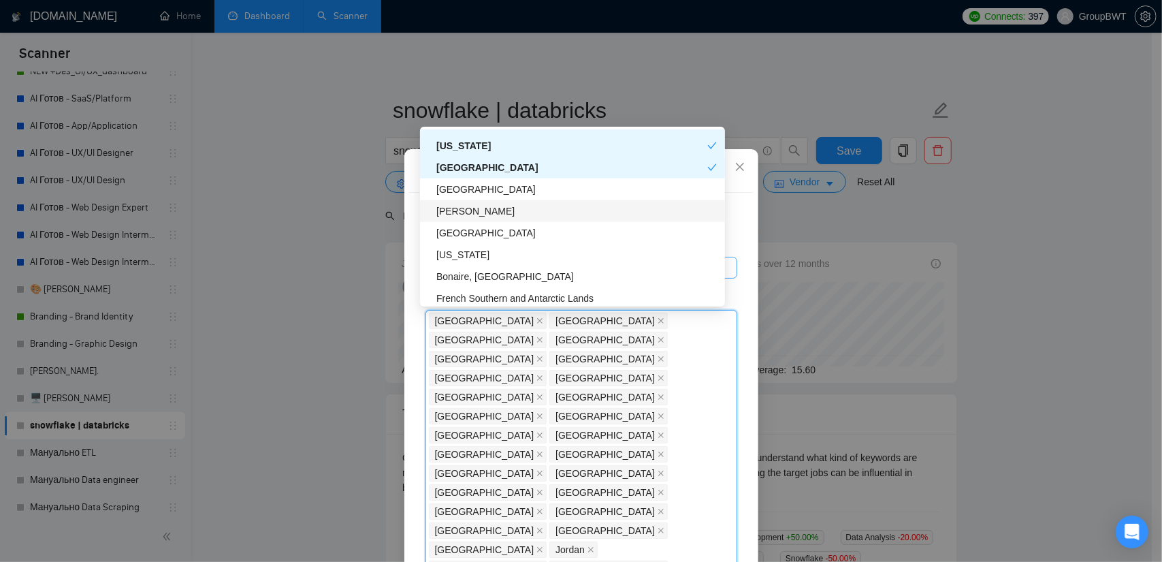
click at [470, 187] on div "[GEOGRAPHIC_DATA]" at bounding box center [576, 189] width 280 height 15
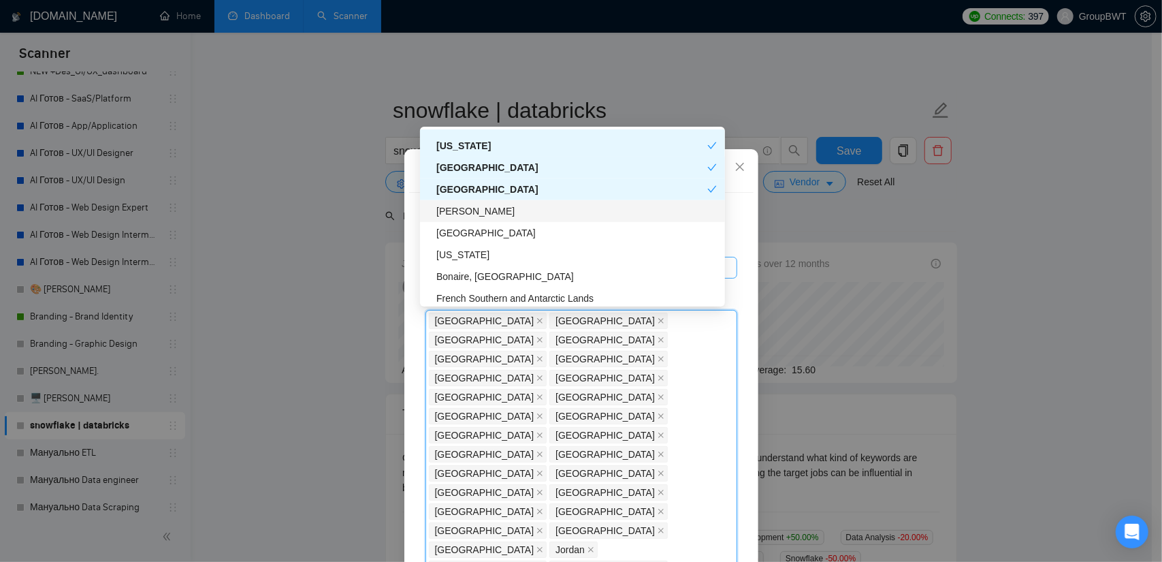
click at [459, 206] on div "[PERSON_NAME]" at bounding box center [576, 211] width 280 height 15
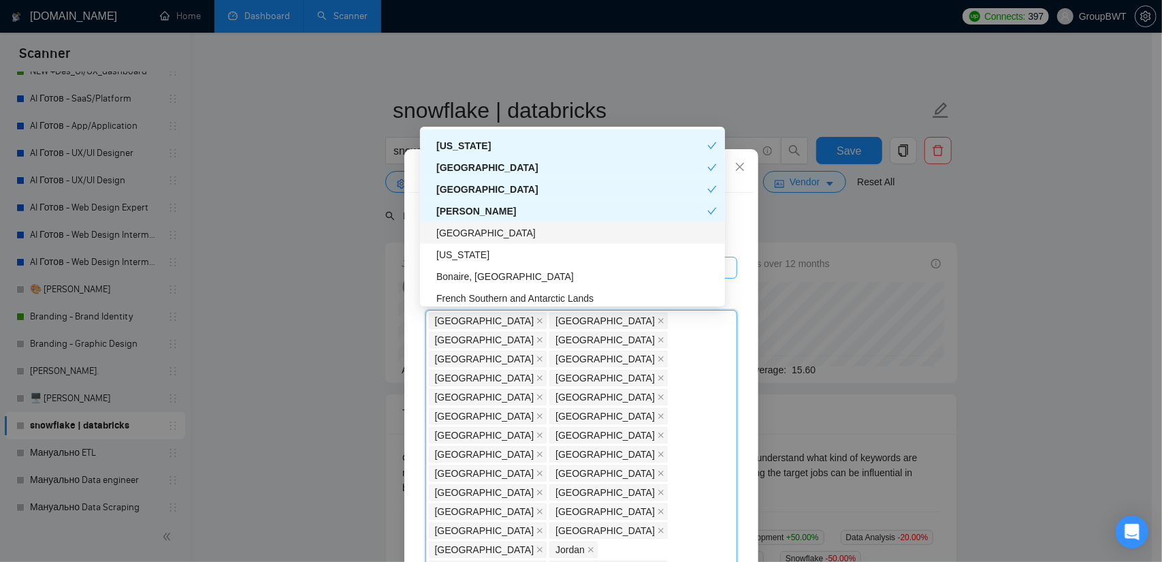
click at [453, 235] on div "[GEOGRAPHIC_DATA]" at bounding box center [576, 232] width 280 height 15
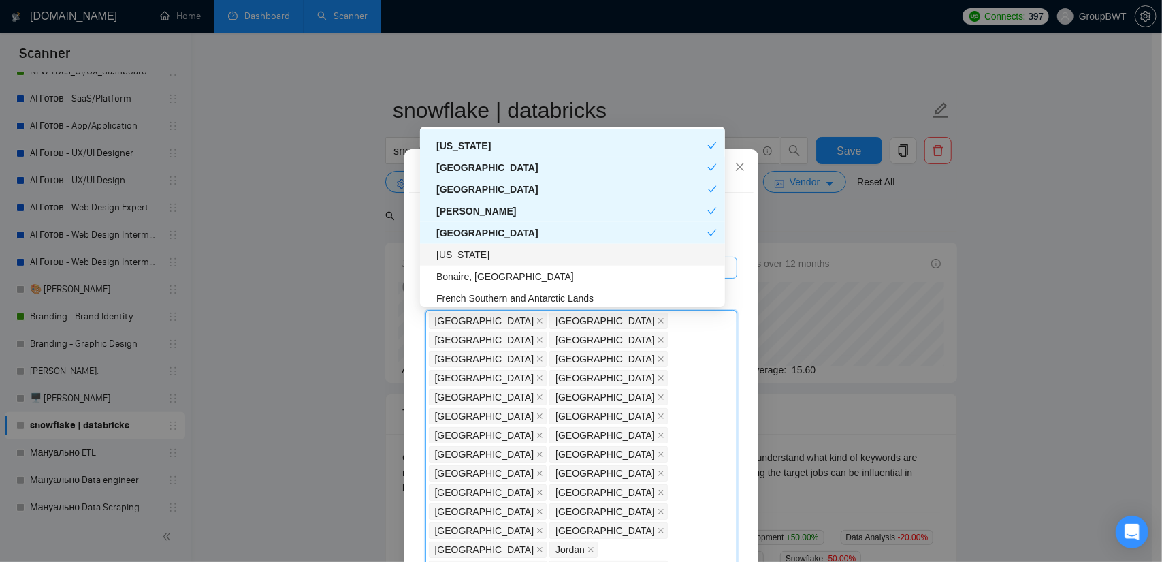
click at [454, 252] on div "[US_STATE]" at bounding box center [576, 254] width 280 height 15
click at [459, 280] on div "Bonaire, [GEOGRAPHIC_DATA]" at bounding box center [576, 276] width 280 height 15
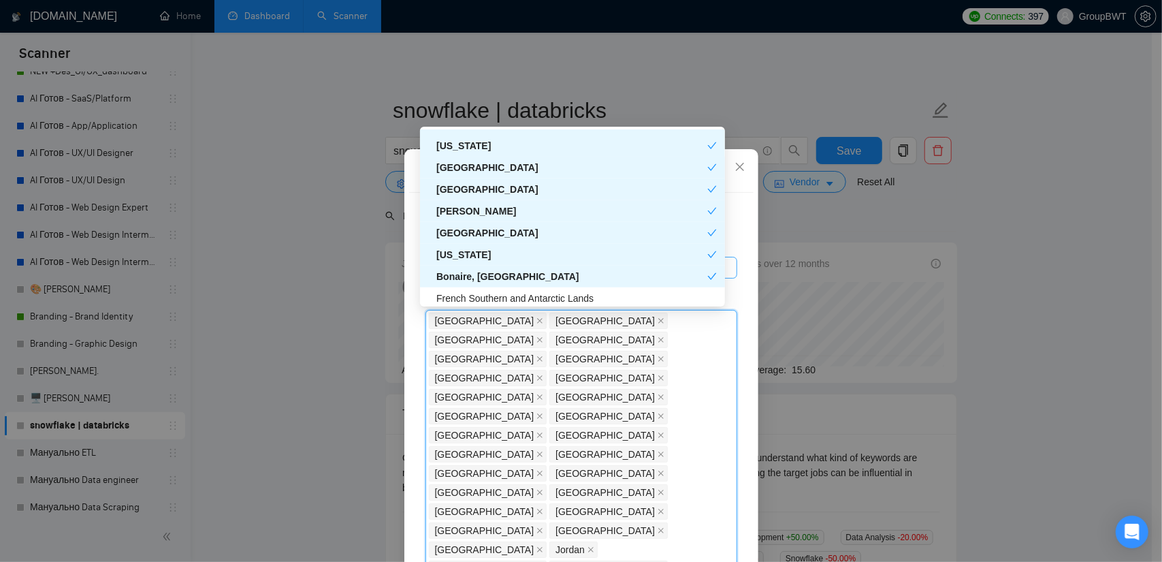
scroll to position [4357, 0]
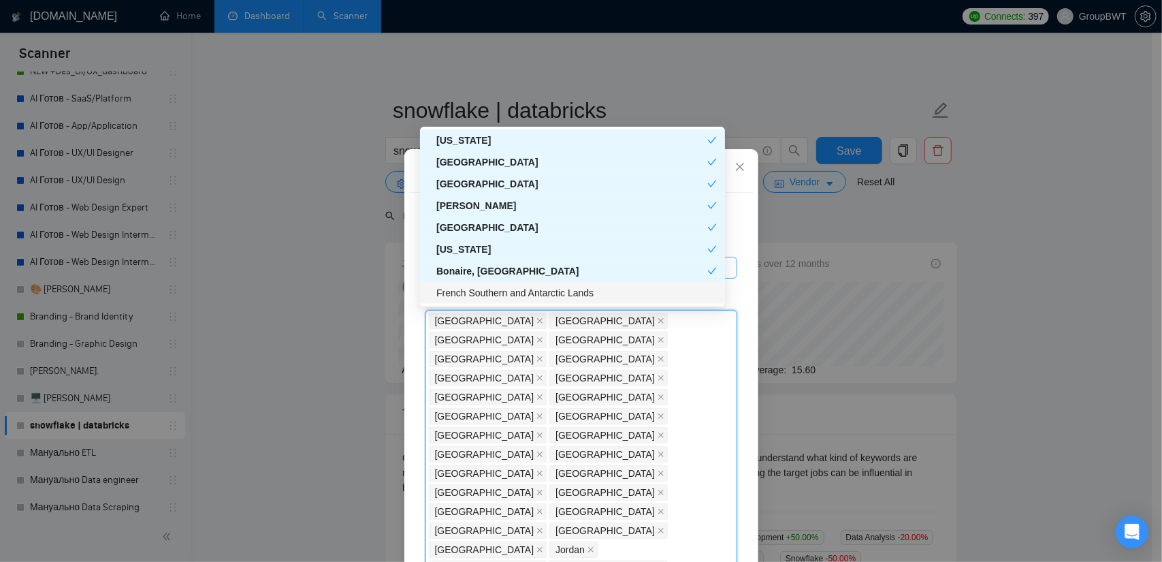
click at [479, 289] on div "French Southern and Antarctic Lands" at bounding box center [576, 292] width 280 height 15
click at [735, 333] on div "Client Location Include Client Countries Select Exclude Client Countries [GEOGR…" at bounding box center [581, 389] width 344 height 393
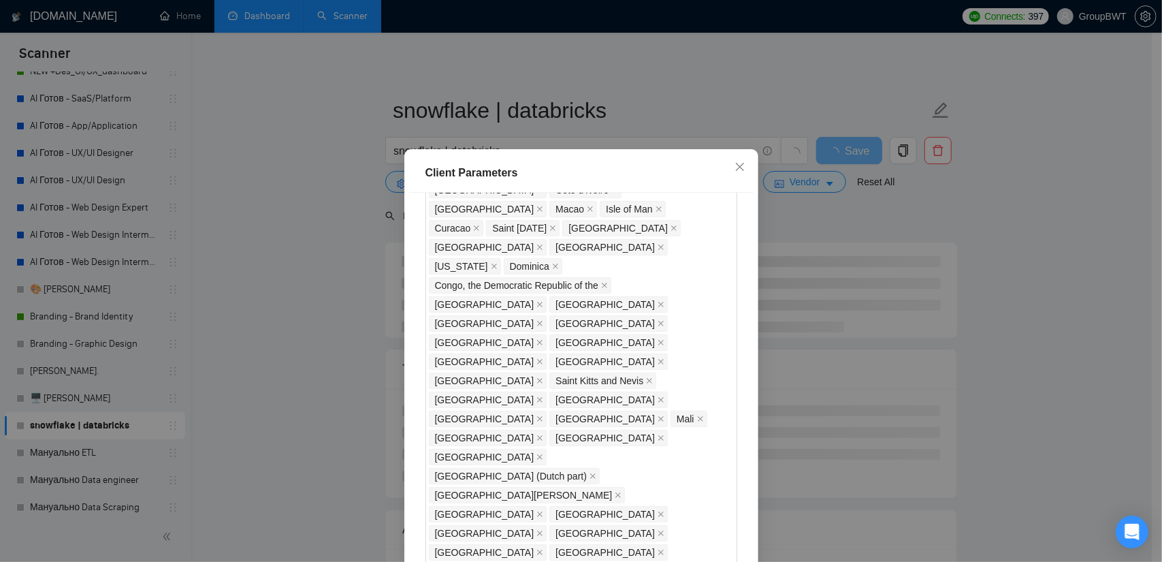
scroll to position [1292, 0]
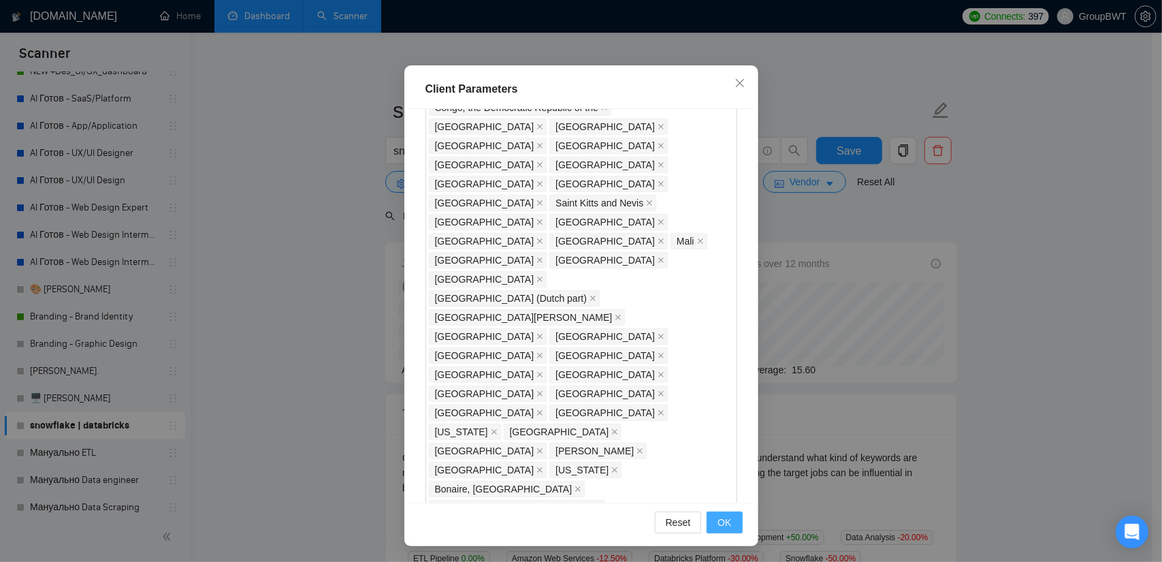
click at [727, 525] on button "OK" at bounding box center [724, 522] width 35 height 22
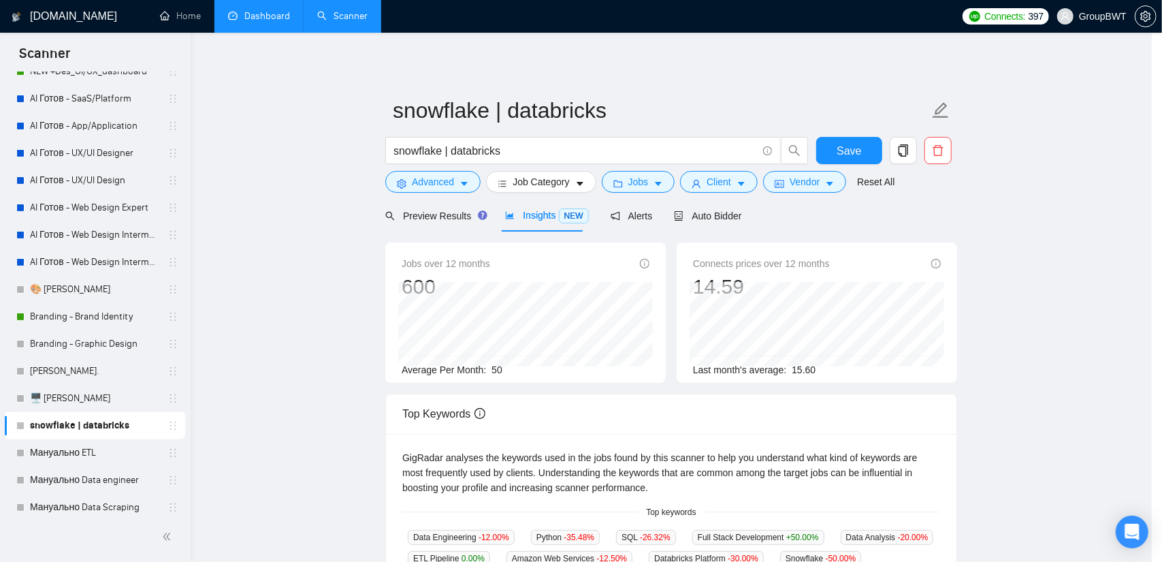
scroll to position [16, 0]
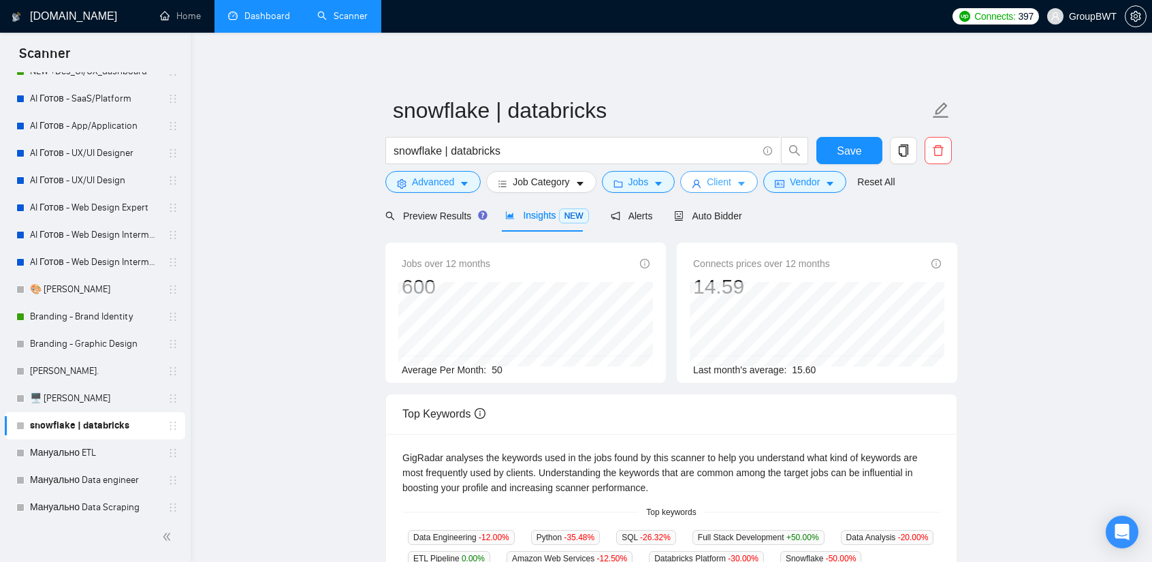
click at [707, 178] on span "Client" at bounding box center [719, 181] width 25 height 15
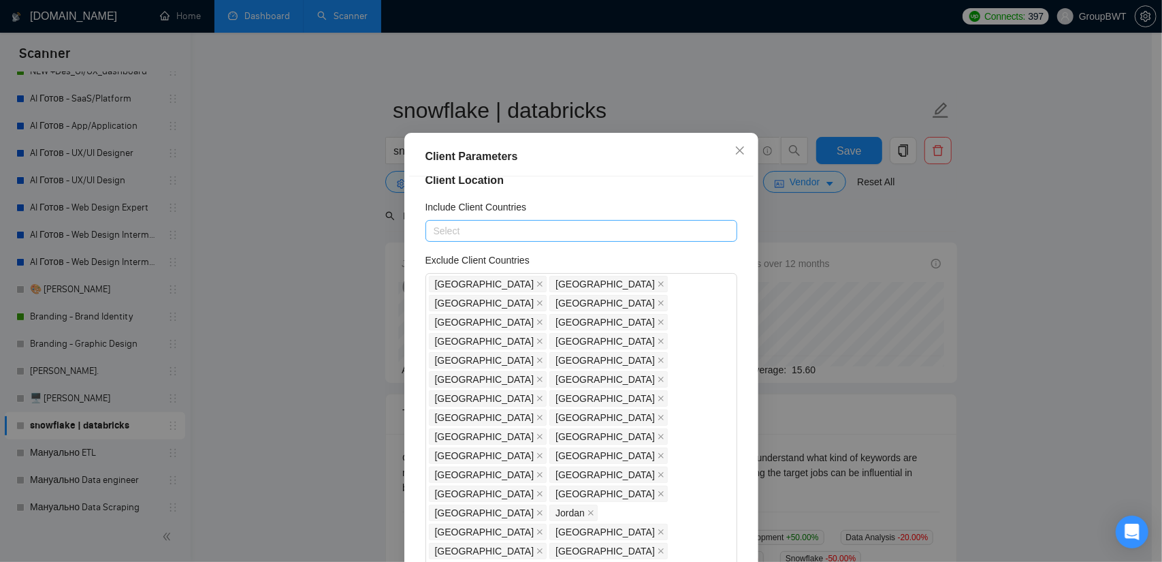
scroll to position [0, 0]
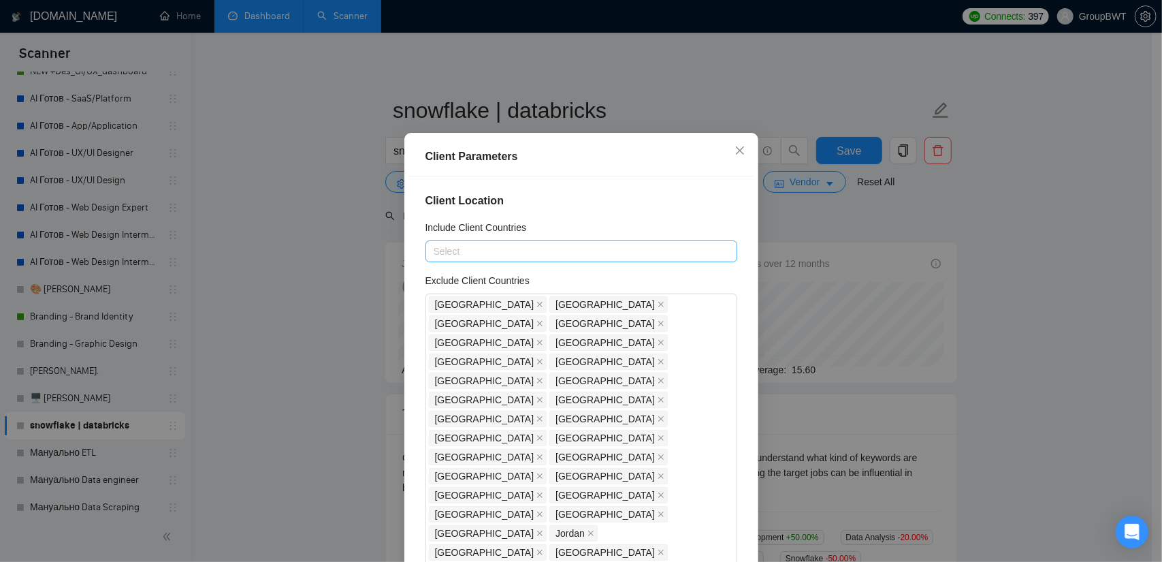
click at [880, 228] on div "Client Parameters Client Location Include Client Countries Select Exclude Clien…" at bounding box center [581, 281] width 1162 height 562
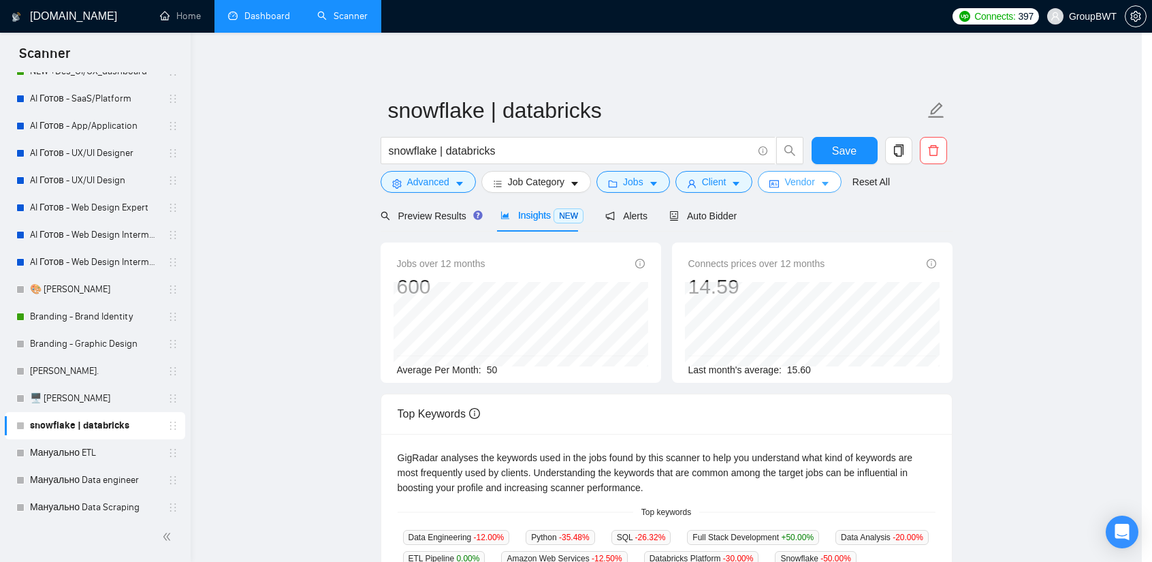
click at [805, 190] on button "Vendor" at bounding box center [799, 182] width 83 height 22
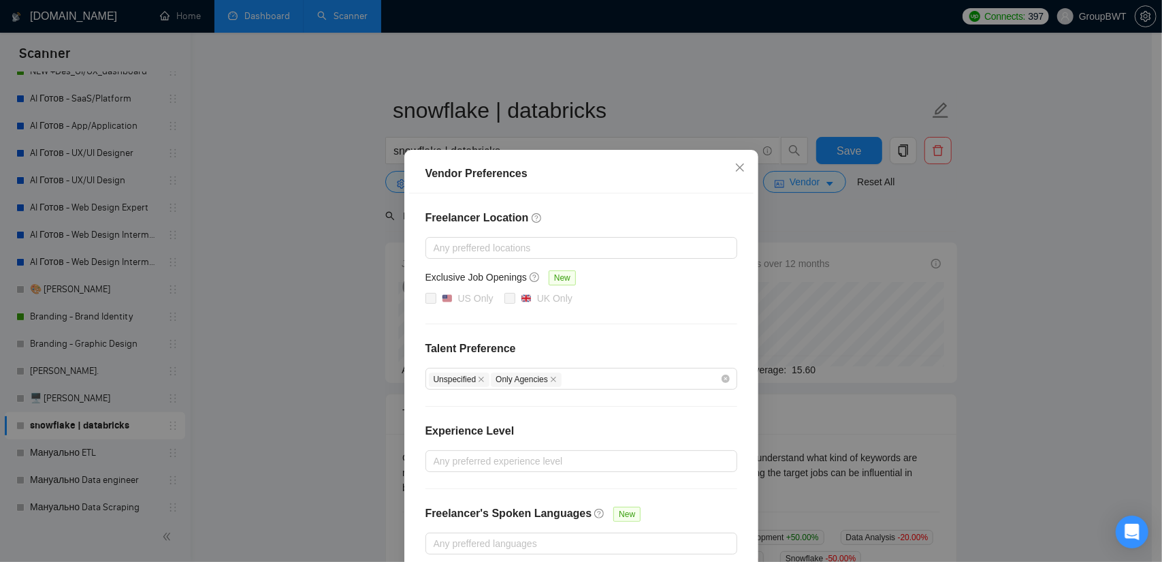
click at [555, 472] on div "Freelancer Location Any preffered locations Exclusive Job Openings New US Only …" at bounding box center [581, 381] width 344 height 377
click at [559, 462] on div at bounding box center [574, 461] width 291 height 16
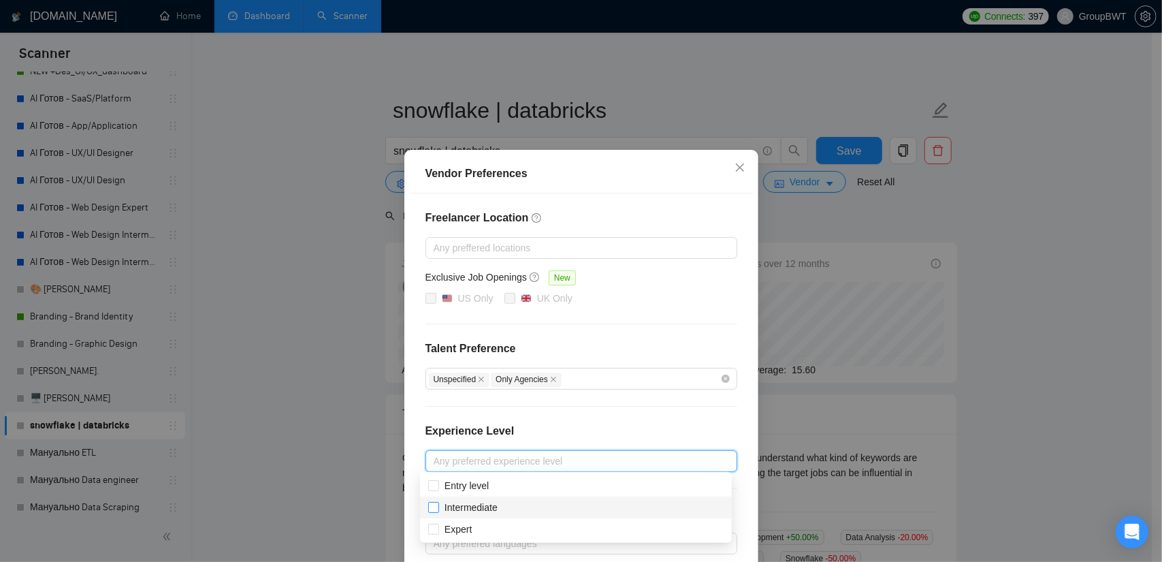
click at [436, 509] on input "Intermediate" at bounding box center [433, 507] width 10 height 10
checkbox input "true"
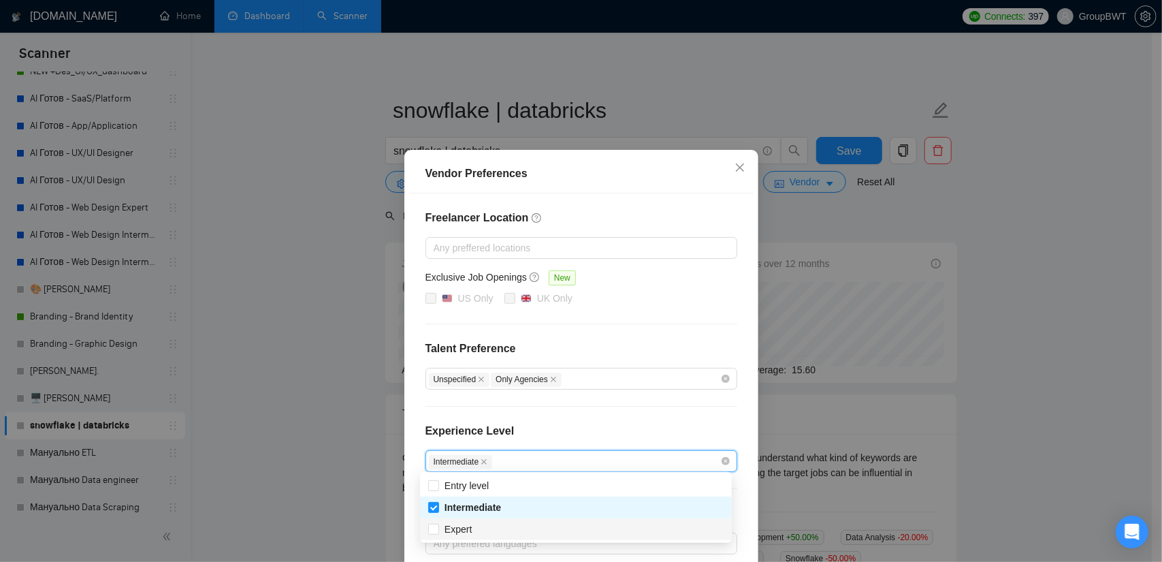
click at [434, 533] on span at bounding box center [433, 528] width 11 height 11
click at [434, 533] on input "Expert" at bounding box center [433, 528] width 10 height 10
click at [427, 526] on div "Expert" at bounding box center [576, 529] width 312 height 22
checkbox input "true"
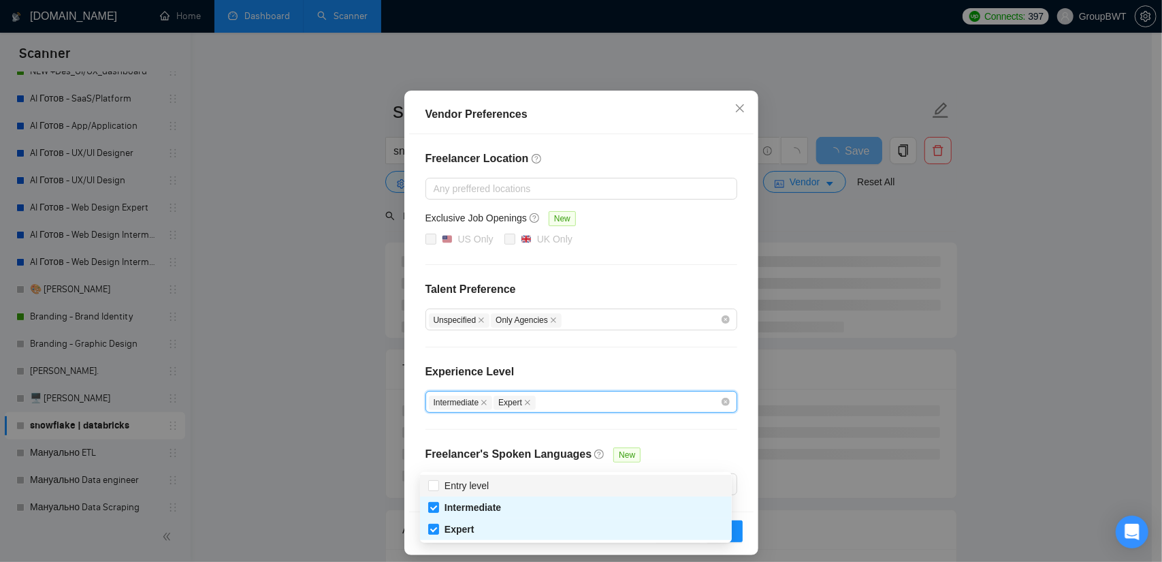
scroll to position [65, 0]
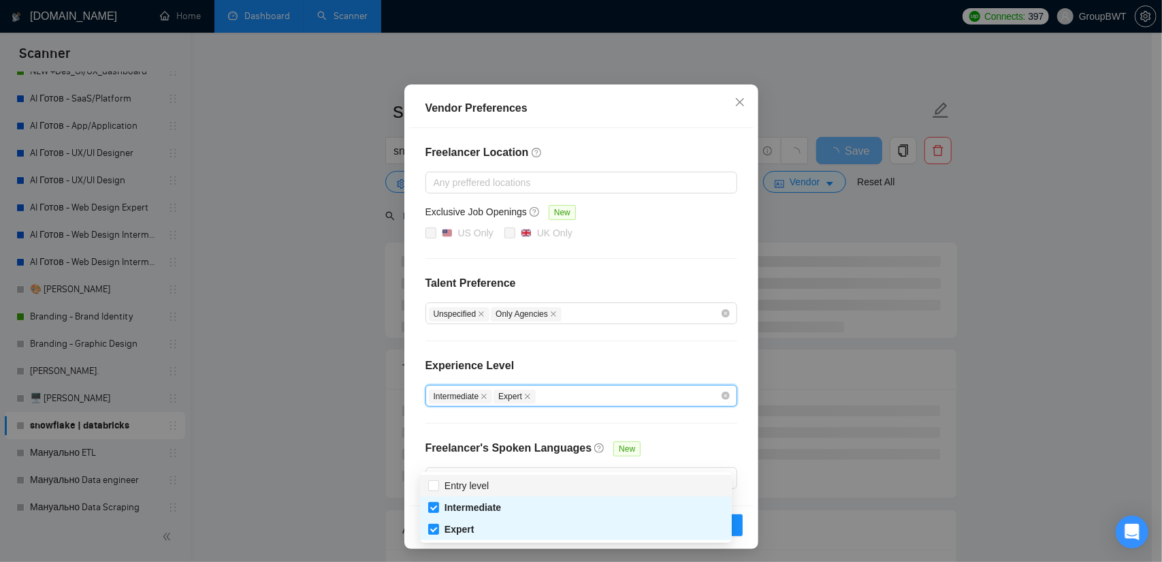
click at [746, 519] on div "Reset OK" at bounding box center [581, 524] width 344 height 39
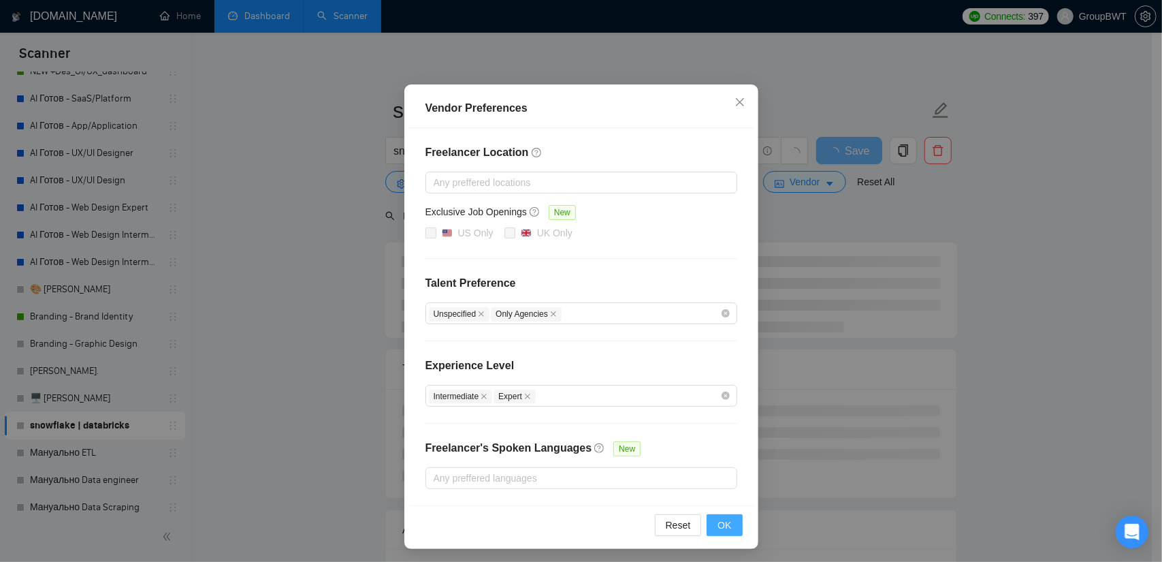
click at [731, 519] on button "OK" at bounding box center [724, 525] width 35 height 22
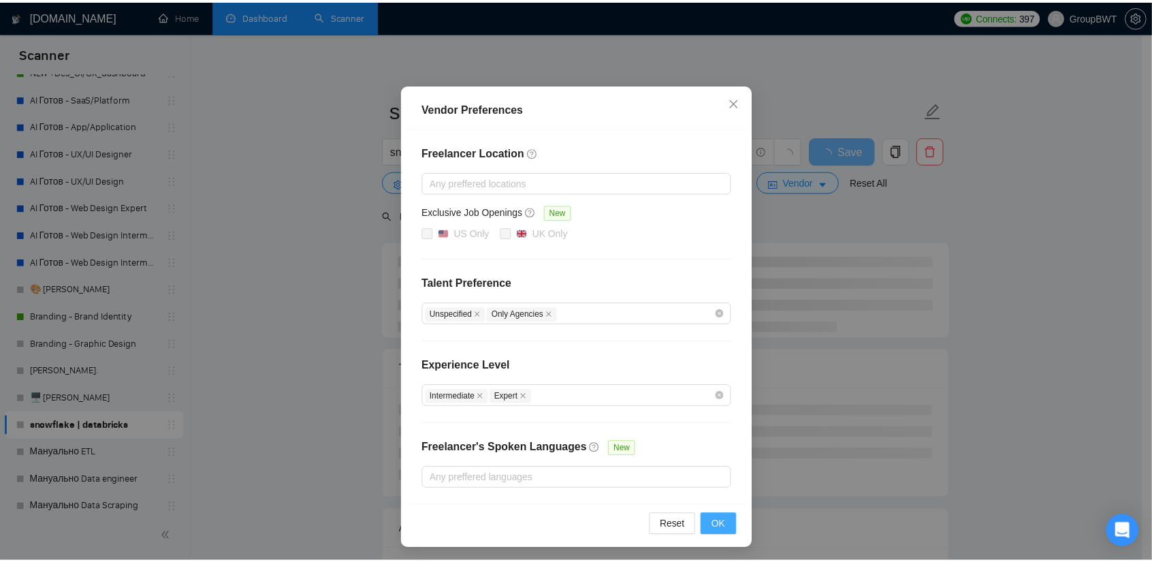
scroll to position [0, 0]
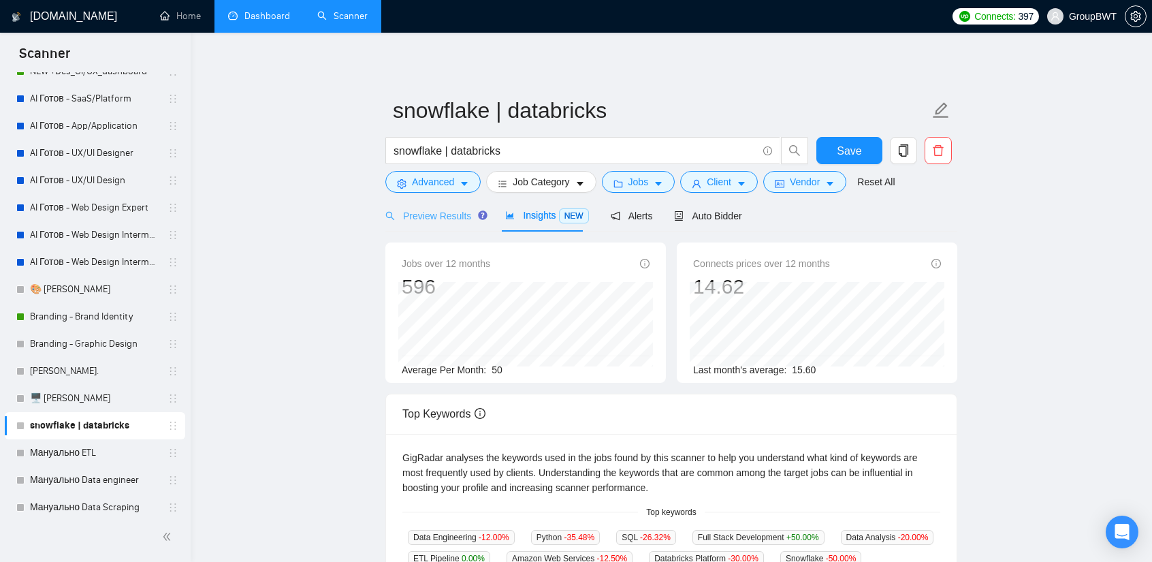
click at [449, 223] on div "Preview Results" at bounding box center [434, 215] width 98 height 32
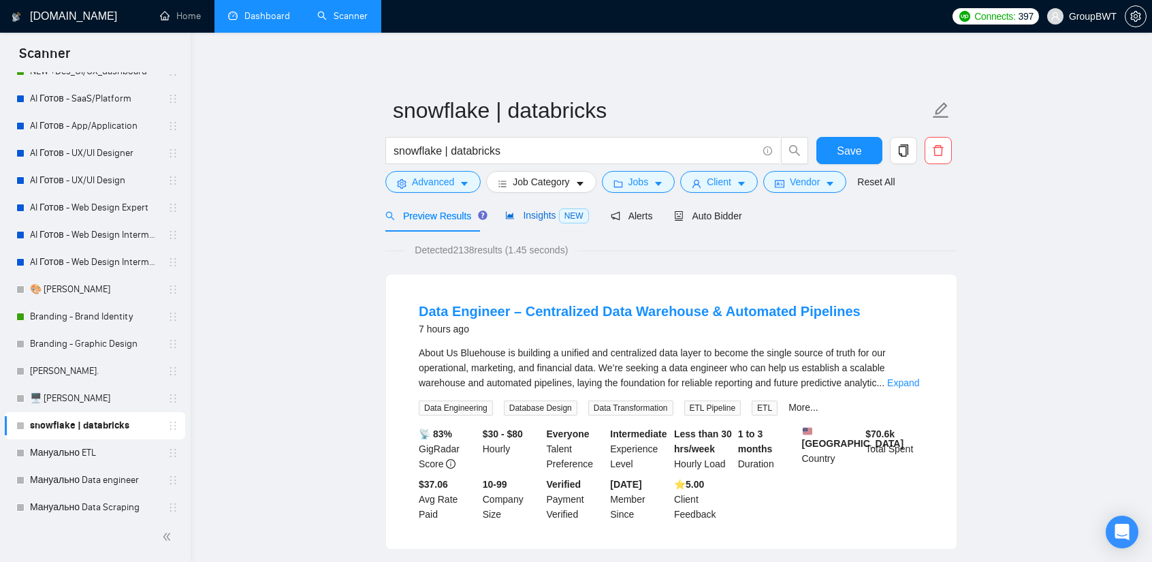
click at [533, 222] on div "Insights NEW" at bounding box center [546, 216] width 83 height 16
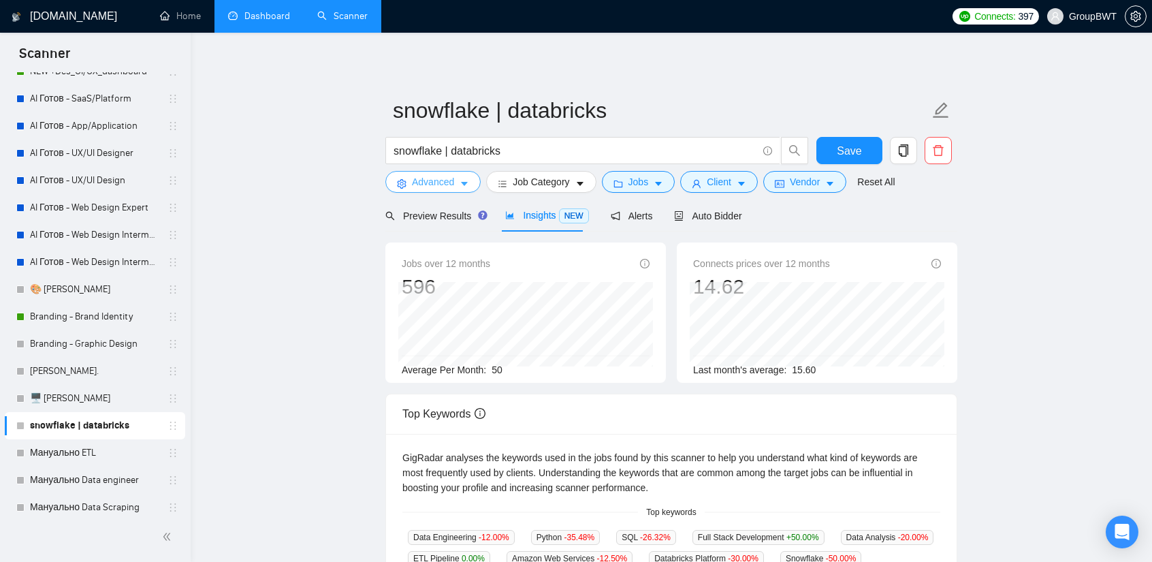
click at [438, 180] on span "Advanced" at bounding box center [433, 181] width 42 height 15
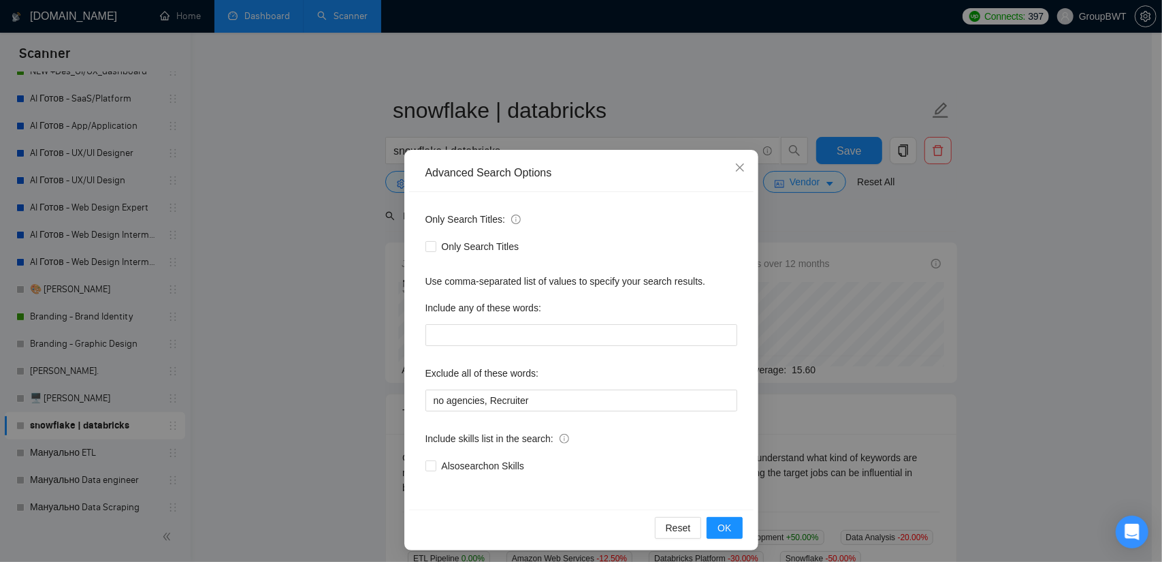
click at [332, 294] on div "Advanced Search Options Only Search Titles: Only Search Titles Use comma-separa…" at bounding box center [581, 281] width 1162 height 562
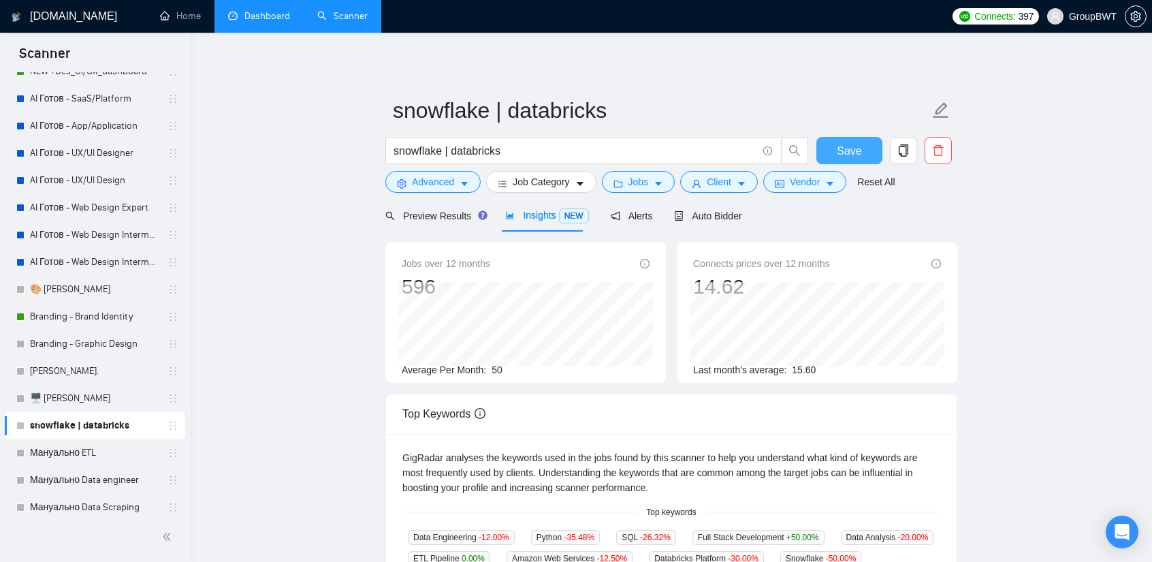
click at [826, 154] on button "Save" at bounding box center [849, 150] width 66 height 27
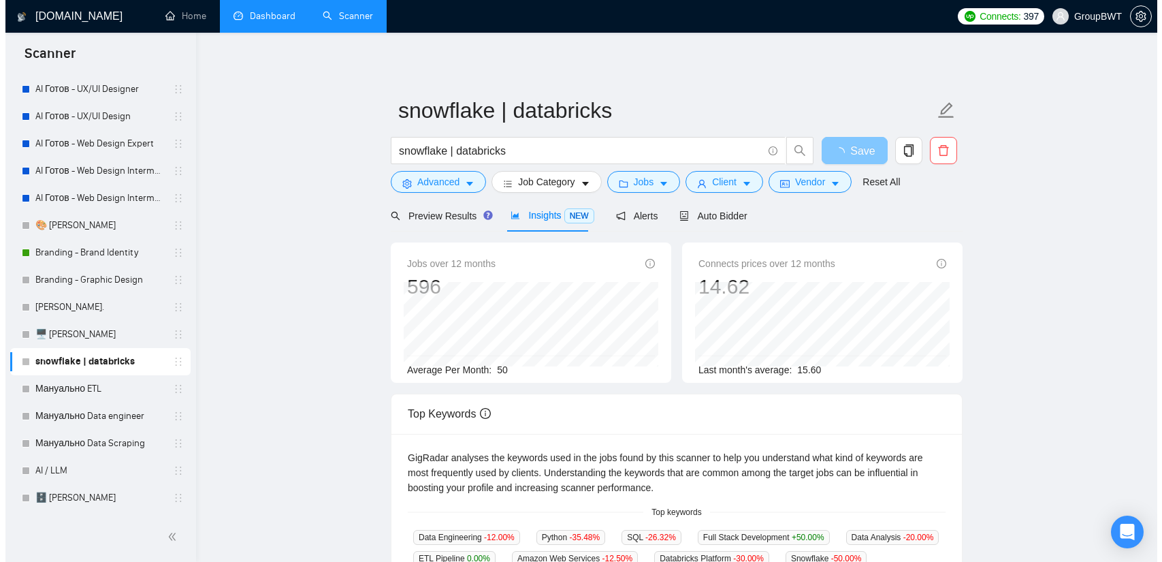
scroll to position [204, 0]
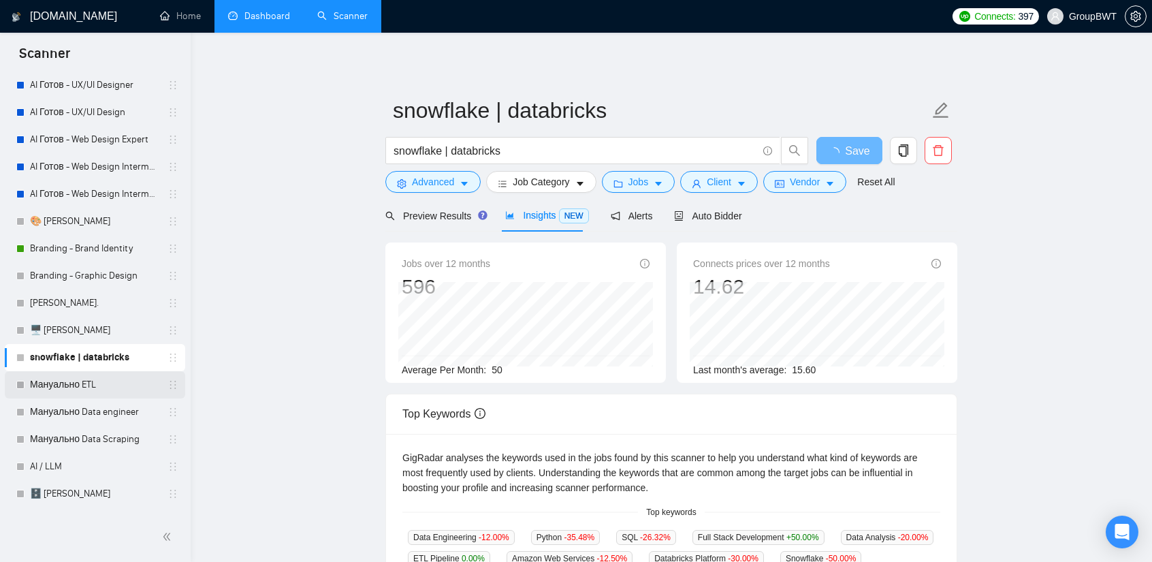
click at [87, 383] on link "Мануально ETL" at bounding box center [94, 384] width 129 height 27
click at [88, 380] on link "Мануально ETL" at bounding box center [94, 384] width 129 height 27
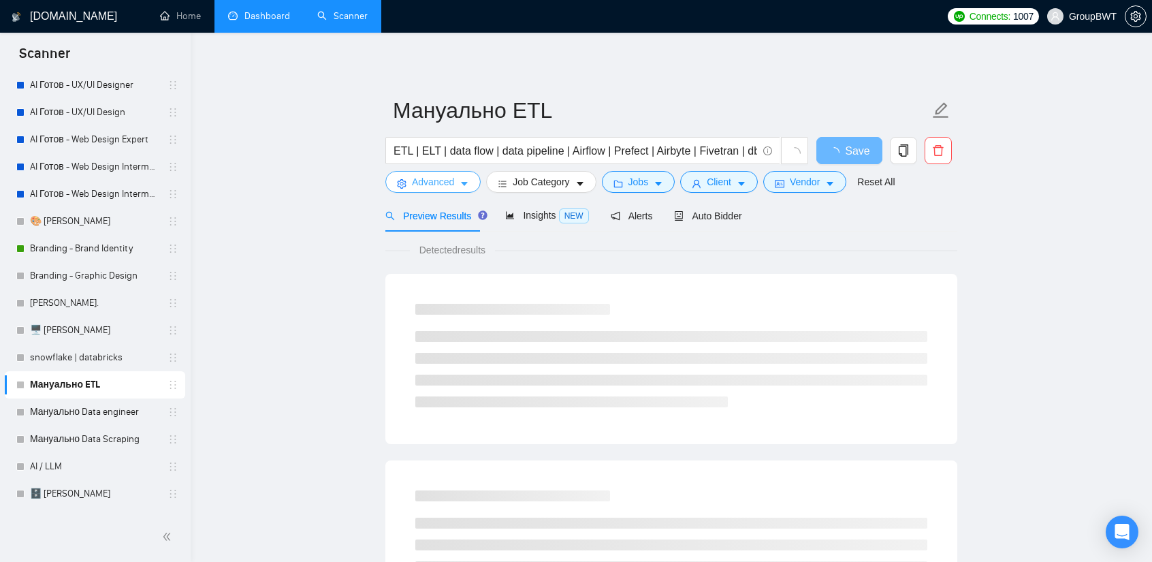
click at [445, 187] on span "Advanced" at bounding box center [433, 181] width 42 height 15
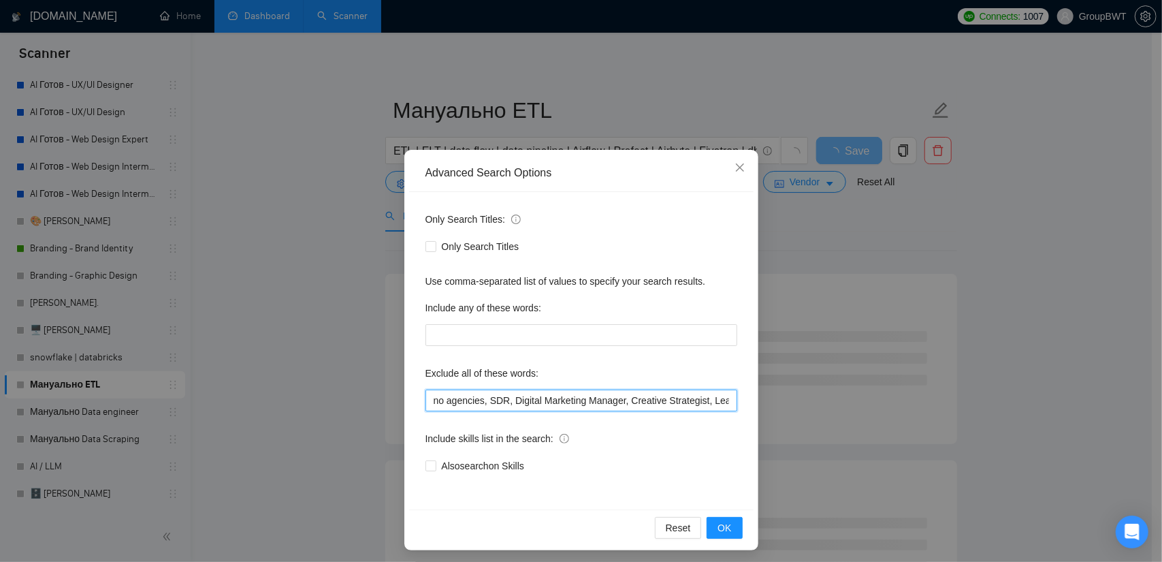
click at [504, 391] on input "no agencies, SDR, Digital Marketing Manager, Creative Strategist, Lead Generati…" at bounding box center [581, 400] width 312 height 22
click at [289, 310] on div "Advanced Search Options Only Search Titles: Only Search Titles Use comma-separa…" at bounding box center [581, 281] width 1162 height 562
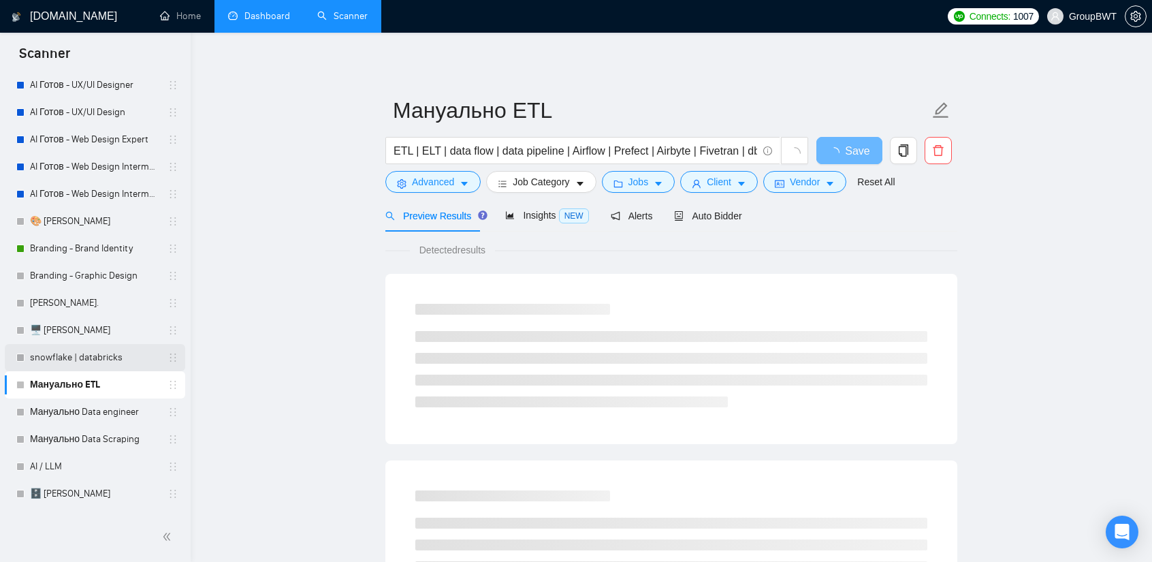
click at [105, 358] on link "snowflake | databricks" at bounding box center [94, 357] width 129 height 27
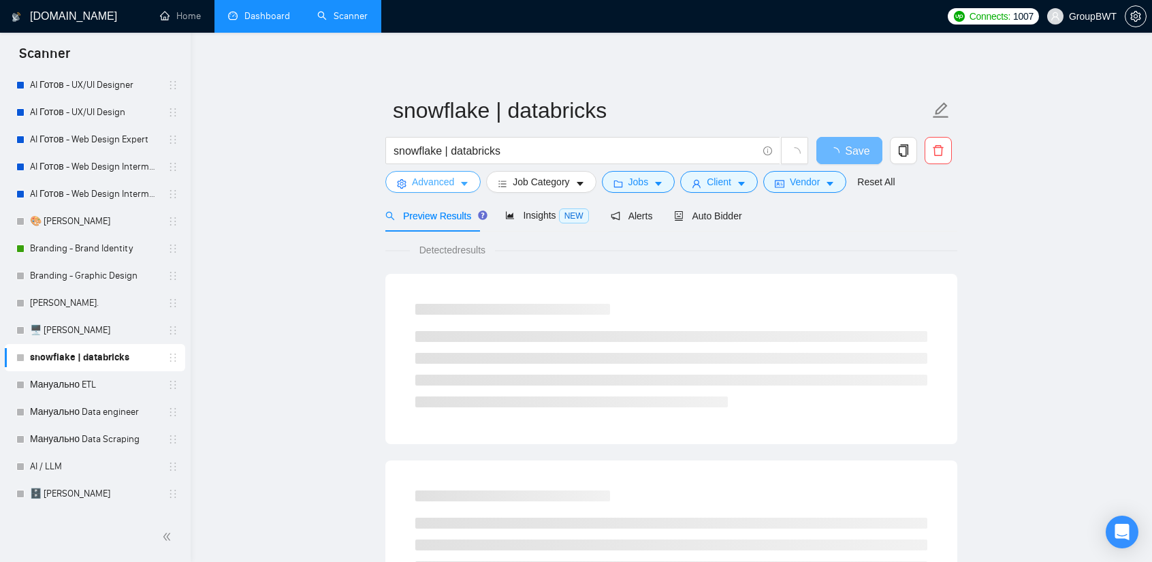
click at [448, 183] on span "Advanced" at bounding box center [433, 181] width 42 height 15
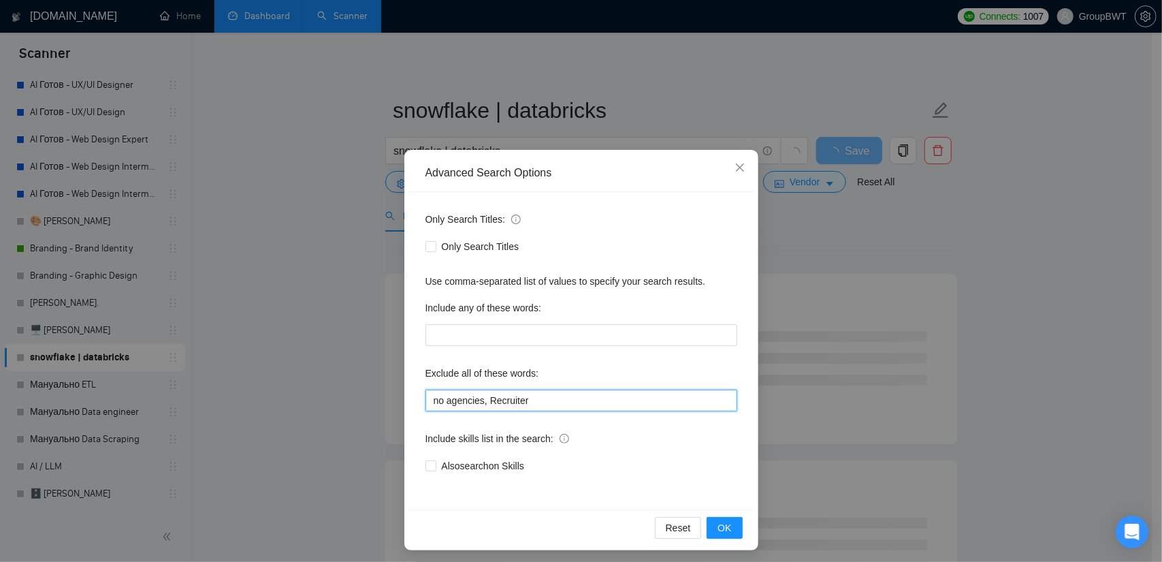
click at [490, 389] on input "no agencies, Recruiter" at bounding box center [581, 400] width 312 height 22
click at [487, 398] on input "no agencies, Recruiter" at bounding box center [581, 400] width 312 height 22
paste input "SDR, Digital Marketing Manager, Creative Strategist, Lead Generation Expert, Le…"
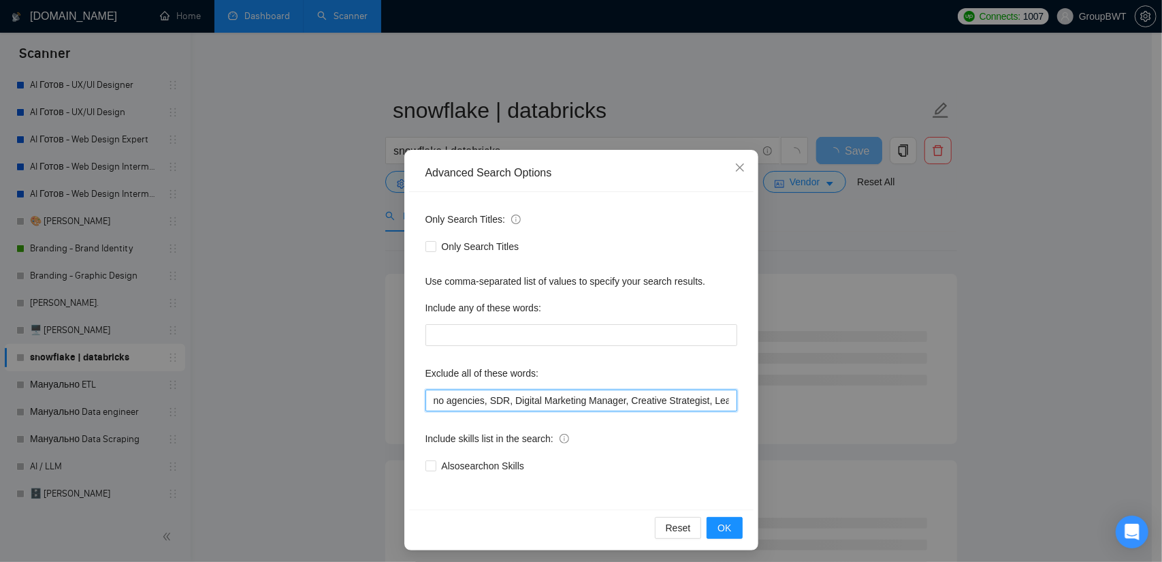
scroll to position [0, 1155]
type input "no agencies, SDR, Digital Marketing Manager, Creative Strategist, Lead Generati…"
click at [724, 526] on span "OK" at bounding box center [724, 527] width 14 height 15
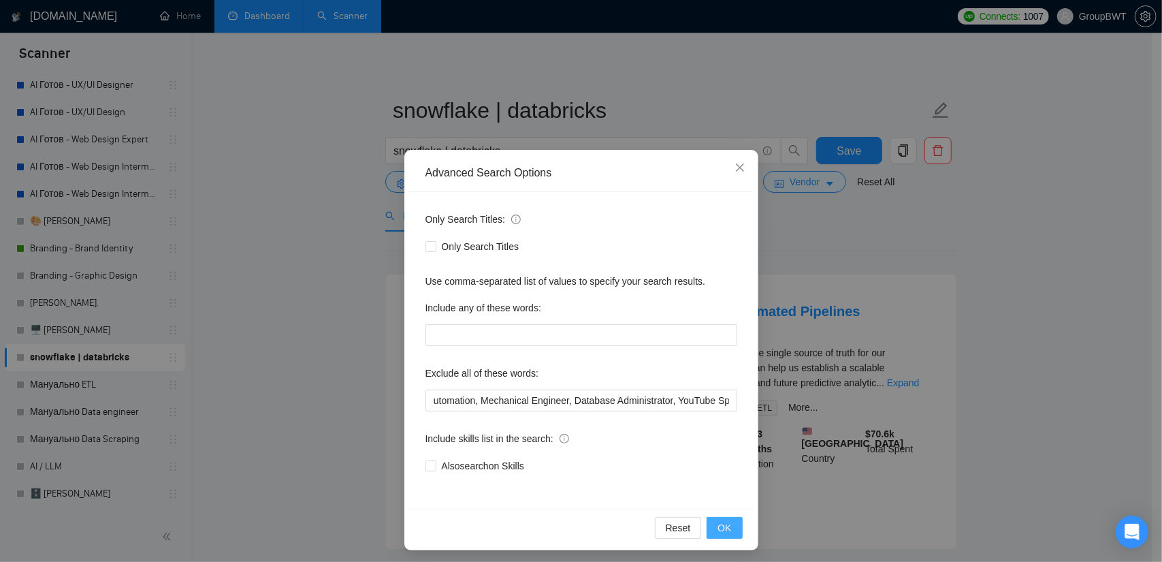
scroll to position [0, 0]
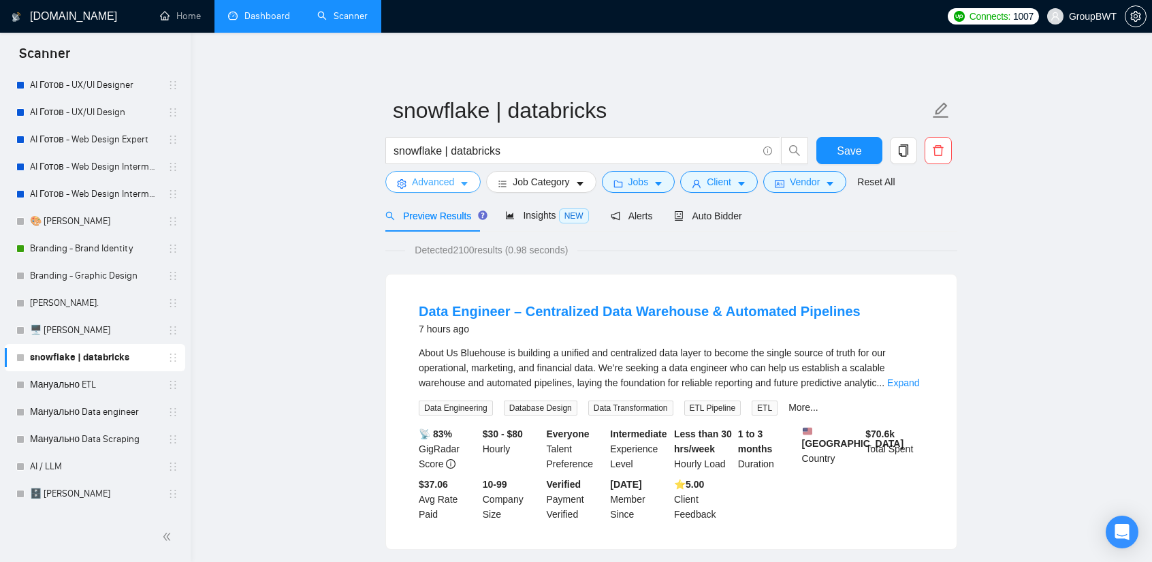
click at [430, 186] on span "Advanced" at bounding box center [433, 181] width 42 height 15
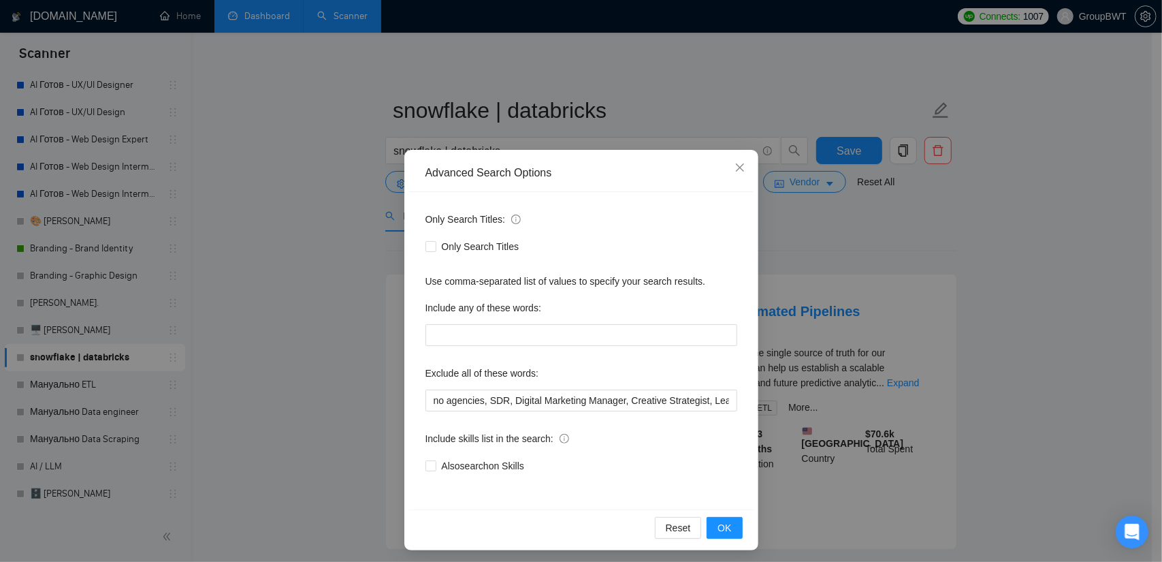
click at [319, 229] on div "Advanced Search Options Only Search Titles: Only Search Titles Use comma-separa…" at bounding box center [581, 281] width 1162 height 562
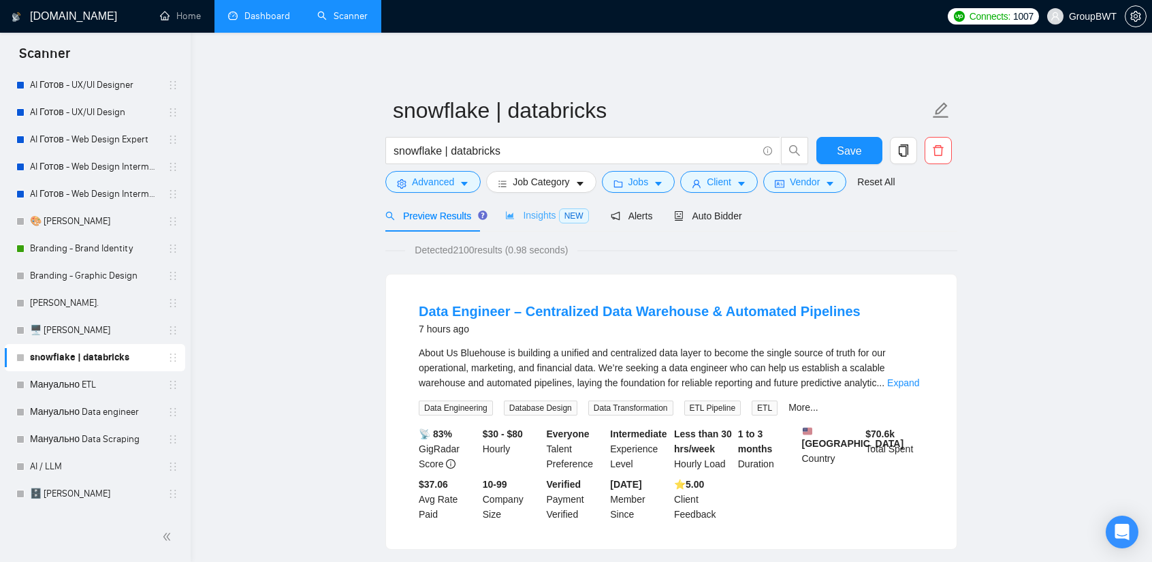
click at [550, 224] on div "Insights NEW" at bounding box center [546, 215] width 83 height 32
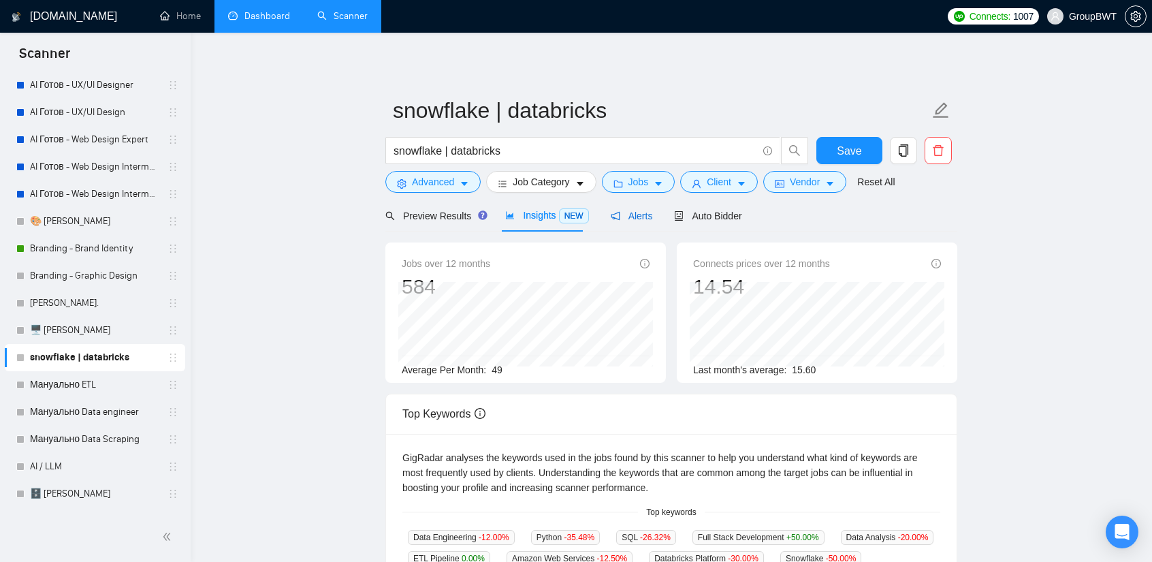
click at [611, 219] on icon "notification" at bounding box center [616, 216] width 10 height 10
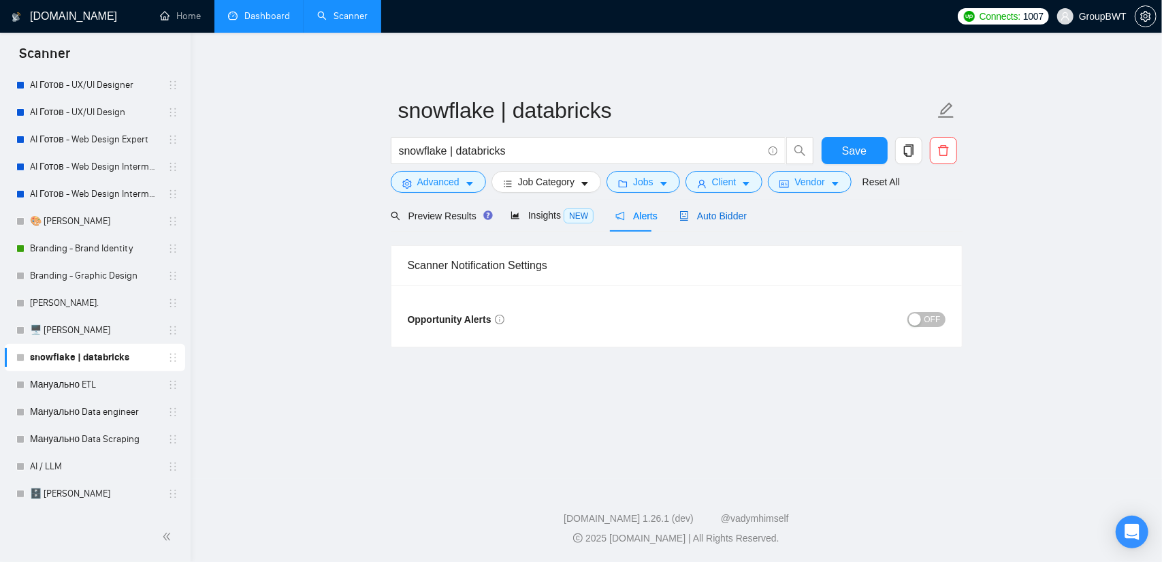
click at [713, 213] on span "Auto Bidder" at bounding box center [712, 215] width 67 height 11
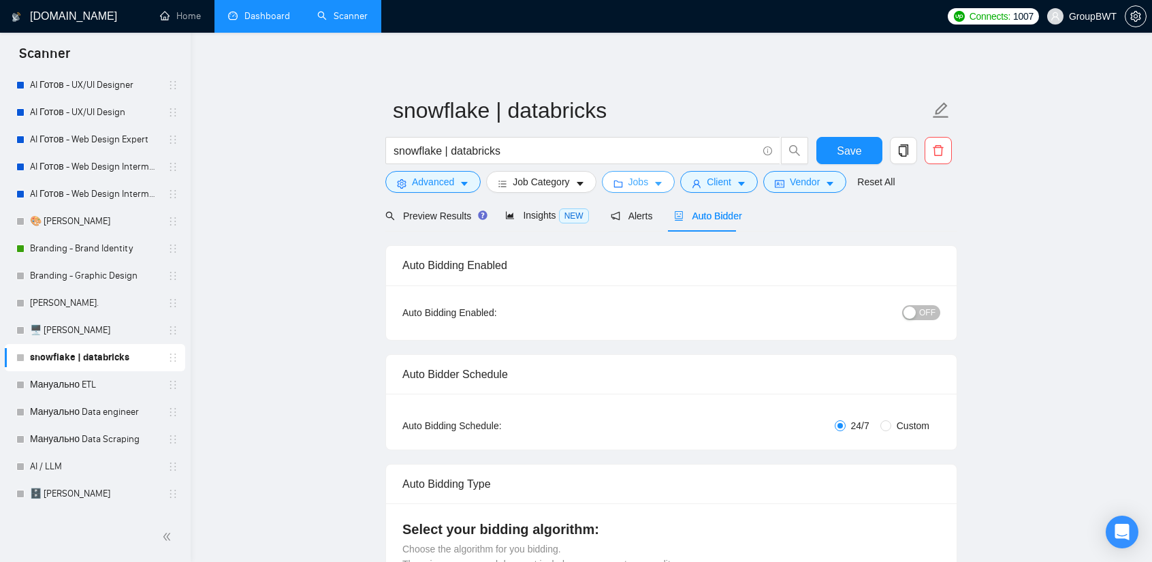
click at [653, 187] on icon "caret-down" at bounding box center [658, 184] width 10 height 10
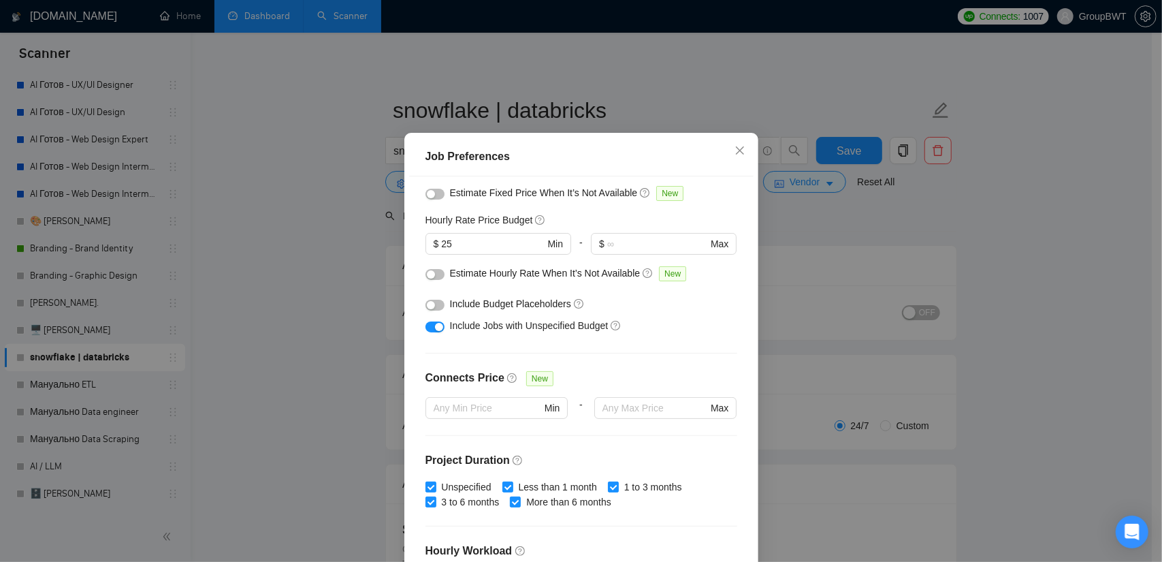
scroll to position [101, 0]
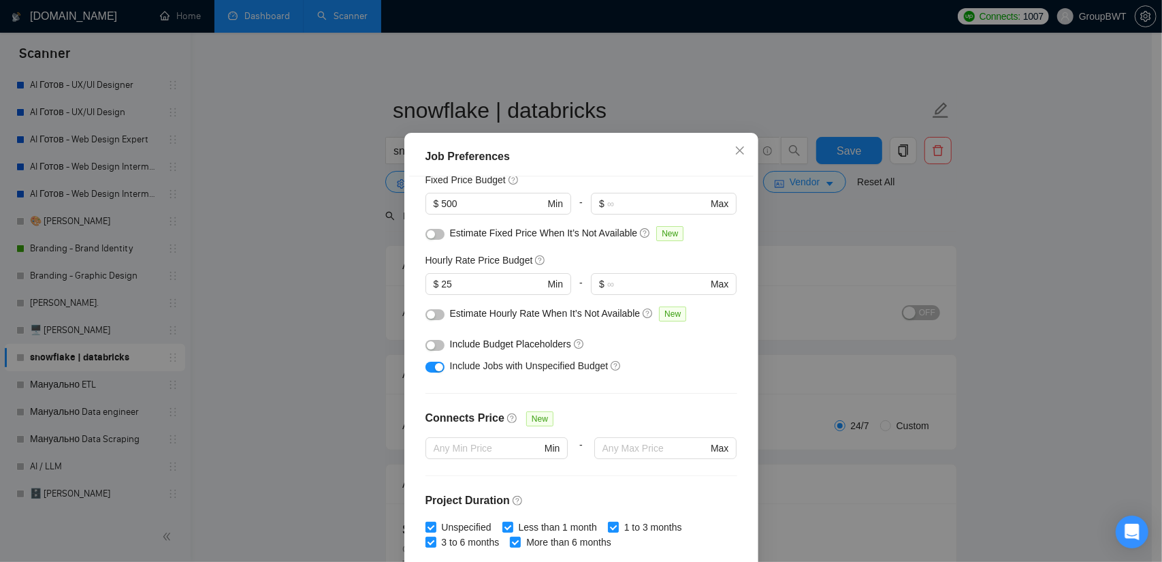
click at [427, 355] on div at bounding box center [434, 344] width 19 height 22
click at [429, 349] on div "button" at bounding box center [431, 345] width 8 height 8
click at [432, 320] on button "button" at bounding box center [434, 314] width 19 height 11
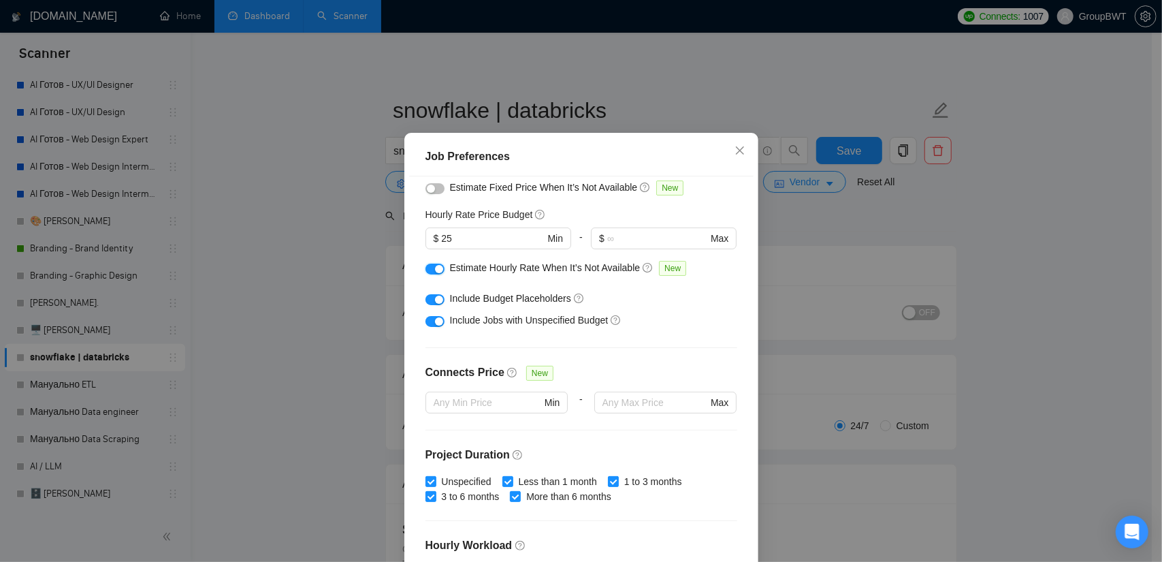
scroll to position [373, 0]
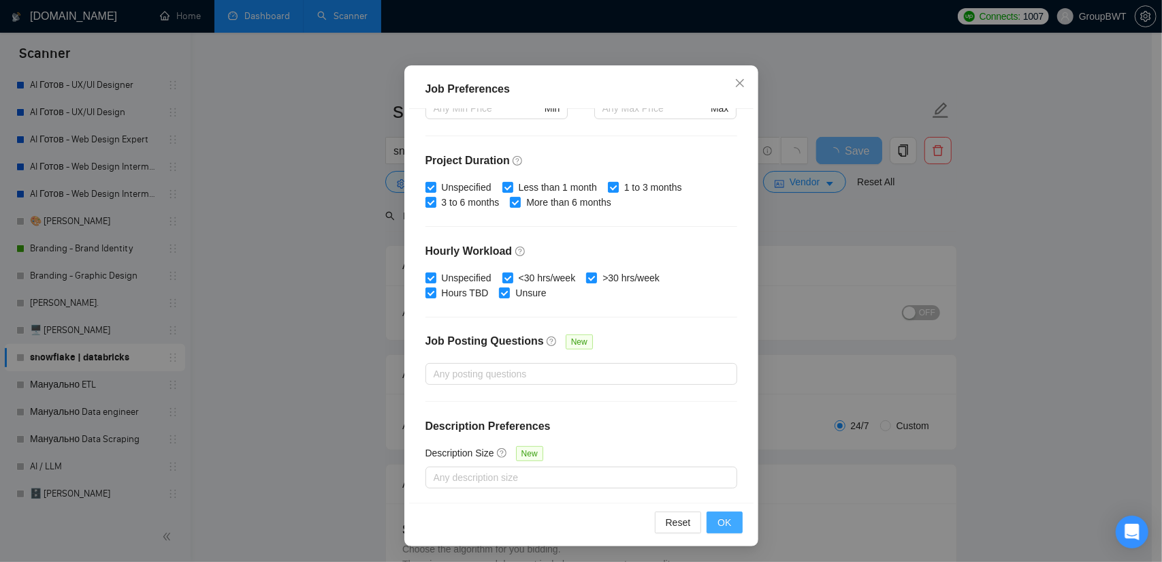
click at [717, 517] on span "OK" at bounding box center [724, 522] width 14 height 15
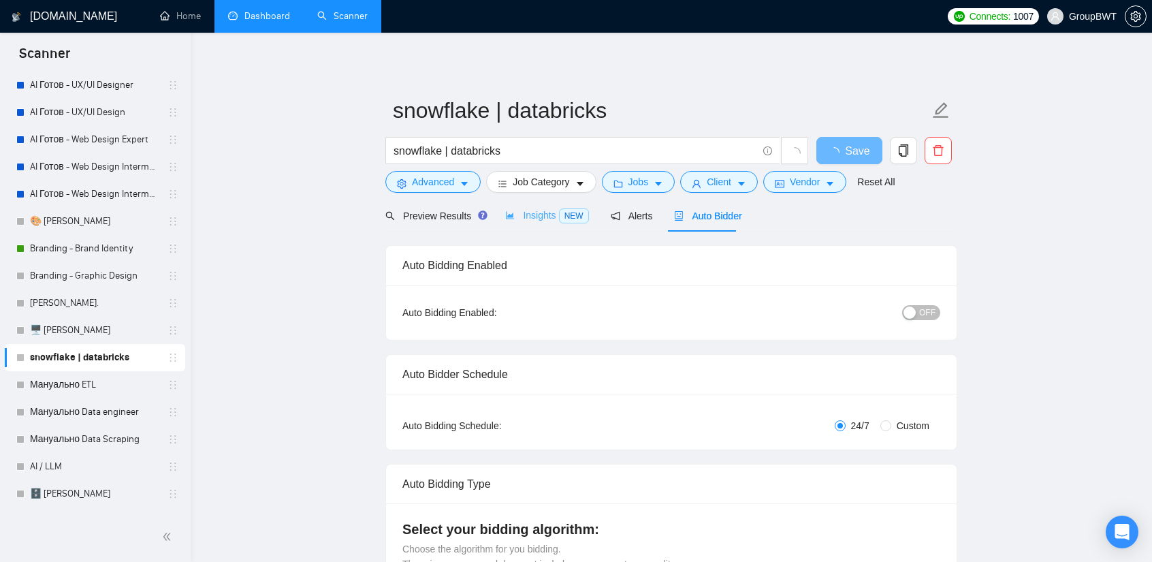
click at [542, 225] on div "Insights NEW" at bounding box center [546, 215] width 83 height 32
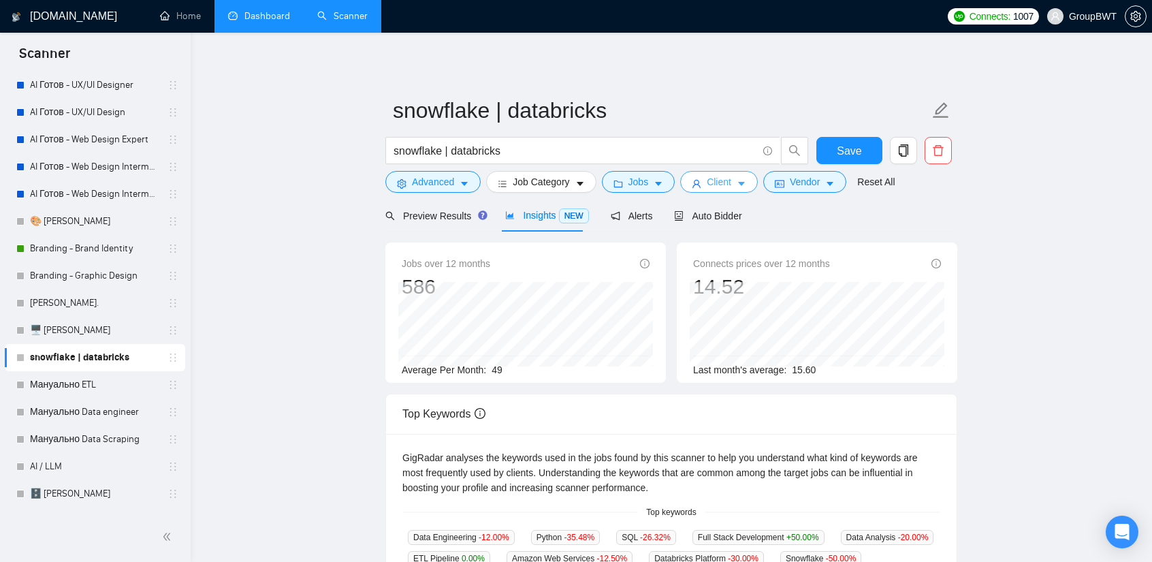
click at [720, 181] on span "Client" at bounding box center [719, 181] width 25 height 15
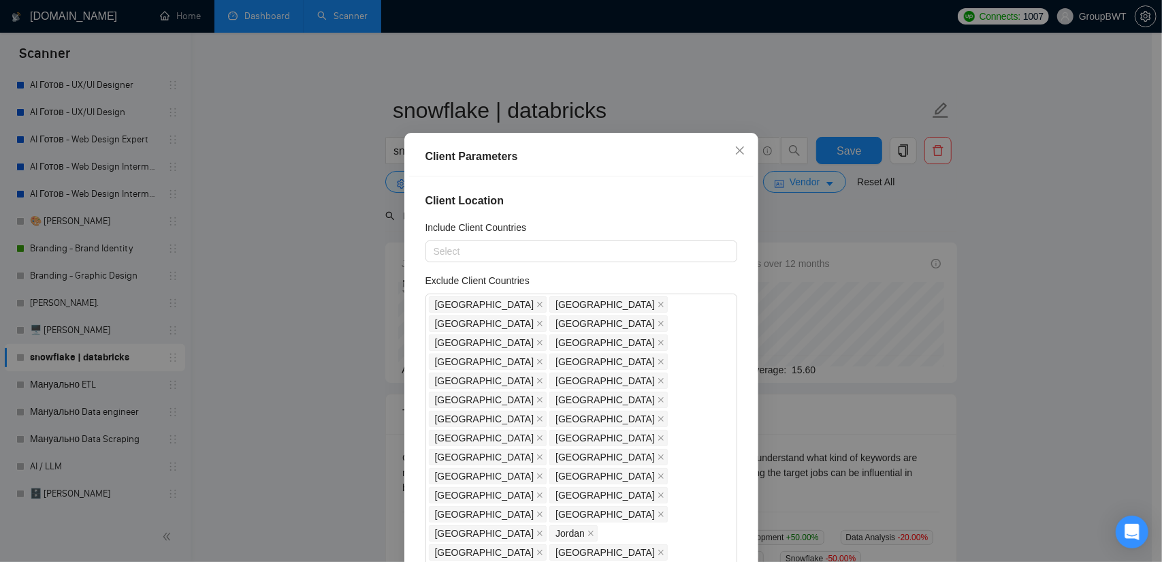
click at [873, 215] on div "Client Parameters Client Location Include Client Countries Select Exclude Clien…" at bounding box center [581, 281] width 1162 height 562
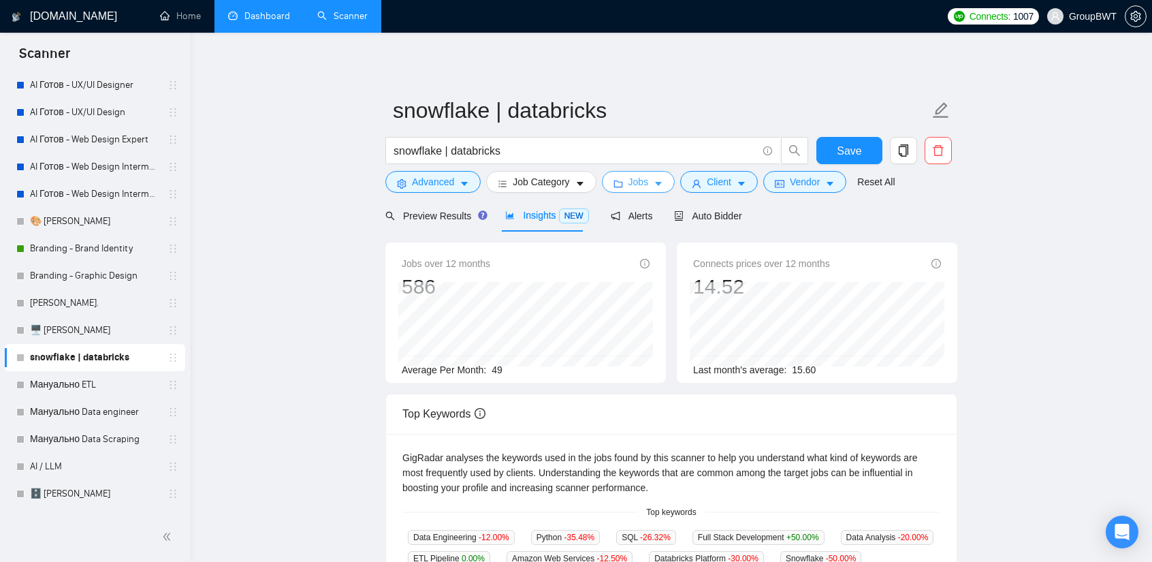
click at [653, 180] on icon "caret-down" at bounding box center [658, 184] width 10 height 10
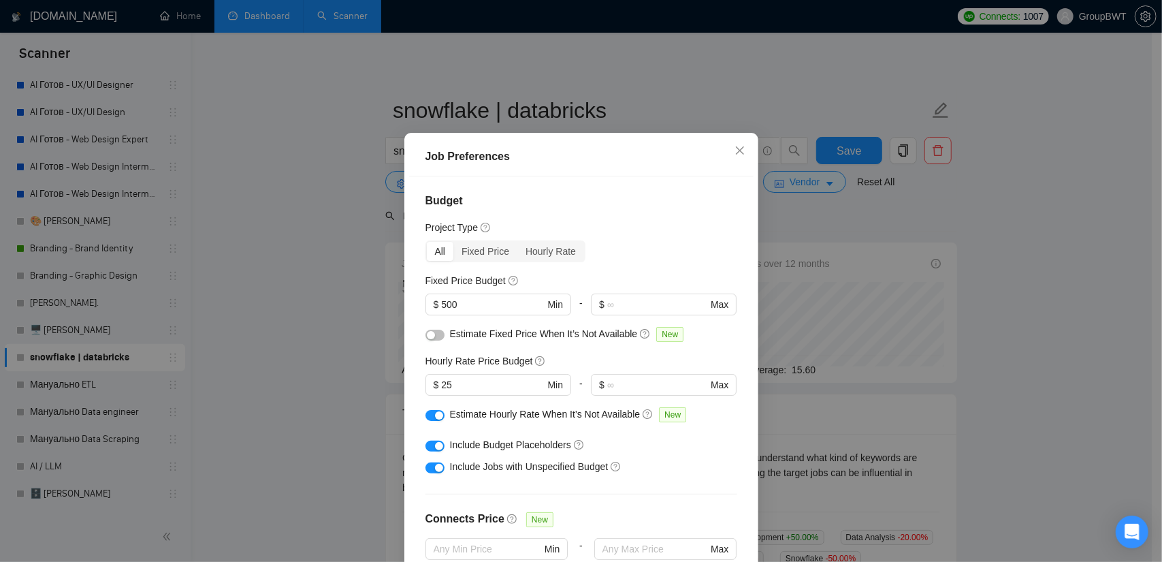
click at [965, 224] on div "Job Preferences Budget Project Type All Fixed Price Hourly Rate Fixed Price Bud…" at bounding box center [581, 281] width 1162 height 562
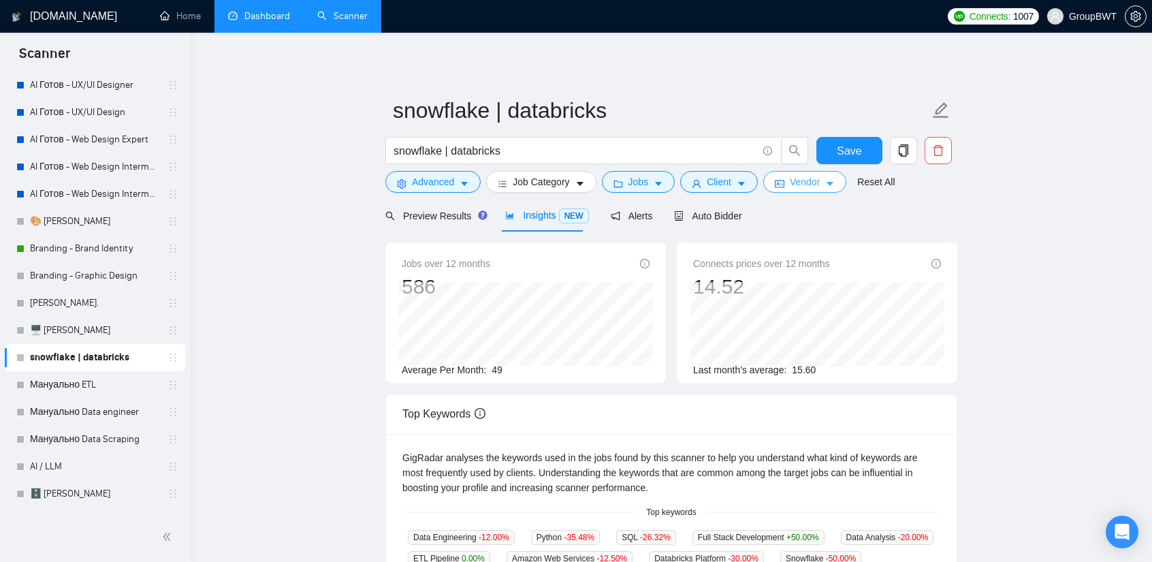
click at [808, 181] on span "Vendor" at bounding box center [805, 181] width 30 height 15
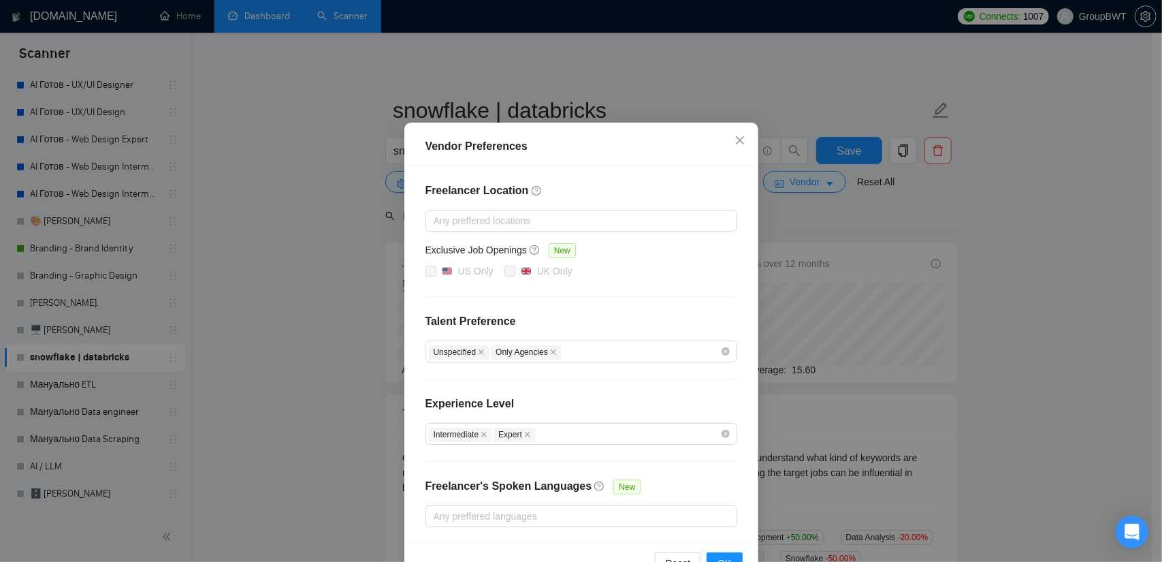
scroll to position [65, 0]
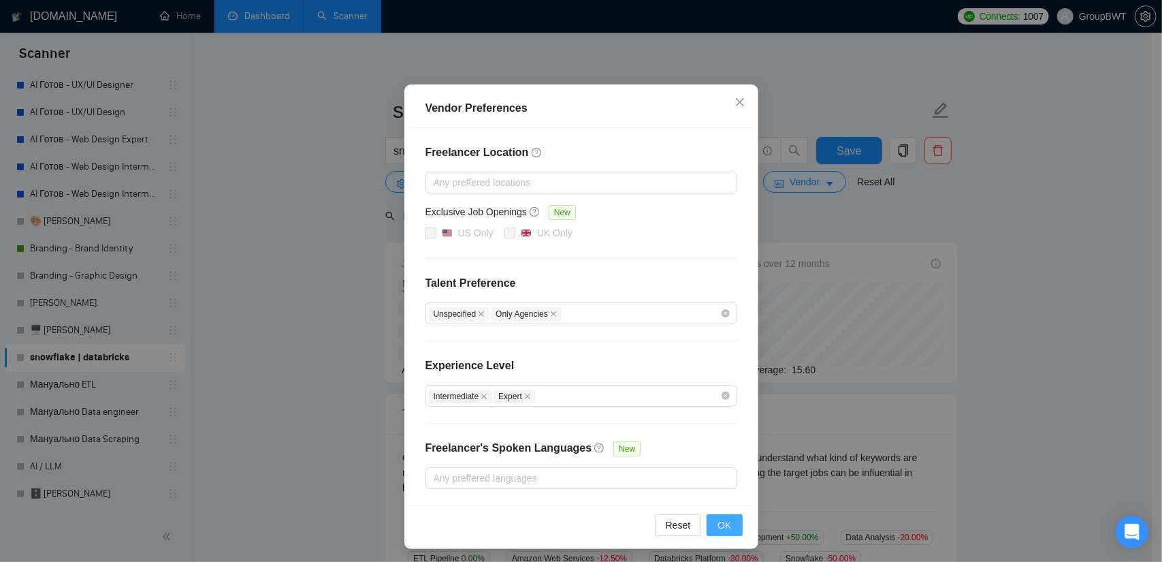
click at [720, 522] on span "OK" at bounding box center [724, 524] width 14 height 15
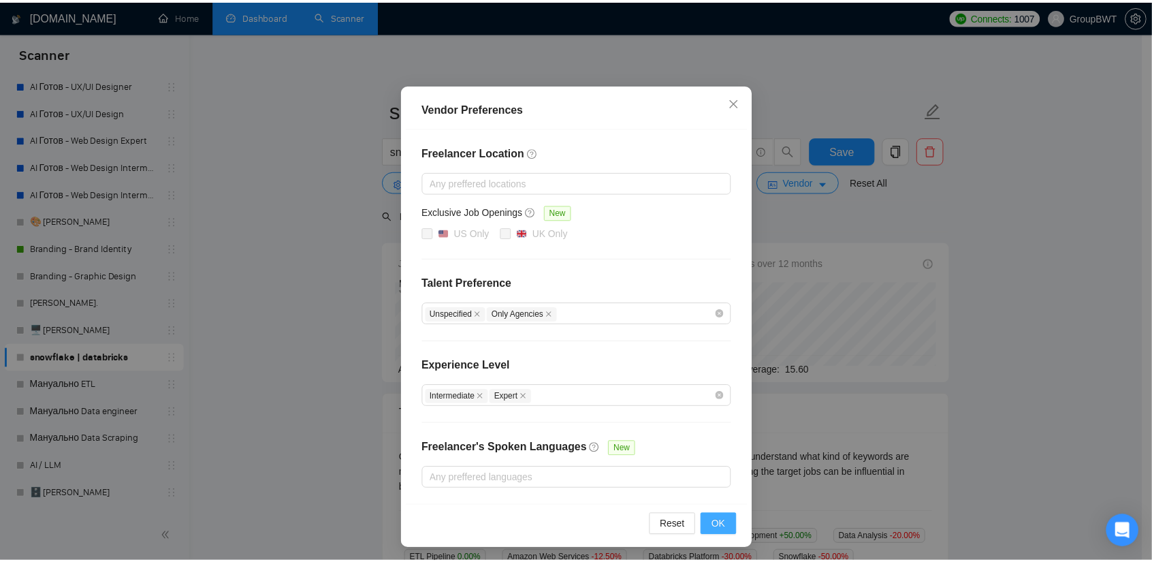
scroll to position [0, 0]
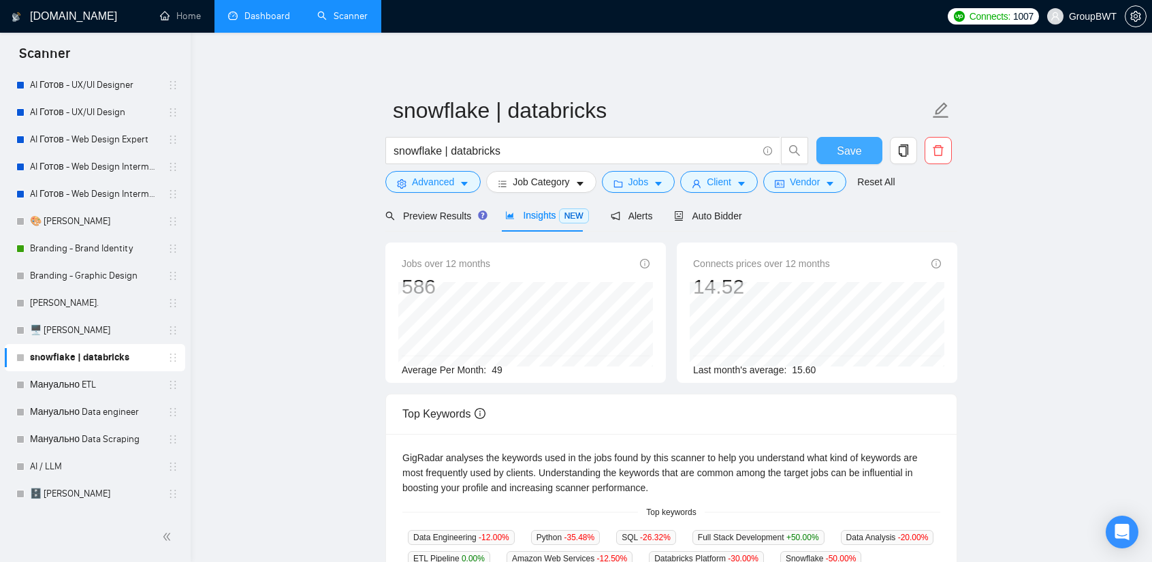
click at [849, 148] on span "Save" at bounding box center [849, 150] width 25 height 17
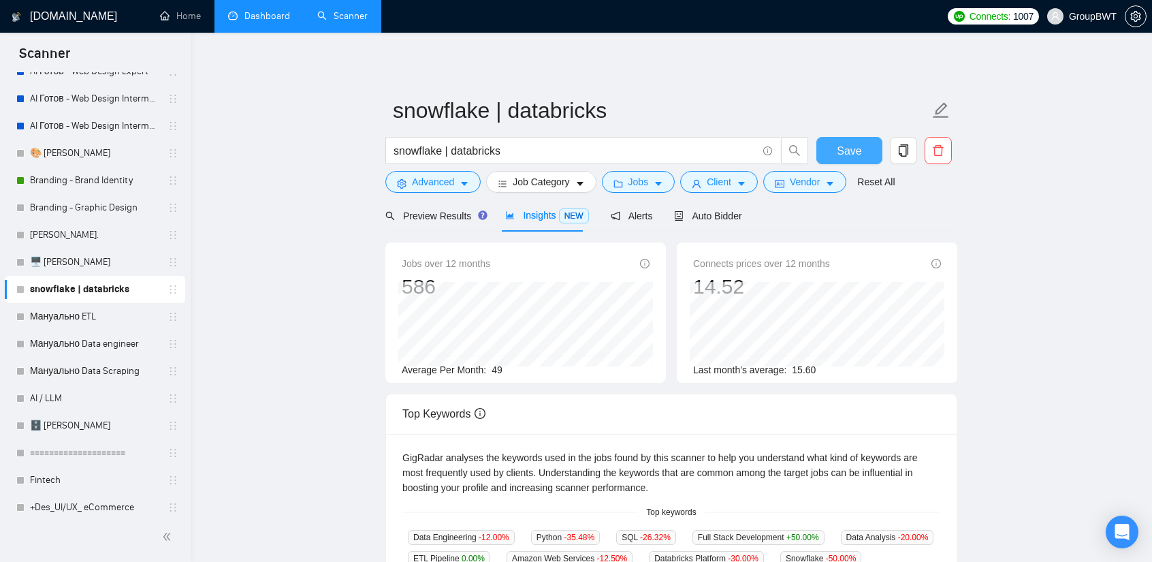
click at [859, 156] on span "Save" at bounding box center [849, 150] width 25 height 17
click at [433, 219] on span "Preview Results" at bounding box center [434, 215] width 98 height 11
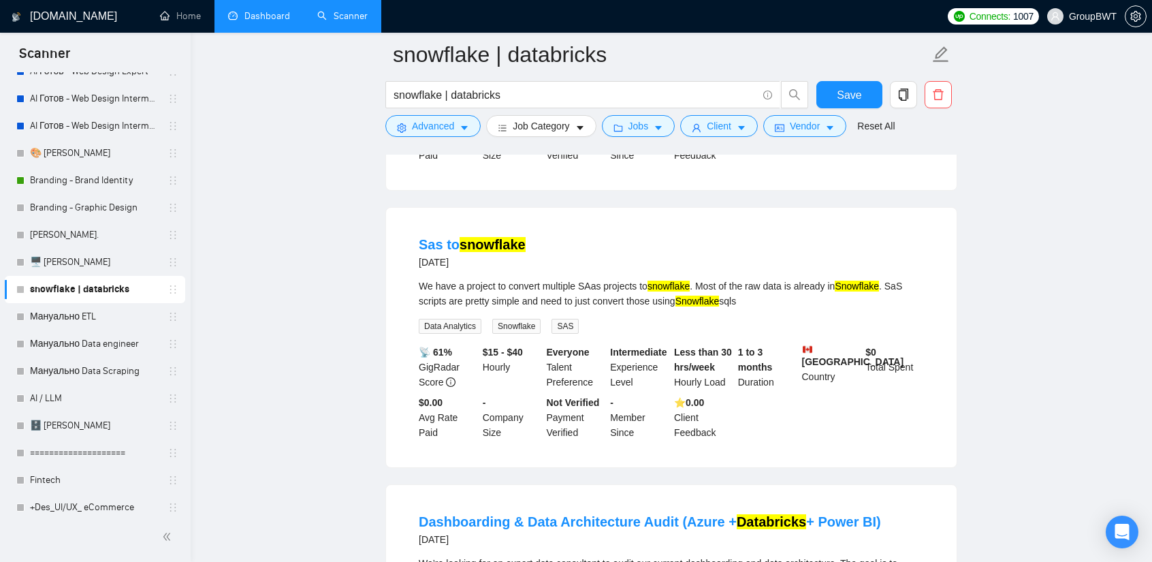
scroll to position [681, 0]
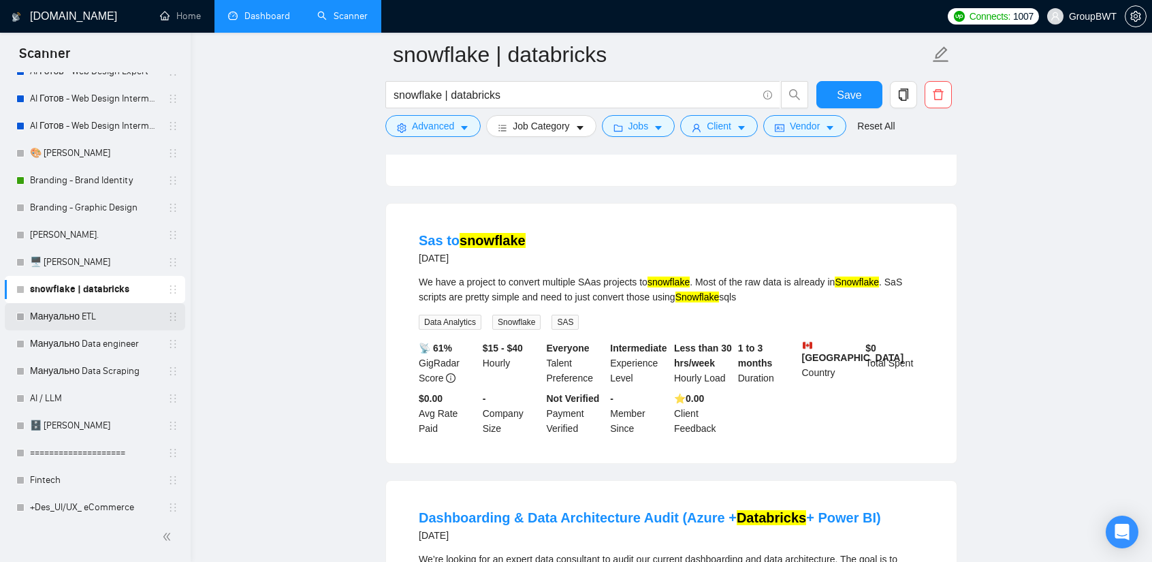
click at [78, 318] on link "Мануально ETL" at bounding box center [94, 316] width 129 height 27
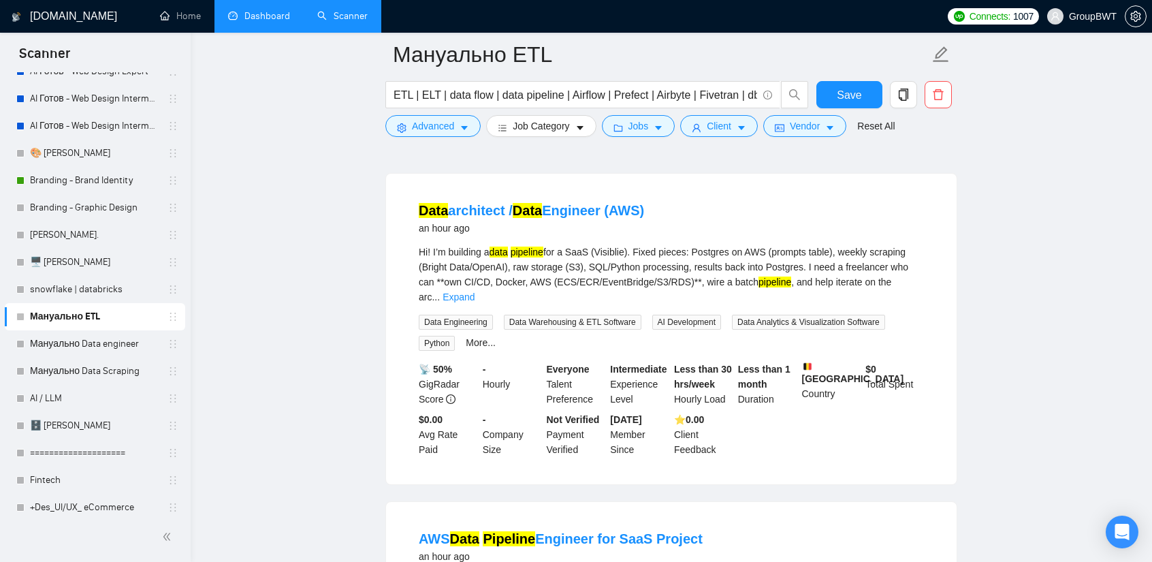
scroll to position [68, 0]
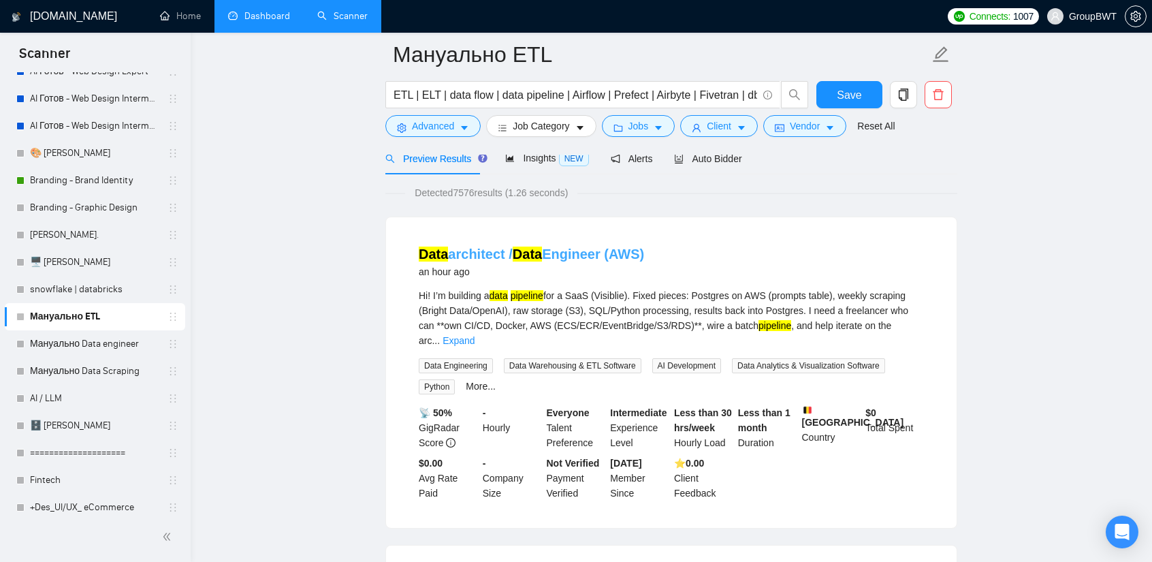
click at [561, 253] on link "Data architect / Data Engineer (AWS)" at bounding box center [531, 253] width 225 height 15
click at [534, 163] on span "Insights NEW" at bounding box center [546, 157] width 83 height 11
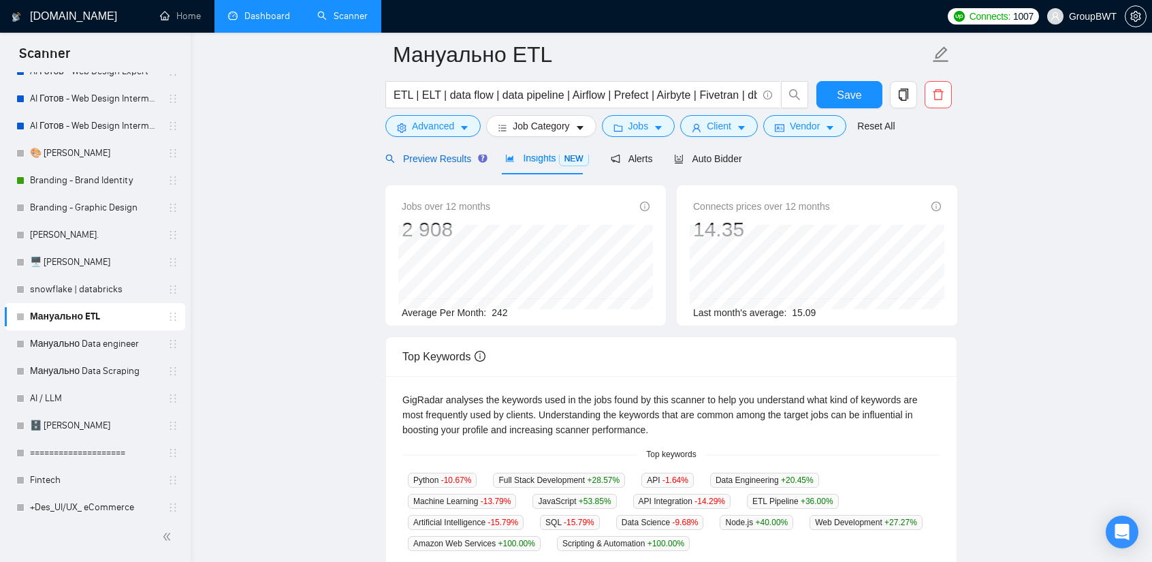
click at [436, 165] on div "Preview Results" at bounding box center [434, 158] width 98 height 15
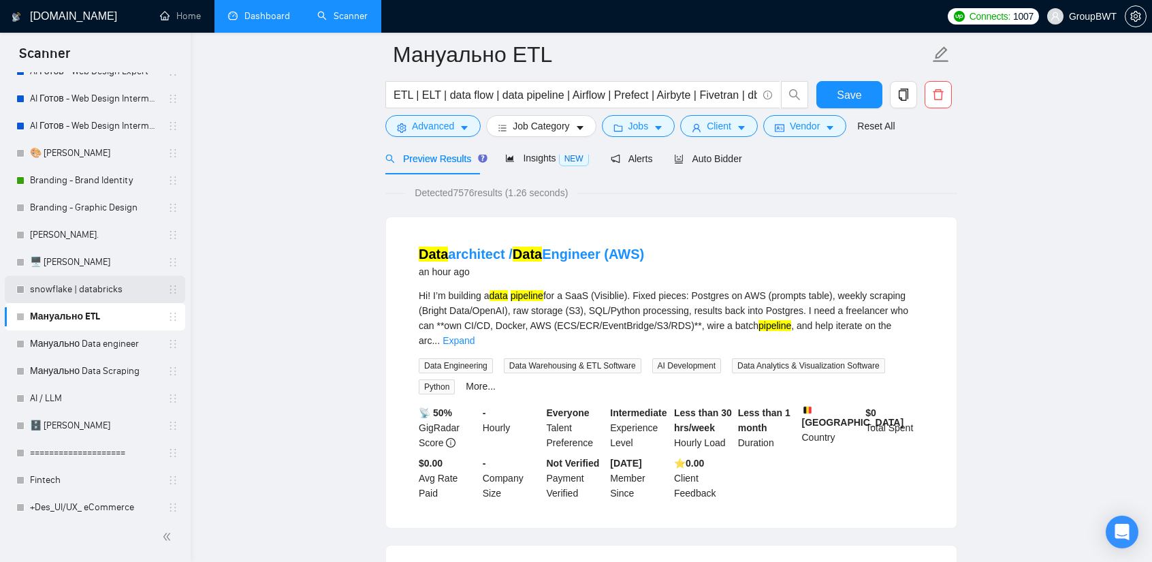
click at [98, 293] on link "snowflake | databricks" at bounding box center [94, 289] width 129 height 27
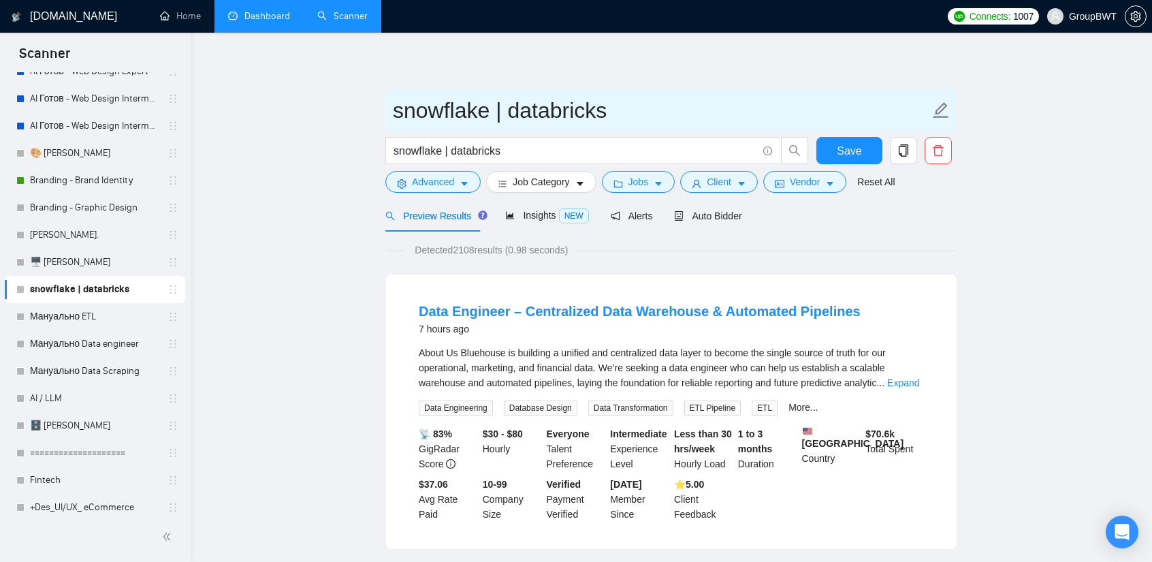
click at [399, 111] on input "snowflake | databricks" at bounding box center [661, 110] width 536 height 34
click at [396, 110] on input "snowflake | databricks" at bounding box center [661, 110] width 536 height 34
type input "Мануально snowflake | databricks"
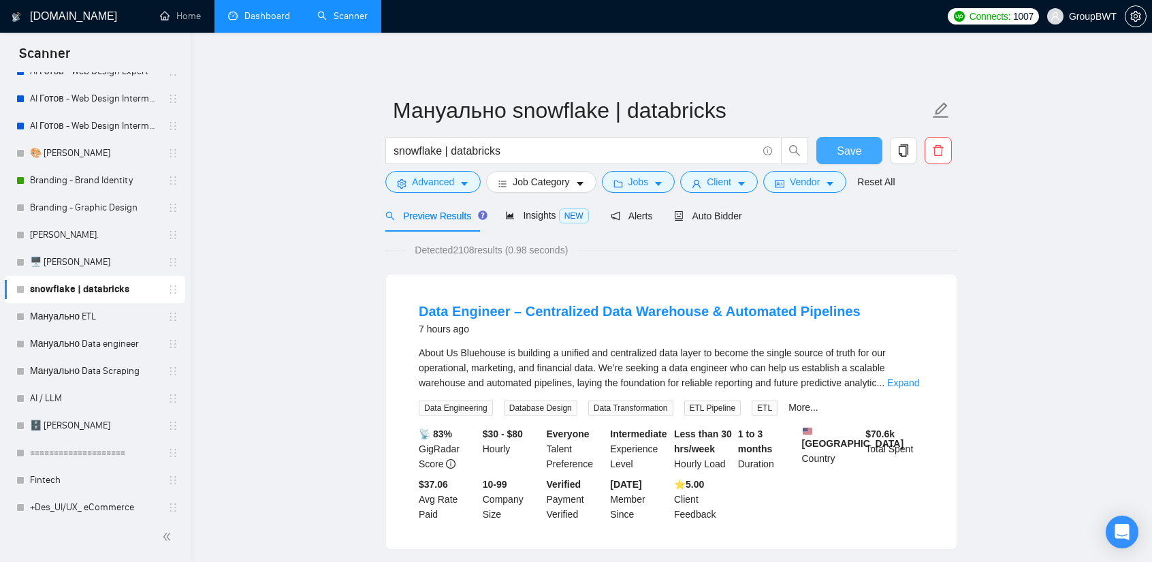
click at [843, 146] on span "Save" at bounding box center [849, 150] width 25 height 17
click at [103, 319] on link "Мануально ETL" at bounding box center [94, 316] width 129 height 27
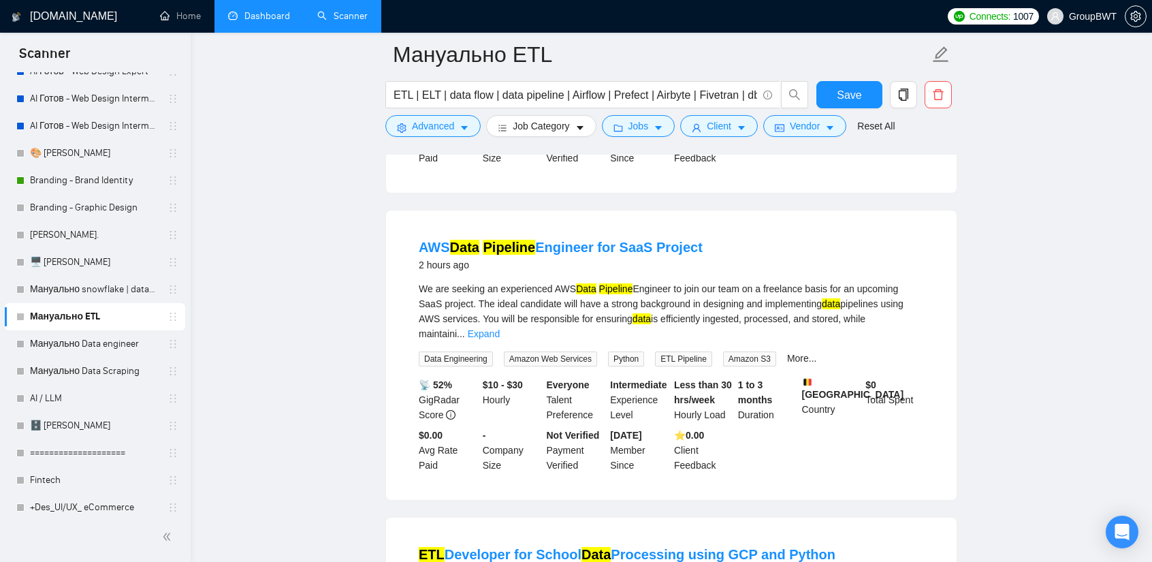
scroll to position [408, 0]
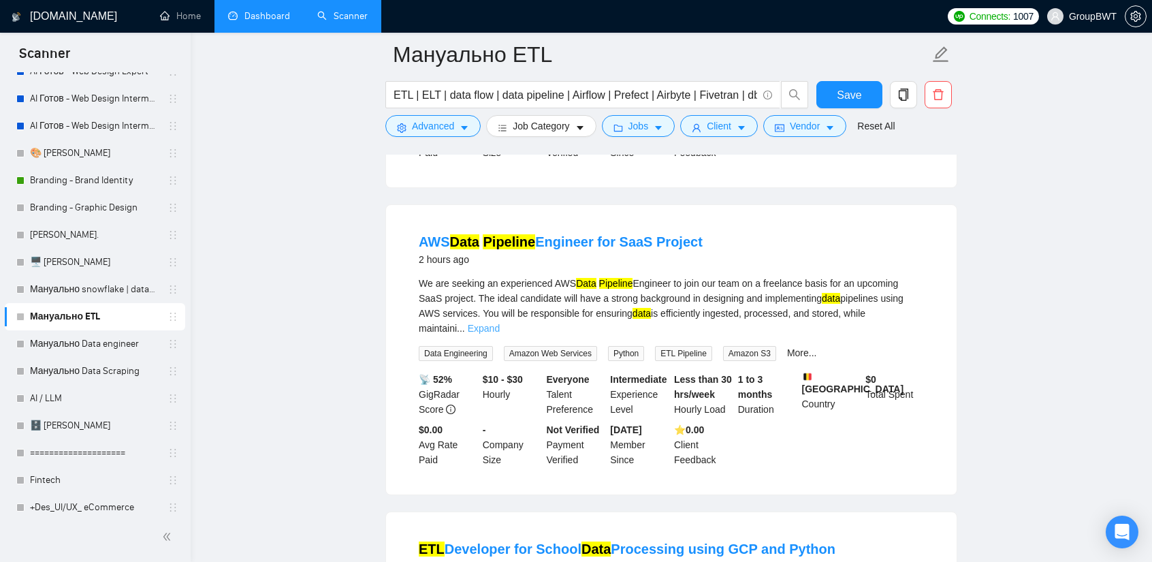
click at [500, 323] on link "Expand" at bounding box center [484, 328] width 32 height 11
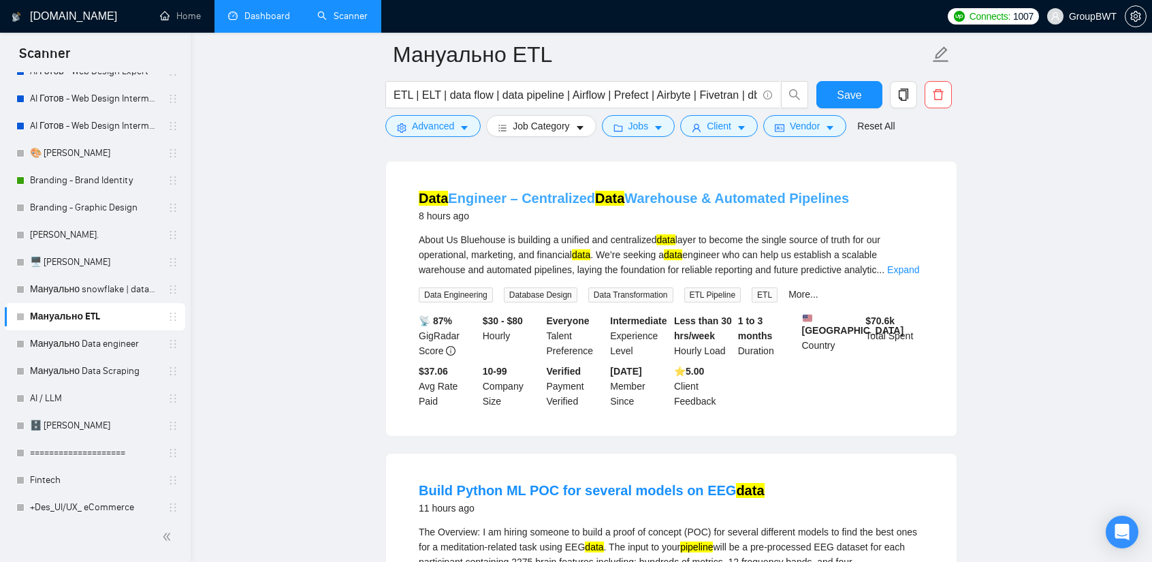
scroll to position [1089, 0]
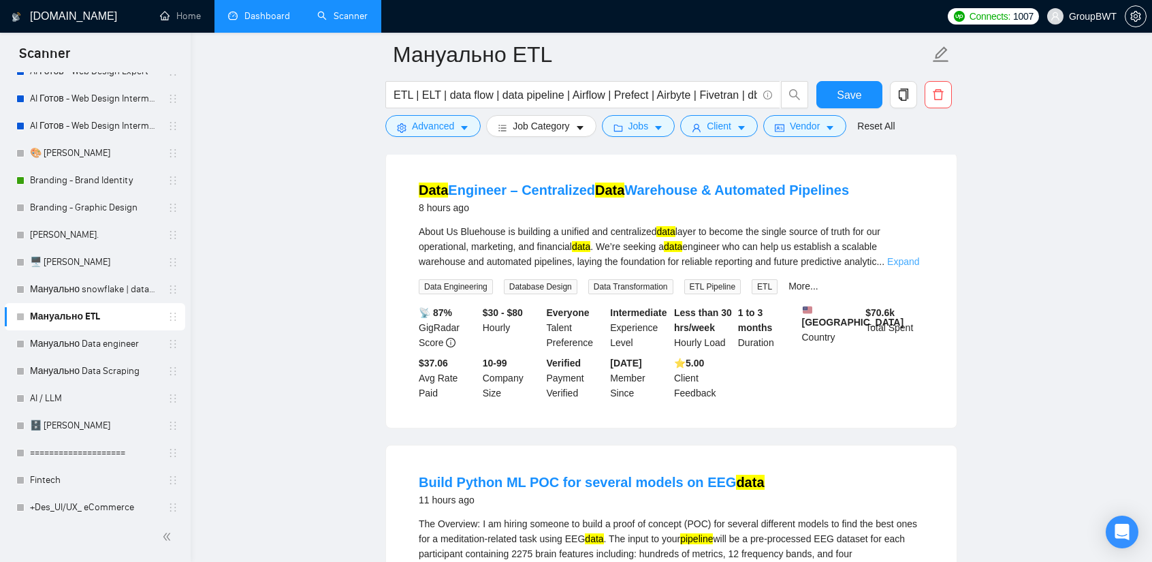
click at [905, 256] on link "Expand" at bounding box center [903, 261] width 32 height 11
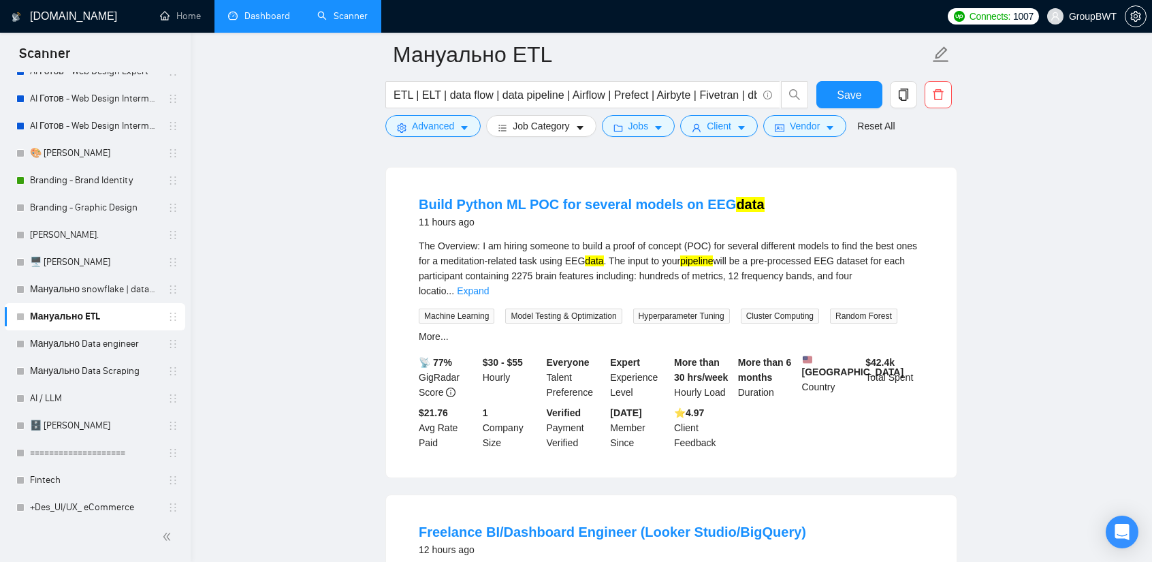
scroll to position [1566, 0]
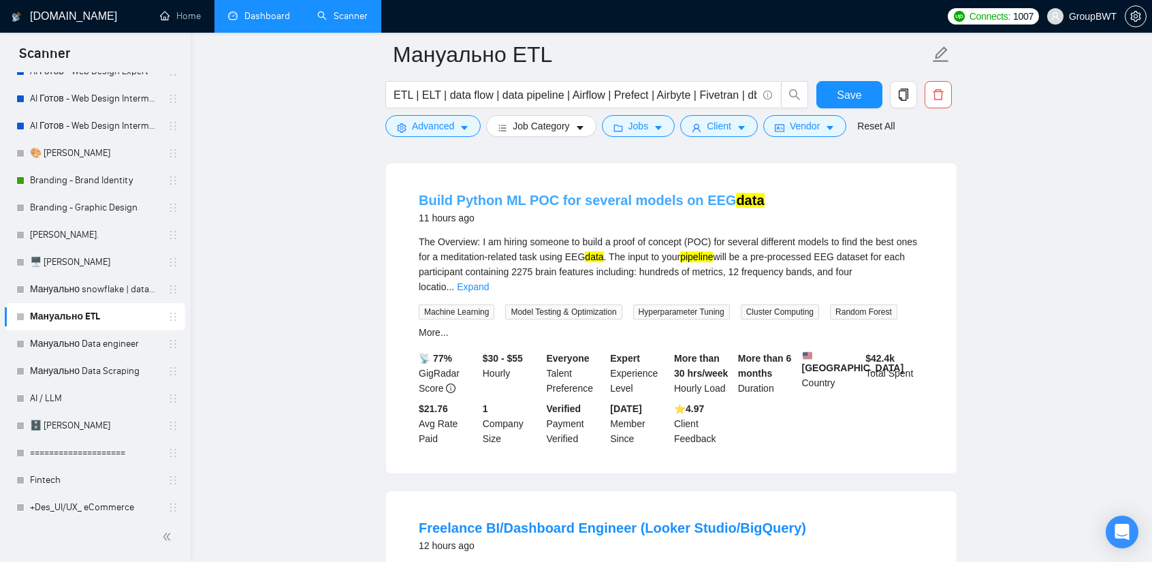
click at [647, 193] on link "Build Python ML POC for several models on EEG data" at bounding box center [592, 200] width 346 height 15
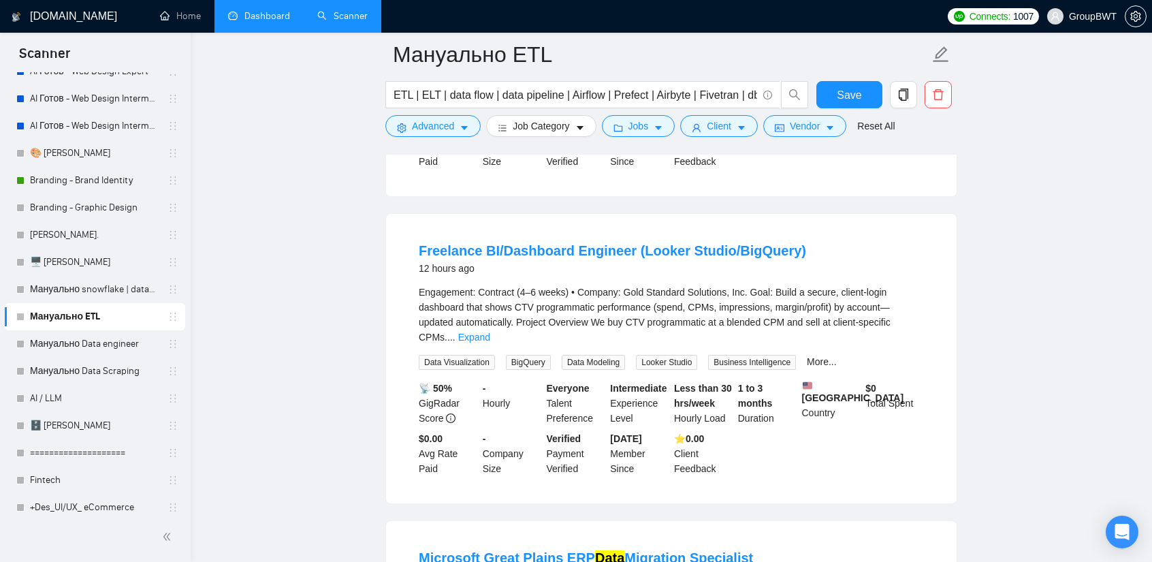
scroll to position [1838, 0]
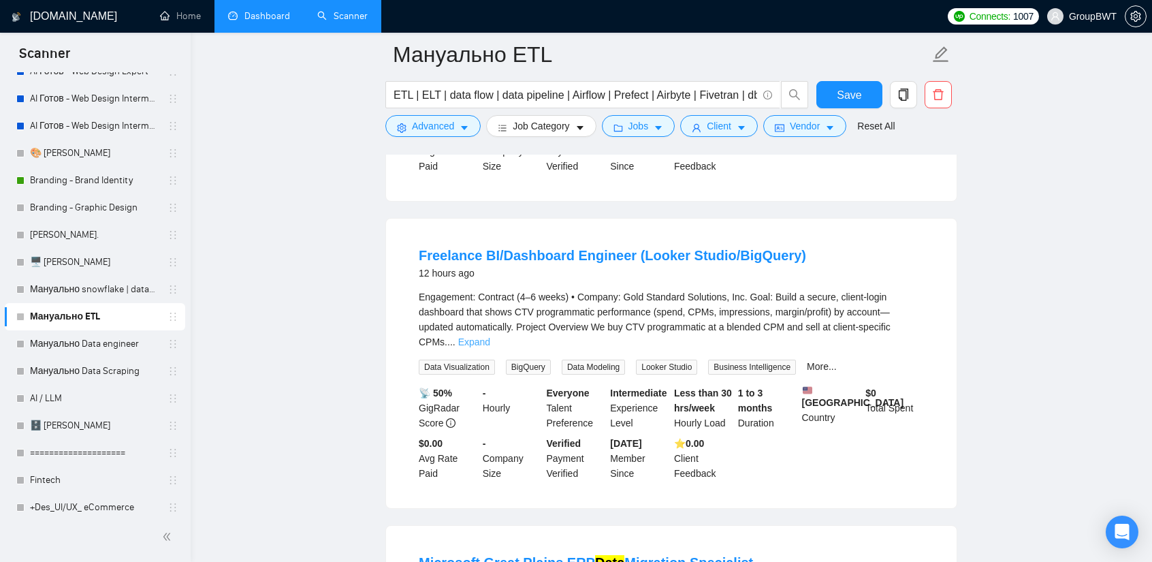
click at [490, 336] on link "Expand" at bounding box center [474, 341] width 32 height 11
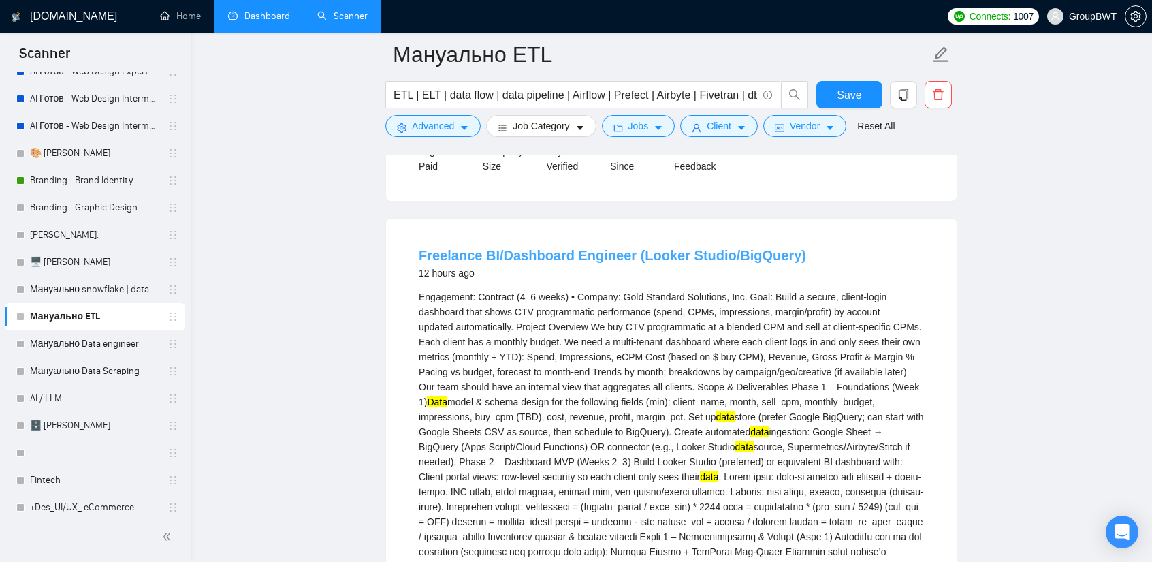
click at [696, 248] on link "Freelance BI/Dashboard Engineer (Looker Studio/BigQuery)" at bounding box center [612, 255] width 387 height 15
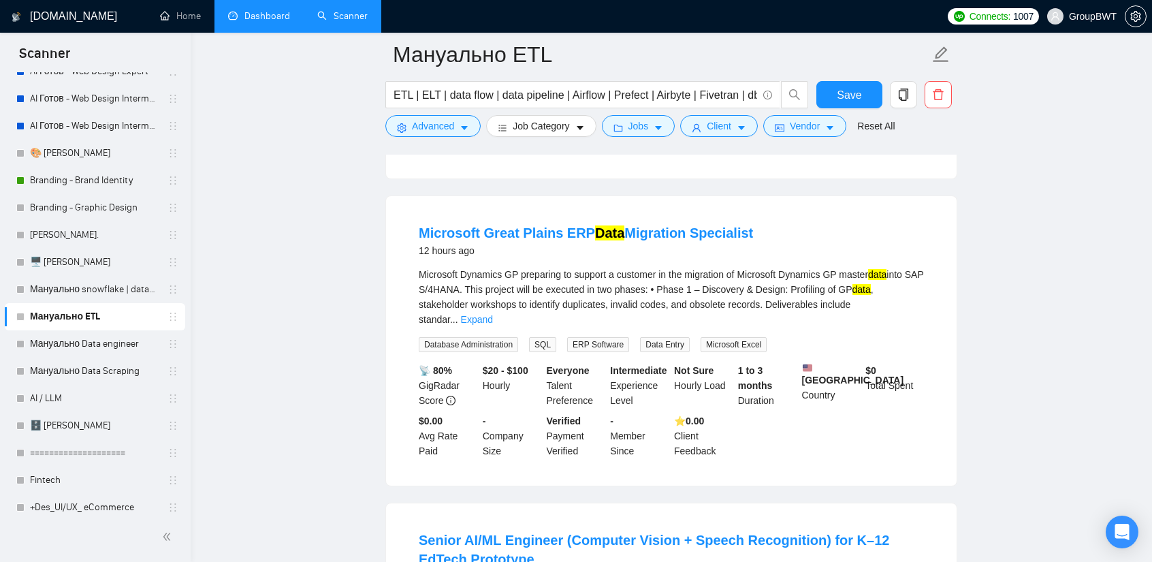
scroll to position [2723, 0]
click at [493, 312] on link "Expand" at bounding box center [477, 317] width 32 height 11
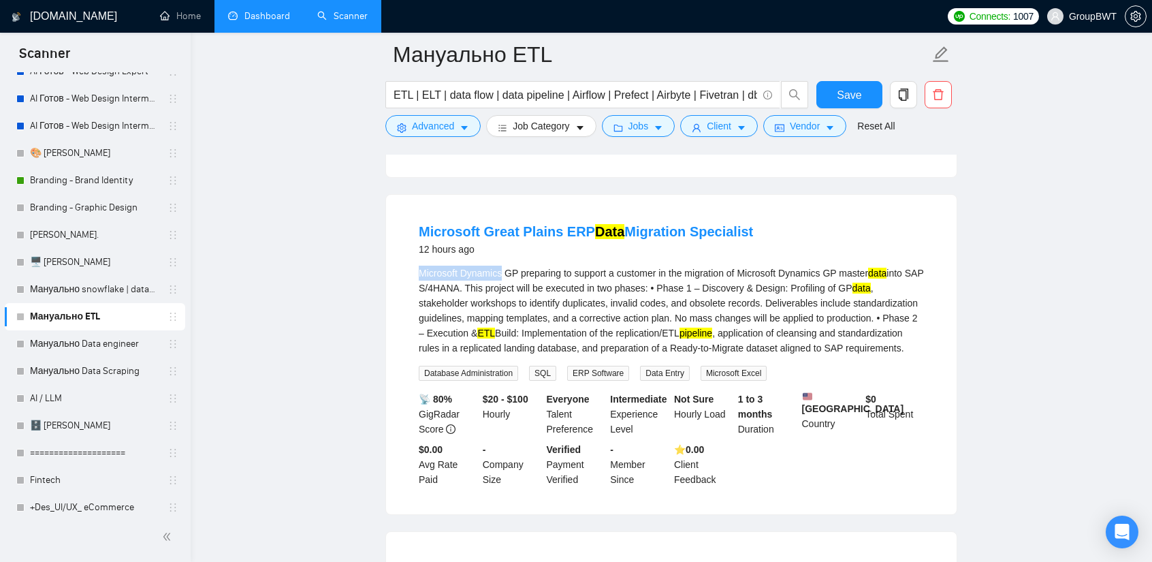
copy div "Microsoft Dynamics"
drag, startPoint x: 420, startPoint y: 229, endPoint x: 500, endPoint y: 239, distance: 80.9
click at [500, 265] on div "Microsoft Dynamics GP preparing to support a customer in the migration of Micro…" at bounding box center [671, 310] width 505 height 90
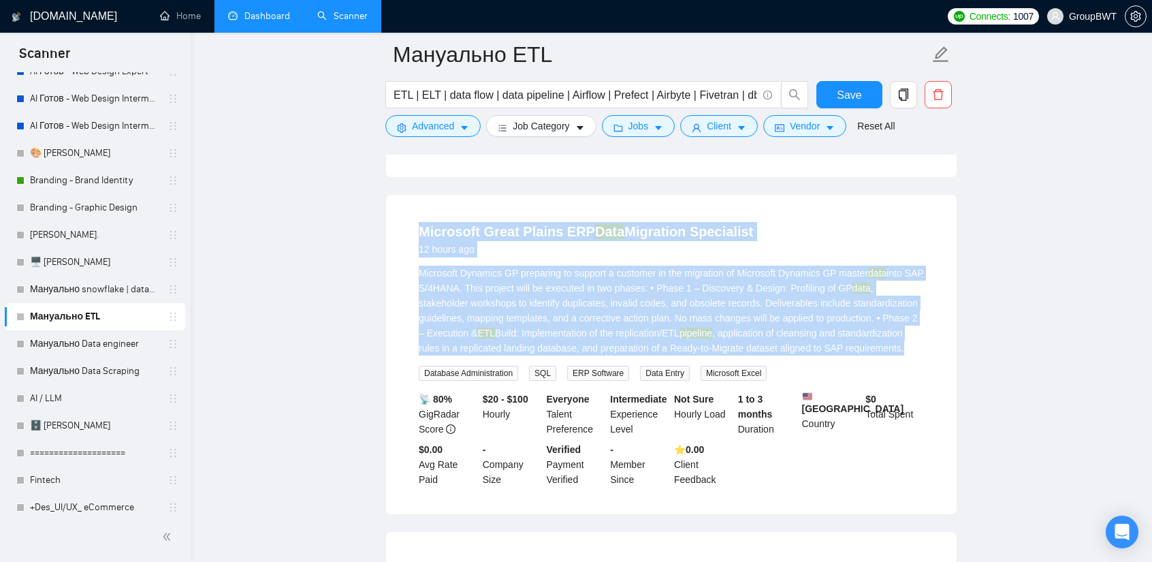
drag, startPoint x: 890, startPoint y: 311, endPoint x: 413, endPoint y: 197, distance: 490.7
click at [413, 211] on li "Microsoft Great Plains ERP Data Migration Specialist 12 hours ago Microsoft Dyn…" at bounding box center [671, 354] width 538 height 287
copy li "Microsoft Great Plains ERP Data Migration Specialist 12 hours ago Microsoft Dyn…"
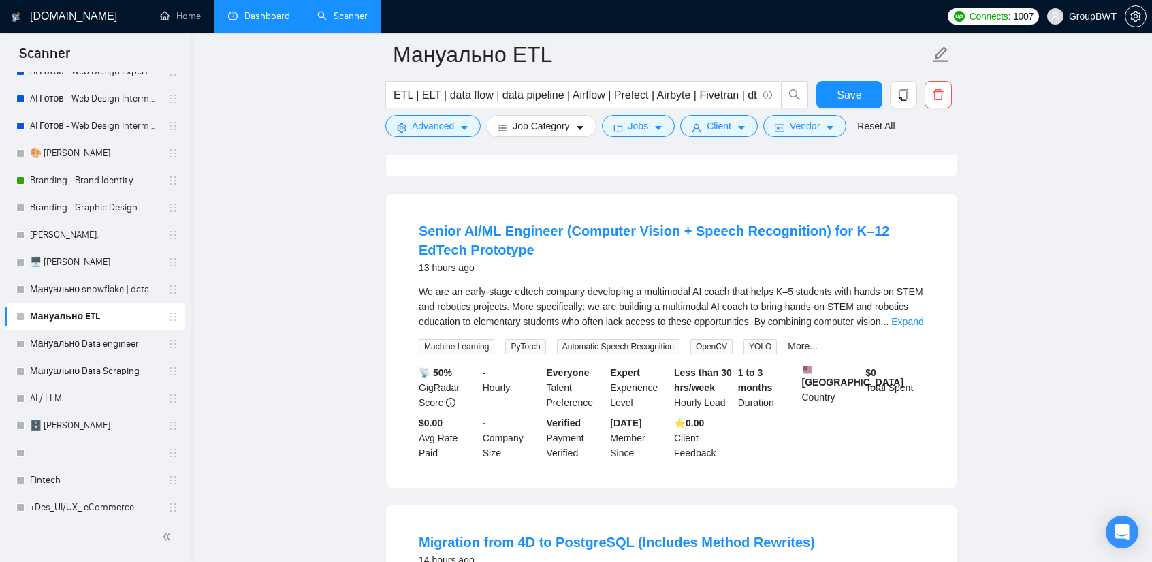
scroll to position [3063, 0]
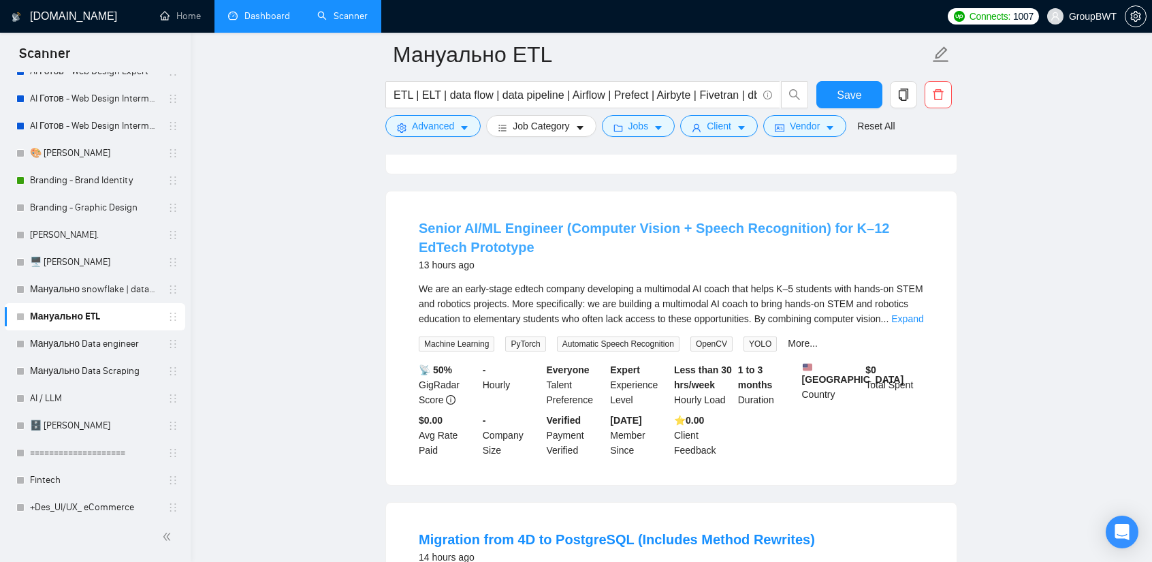
click at [511, 221] on link "Senior AI/ML Engineer (Computer Vision + Speech Recognition) for K–12 EdTech Pr…" at bounding box center [654, 238] width 470 height 34
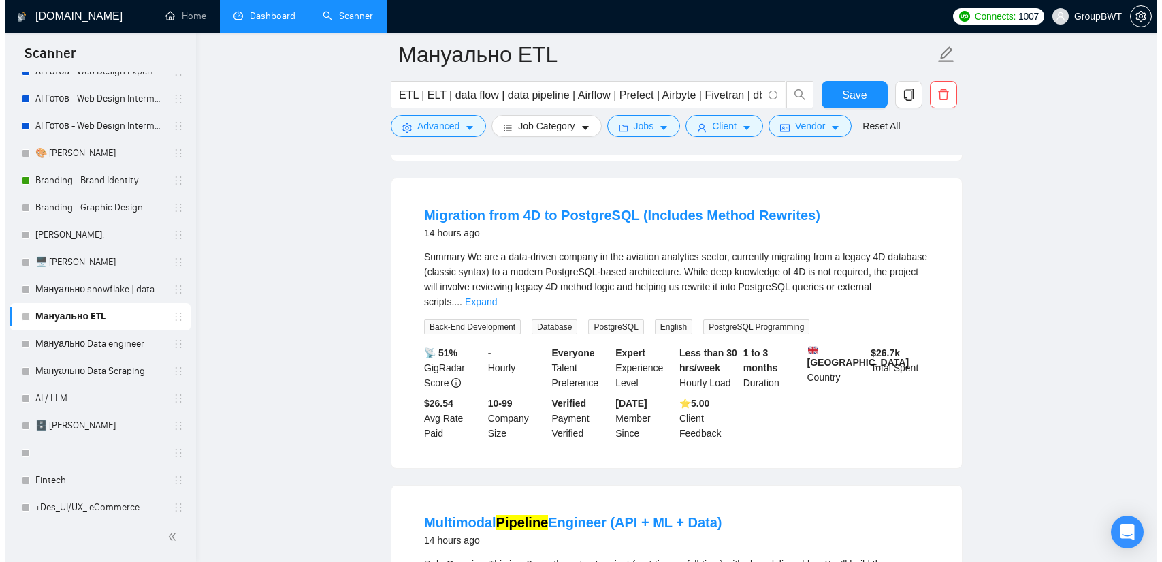
scroll to position [3404, 0]
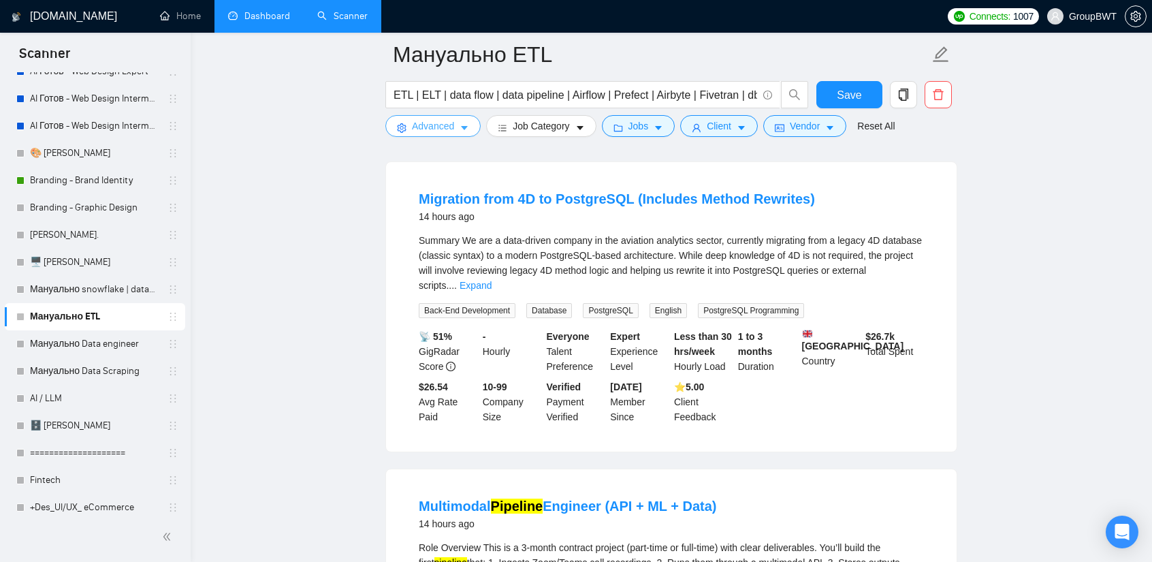
click at [444, 125] on span "Advanced" at bounding box center [433, 125] width 42 height 15
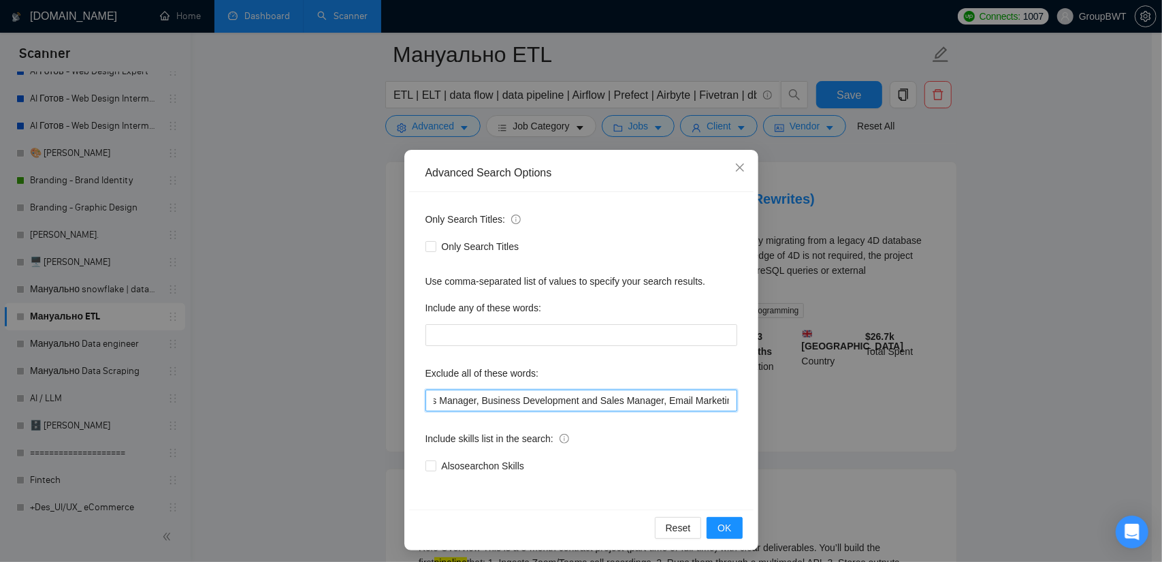
scroll to position [0, 1155]
drag, startPoint x: 654, startPoint y: 402, endPoint x: 892, endPoint y: 415, distance: 237.9
click at [952, 419] on div "Advanced Search Options Only Search Titles: Only Search Titles Use comma-separa…" at bounding box center [581, 281] width 1162 height 562
click at [720, 398] on input "no agencies, SDR, Digital Marketing Manager, Creative Strategist, Lead Generati…" at bounding box center [581, 400] width 312 height 22
paste input "Speech Recognition"
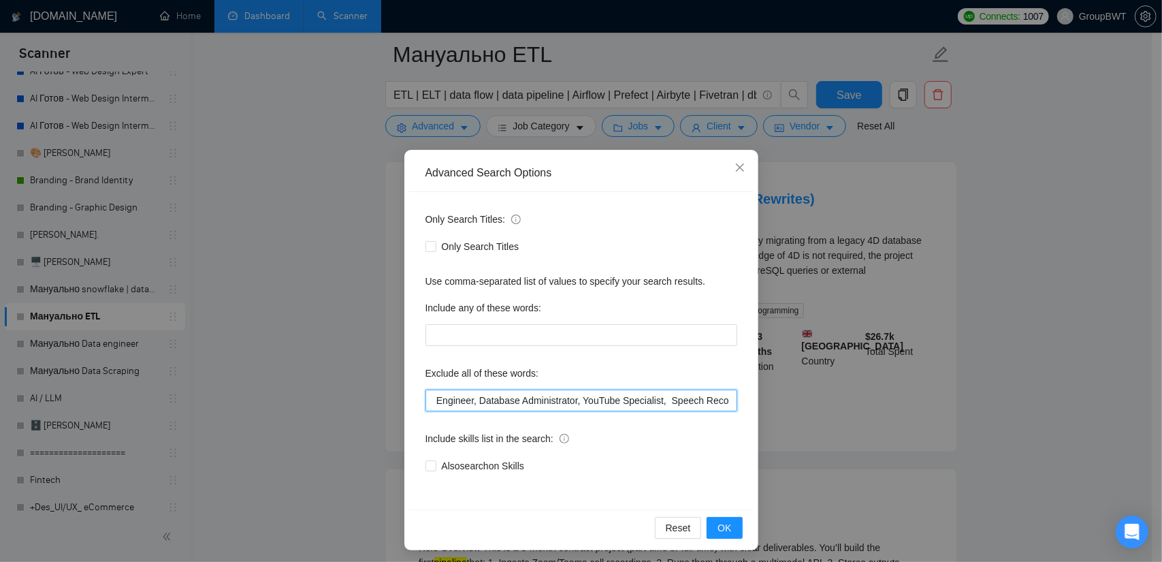
scroll to position [0, 1243]
click at [636, 397] on input "no agencies, SDR, Digital Marketing Manager, Creative Strategist, Lead Generati…" at bounding box center [581, 400] width 312 height 22
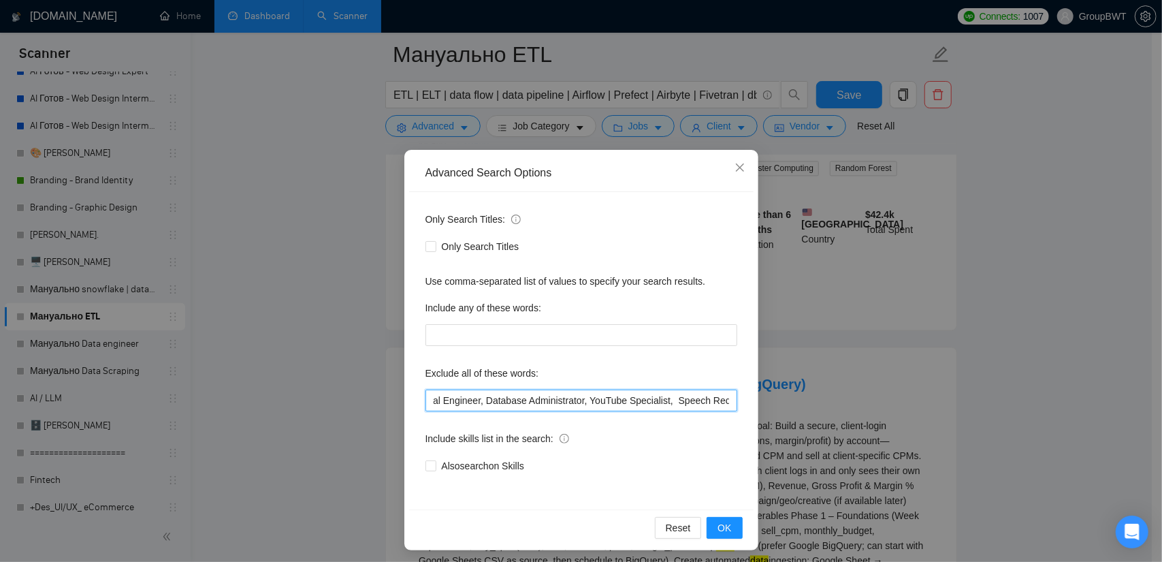
click at [640, 397] on input "no agencies, SDR, Digital Marketing Manager, Creative Strategist, Lead Generati…" at bounding box center [581, 400] width 312 height 22
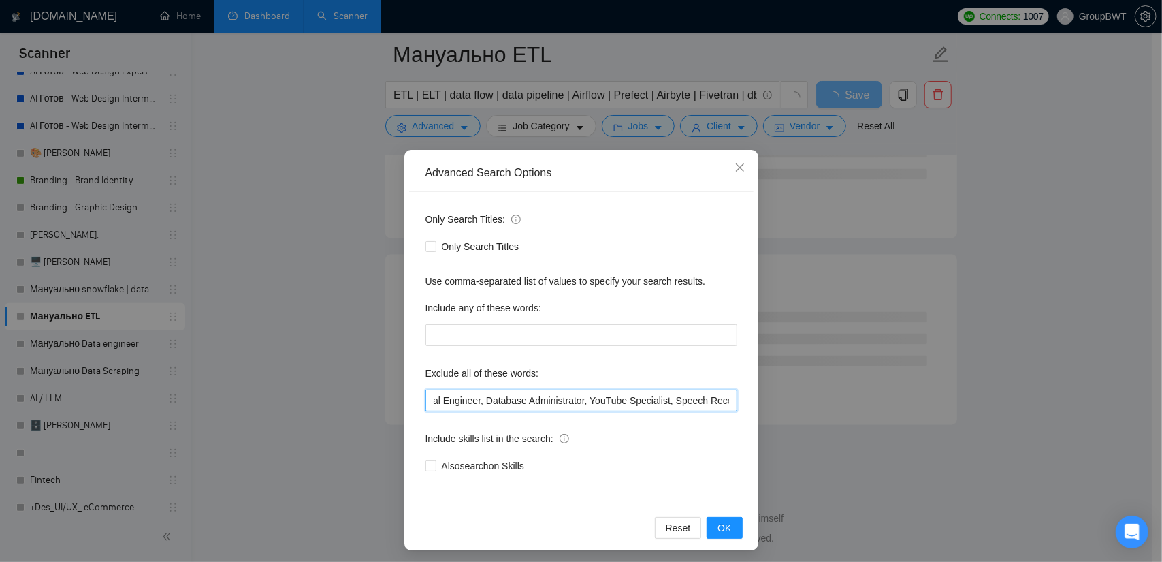
scroll to position [0, 1243]
drag, startPoint x: 720, startPoint y: 399, endPoint x: 638, endPoint y: 398, distance: 81.7
click at [638, 398] on input "no agencies, SDR, Digital Marketing Manager, Creative Strategist, Lead Generati…" at bounding box center [581, 400] width 312 height 22
click at [720, 398] on input "no agencies, SDR, Digital Marketing Manager, Creative Strategist, Lead Generati…" at bounding box center [581, 400] width 312 height 22
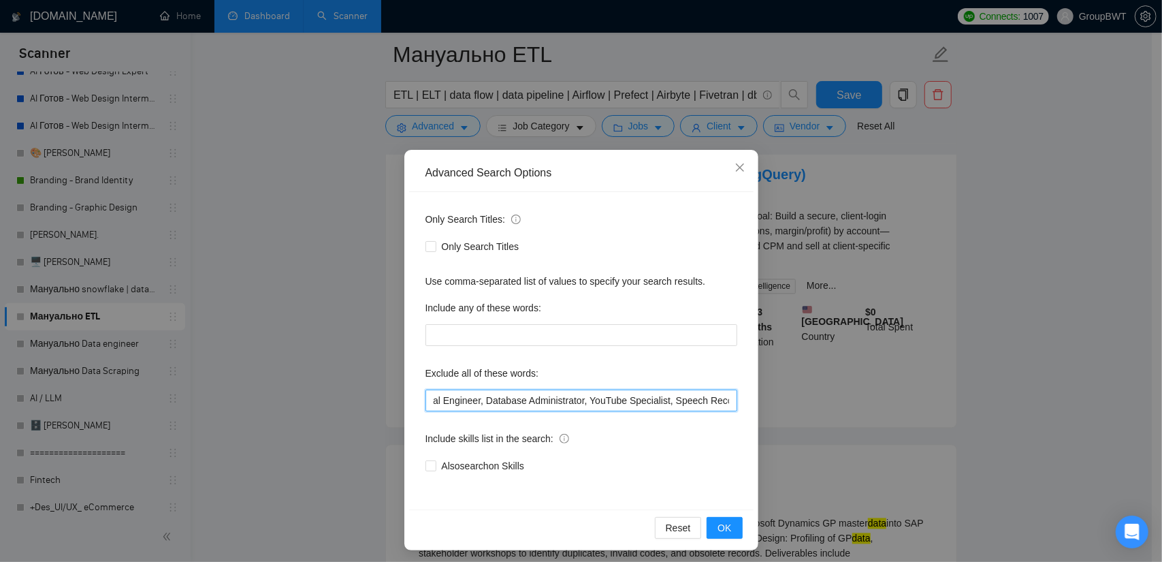
scroll to position [2865, 0]
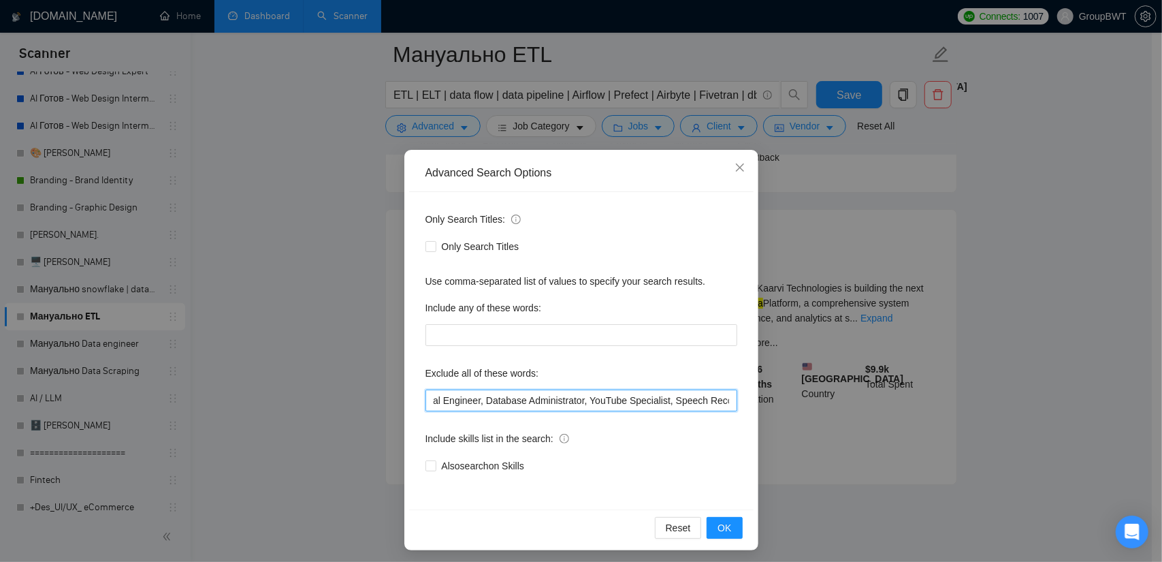
drag, startPoint x: 724, startPoint y: 402, endPoint x: 638, endPoint y: 399, distance: 86.5
click at [638, 399] on input "no agencies, SDR, Digital Marketing Manager, Creative Strategist, Lead Generati…" at bounding box center [581, 400] width 312 height 22
type input "no agencies, SDR, Digital Marketing Manager, Creative Strategist, Lead Generati…"
click at [720, 519] on button "OK" at bounding box center [724, 528] width 35 height 22
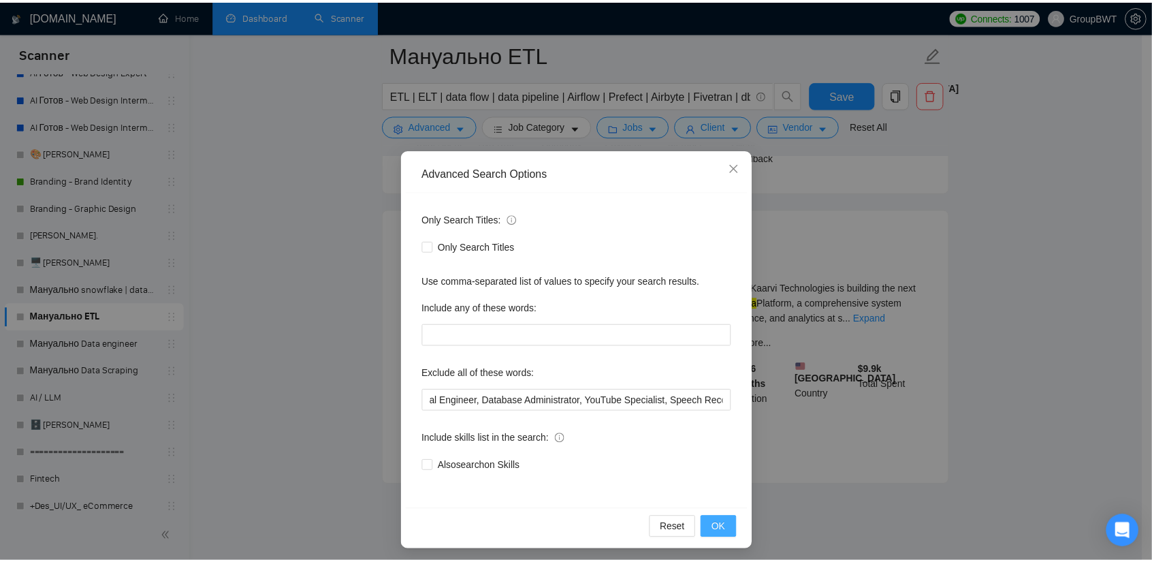
scroll to position [0, 0]
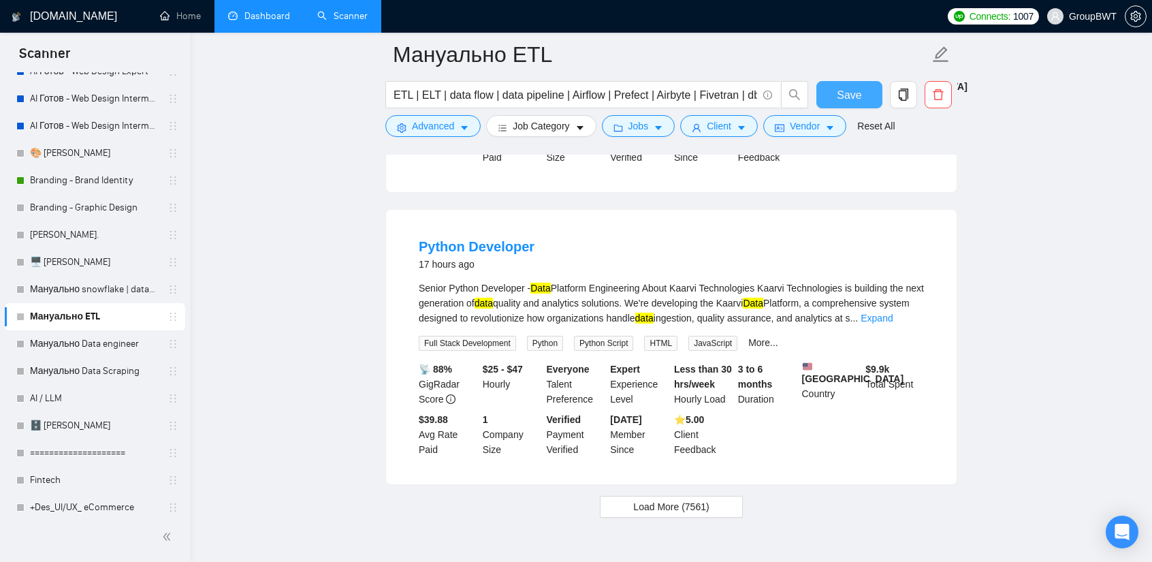
click at [844, 88] on span "Save" at bounding box center [849, 94] width 25 height 17
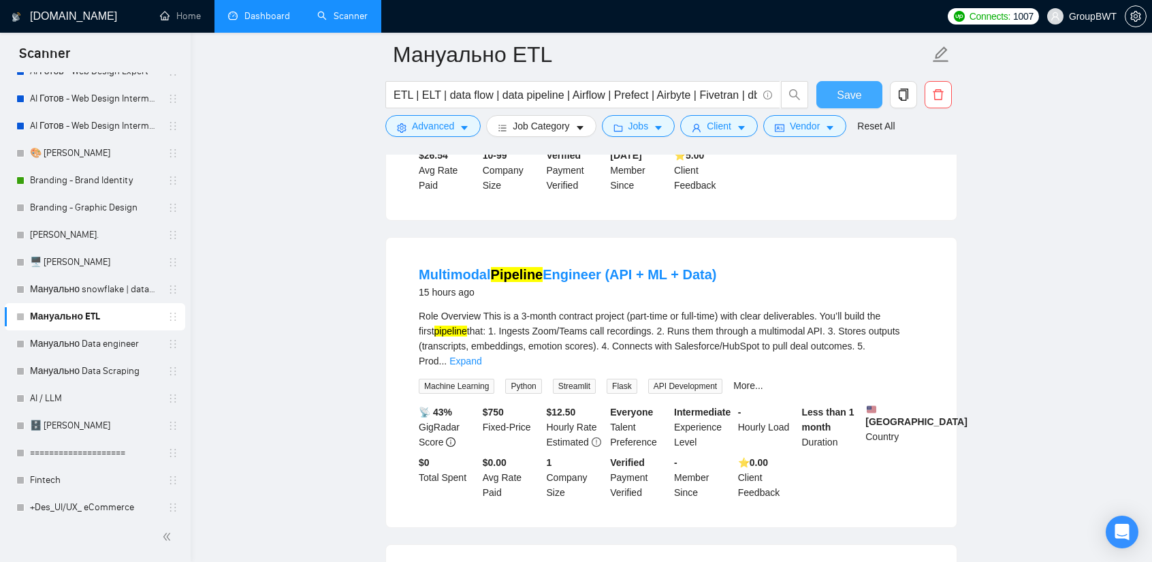
scroll to position [2525, 0]
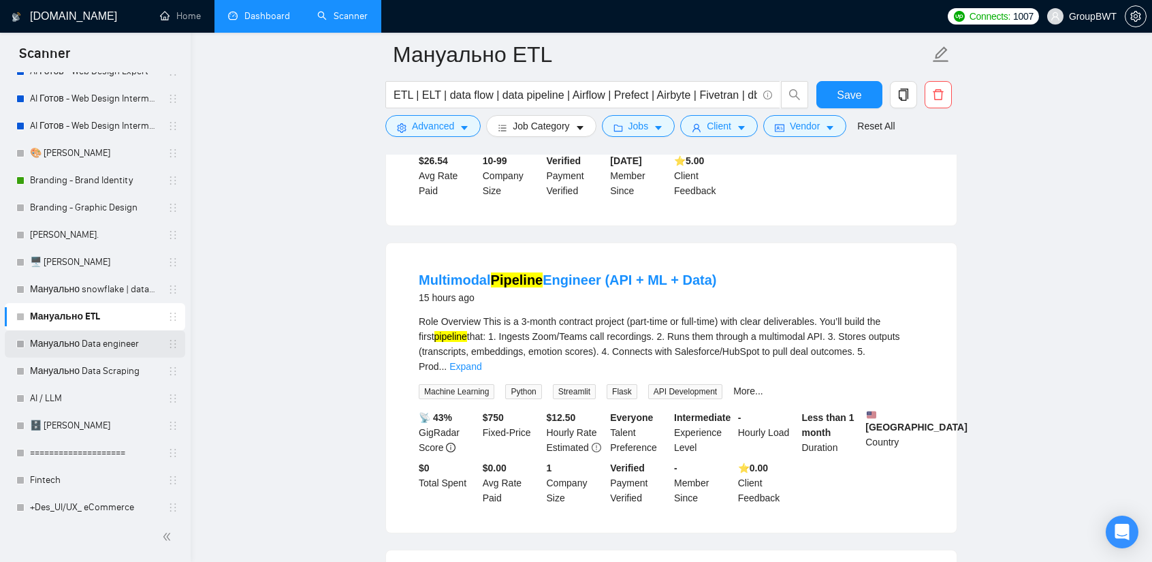
click at [74, 348] on link "Мануально Data engineer" at bounding box center [94, 343] width 129 height 27
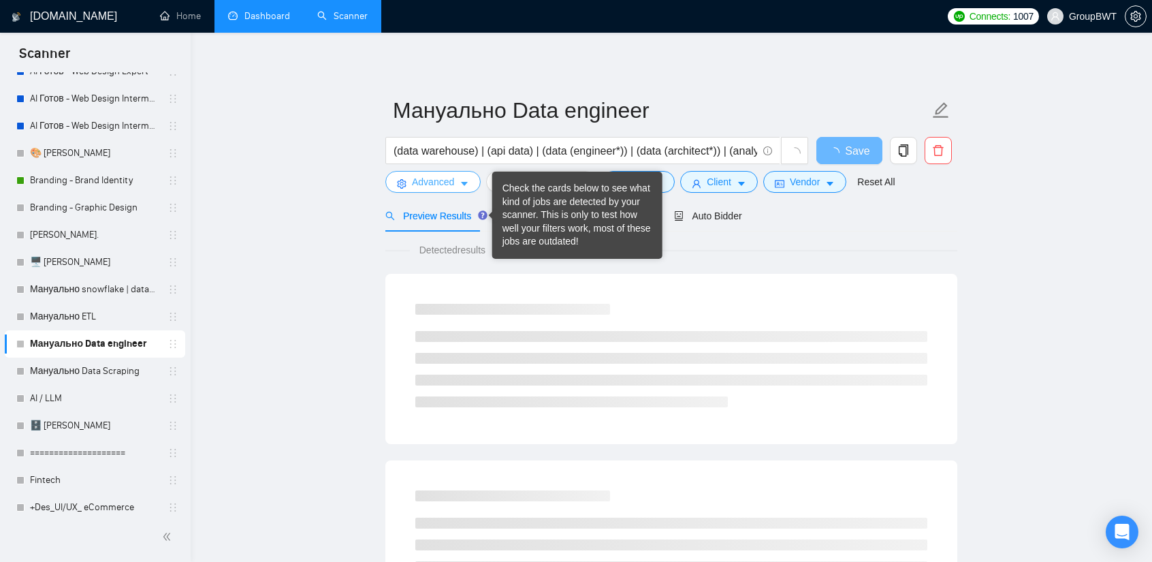
click at [455, 175] on button "Advanced" at bounding box center [432, 182] width 95 height 22
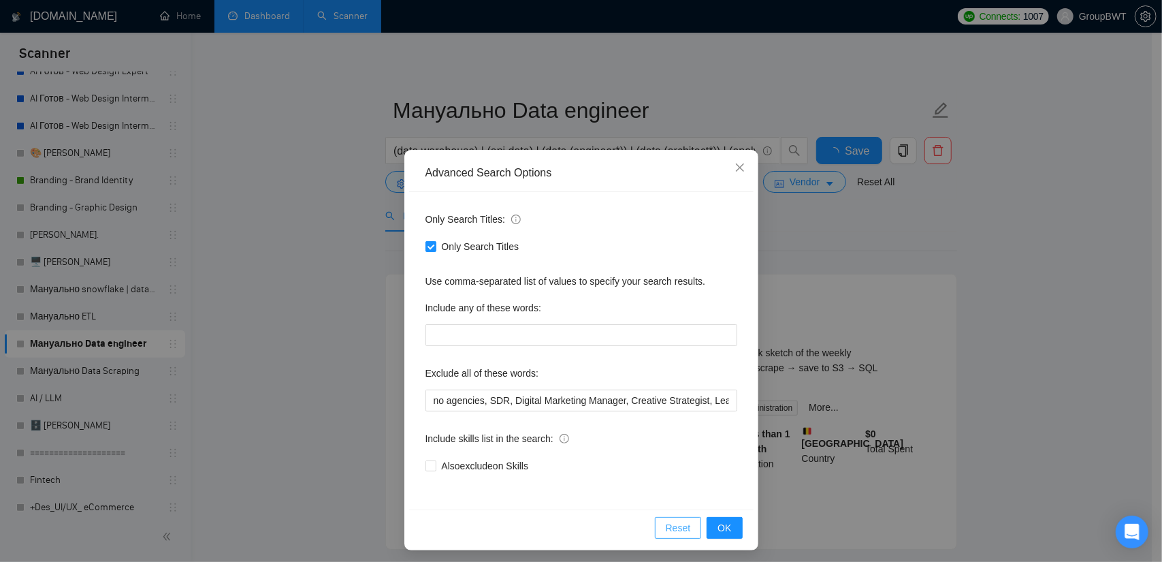
click at [673, 527] on span "Reset" at bounding box center [678, 527] width 25 height 15
checkbox input "false"
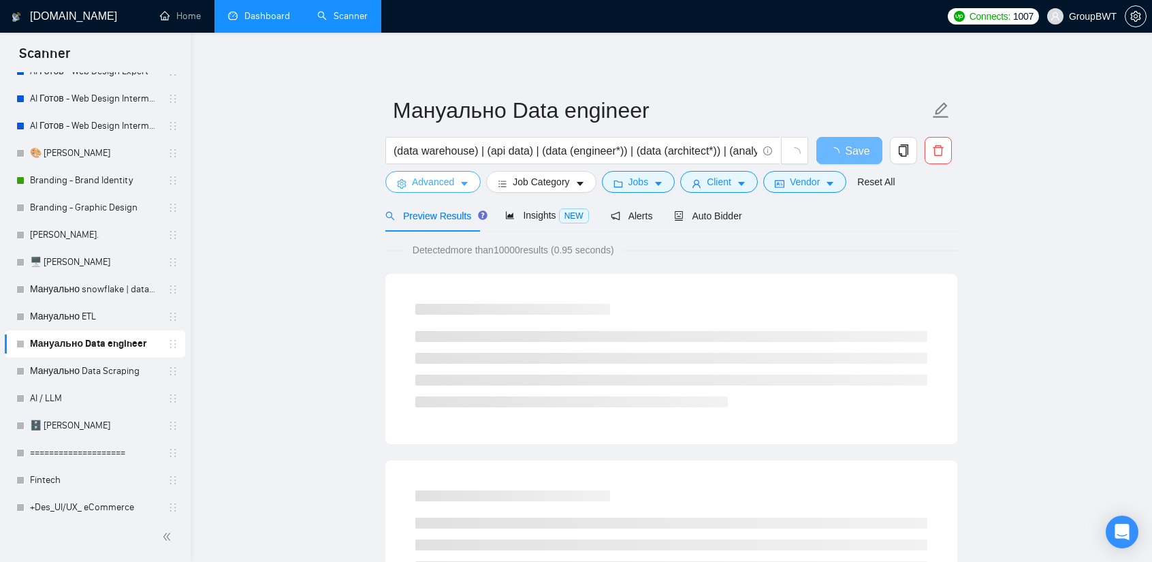
click at [408, 182] on button "Advanced" at bounding box center [432, 182] width 95 height 22
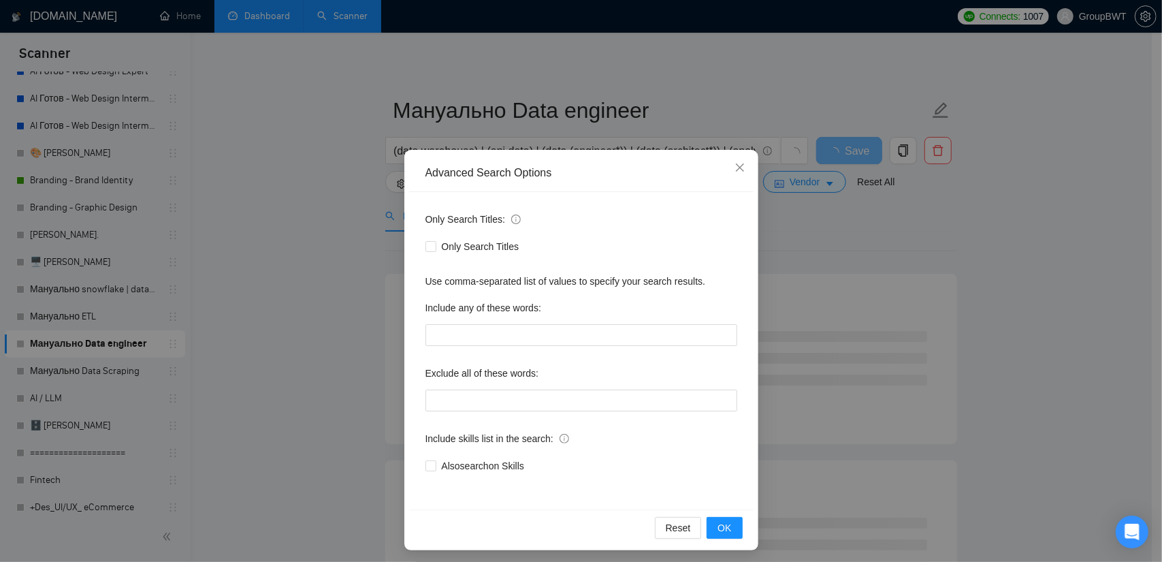
click at [249, 220] on div "Advanced Search Options Only Search Titles: Only Search Titles Use comma-separa…" at bounding box center [581, 281] width 1162 height 562
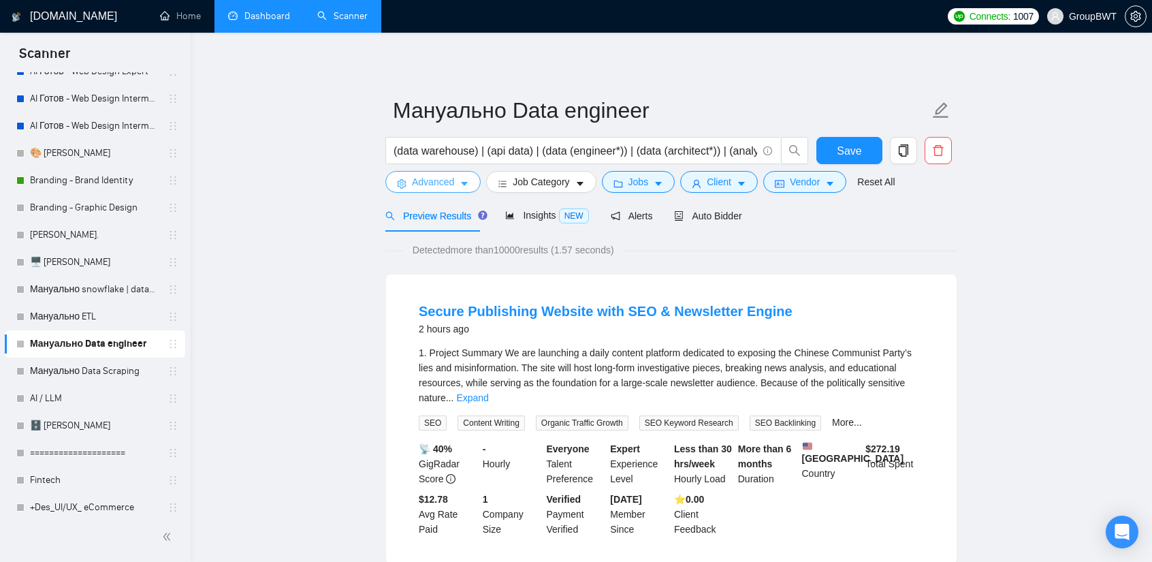
click at [445, 184] on span "Advanced" at bounding box center [433, 181] width 42 height 15
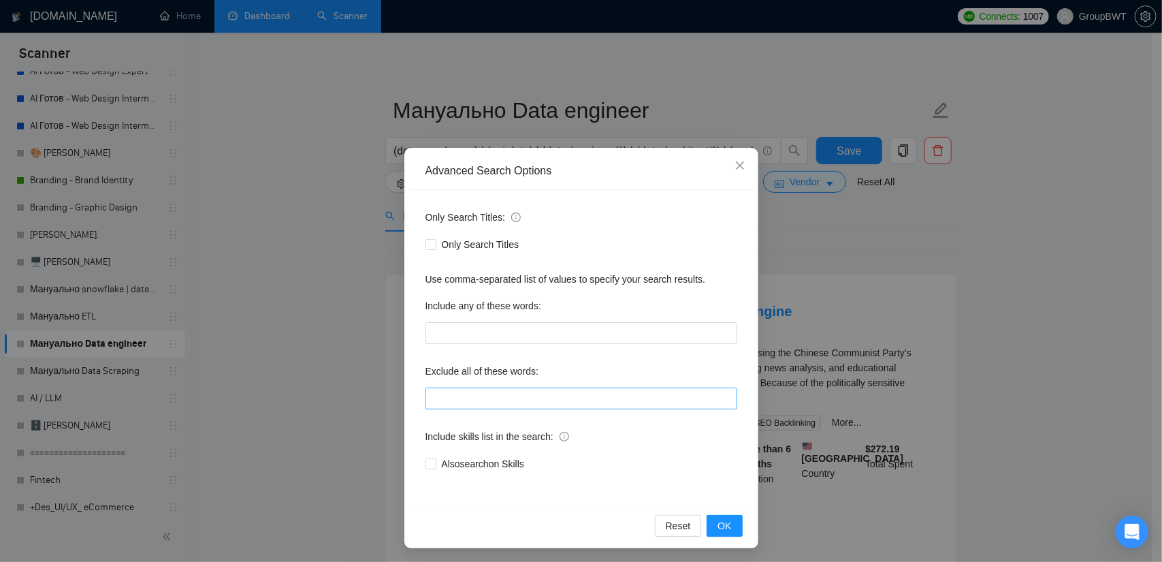
scroll to position [4, 0]
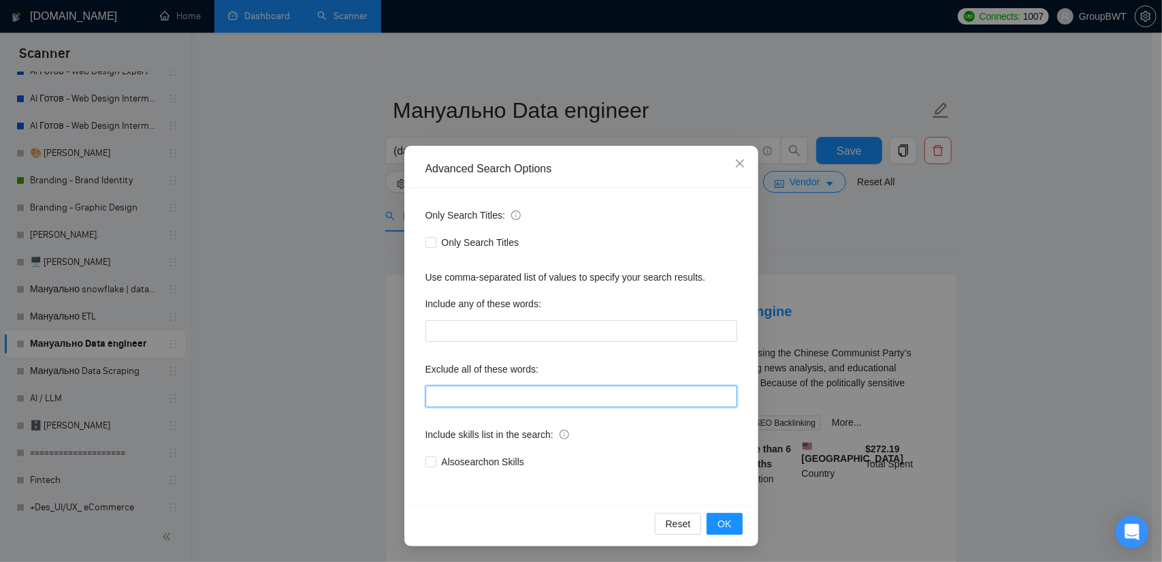
click at [506, 404] on input "text" at bounding box center [581, 396] width 312 height 22
click at [325, 311] on div "Advanced Search Options Only Search Titles: Only Search Titles Use comma-separa…" at bounding box center [581, 281] width 1162 height 562
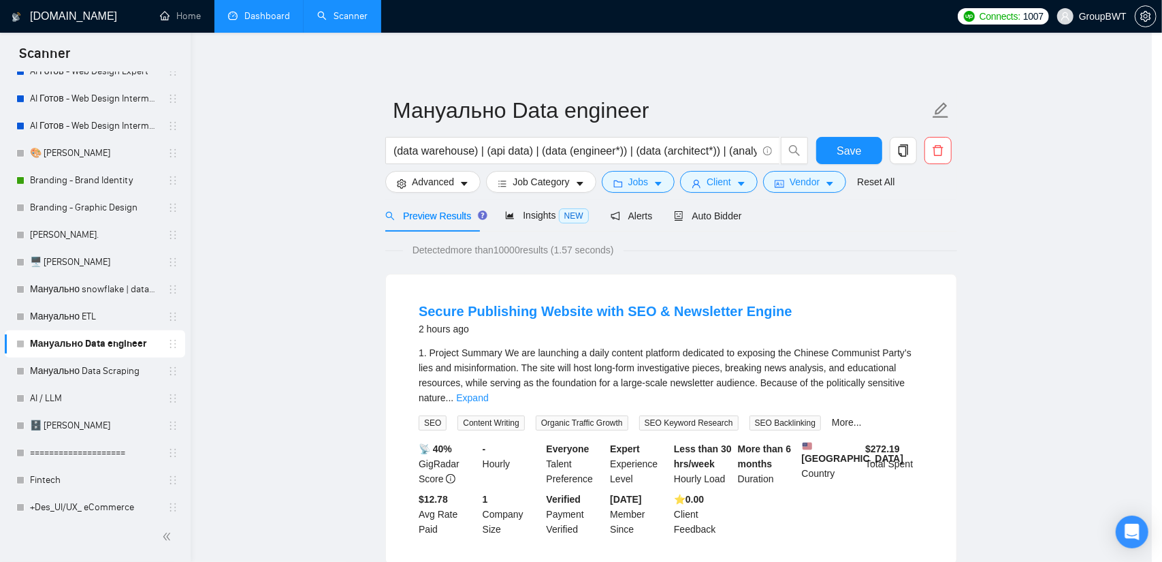
scroll to position [0, 0]
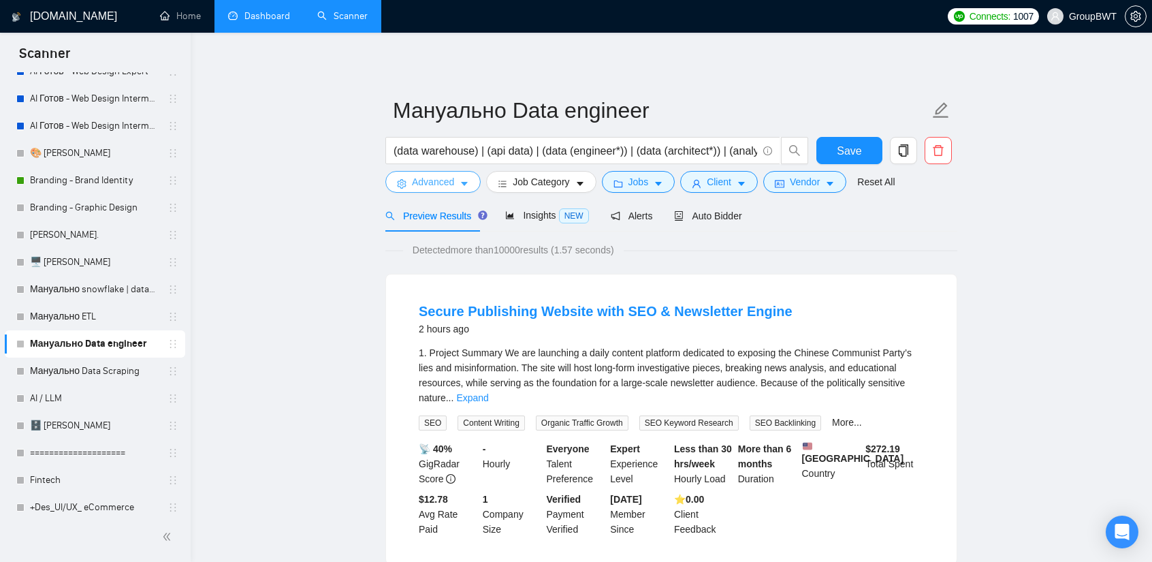
click at [466, 186] on icon "caret-down" at bounding box center [464, 184] width 10 height 10
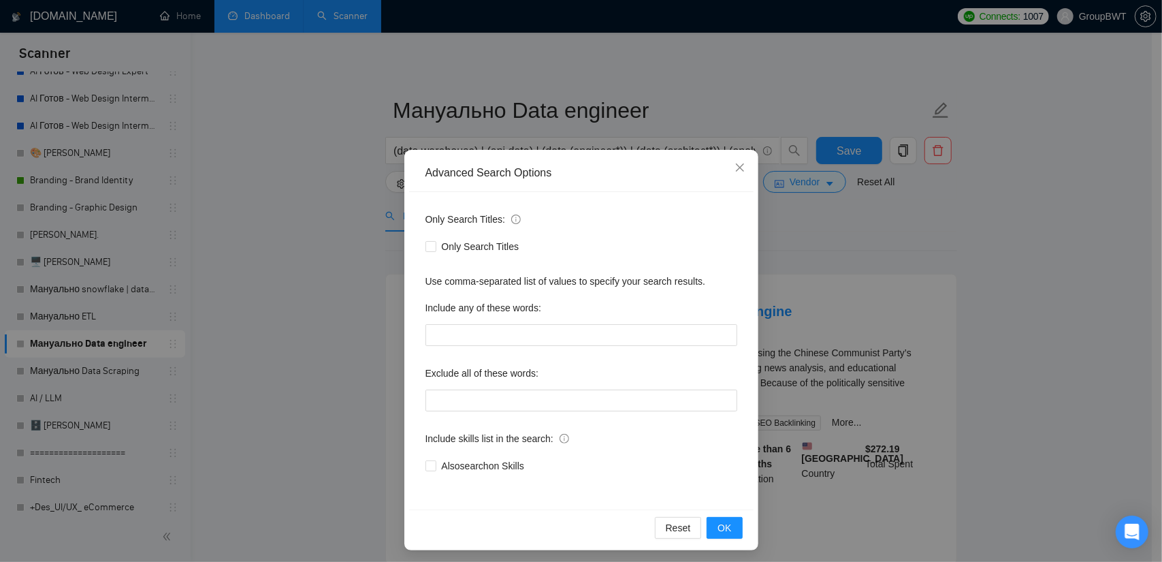
click at [272, 221] on div "Advanced Search Options Only Search Titles: Only Search Titles Use comma-separa…" at bounding box center [581, 281] width 1162 height 562
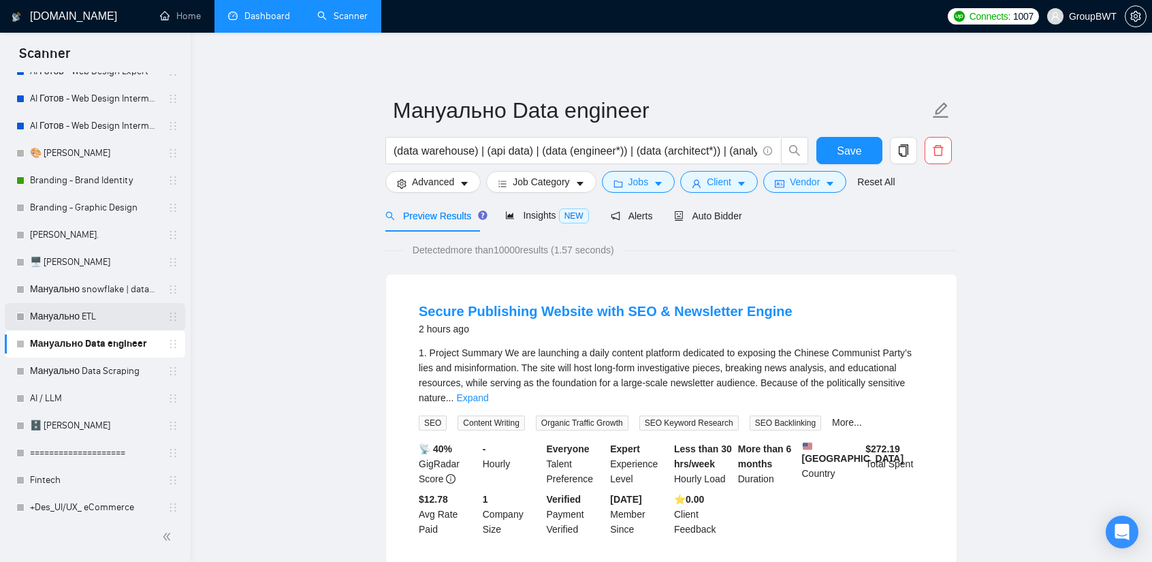
click at [22, 319] on div at bounding box center [20, 316] width 8 height 8
click at [84, 316] on link "Мануально ETL" at bounding box center [94, 316] width 129 height 27
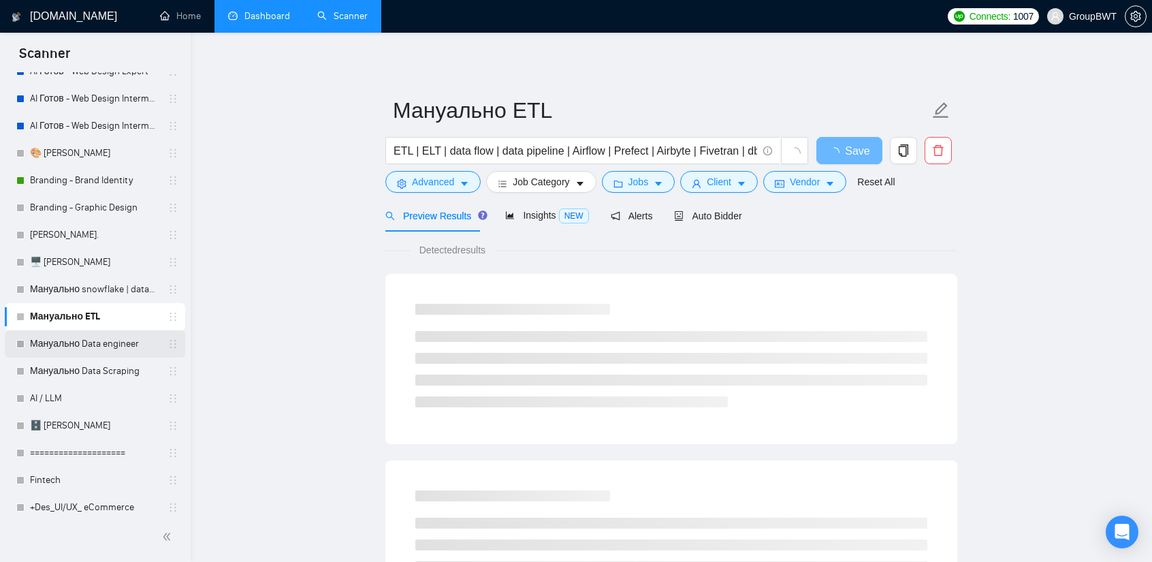
click at [81, 338] on link "Мануально Data engineer" at bounding box center [94, 343] width 129 height 27
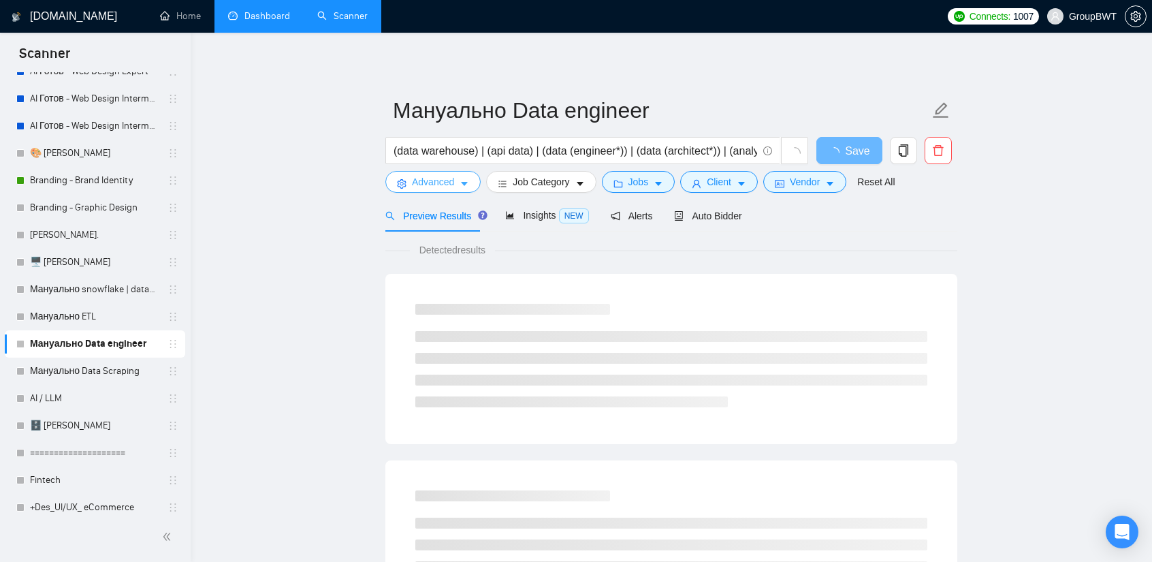
click at [447, 182] on span "Advanced" at bounding box center [433, 181] width 42 height 15
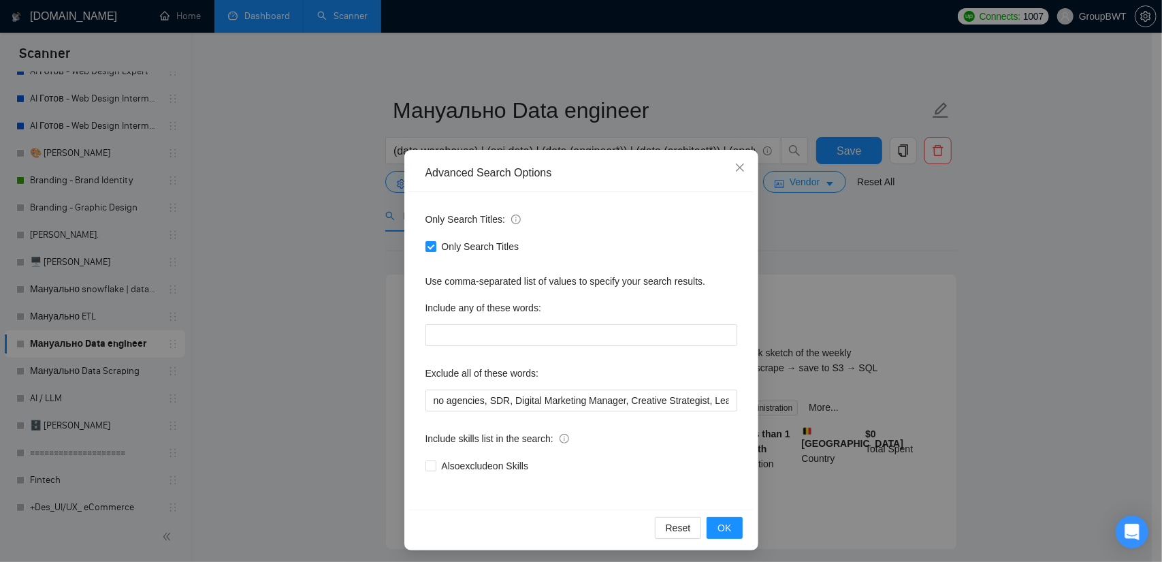
click at [306, 296] on div "Advanced Search Options Only Search Titles: Only Search Titles Use comma-separa…" at bounding box center [581, 281] width 1162 height 562
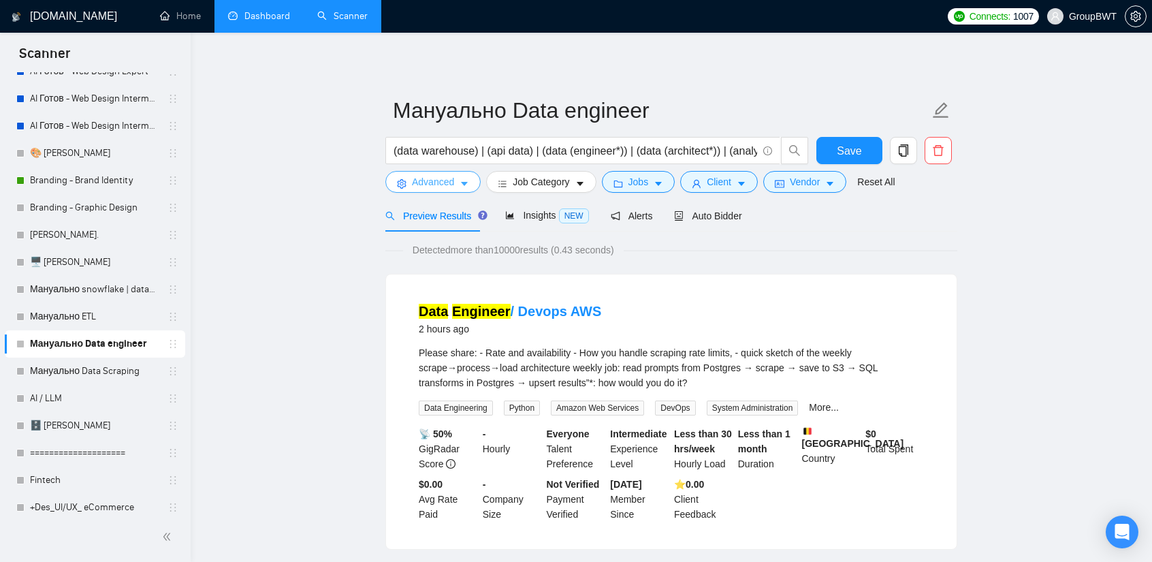
click at [432, 181] on span "Advanced" at bounding box center [433, 181] width 42 height 15
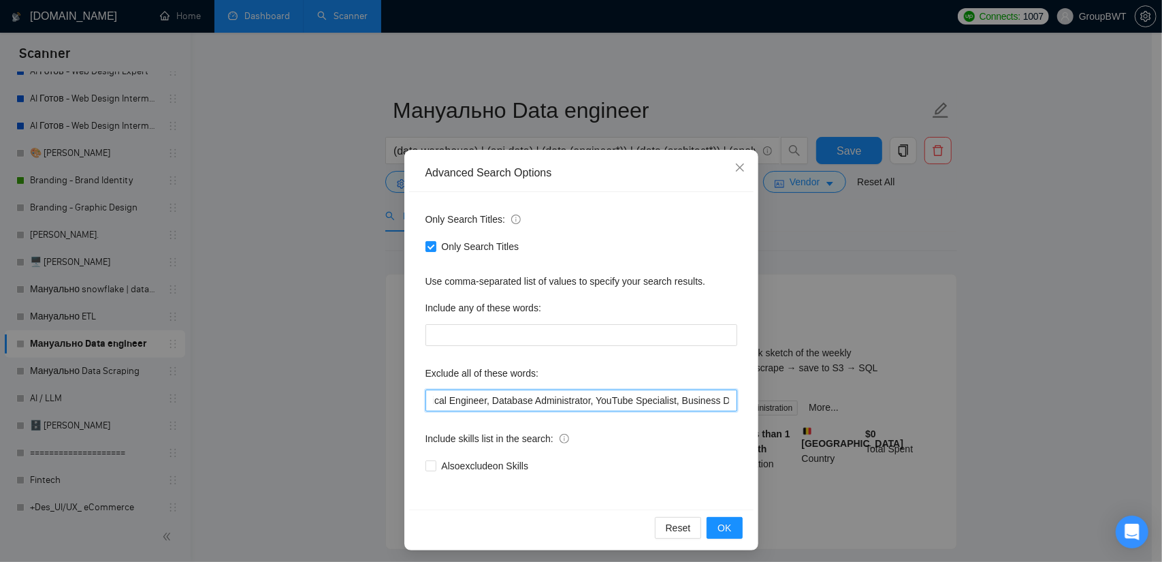
scroll to position [0, 1425]
drag, startPoint x: 569, startPoint y: 396, endPoint x: 990, endPoint y: 390, distance: 421.4
click at [990, 390] on div "Advanced Search Options Only Search Titles: Only Search Titles Use comma-separa…" at bounding box center [581, 281] width 1162 height 562
click at [723, 398] on input "no agencies, SDR, Digital Marketing Manager, Creative Strategist, Lead Generati…" at bounding box center [581, 400] width 312 height 22
paste input "Speech Recognition,"
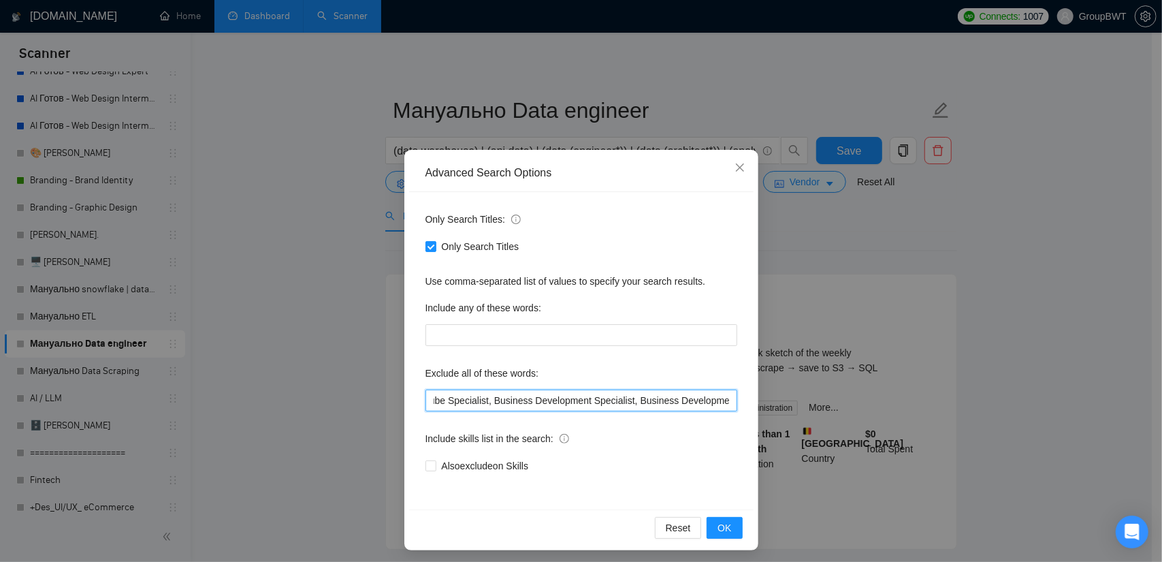
scroll to position [0, 1513]
type input "no agencies, SDR, Digital Marketing Manager, Creative Strategist, Lead Generati…"
click at [724, 538] on div "Reset OK" at bounding box center [581, 527] width 344 height 36
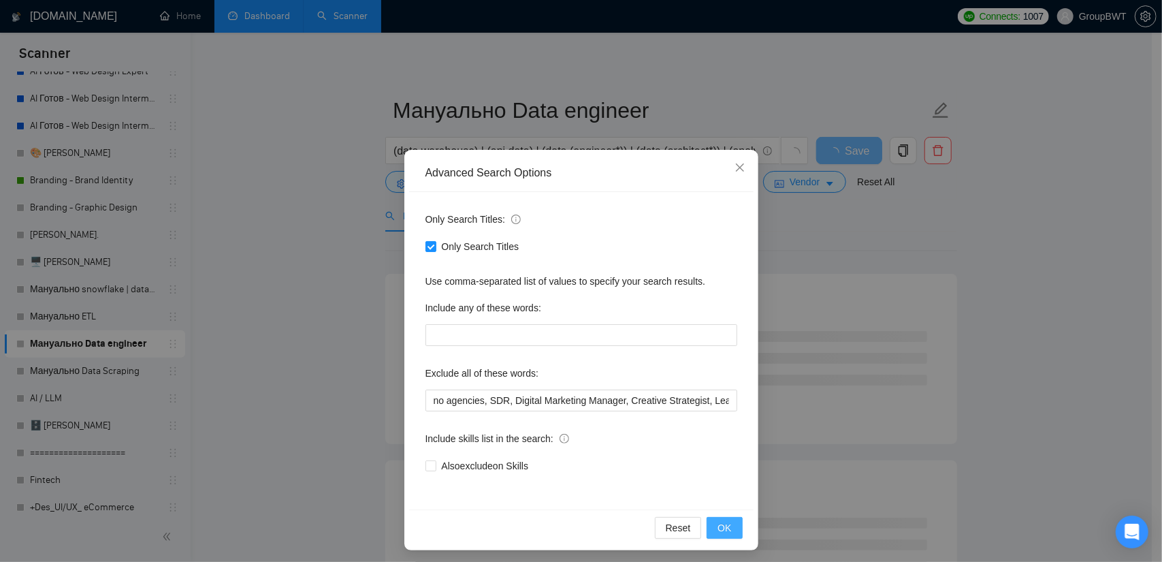
click at [724, 523] on span "OK" at bounding box center [724, 527] width 14 height 15
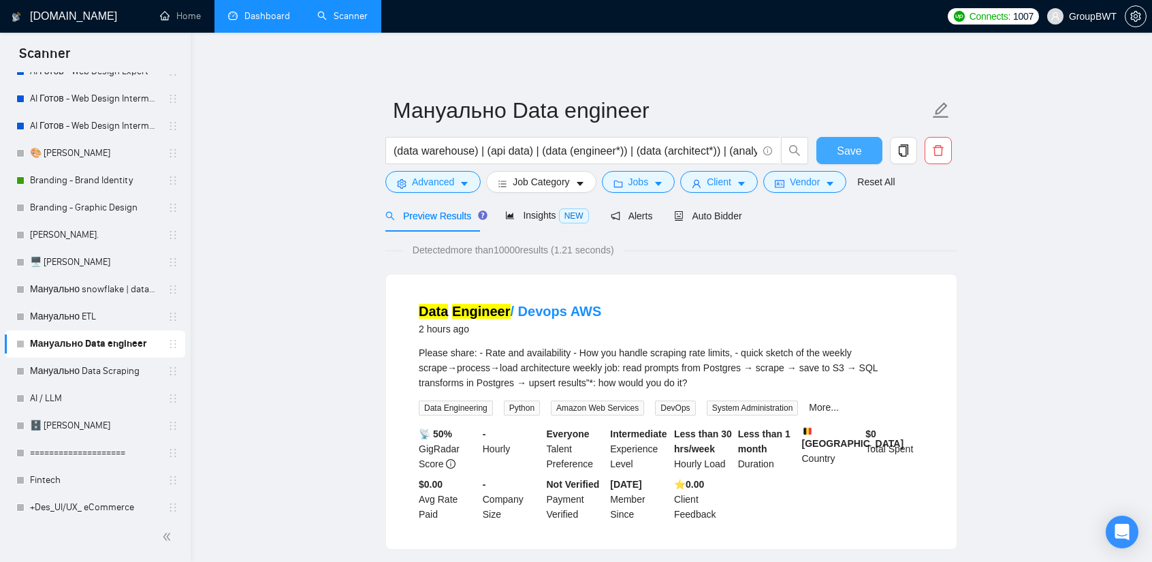
click at [862, 145] on button "Save" at bounding box center [849, 150] width 66 height 27
drag, startPoint x: 86, startPoint y: 375, endPoint x: 134, endPoint y: 370, distance: 48.0
click at [86, 375] on link "Мануально Data Scraping" at bounding box center [94, 370] width 129 height 27
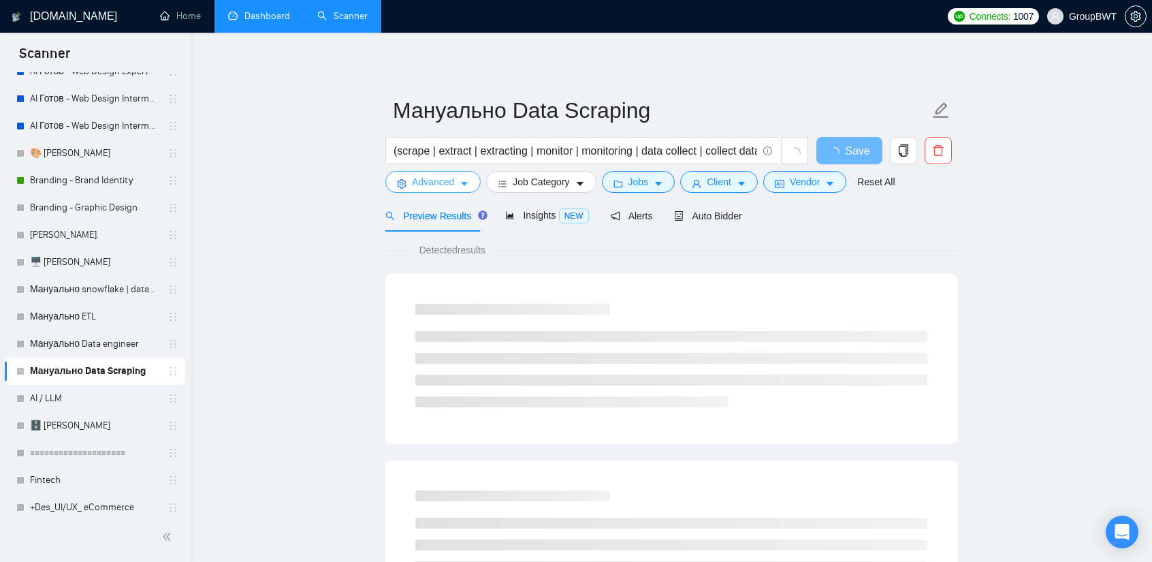
click at [438, 187] on span "Advanced" at bounding box center [433, 181] width 42 height 15
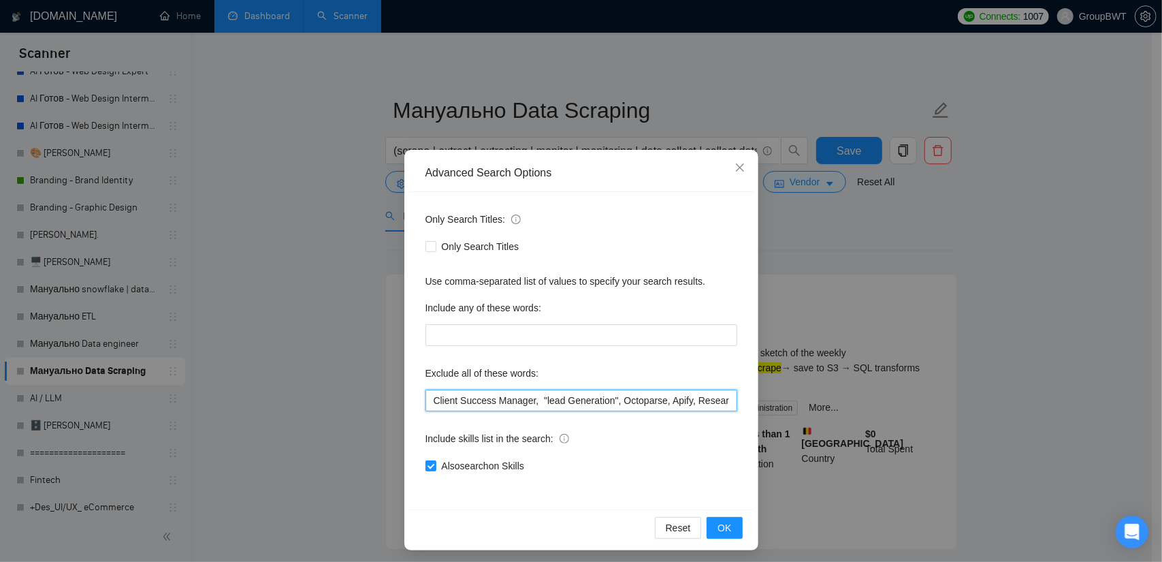
scroll to position [0, 477]
drag, startPoint x: 606, startPoint y: 400, endPoint x: 941, endPoint y: 413, distance: 335.2
click at [941, 413] on div "Advanced Search Options Only Search Titles: Only Search Titles Use comma-separa…" at bounding box center [581, 281] width 1162 height 562
click at [698, 395] on input "Client Success Manager, "lead Generation", Octoparse, Apify, Researcher, simple…" at bounding box center [581, 400] width 312 height 22
drag, startPoint x: 722, startPoint y: 399, endPoint x: 762, endPoint y: 402, distance: 40.3
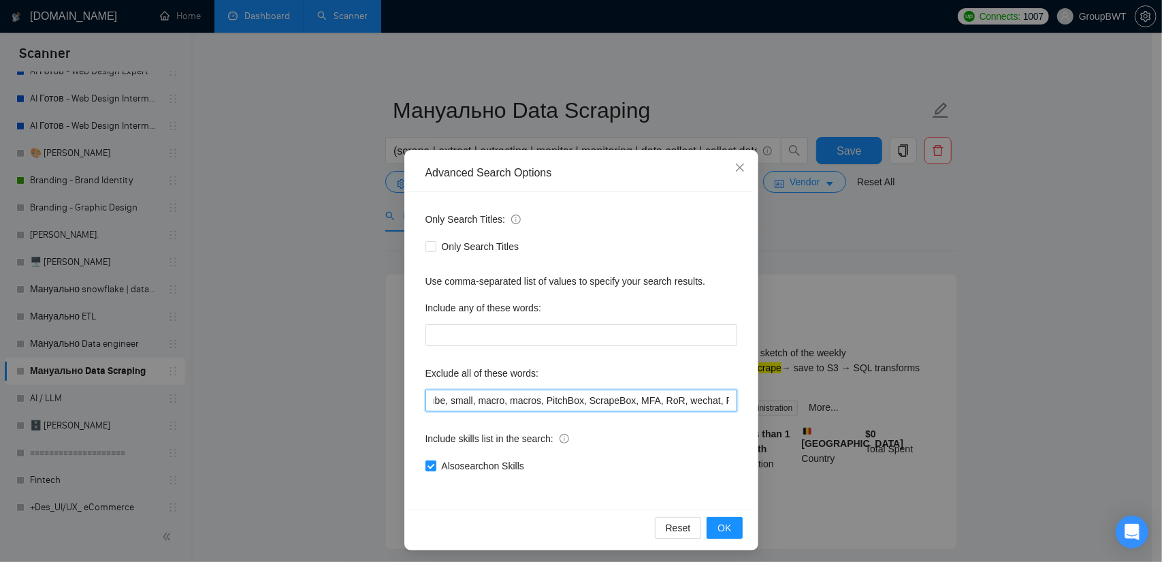
click at [762, 402] on div "Advanced Search Options Only Search Titles: Only Search Titles Use comma-separa…" at bounding box center [581, 281] width 1162 height 562
paste input "Speech Recognition,"
click at [633, 401] on input "Client Success Manager, "lead Generation", Octoparse, Apify, Researcher, simple…" at bounding box center [581, 400] width 312 height 22
click at [636, 401] on input "Client Success Manager, "lead Generation", Octoparse, Apify, Researcher, simple…" at bounding box center [581, 400] width 312 height 22
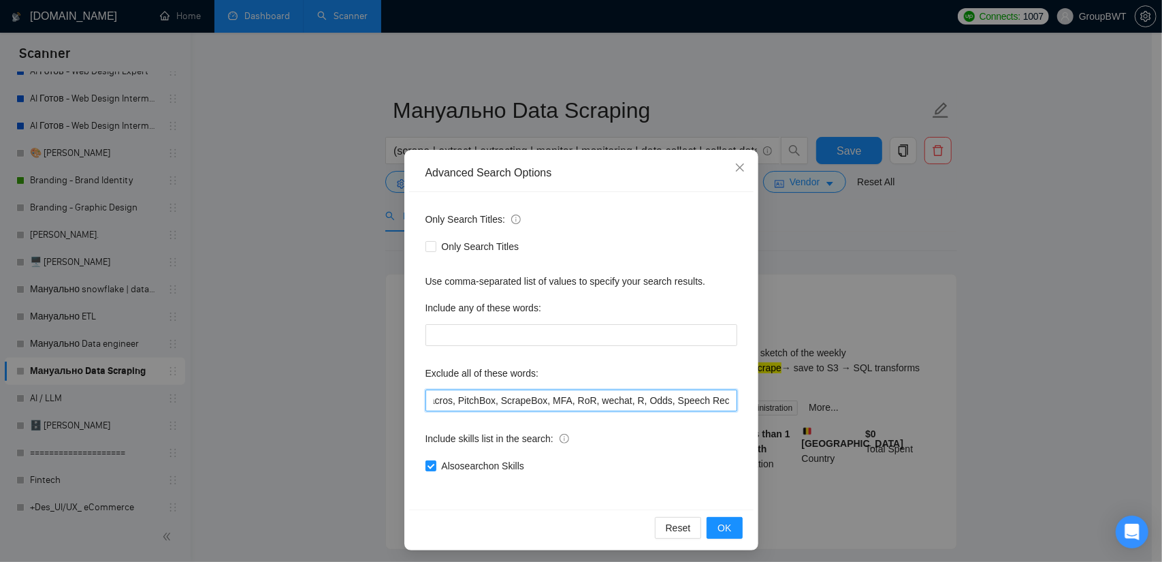
scroll to position [0, 569]
drag, startPoint x: 706, startPoint y: 400, endPoint x: 809, endPoint y: 400, distance: 102.8
click at [809, 400] on div "Advanced Search Options Only Search Titles: Only Search Titles Use comma-separa…" at bounding box center [581, 281] width 1162 height 562
click at [704, 401] on input "Client Success Manager, "lead Generation", Octoparse, Apify, Researcher, simple…" at bounding box center [581, 400] width 312 height 22
type input "Client Success Manager, "lead Generation", Octoparse, Apify, Researcher, simple…"
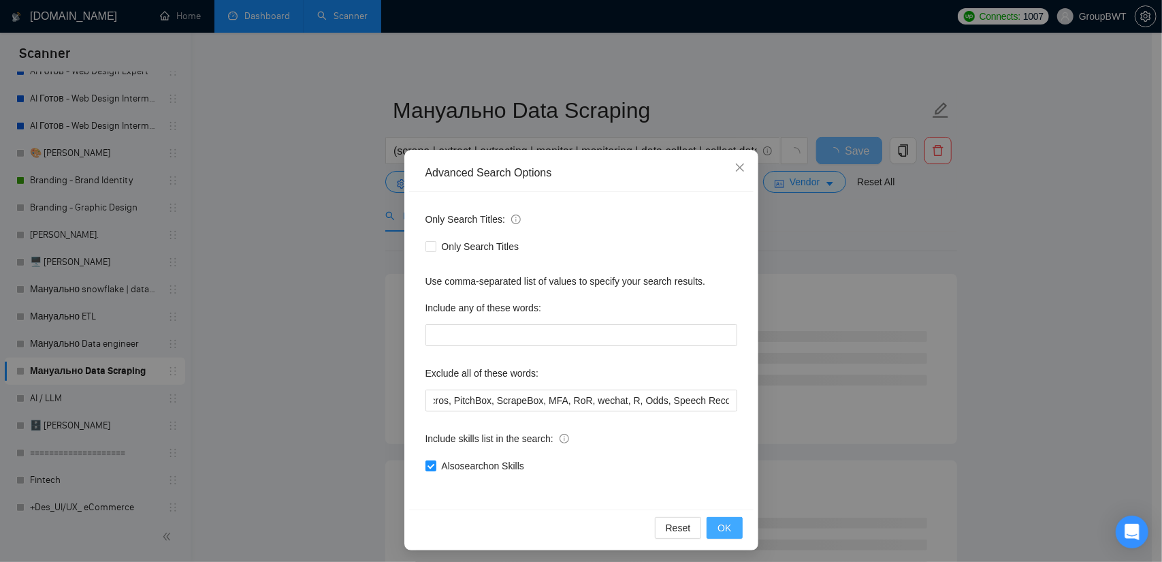
click at [722, 520] on span "OK" at bounding box center [724, 527] width 14 height 15
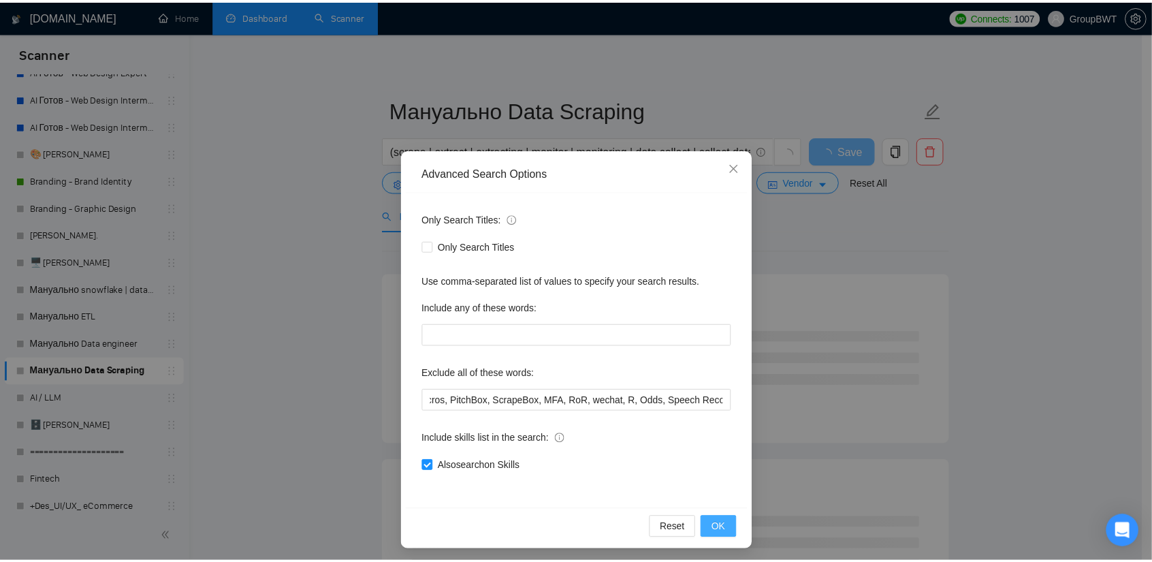
scroll to position [0, 0]
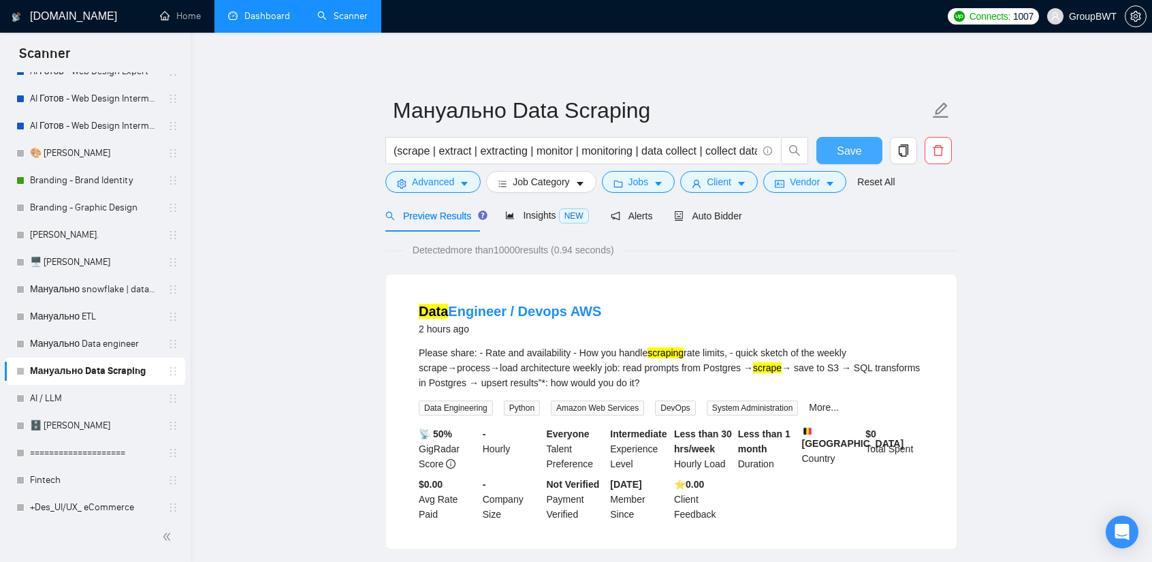
click at [841, 146] on span "Save" at bounding box center [849, 150] width 25 height 17
click at [106, 344] on link "Мануально Data engineer" at bounding box center [94, 343] width 129 height 27
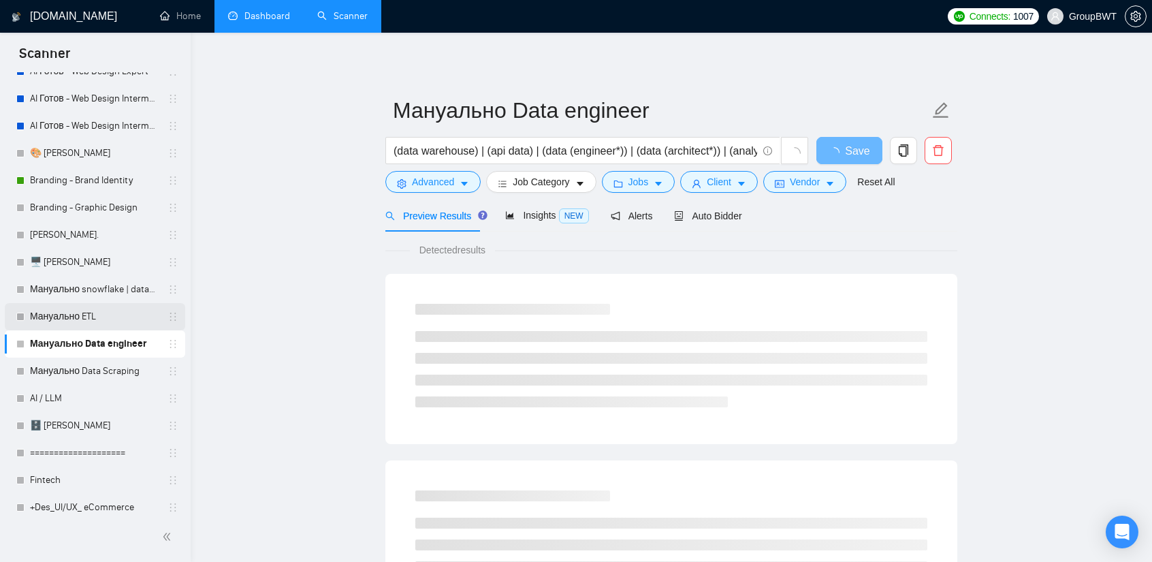
click at [88, 308] on link "Мануально ETL" at bounding box center [94, 316] width 129 height 27
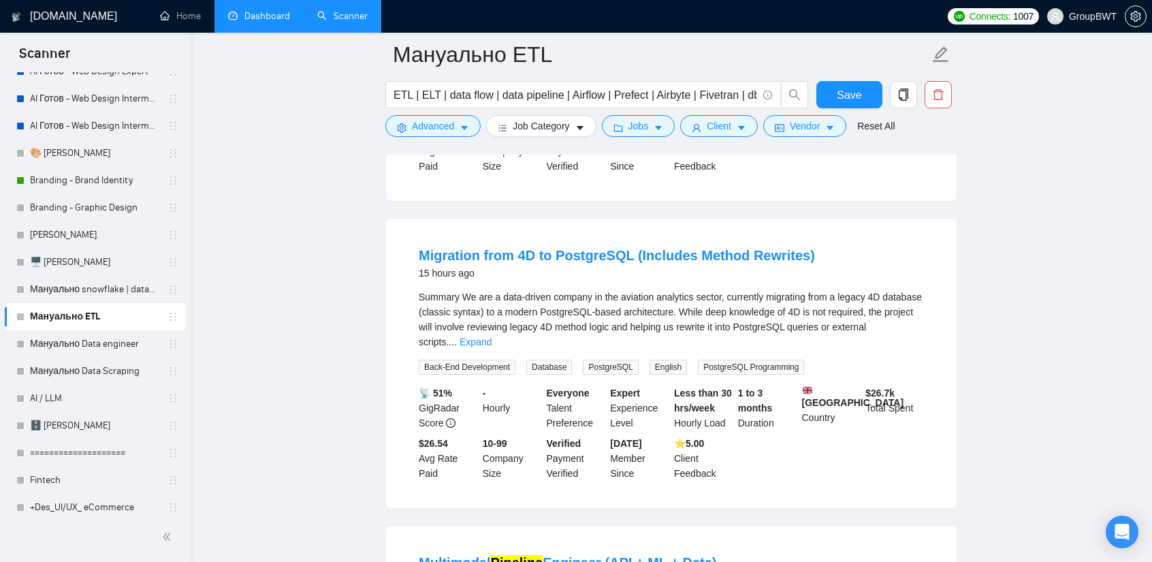
scroll to position [2246, 0]
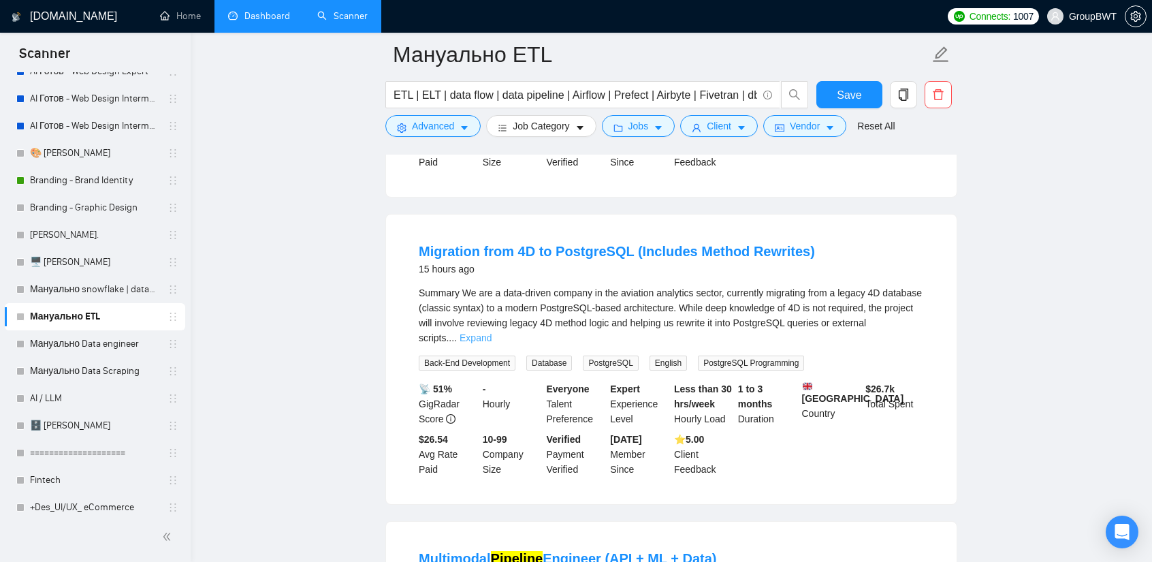
click at [491, 332] on link "Expand" at bounding box center [475, 337] width 32 height 11
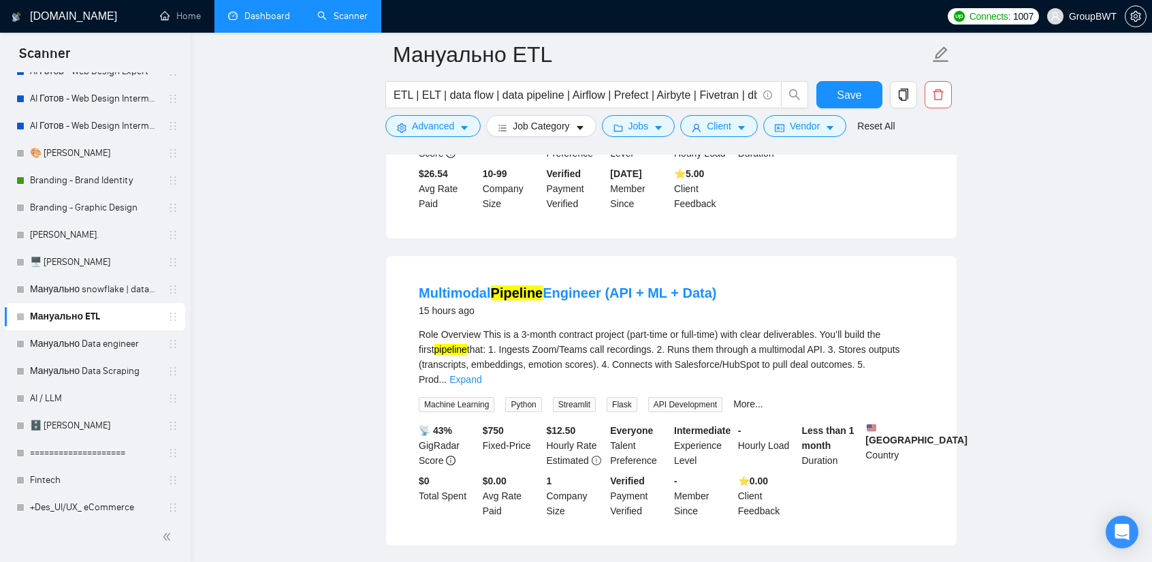
scroll to position [2723, 0]
click at [481, 372] on link "Expand" at bounding box center [465, 377] width 32 height 11
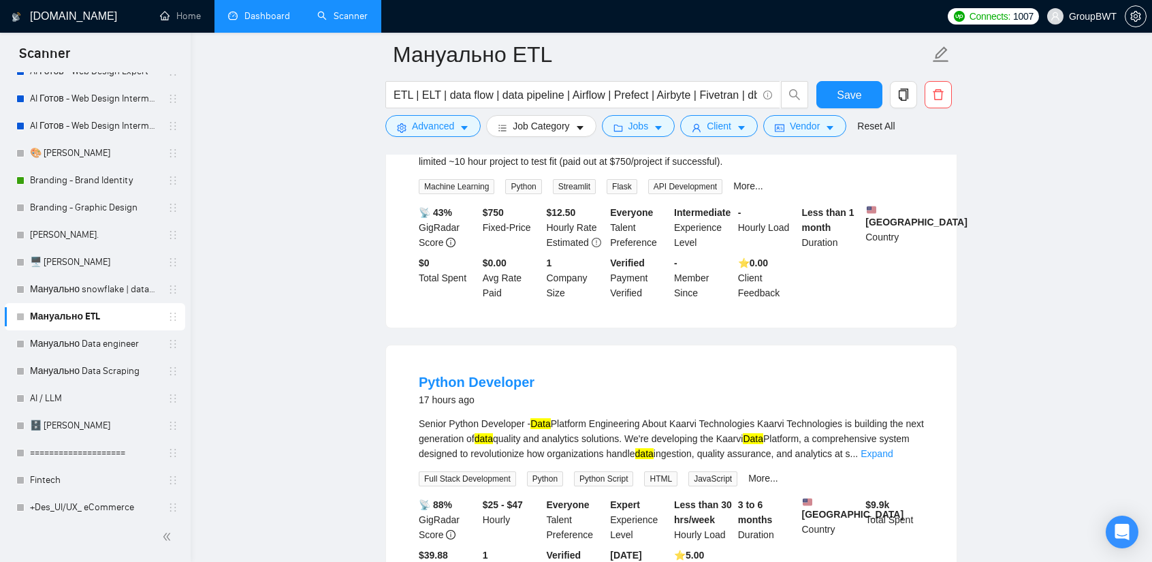
scroll to position [3267, 0]
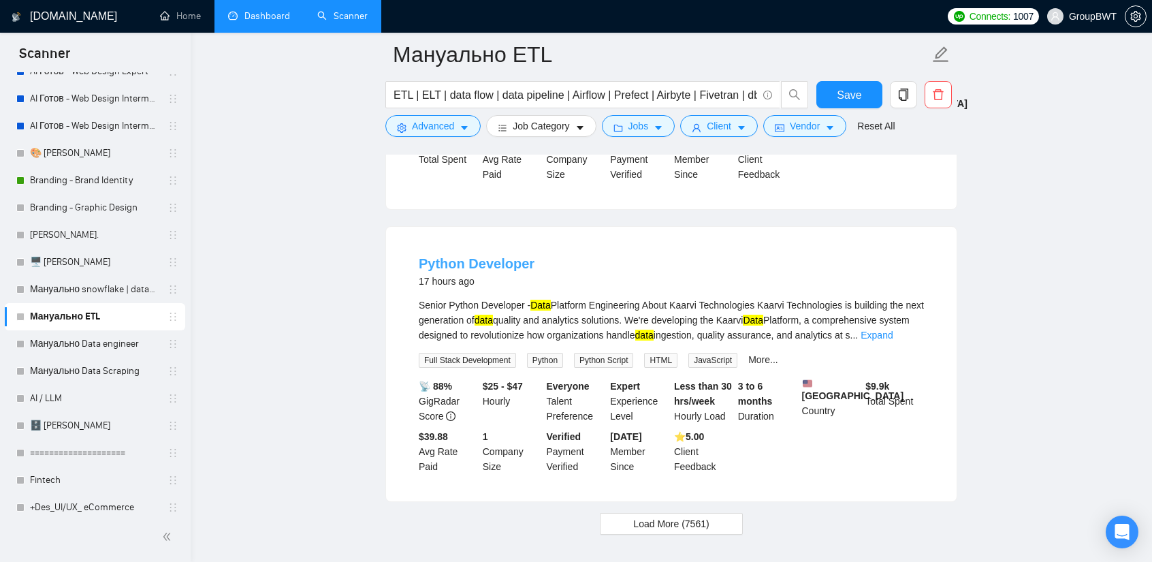
click at [490, 256] on link "Python Developer" at bounding box center [477, 263] width 116 height 15
click at [666, 516] on span "Load More (7561)" at bounding box center [671, 523] width 76 height 15
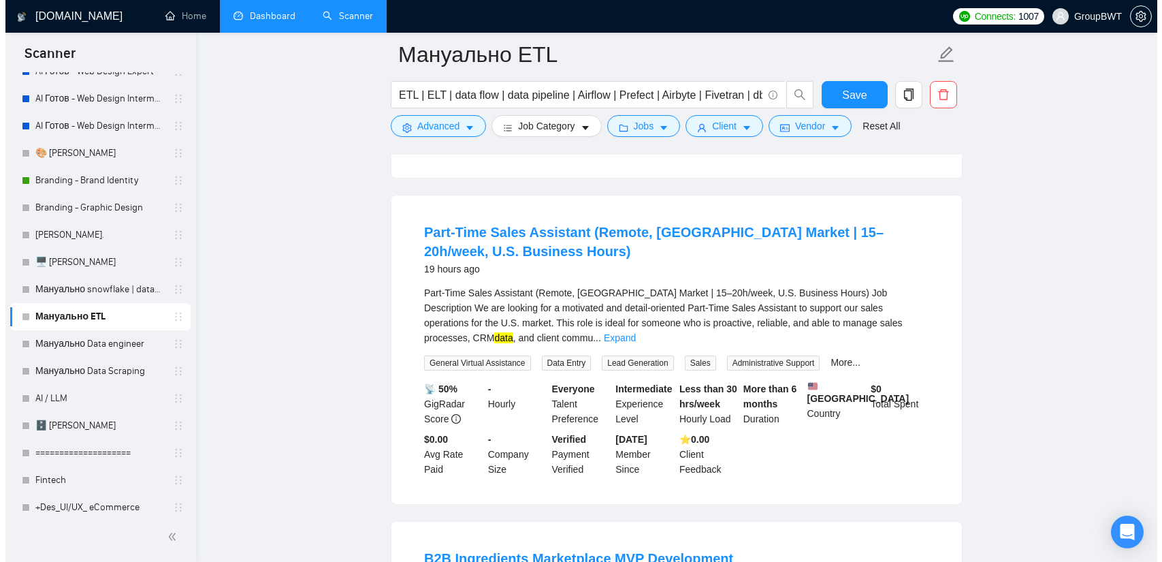
scroll to position [3880, 0]
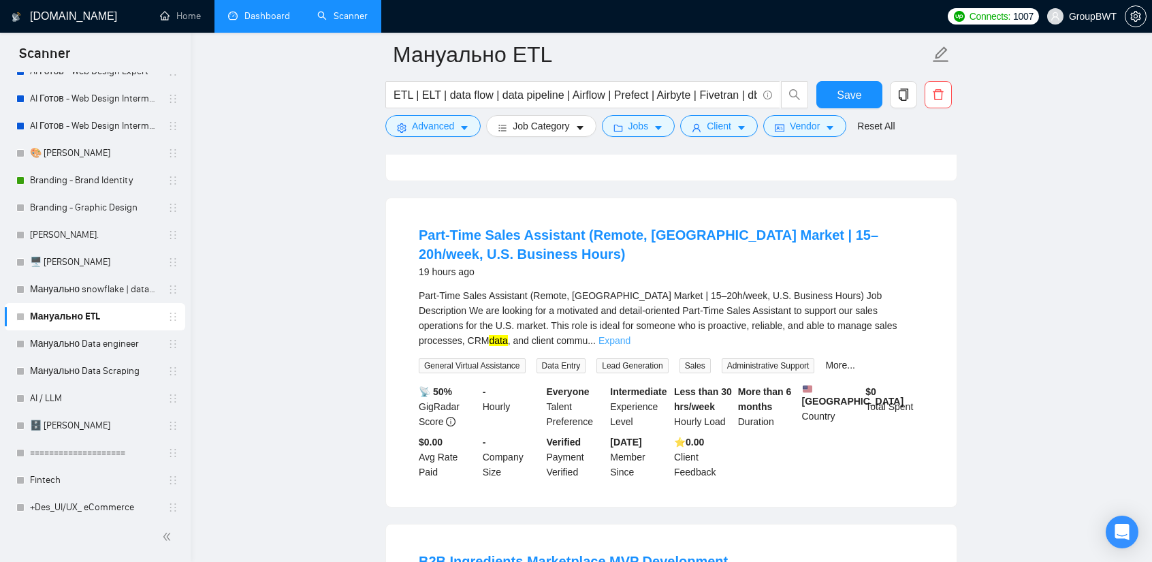
click at [630, 335] on link "Expand" at bounding box center [614, 340] width 32 height 11
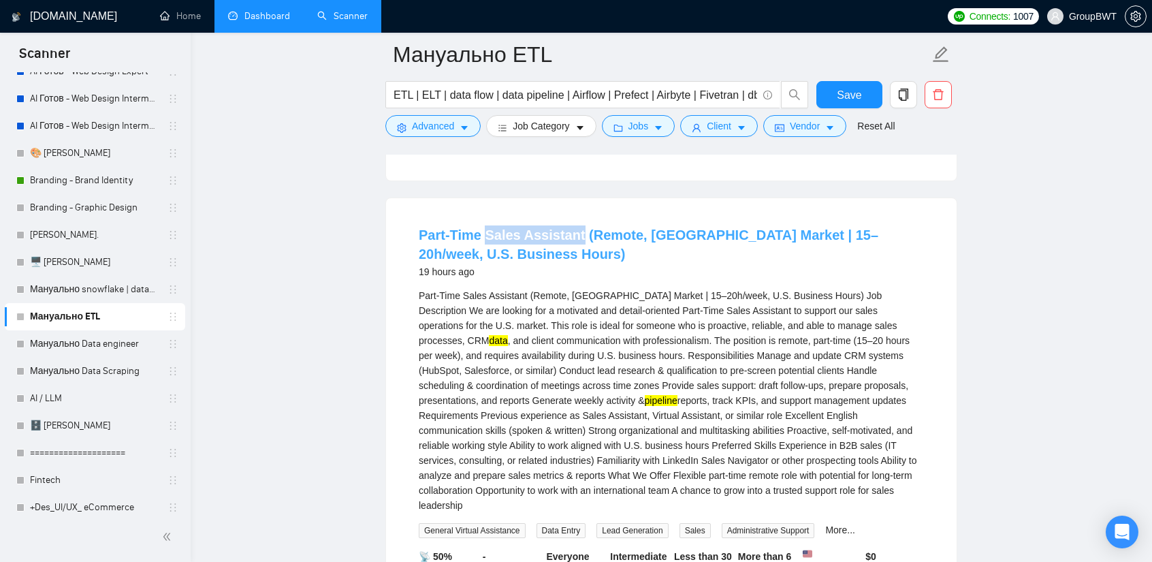
drag, startPoint x: 482, startPoint y: 199, endPoint x: 571, endPoint y: 209, distance: 89.7
click at [571, 214] on li "Part-Time Sales Assistant (Remote, [GEOGRAPHIC_DATA] Market | 15–20h/week, U.S.…" at bounding box center [671, 434] width 538 height 440
copy link "Sales Assistant"
click at [440, 133] on button "Advanced" at bounding box center [432, 126] width 95 height 22
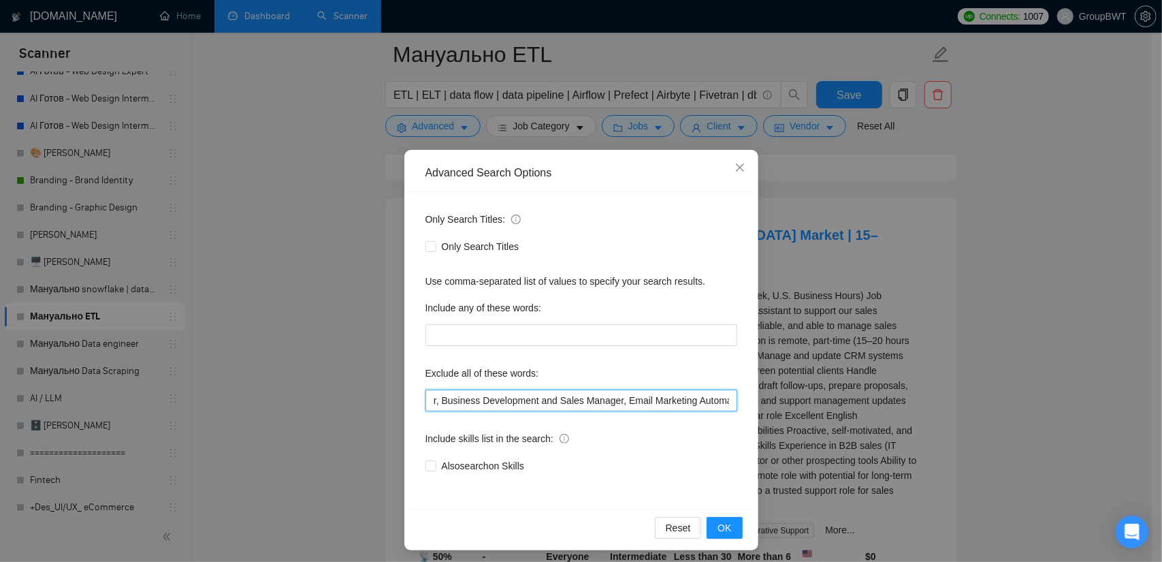
scroll to position [0, 1243]
drag, startPoint x: 655, startPoint y: 398, endPoint x: 949, endPoint y: 421, distance: 295.0
click at [949, 421] on div "Advanced Search Options Only Search Titles: Only Search Titles Use comma-separa…" at bounding box center [581, 281] width 1162 height 562
click at [708, 401] on input "no agencies, SDR, Digital Marketing Manager, Creative Strategist, Lead Generati…" at bounding box center [581, 400] width 312 height 22
click at [726, 397] on input "no agencies, SDR, Digital Marketing Manager, Creative Strategist, Lead Generati…" at bounding box center [581, 400] width 312 height 22
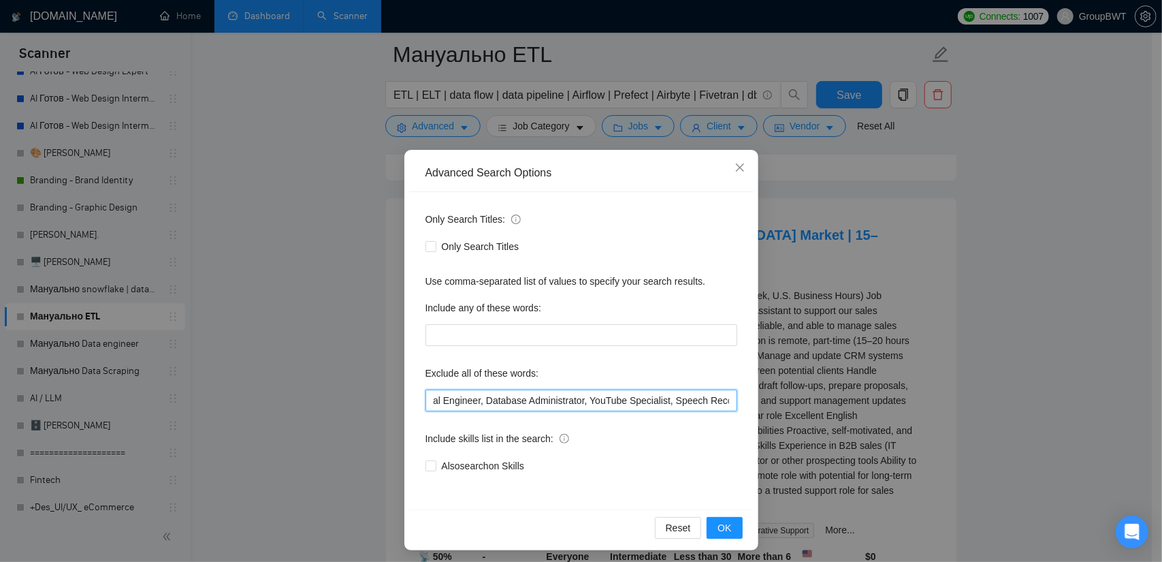
paste input "Sales Assistant"
click at [717, 401] on input "no agencies, SDR, Digital Marketing Manager, Creative Strategist, Lead Generati…" at bounding box center [581, 400] width 312 height 22
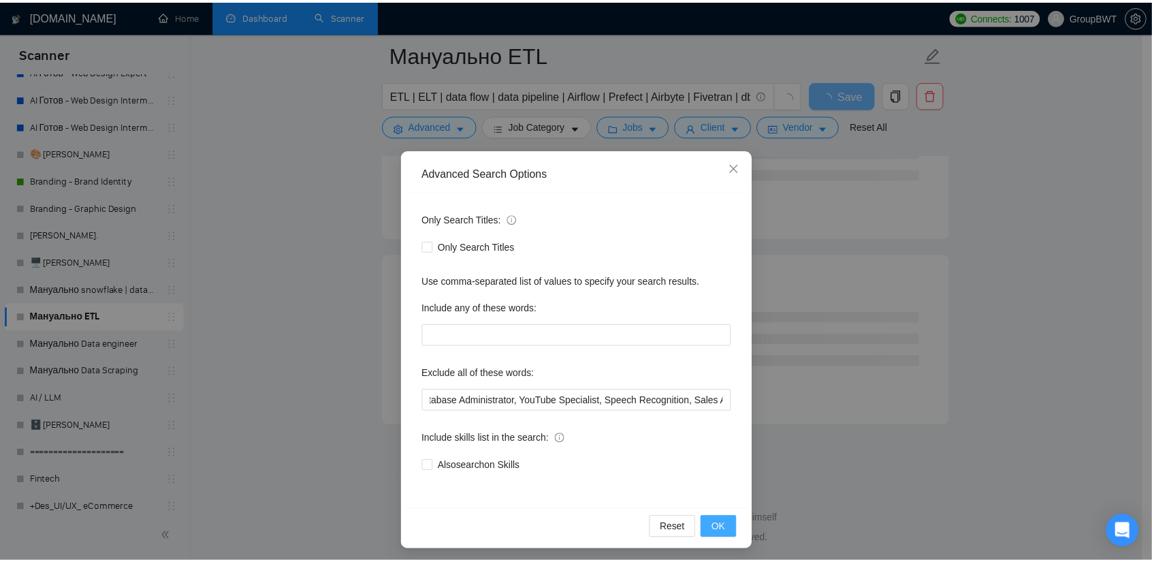
scroll to position [0, 0]
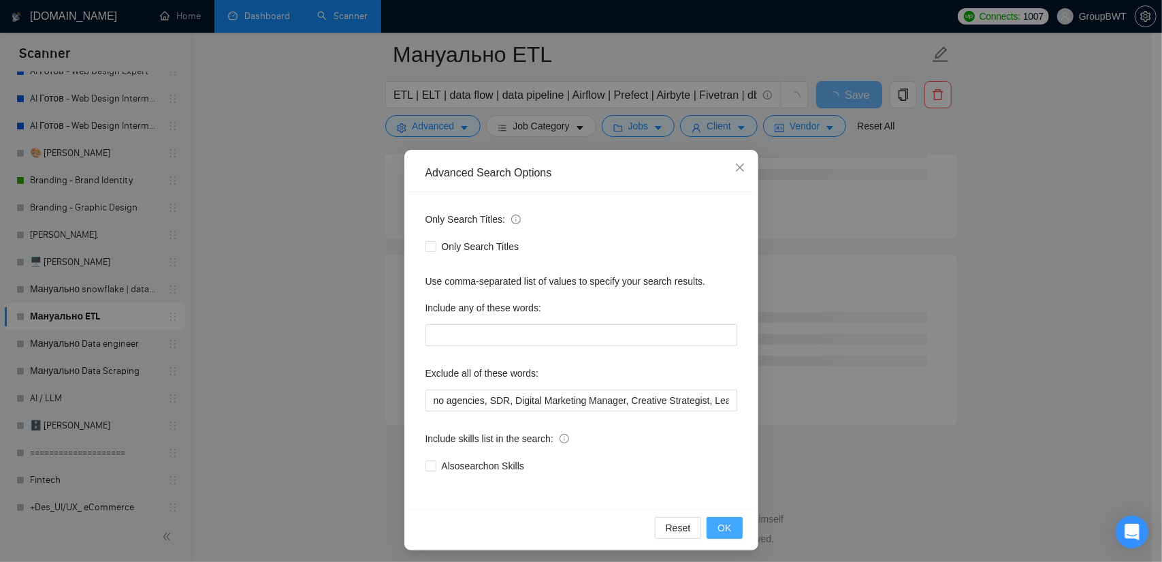
click at [722, 530] on span "OK" at bounding box center [724, 527] width 14 height 15
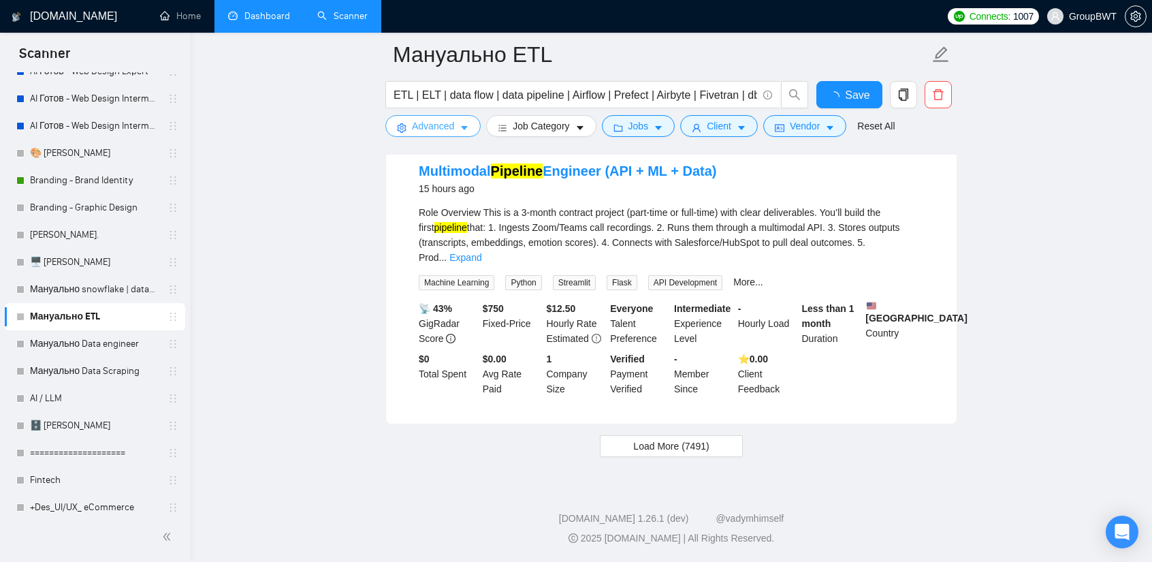
scroll to position [2865, 0]
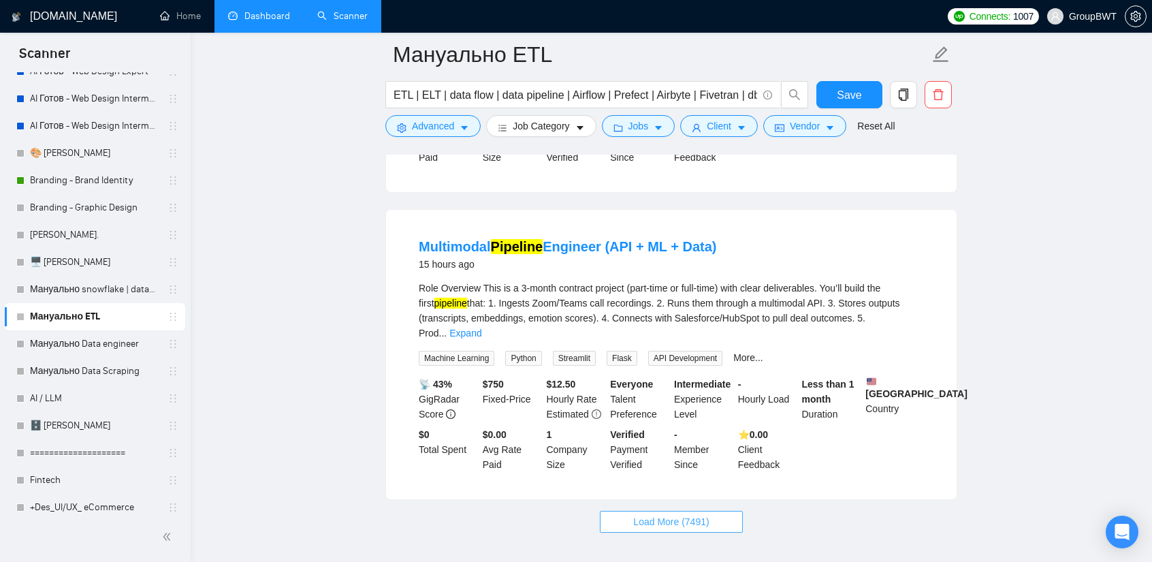
click at [677, 514] on span "Load More (7491)" at bounding box center [671, 521] width 76 height 15
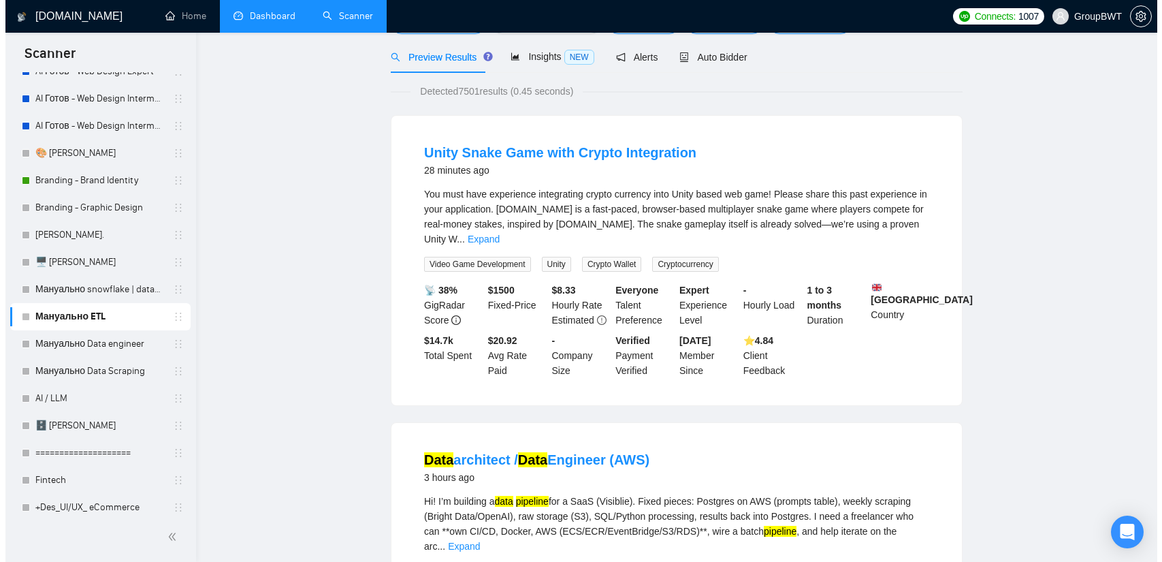
scroll to position [0, 0]
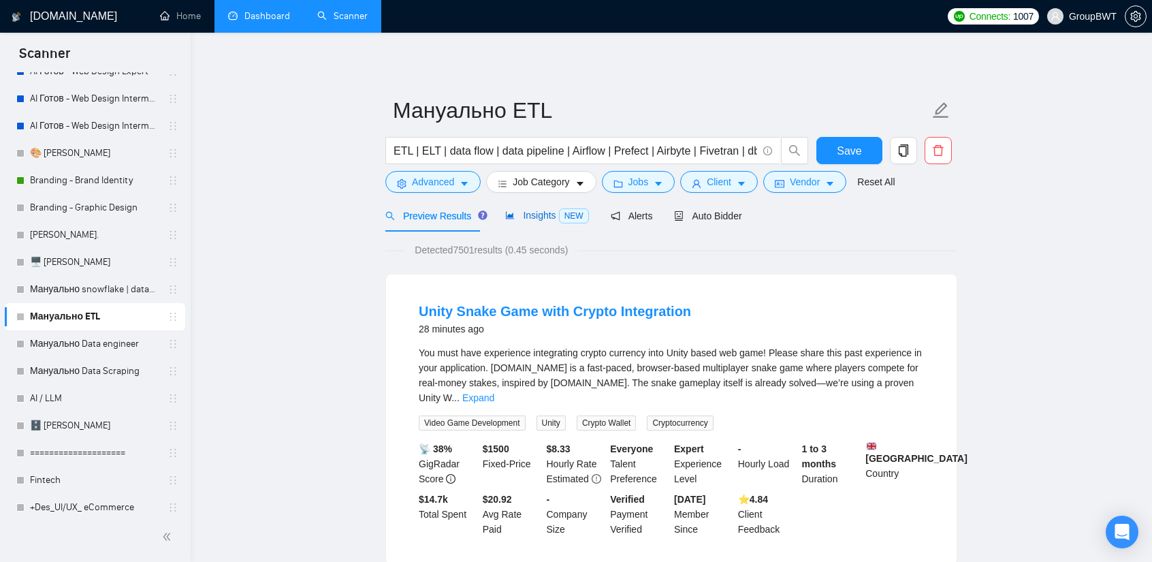
click at [535, 212] on span "Insights NEW" at bounding box center [546, 215] width 83 height 11
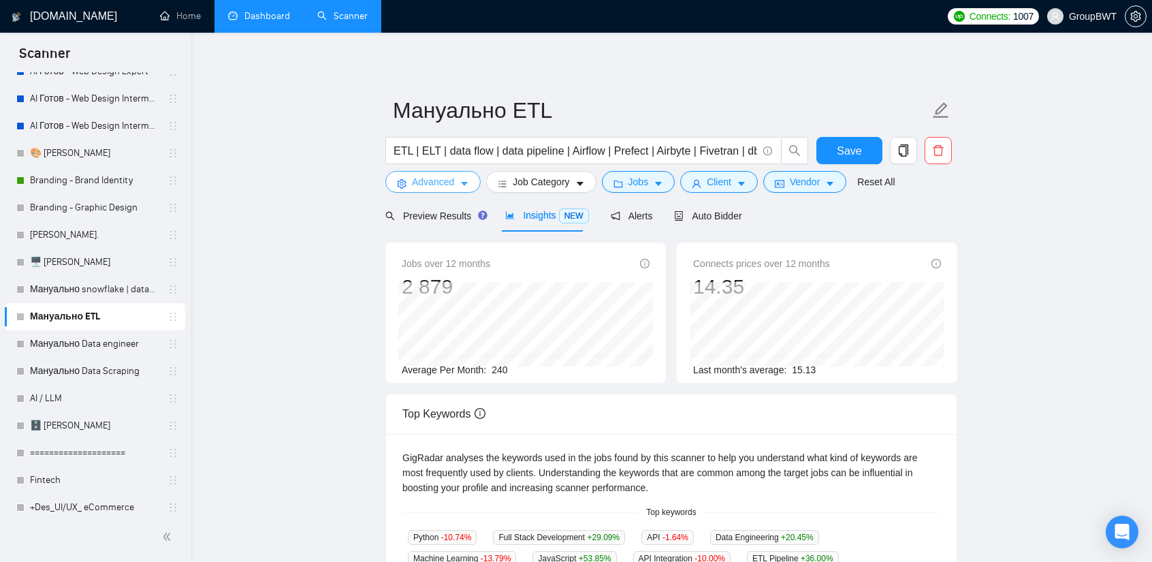
click at [449, 178] on span "Advanced" at bounding box center [433, 181] width 42 height 15
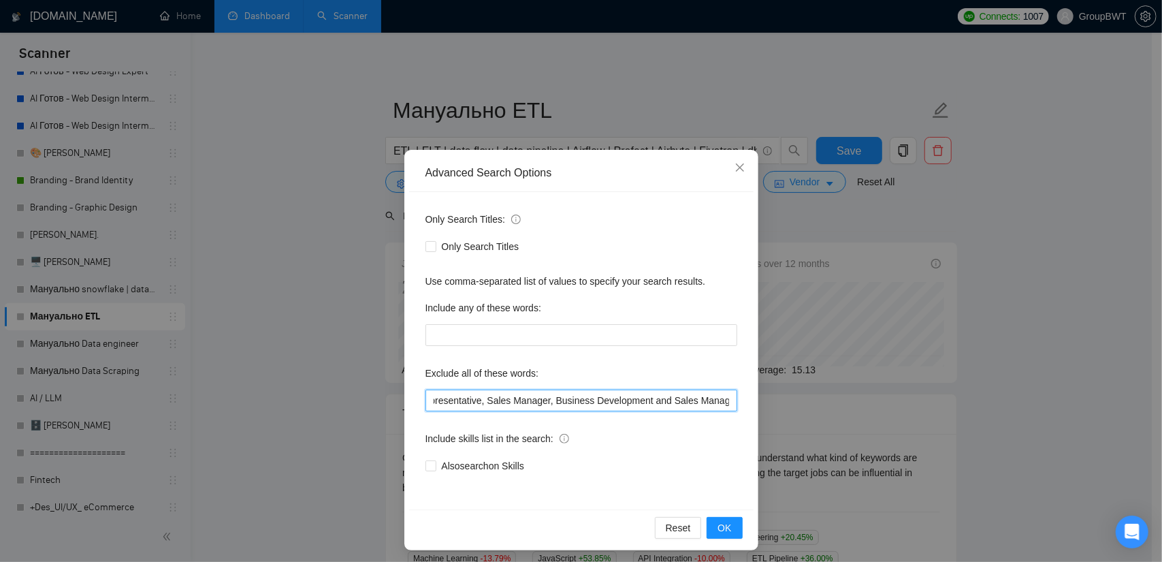
scroll to position [0, 1311]
drag, startPoint x: 884, startPoint y: 404, endPoint x: 903, endPoint y: 409, distance: 20.3
click at [905, 408] on div "Advanced Search Options Only Search Titles: Only Search Titles Use comma-separa…" at bounding box center [581, 281] width 1162 height 562
click at [713, 409] on input "no agencies, SDR, Digital Marketing Manager, Creative Strategist, Lead Generati…" at bounding box center [581, 400] width 312 height 22
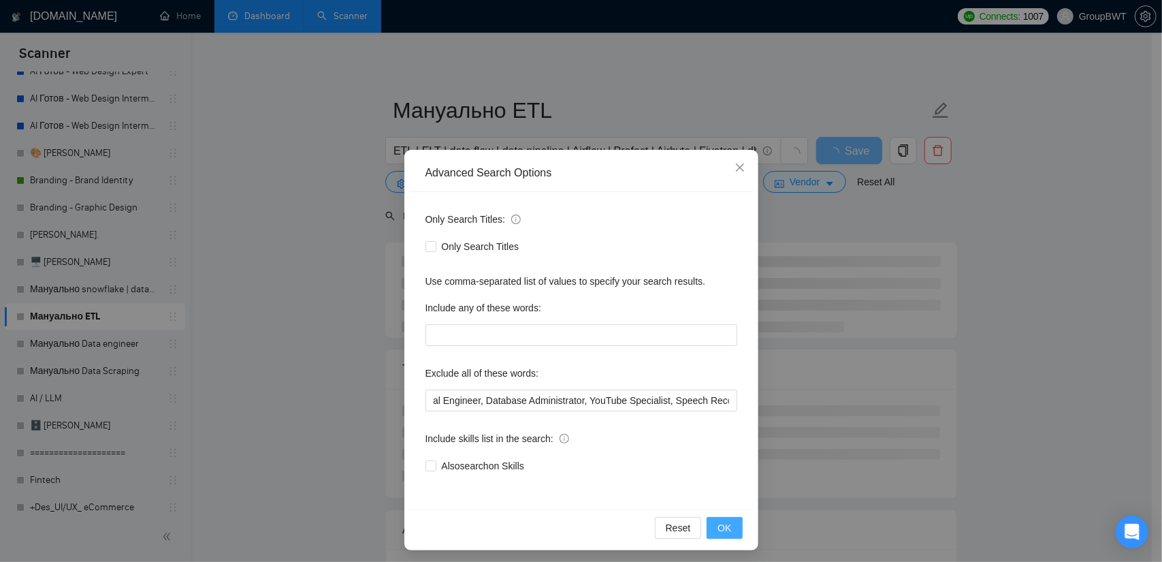
scroll to position [0, 0]
click at [722, 525] on span "OK" at bounding box center [724, 527] width 14 height 15
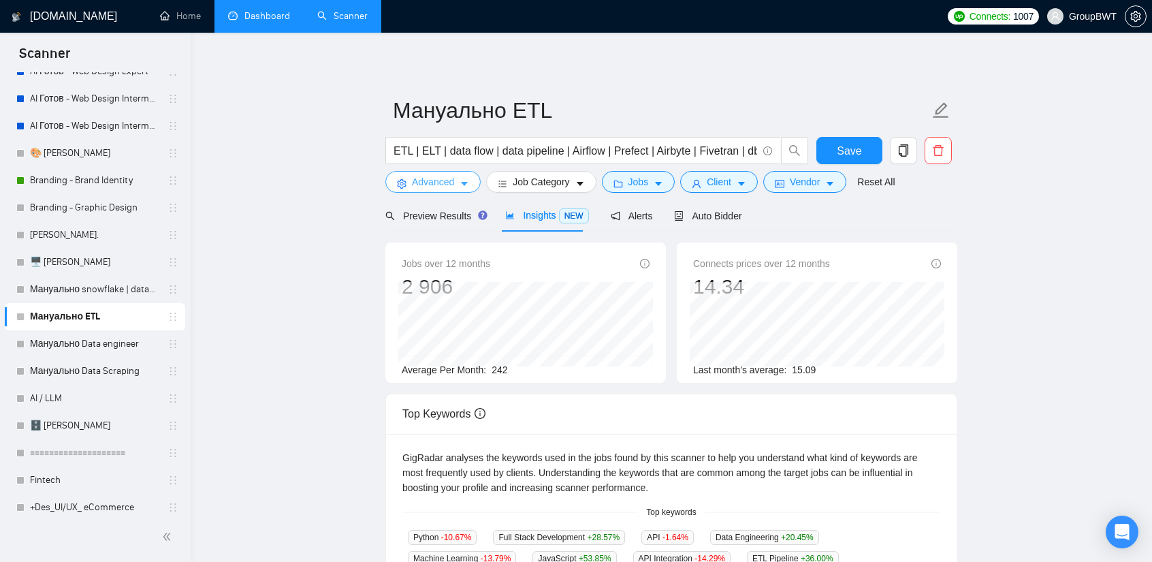
click at [438, 185] on span "Advanced" at bounding box center [433, 181] width 42 height 15
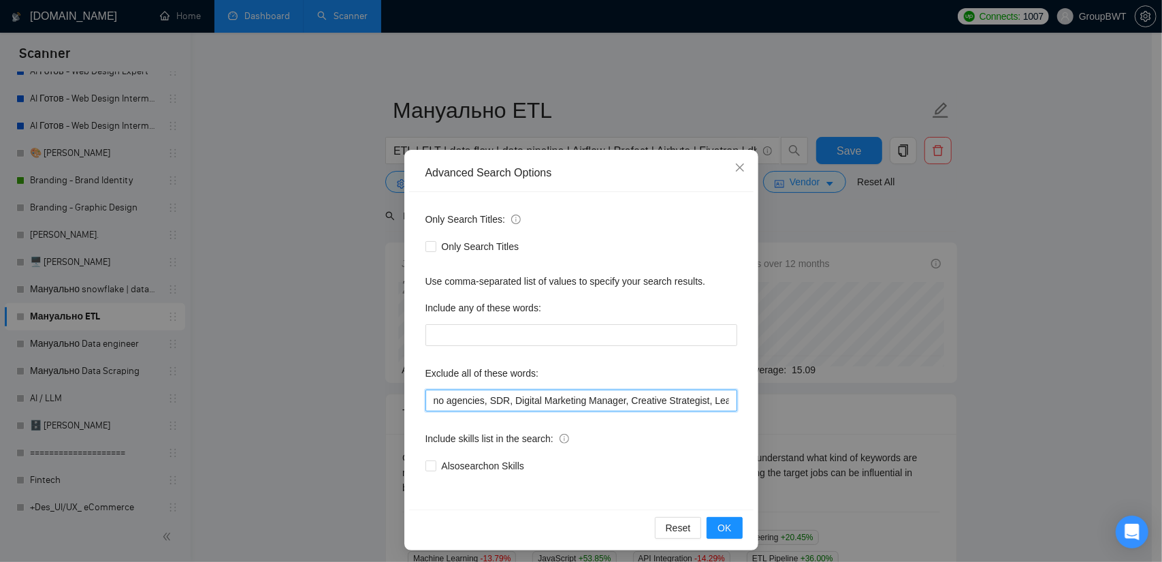
scroll to position [0, 1243]
drag, startPoint x: 649, startPoint y: 394, endPoint x: 1026, endPoint y: 415, distance: 377.0
click at [1026, 415] on div "Advanced Search Options Only Search Titles: Only Search Titles Use comma-separa…" at bounding box center [581, 281] width 1162 height 562
click at [723, 398] on input "no agencies, SDR, Digital Marketing Manager, Creative Strategist, Lead Generati…" at bounding box center [581, 400] width 312 height 22
paste input "Sales Assistant"
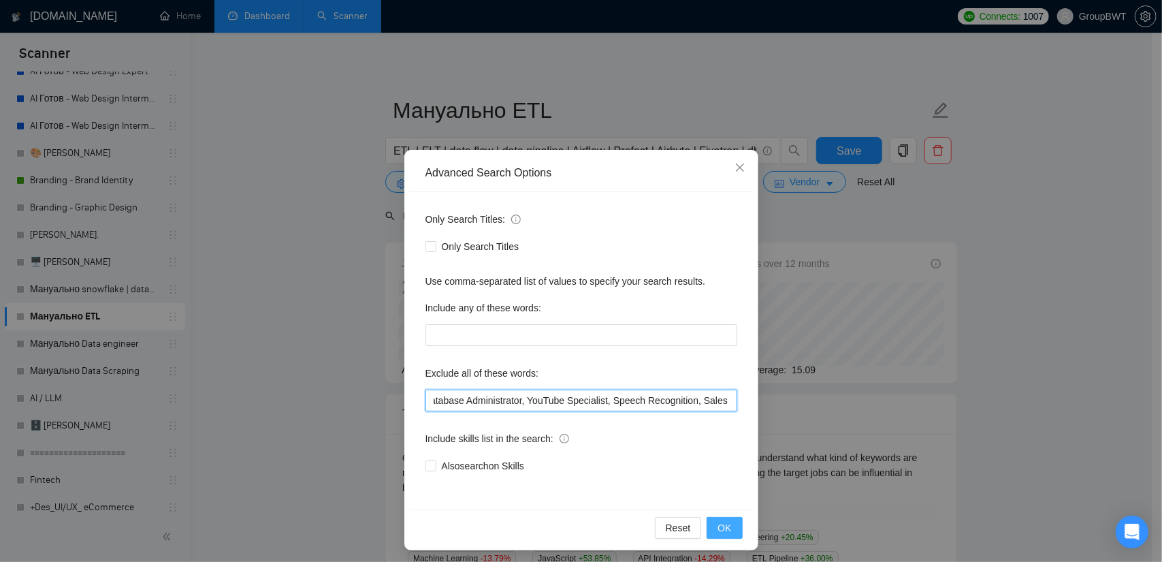
scroll to position [0, 1308]
type input "no agencies, SDR, Digital Marketing Manager, Creative Strategist, Lead Generati…"
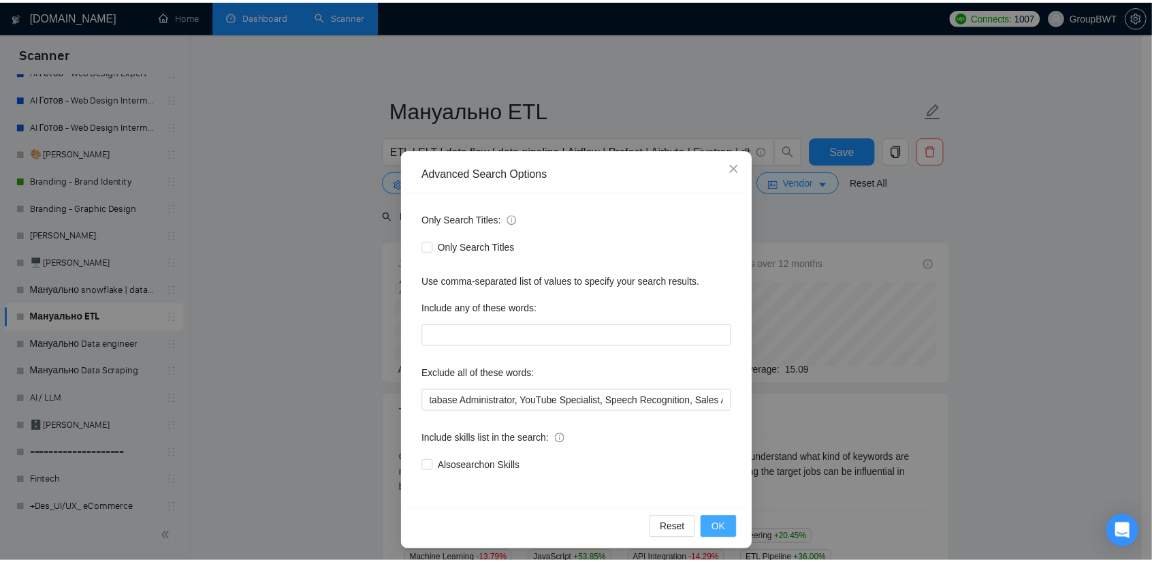
scroll to position [0, 0]
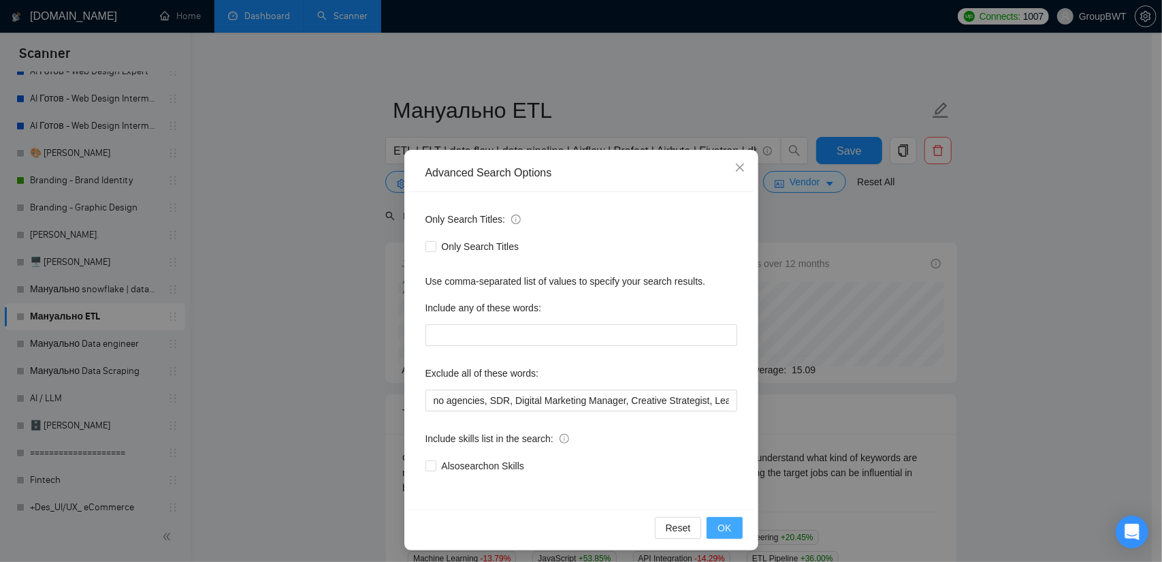
click at [729, 526] on button "OK" at bounding box center [724, 528] width 35 height 22
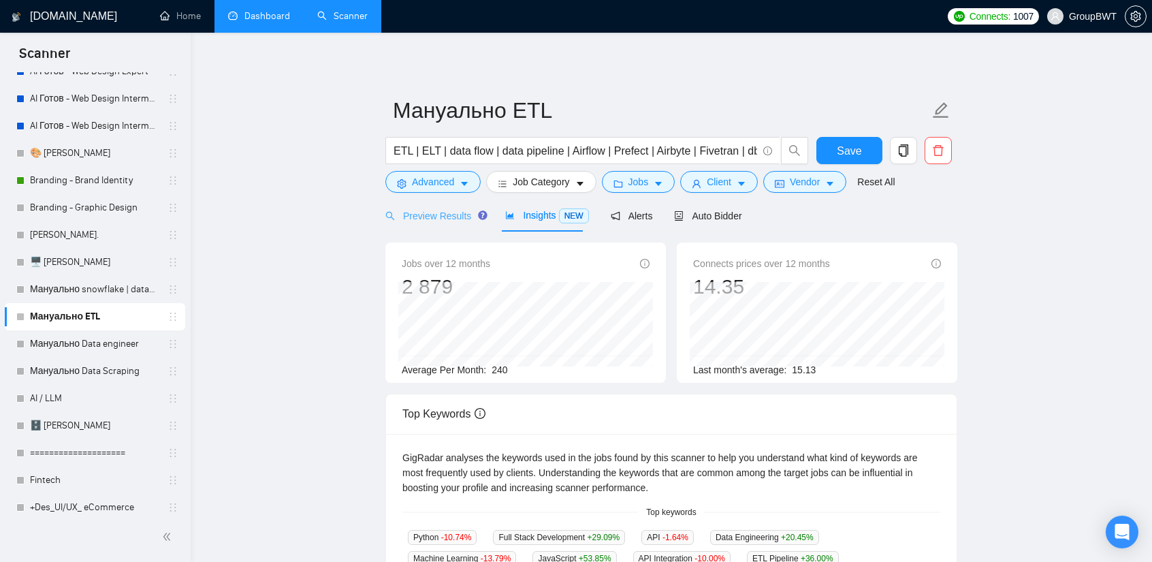
click at [432, 225] on div "Preview Results" at bounding box center [434, 215] width 98 height 32
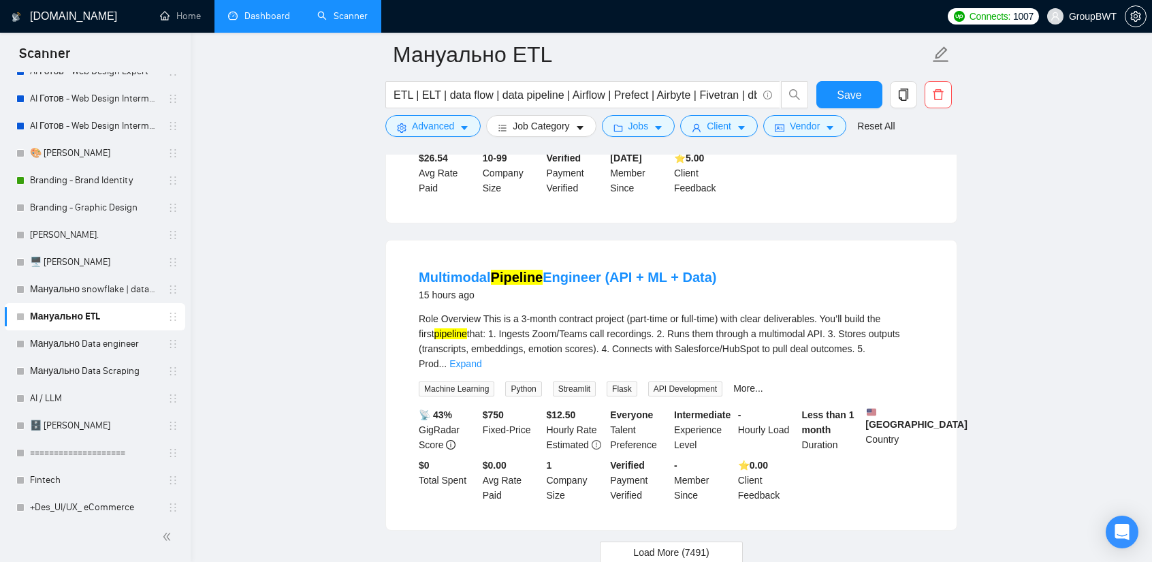
scroll to position [2865, 0]
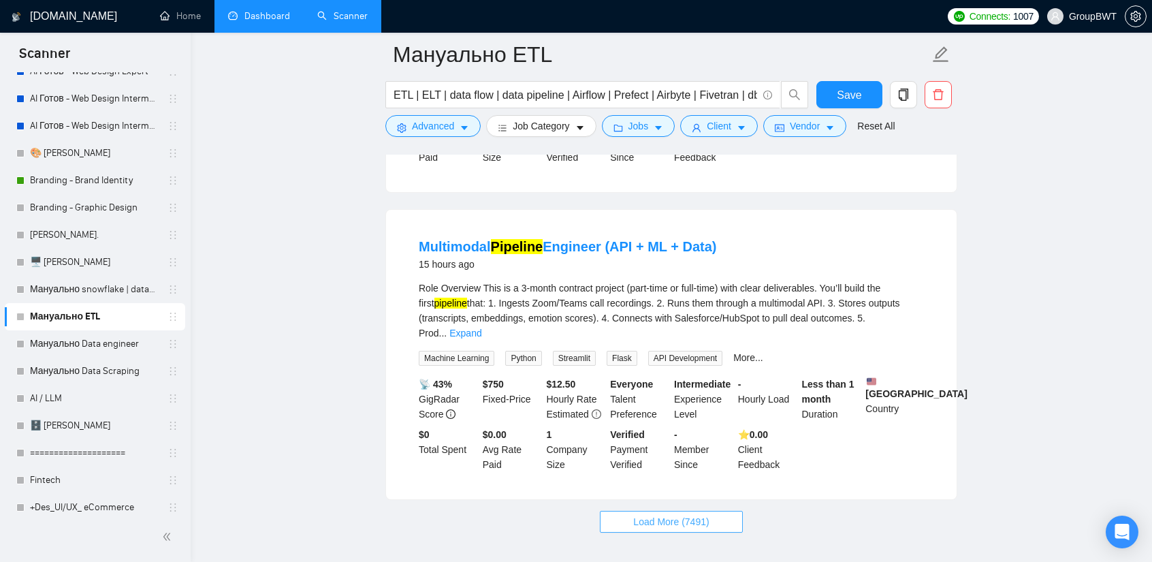
click at [682, 511] on button "Load More (7491)" at bounding box center [671, 522] width 142 height 22
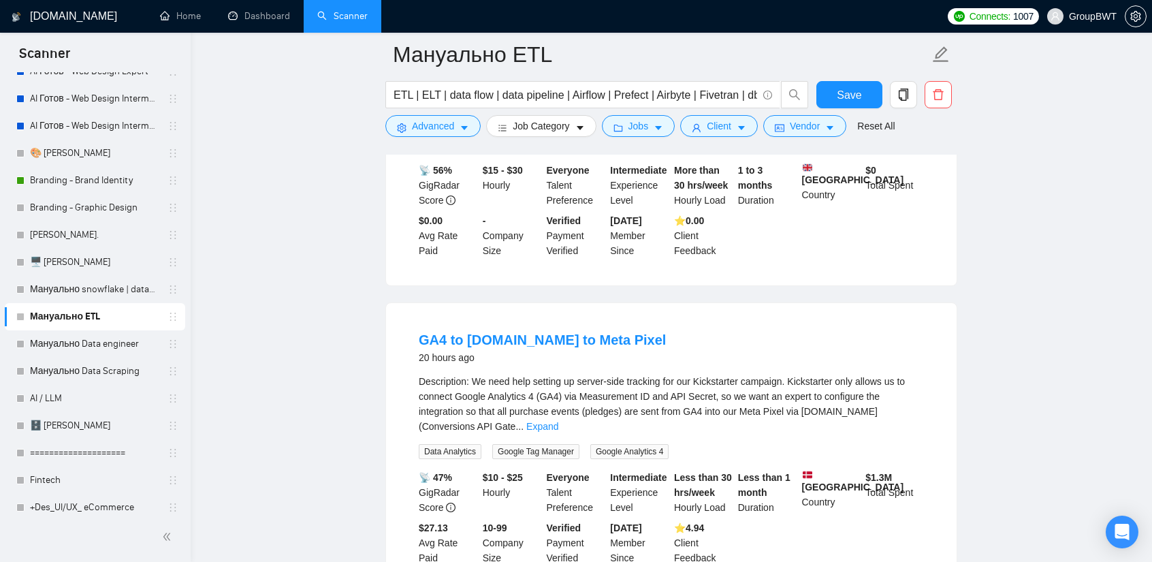
scroll to position [3682, 0]
